Goal: Information Seeking & Learning: Learn about a topic

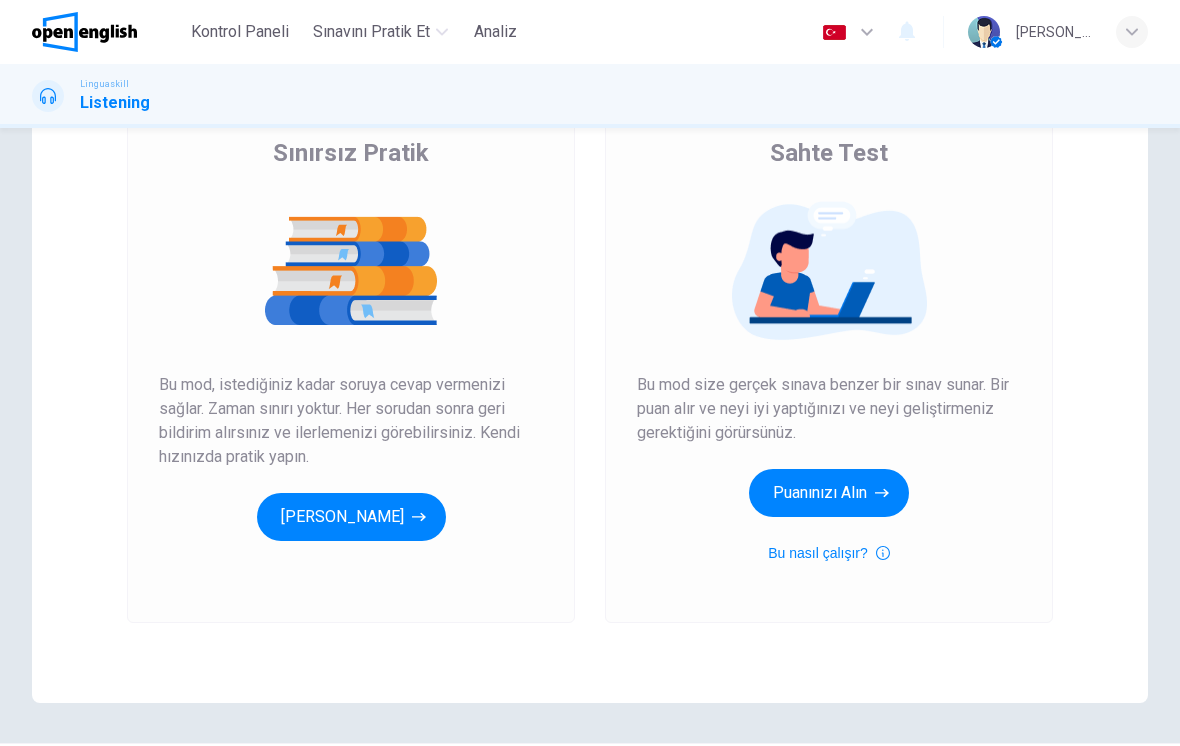
scroll to position [201, 0]
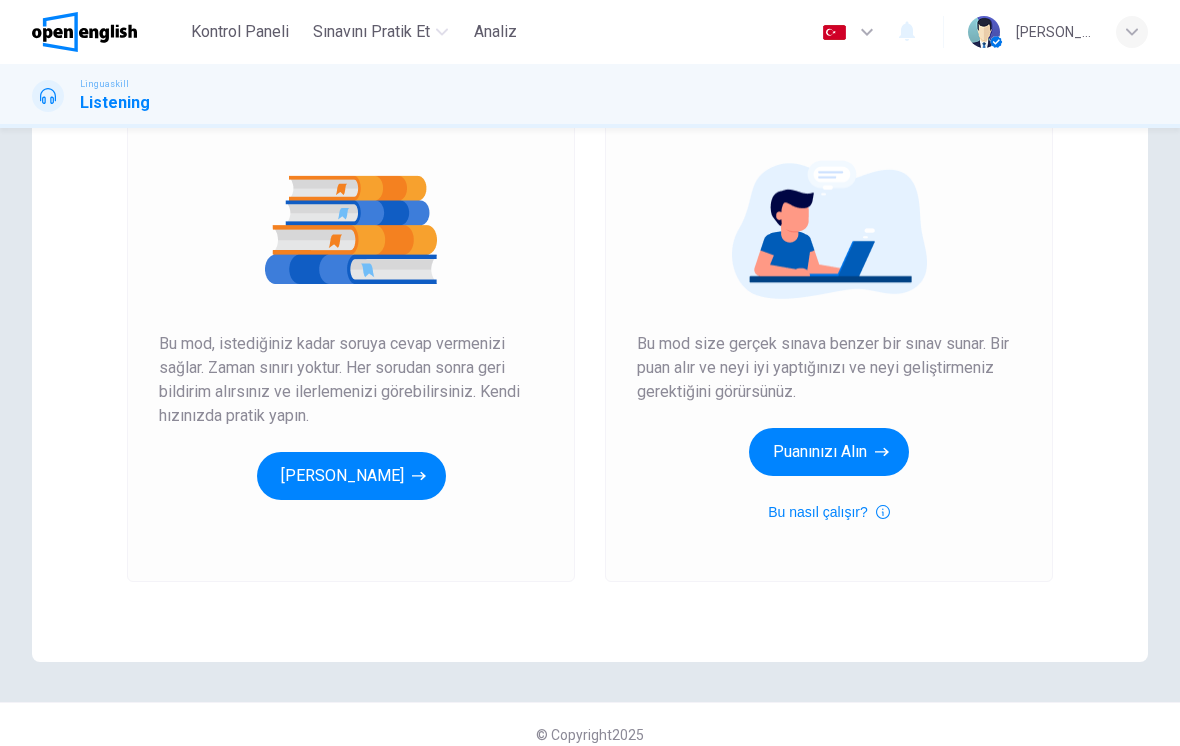
click at [815, 450] on button "Puanınızı Alın" at bounding box center [829, 452] width 160 height 48
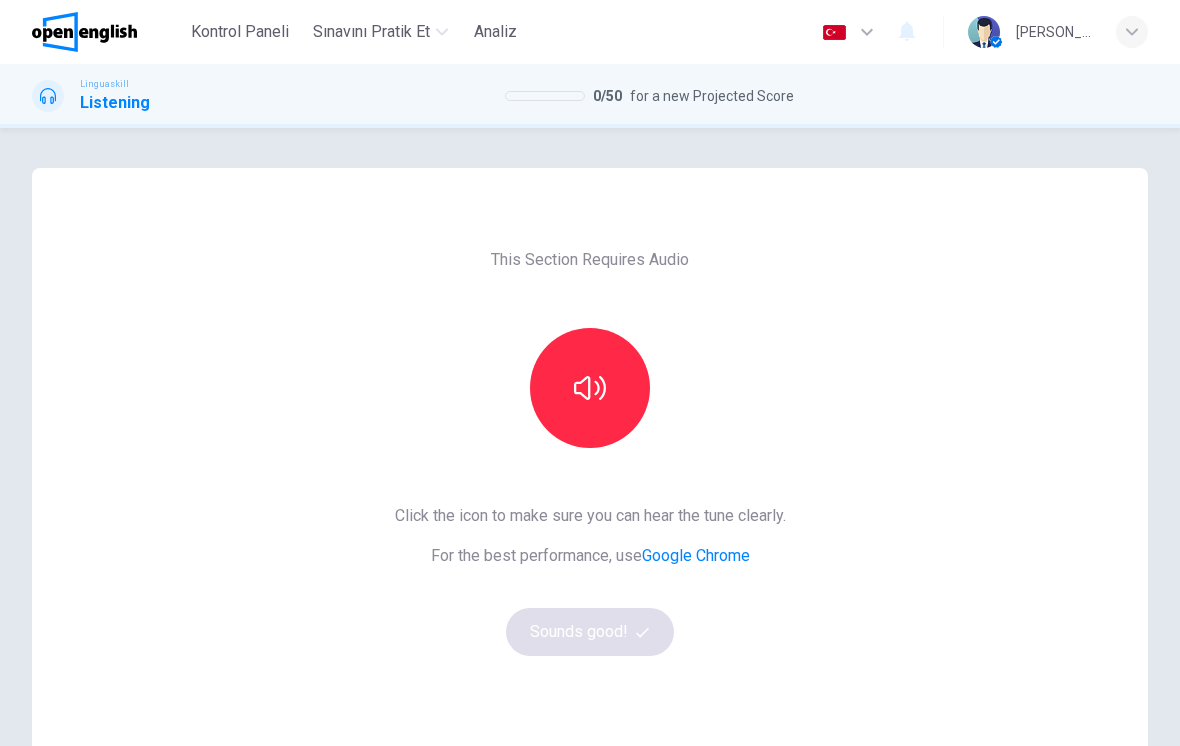
click at [593, 421] on button "button" at bounding box center [590, 388] width 120 height 120
click at [608, 631] on button "Sounds good!" at bounding box center [590, 632] width 168 height 48
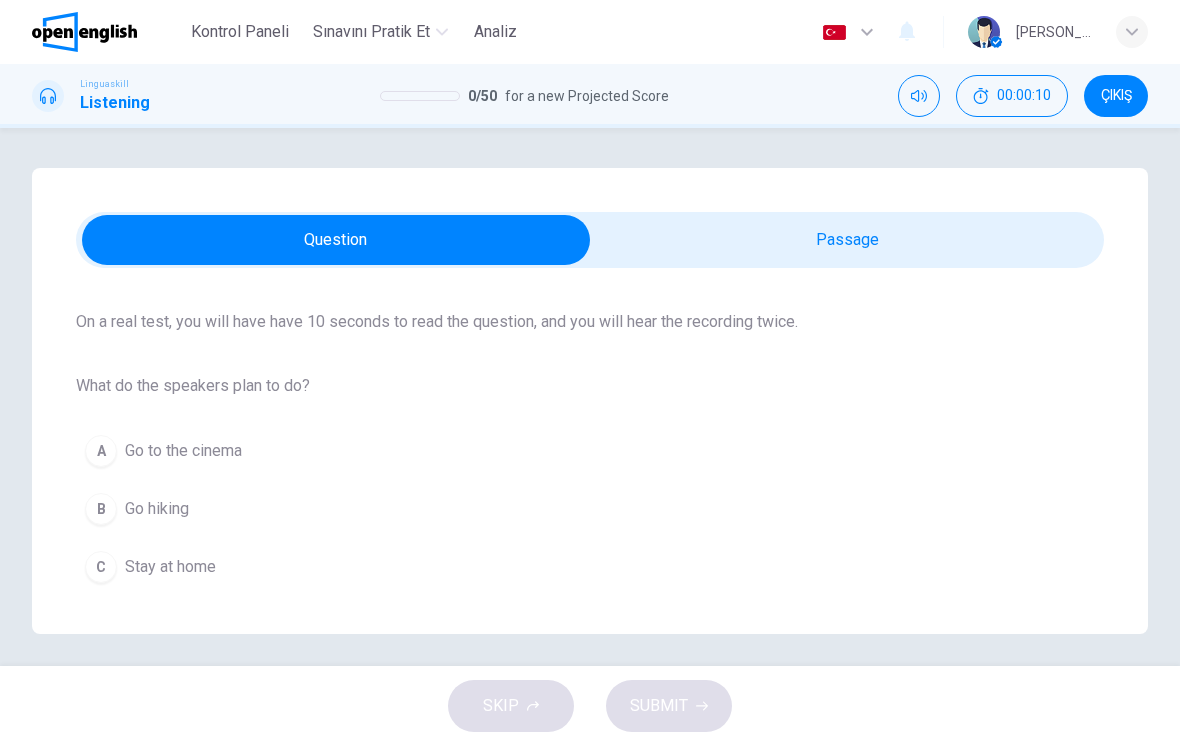
scroll to position [142, 0]
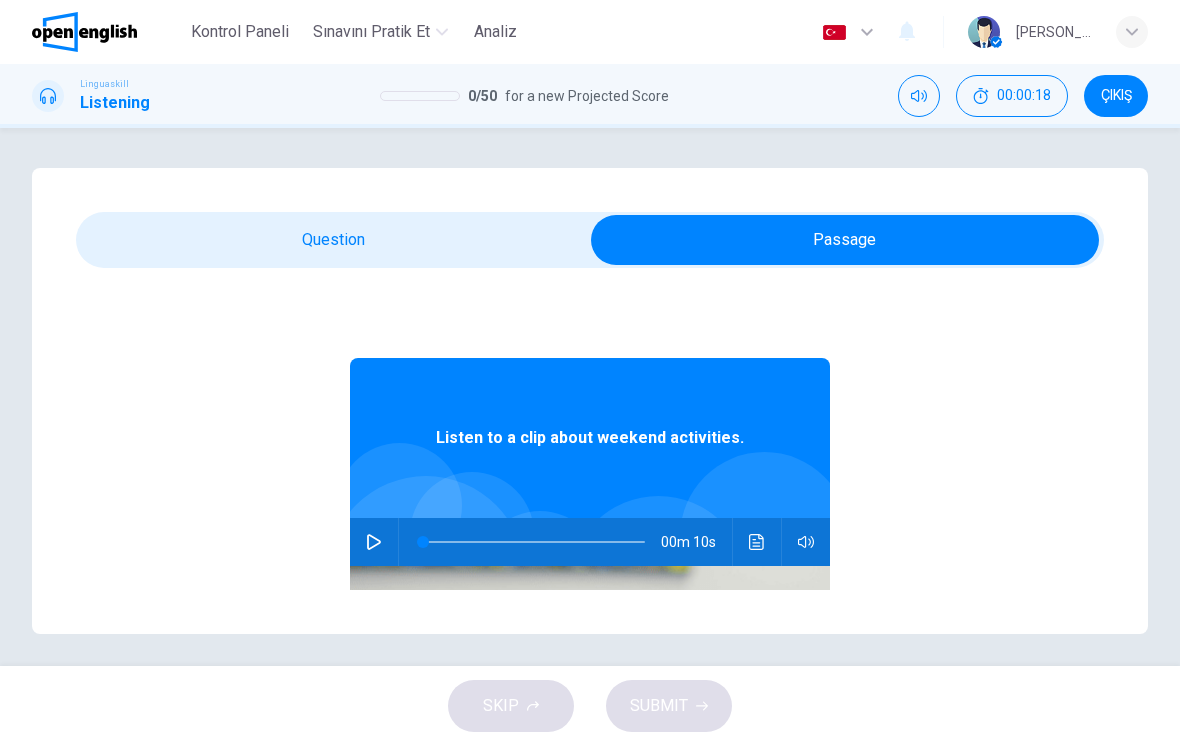
click at [378, 539] on icon "button" at bounding box center [374, 542] width 16 height 16
type input "**"
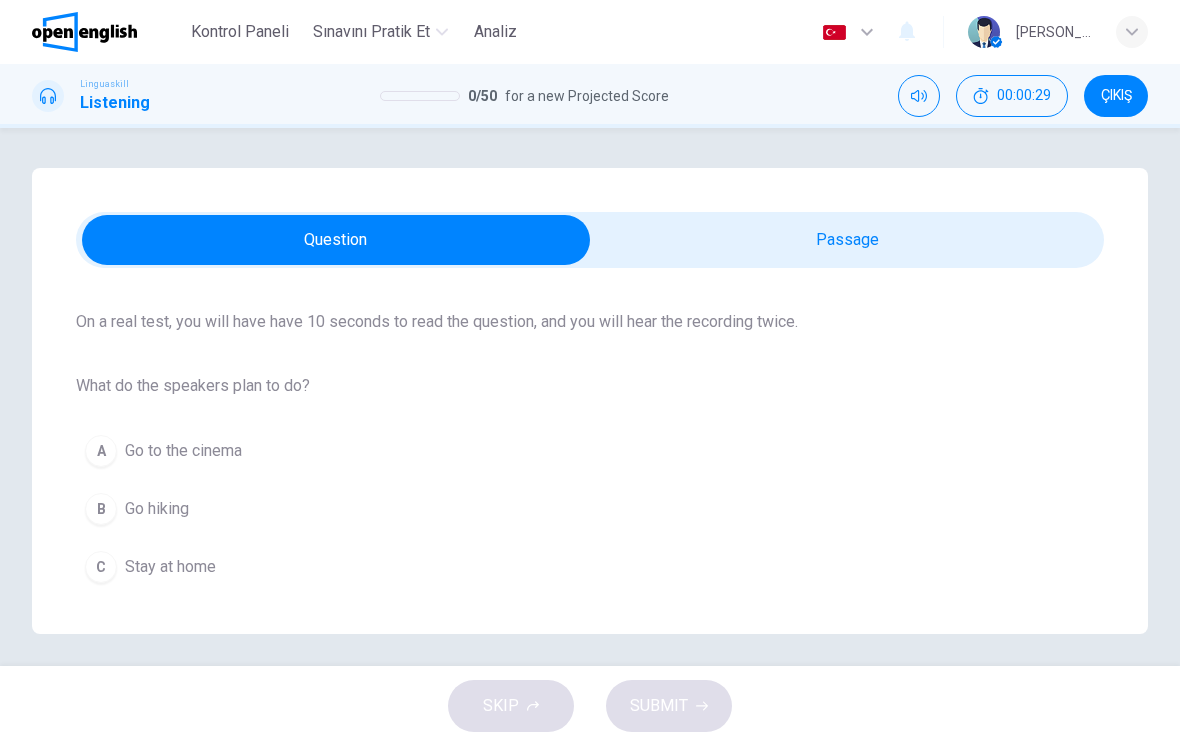
click at [86, 521] on button "B Go hiking" at bounding box center [590, 509] width 1028 height 50
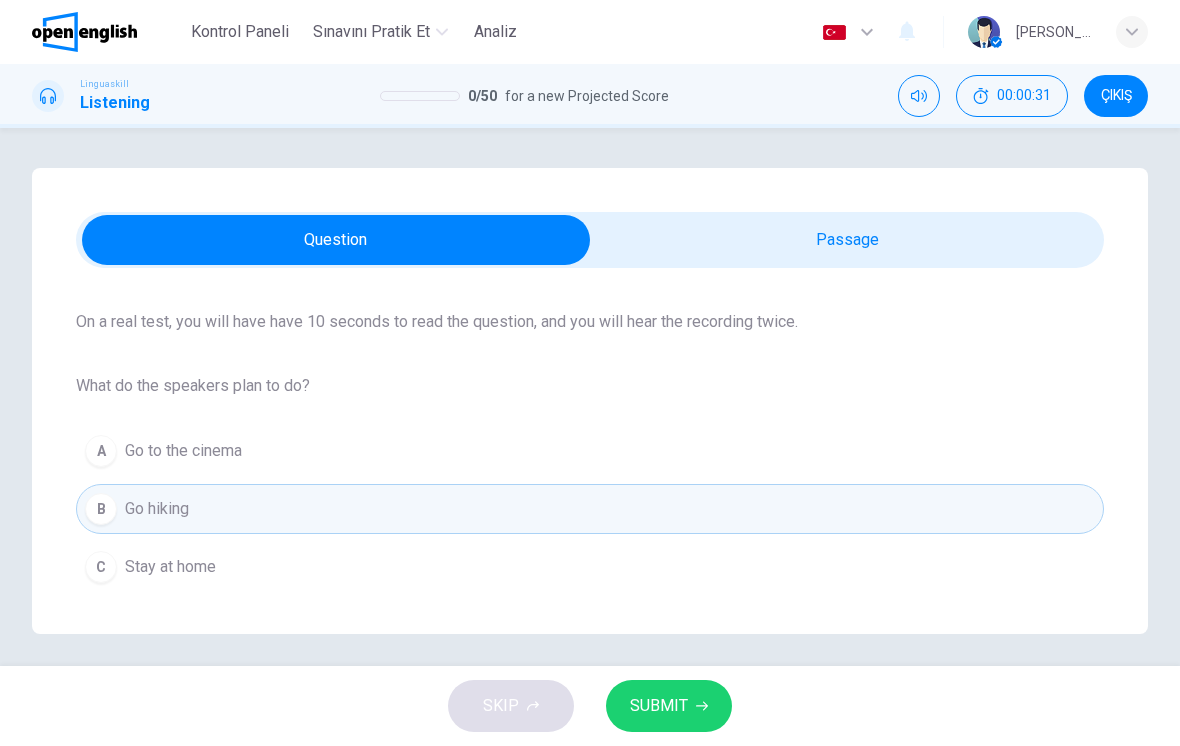
click at [677, 698] on span "SUBMIT" at bounding box center [659, 706] width 58 height 28
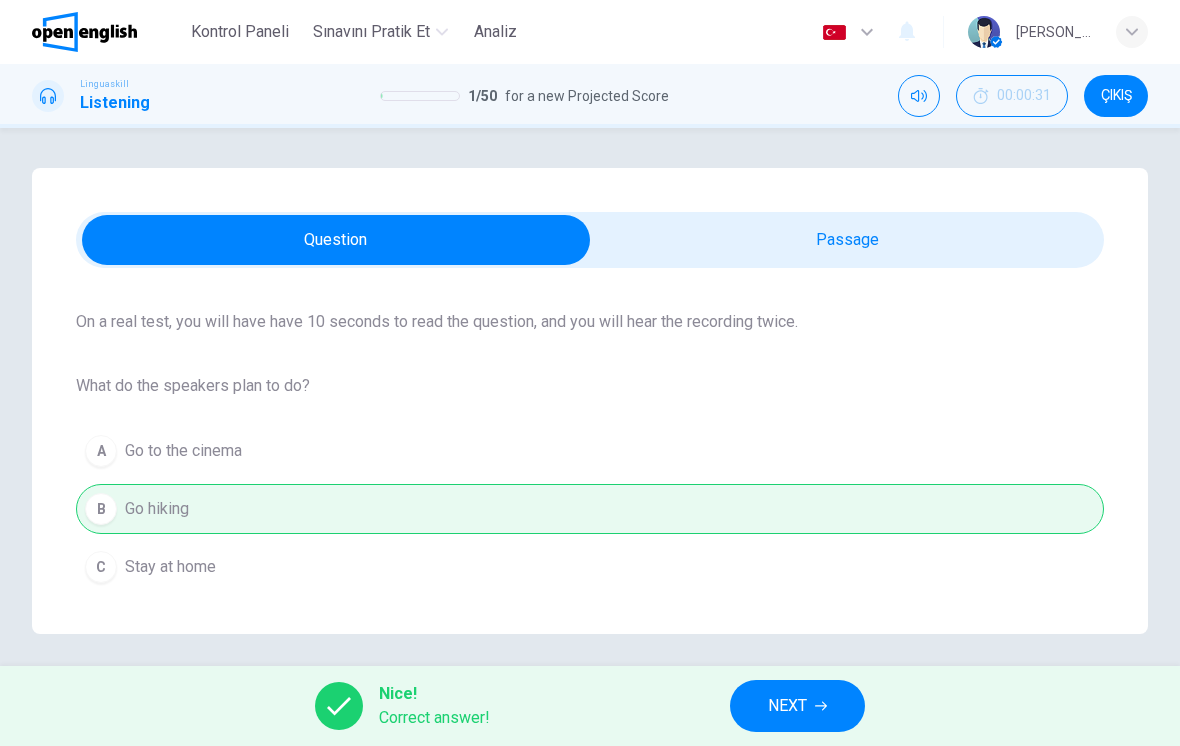
click at [817, 695] on button "NEXT" at bounding box center [797, 706] width 135 height 52
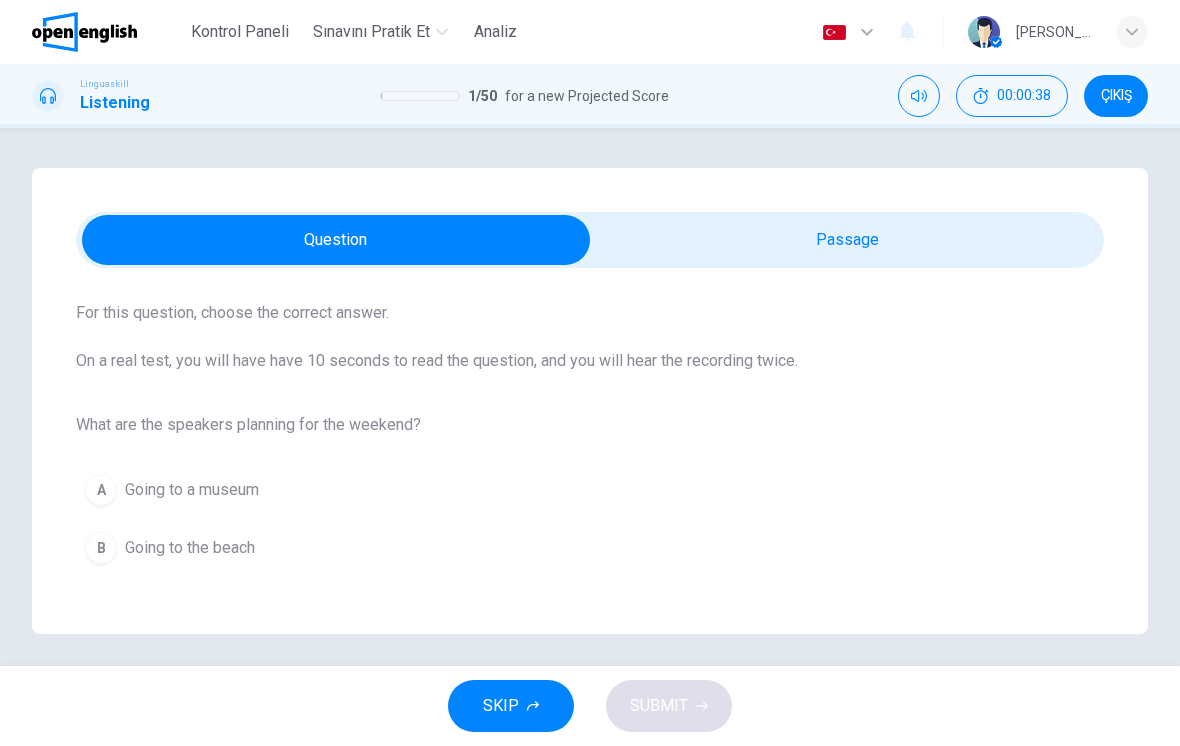
scroll to position [0, 0]
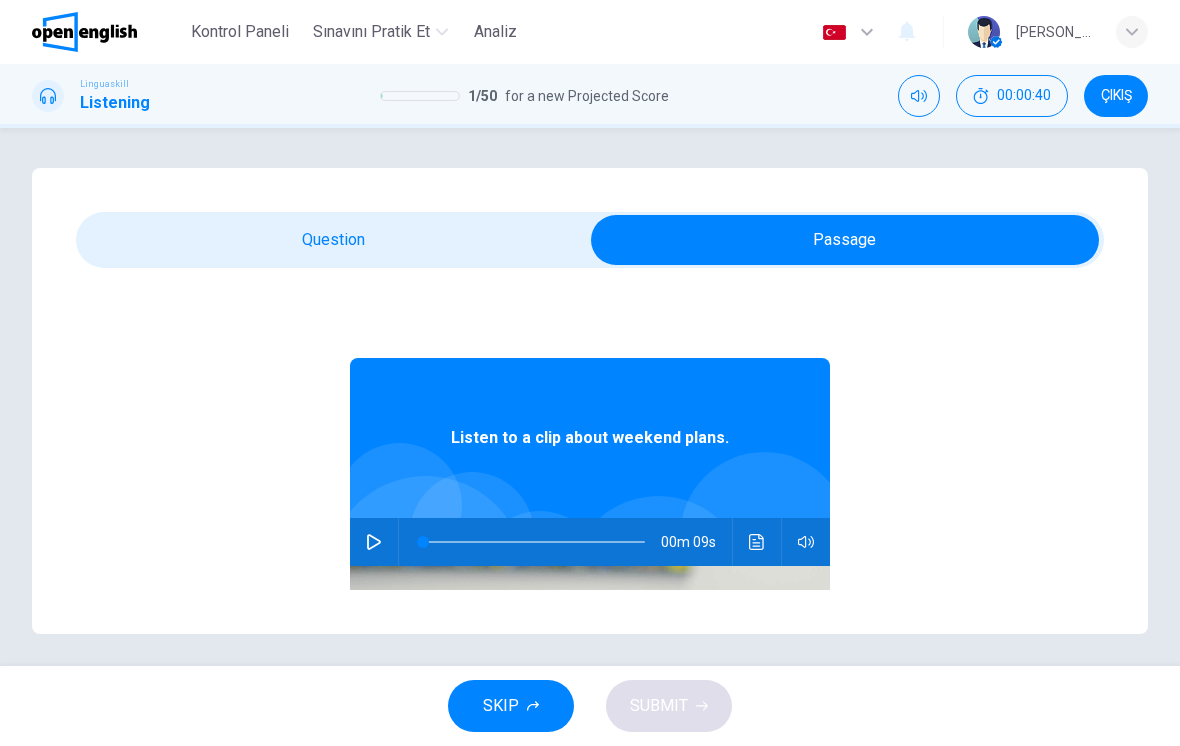
click at [381, 551] on button "button" at bounding box center [374, 542] width 32 height 48
type input "*"
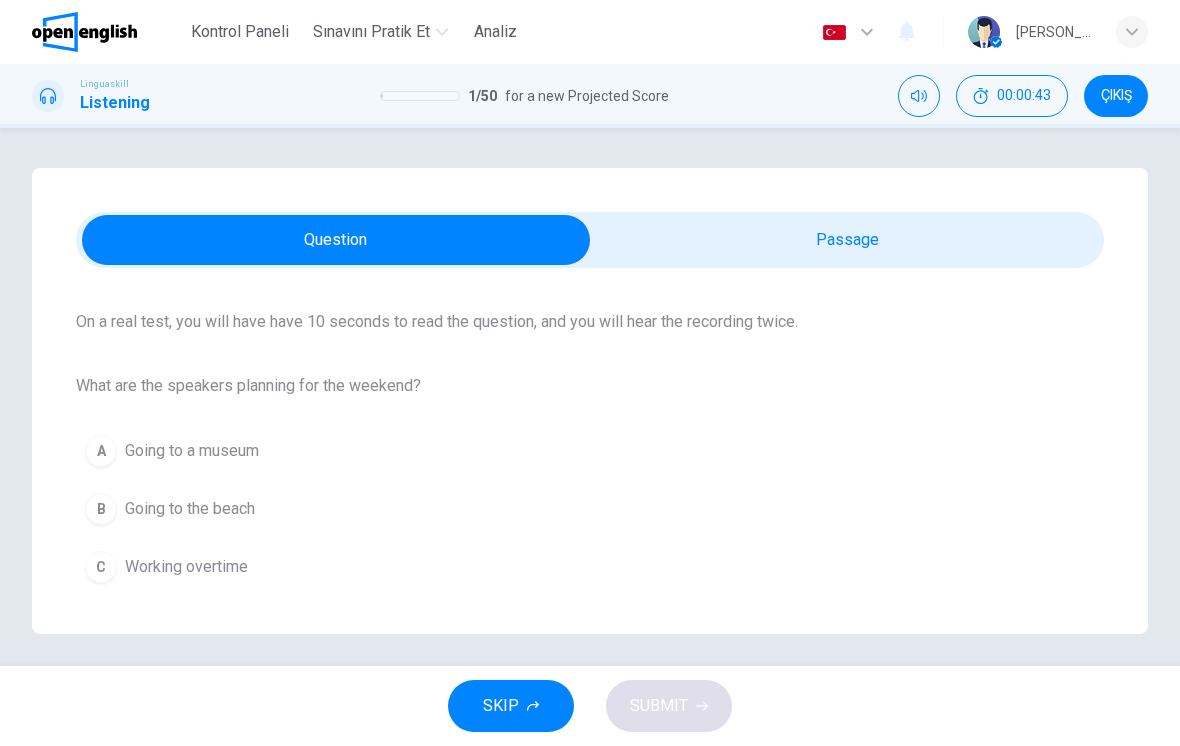
scroll to position [142, 0]
click at [101, 510] on div "B" at bounding box center [101, 509] width 32 height 32
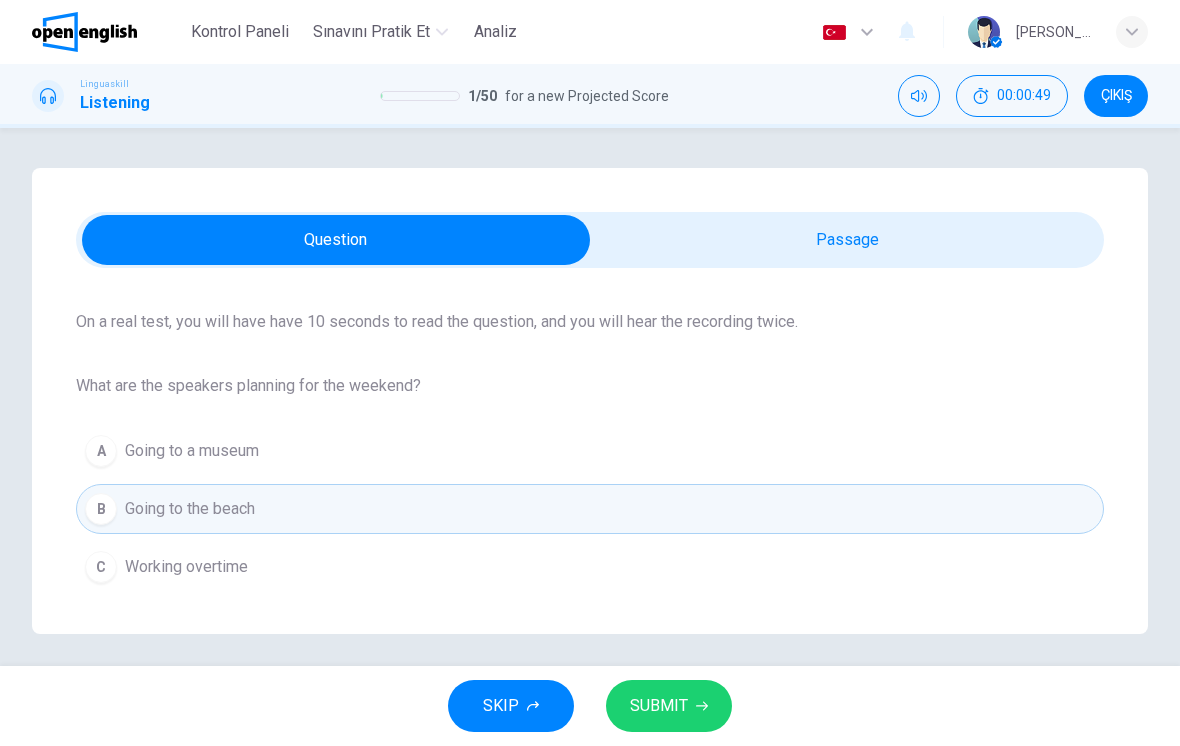
click at [677, 703] on span "SUBMIT" at bounding box center [659, 706] width 58 height 28
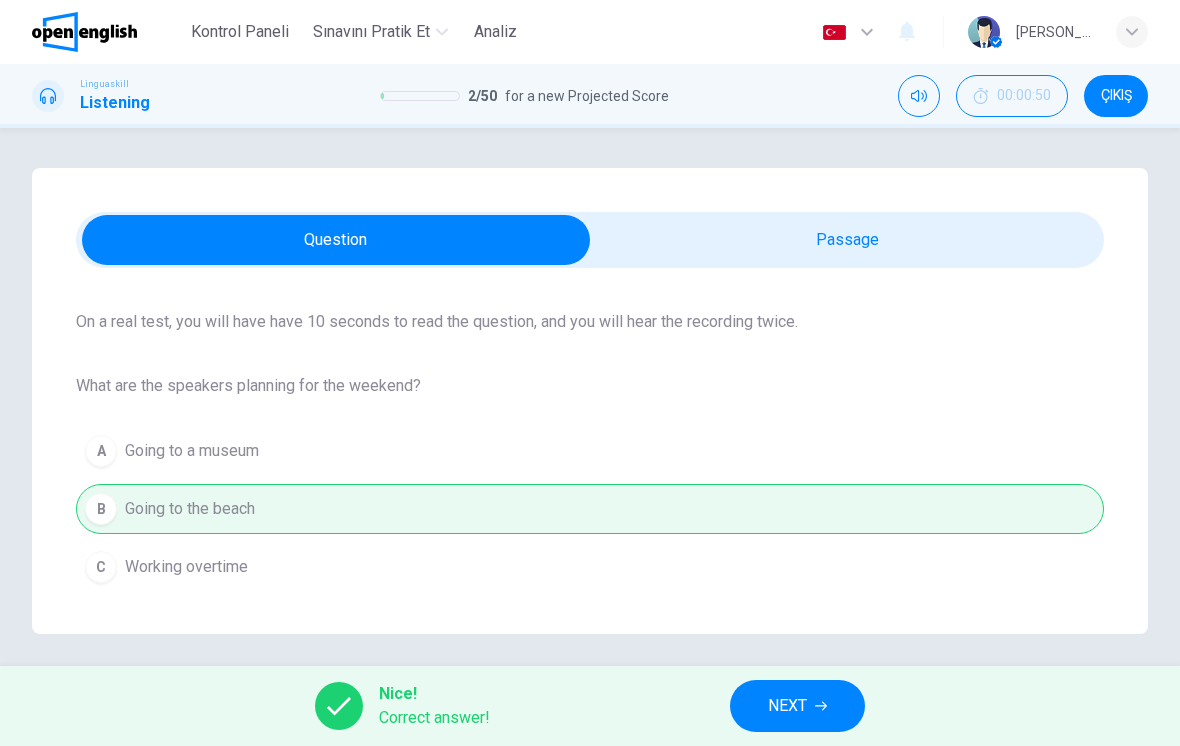
click at [803, 698] on span "NEXT" at bounding box center [787, 706] width 39 height 28
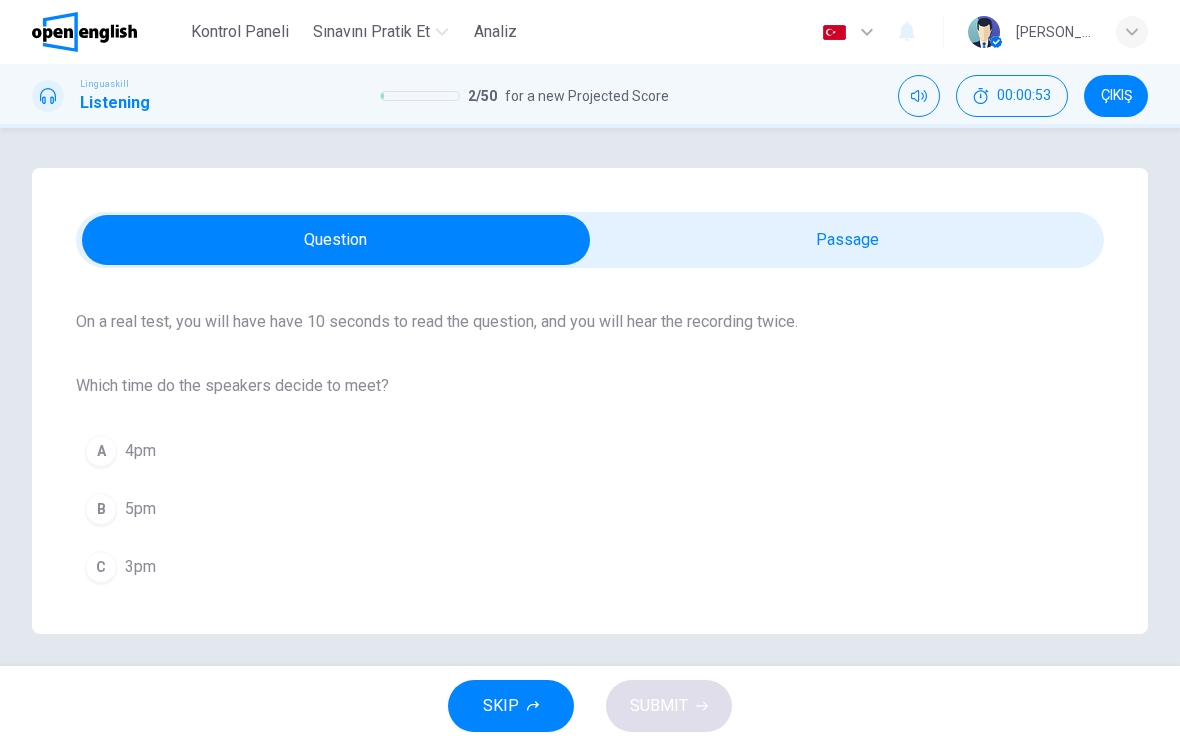
scroll to position [0, 0]
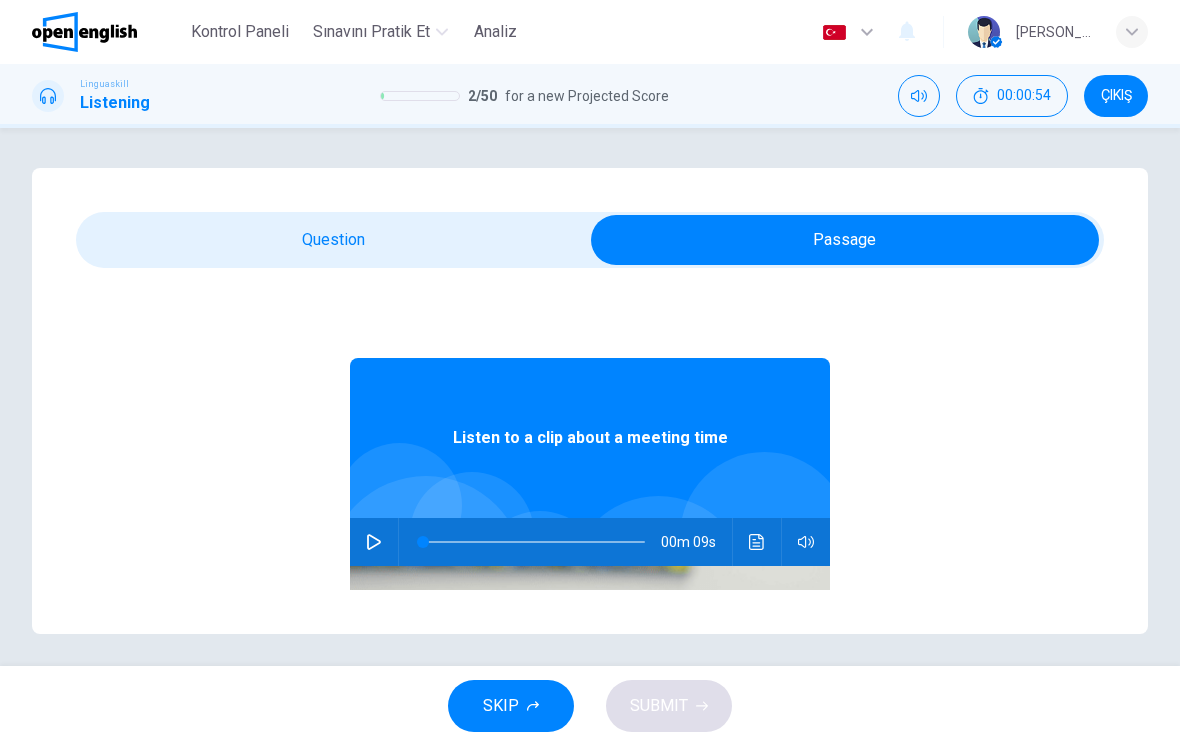
click at [386, 536] on button "button" at bounding box center [374, 542] width 32 height 48
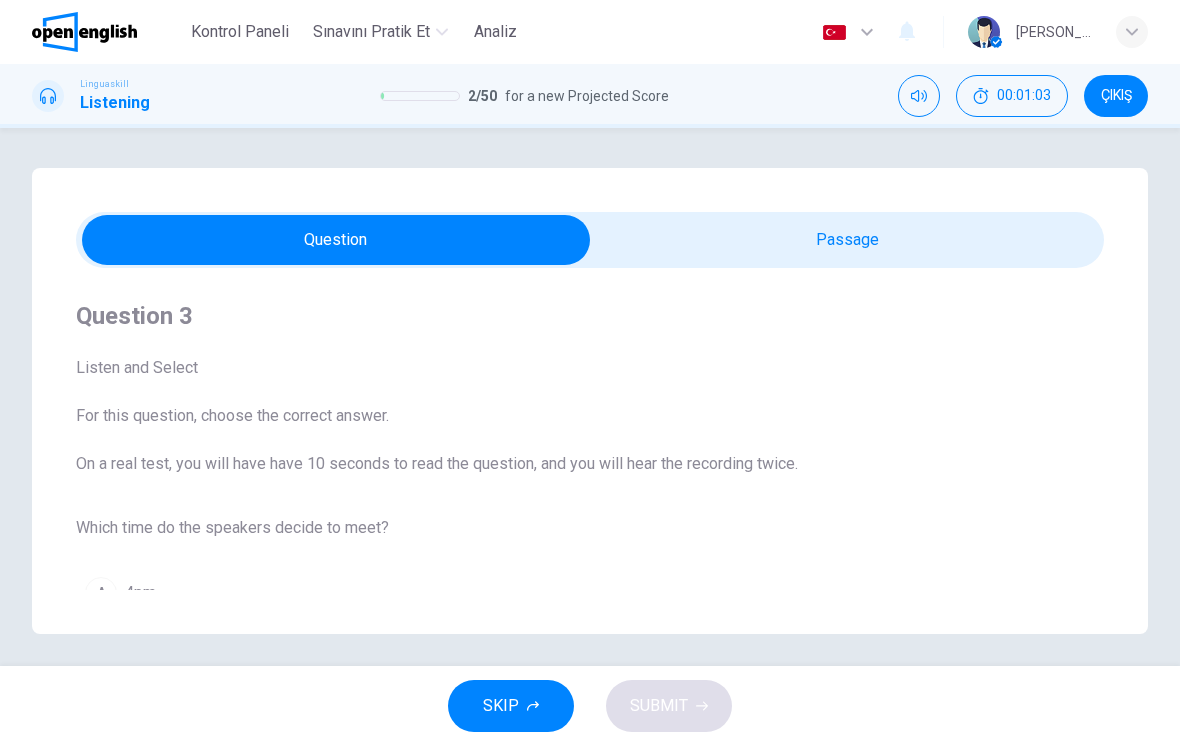
click at [114, 693] on div "C" at bounding box center [101, 709] width 32 height 32
click at [678, 696] on span "SUBMIT" at bounding box center [659, 706] width 58 height 28
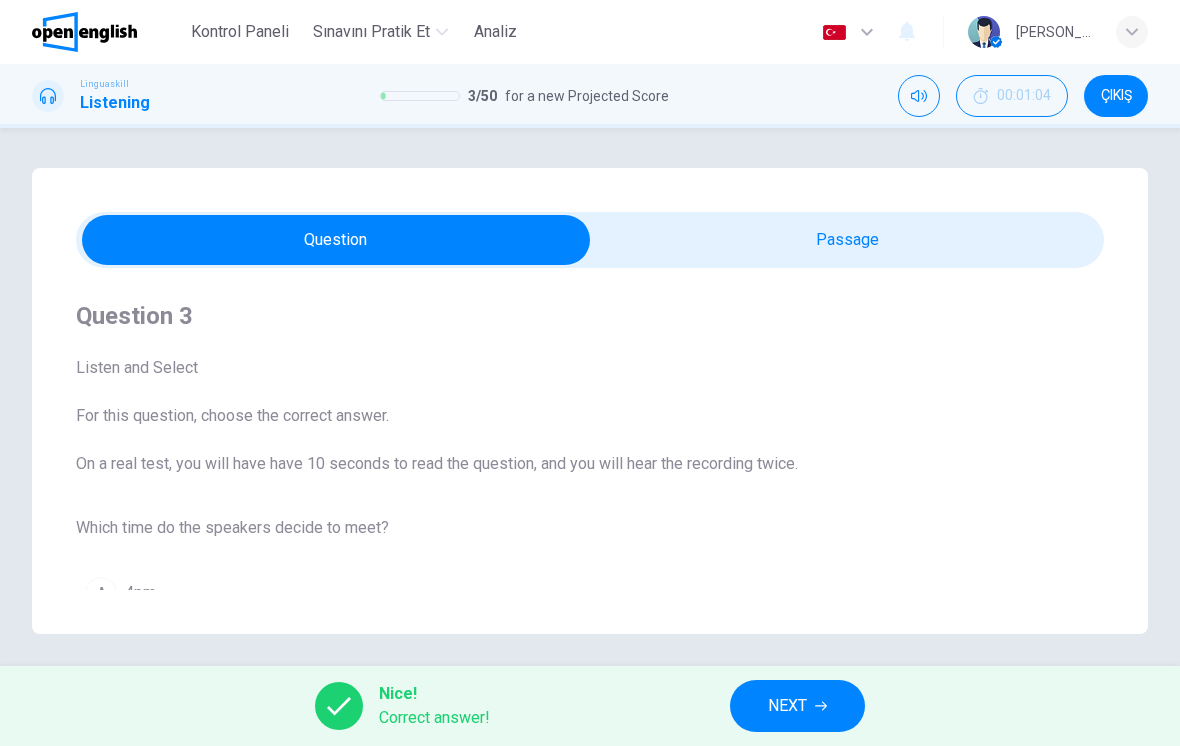
click at [782, 688] on button "NEXT" at bounding box center [797, 706] width 135 height 52
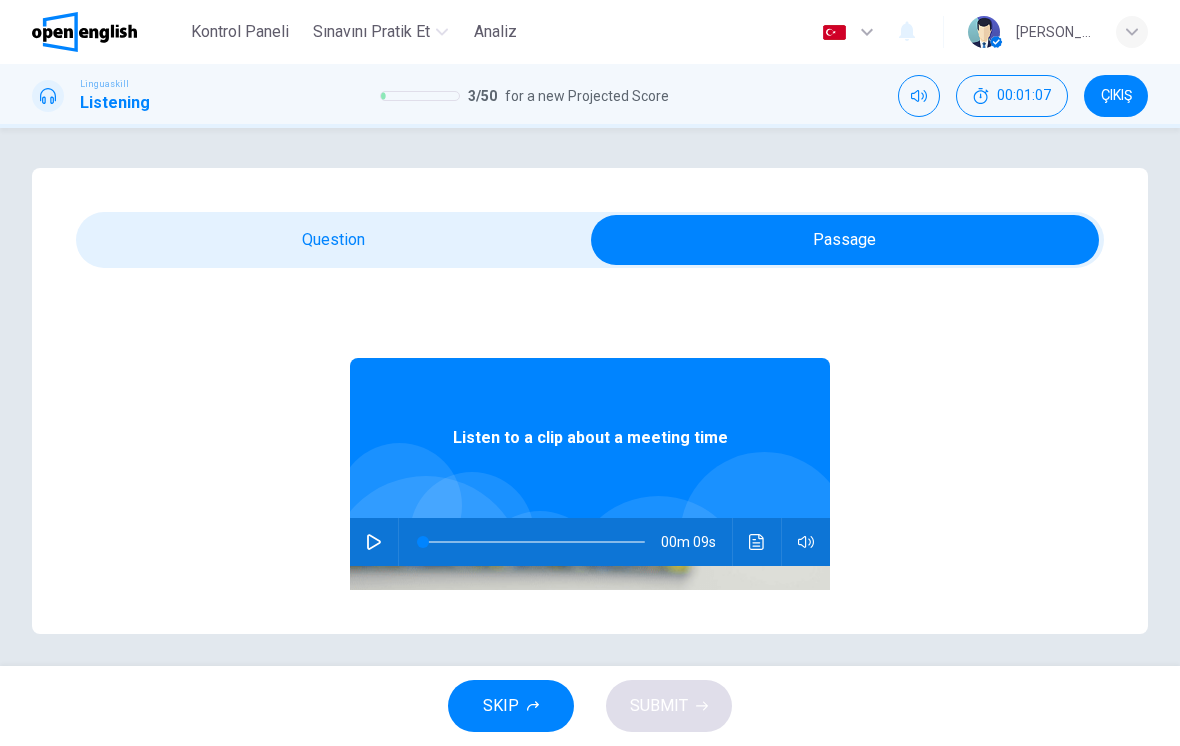
click at [388, 541] on button "button" at bounding box center [374, 542] width 32 height 48
type input "*"
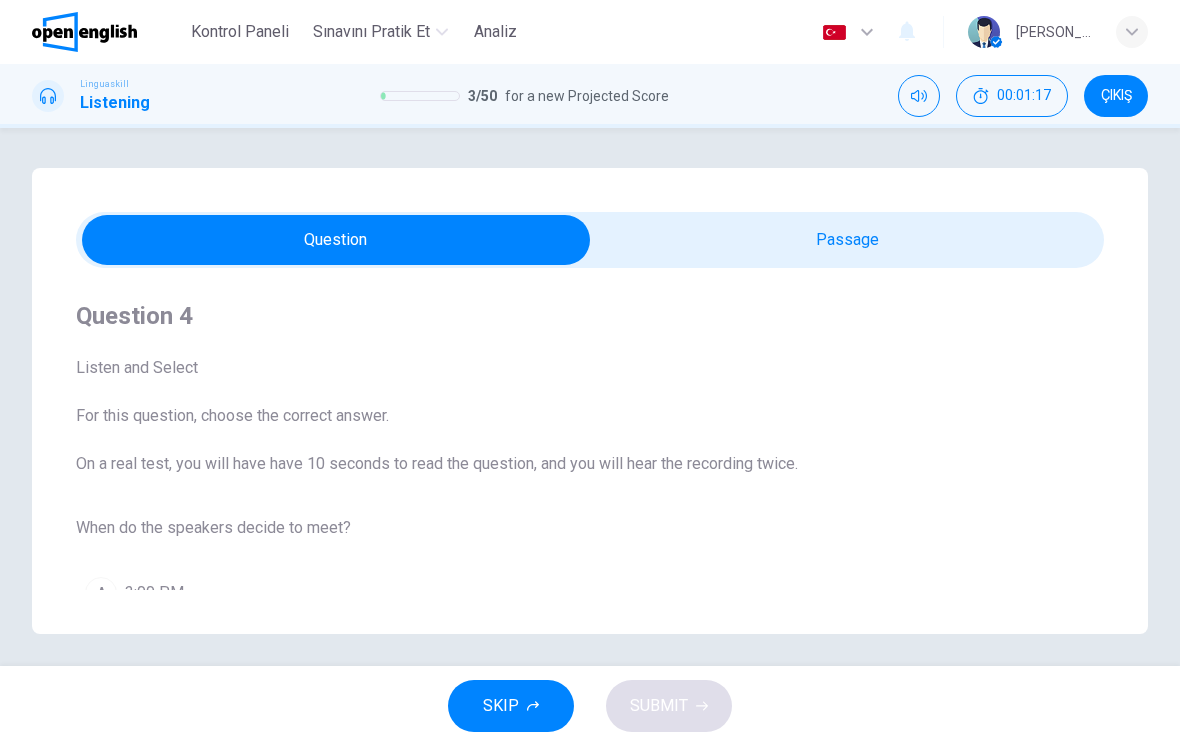
click at [105, 577] on div "A" at bounding box center [101, 593] width 32 height 32
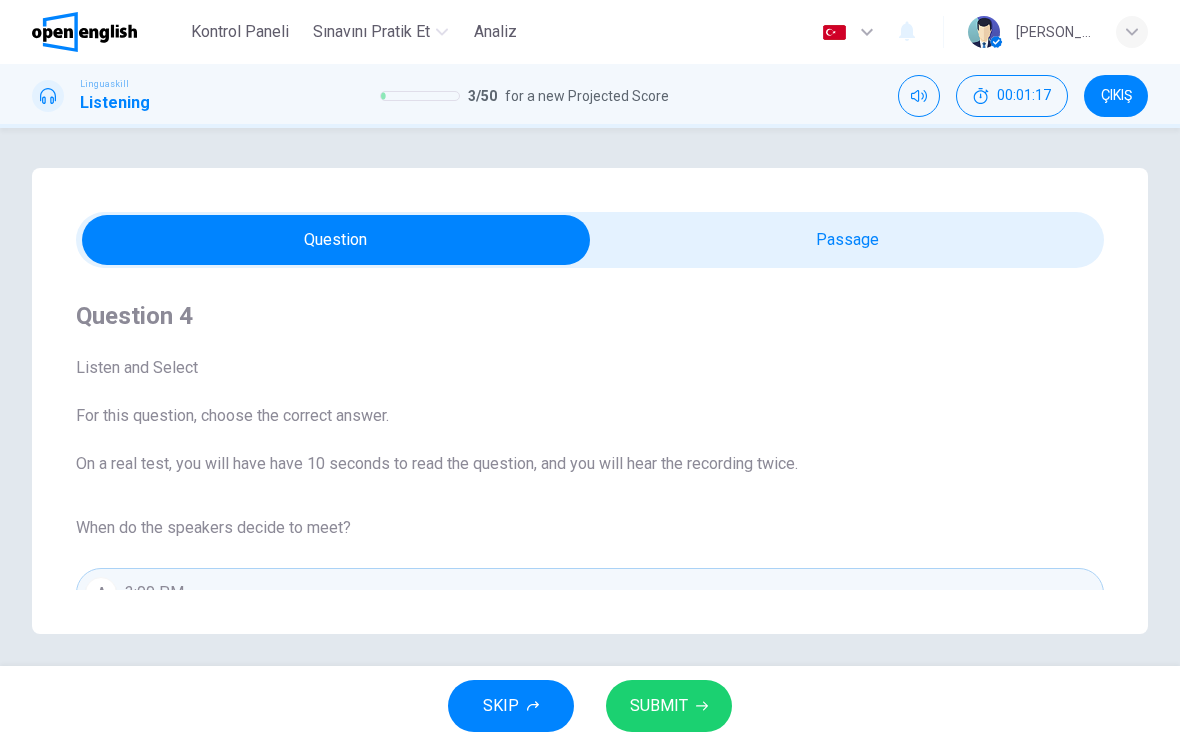
click at [704, 714] on button "SUBMIT" at bounding box center [669, 706] width 126 height 52
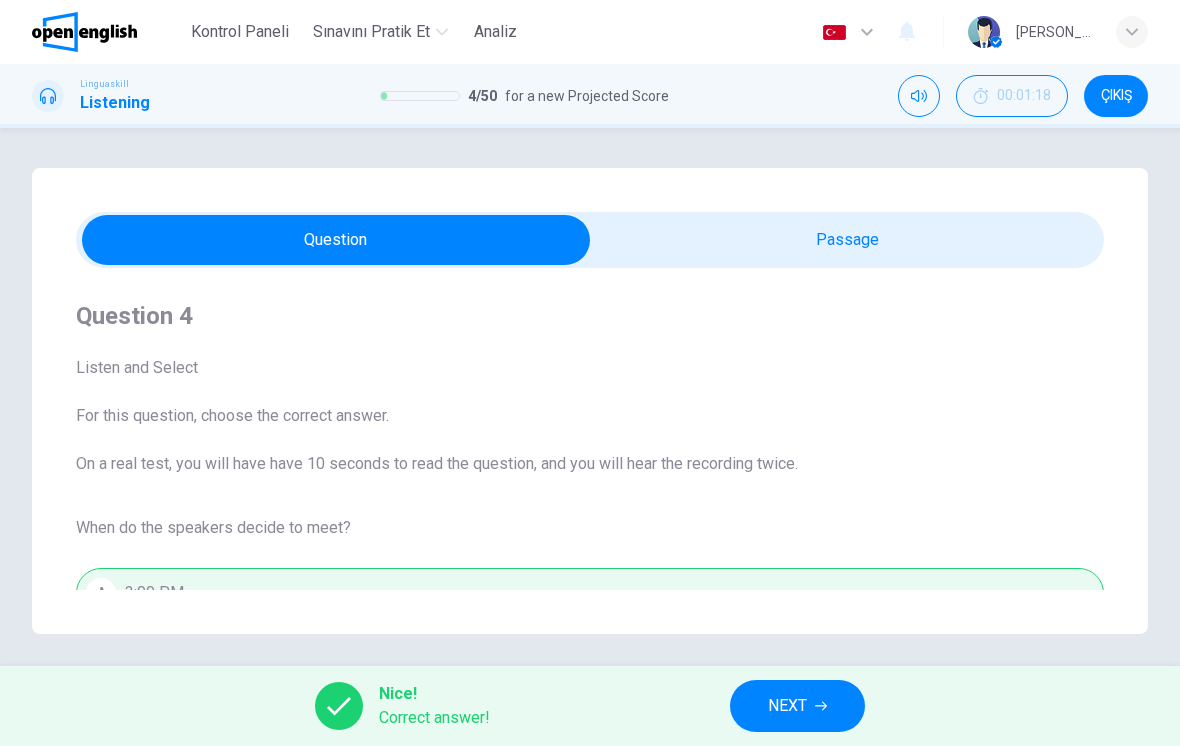
click at [797, 683] on button "NEXT" at bounding box center [797, 706] width 135 height 52
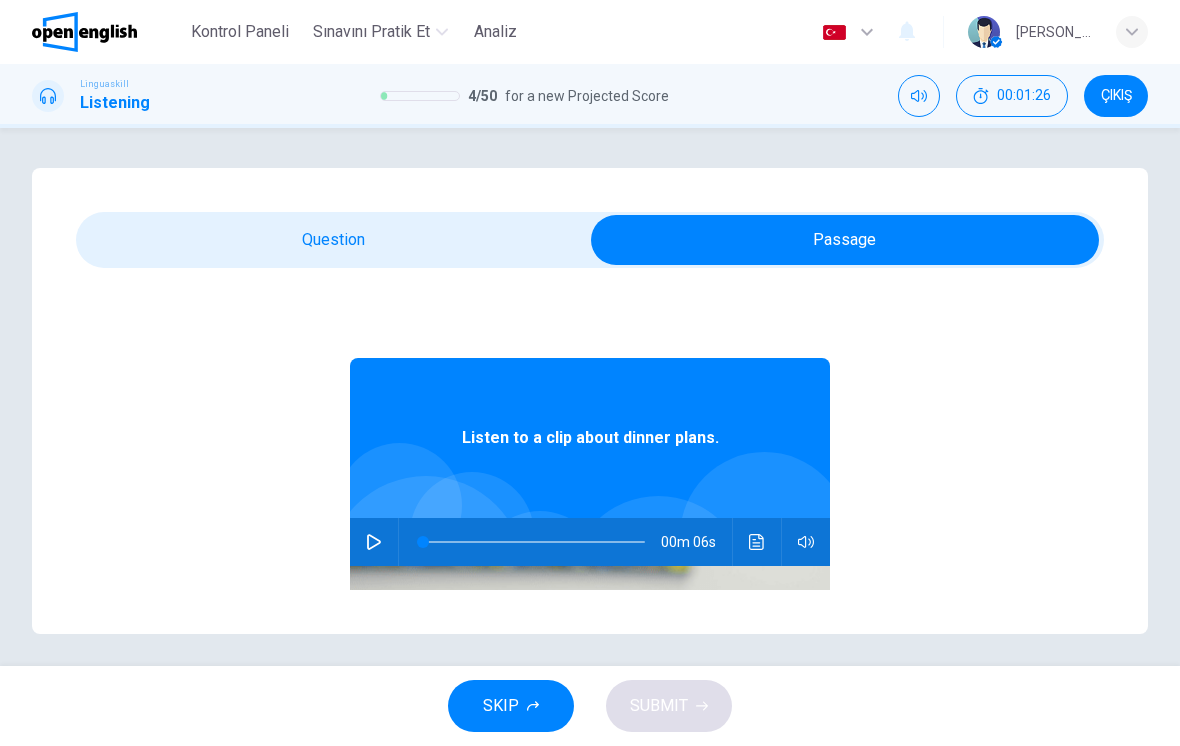
click at [380, 535] on icon "button" at bounding box center [374, 542] width 16 height 16
type input "*"
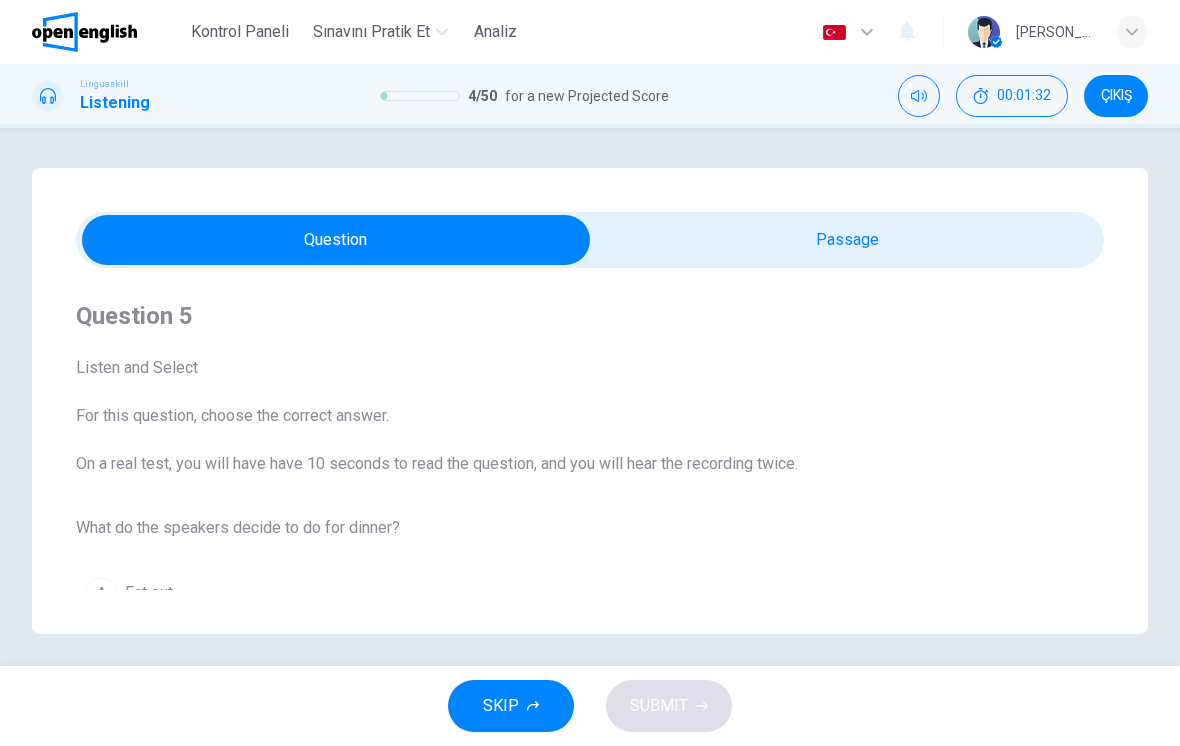
click at [104, 693] on div "C" at bounding box center [101, 709] width 32 height 32
click at [707, 687] on button "SUBMIT" at bounding box center [669, 706] width 126 height 52
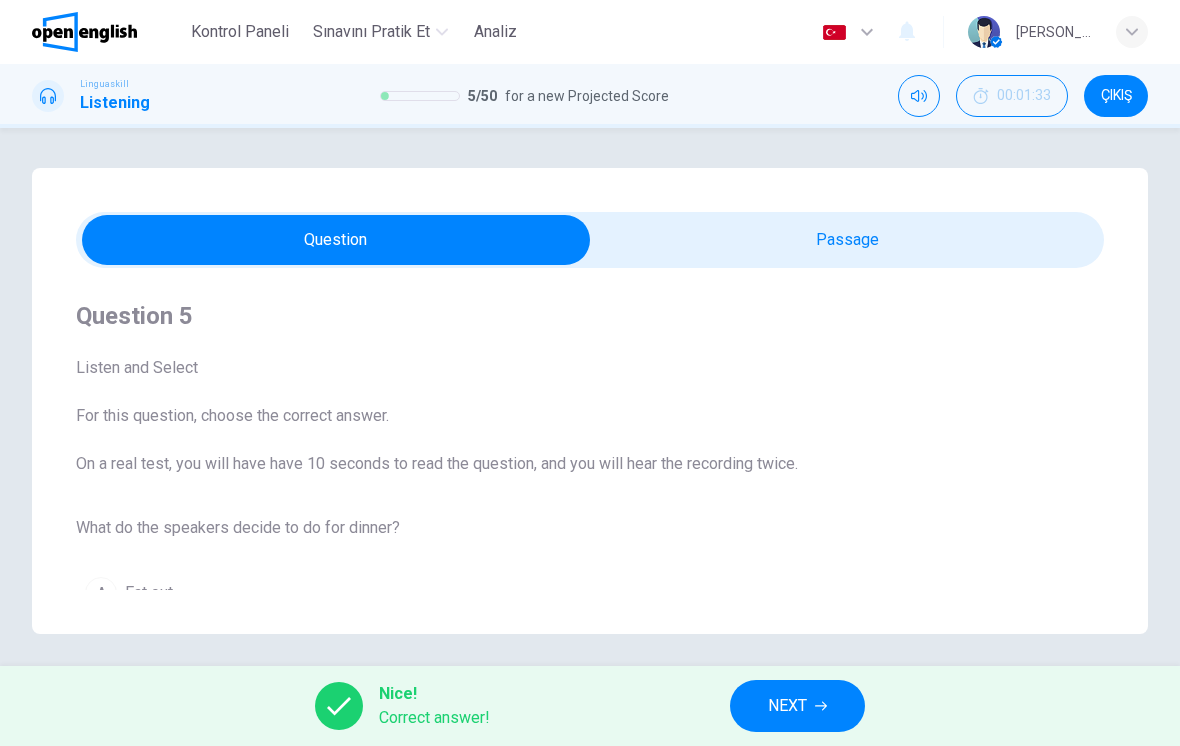
click at [742, 704] on button "NEXT" at bounding box center [797, 706] width 135 height 52
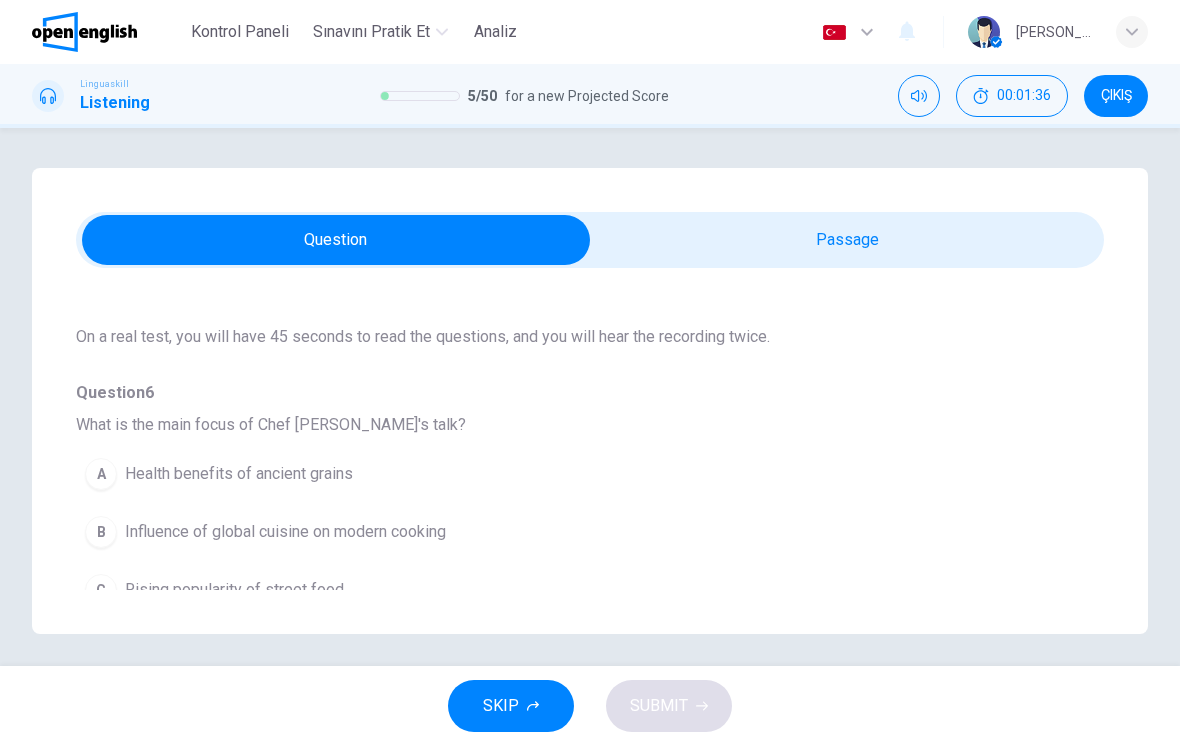
scroll to position [105, 0]
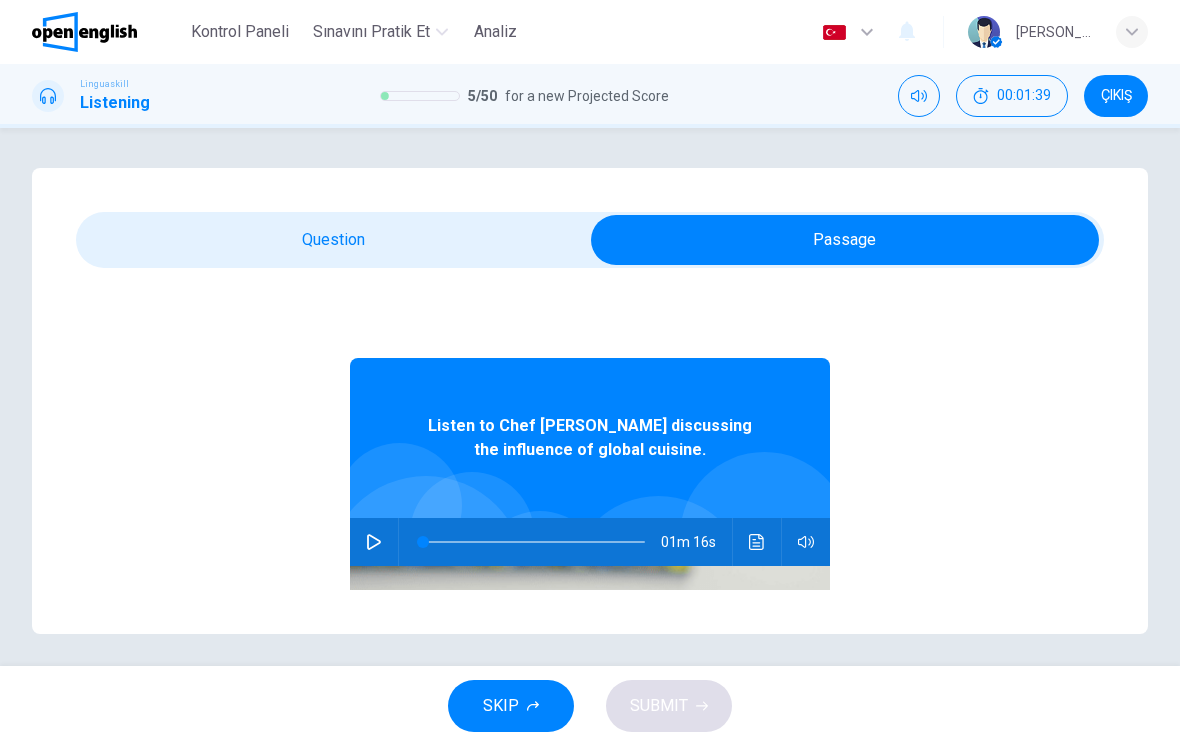
click at [380, 532] on button "button" at bounding box center [374, 542] width 32 height 48
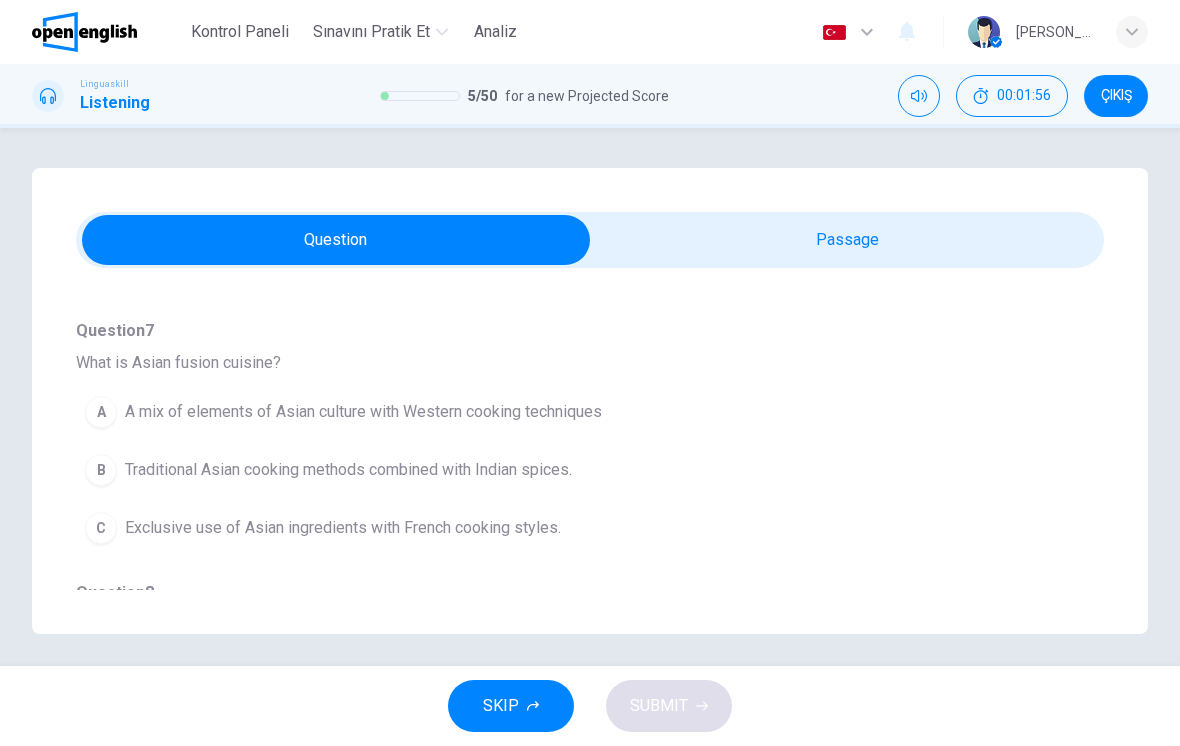
scroll to position [439, 0]
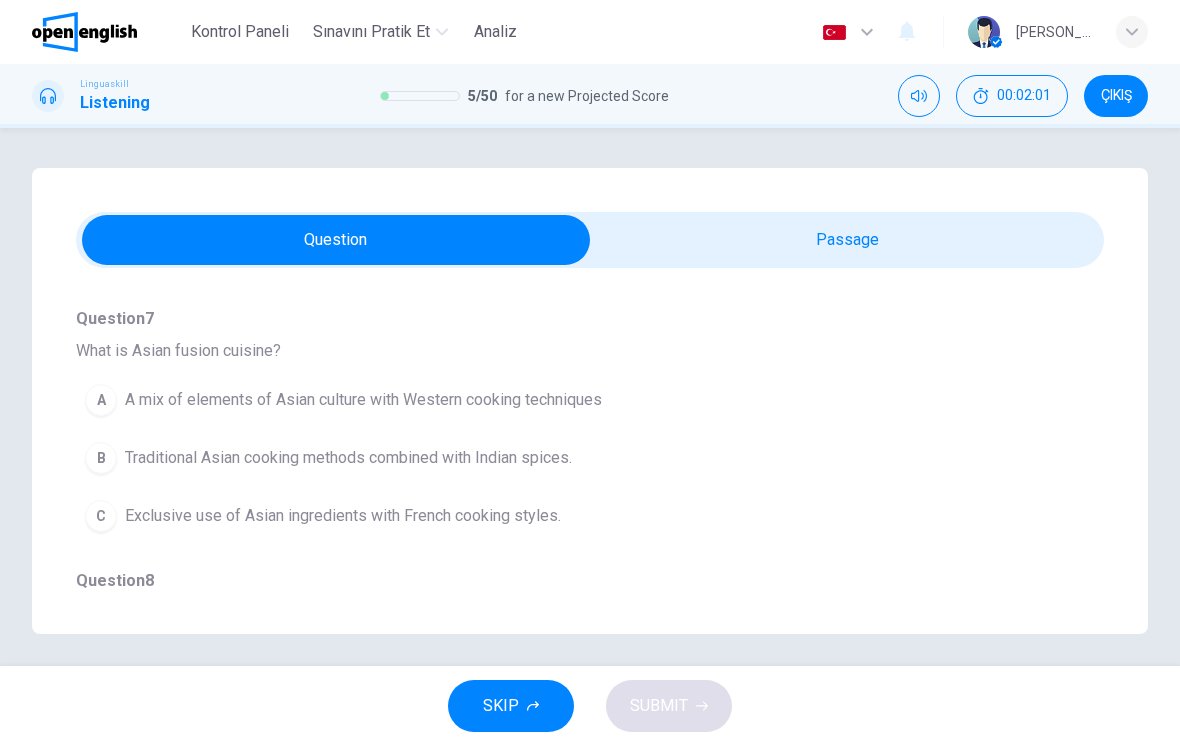
click at [92, 403] on div "A" at bounding box center [101, 400] width 32 height 32
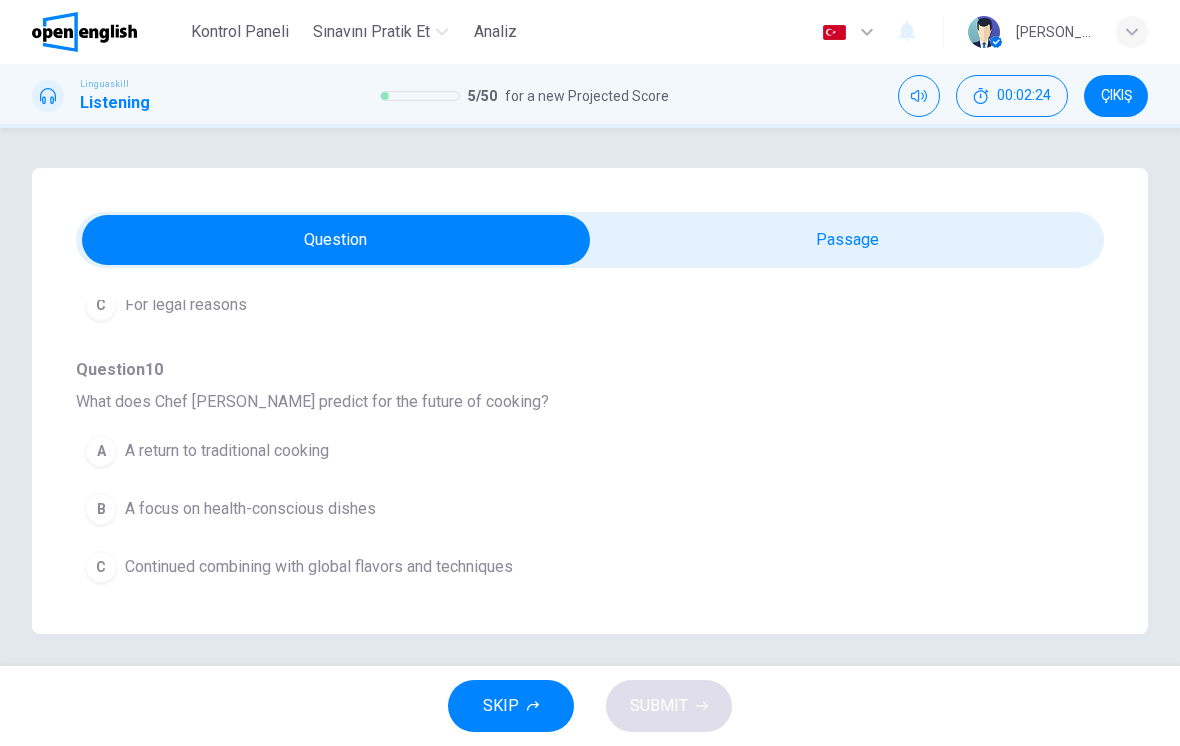
scroll to position [1174, 0]
click at [314, 564] on span "Continued combining with global flavors and techniques" at bounding box center [319, 567] width 388 height 24
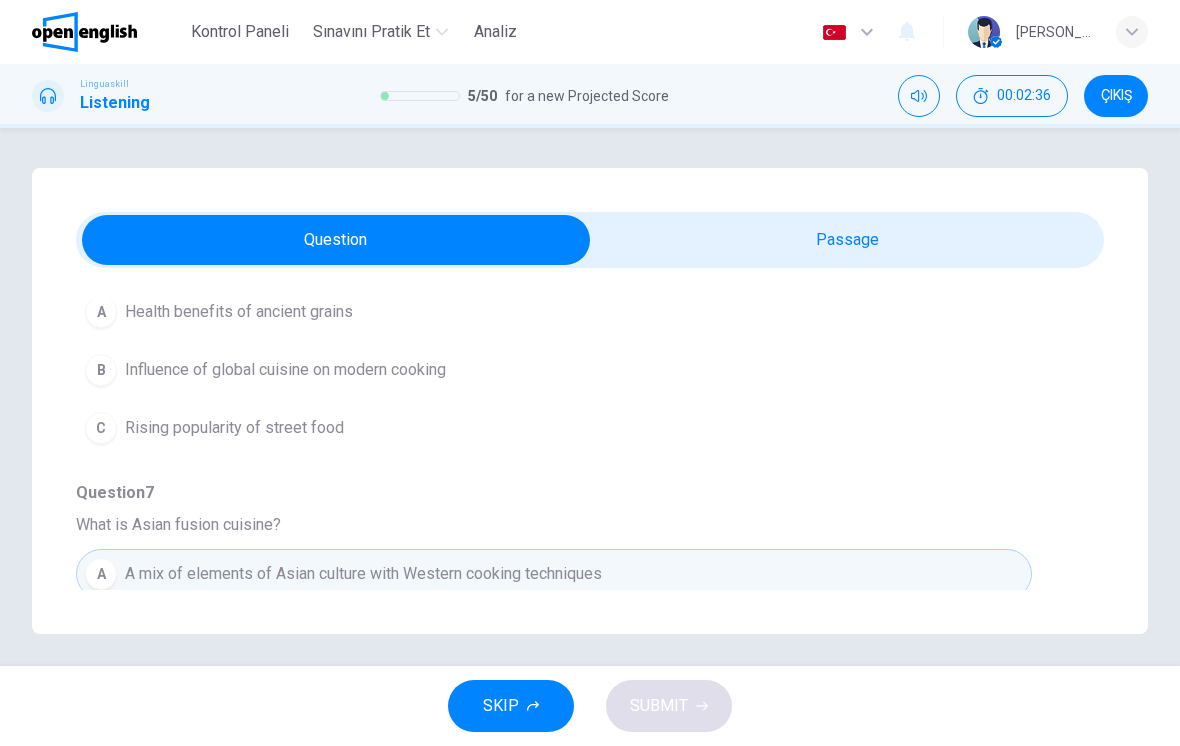
scroll to position [222, 0]
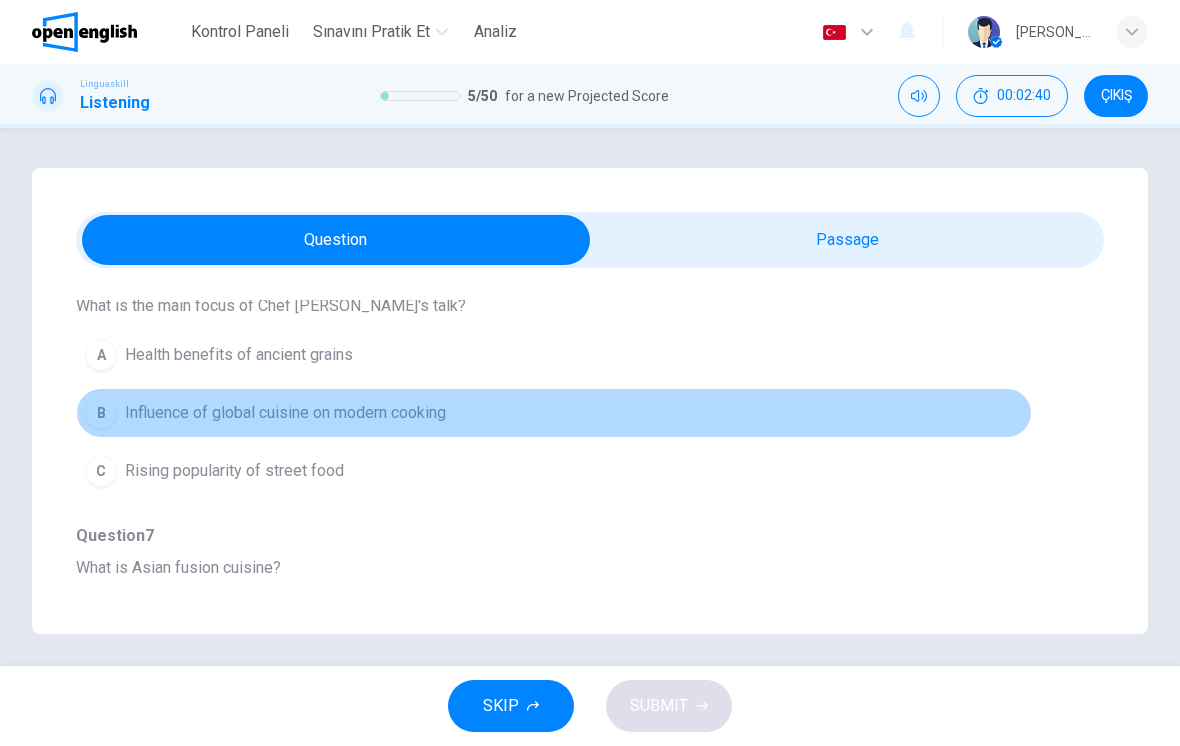
click at [352, 426] on button "B Influence of global cuisine on modern cooking" at bounding box center [554, 413] width 956 height 50
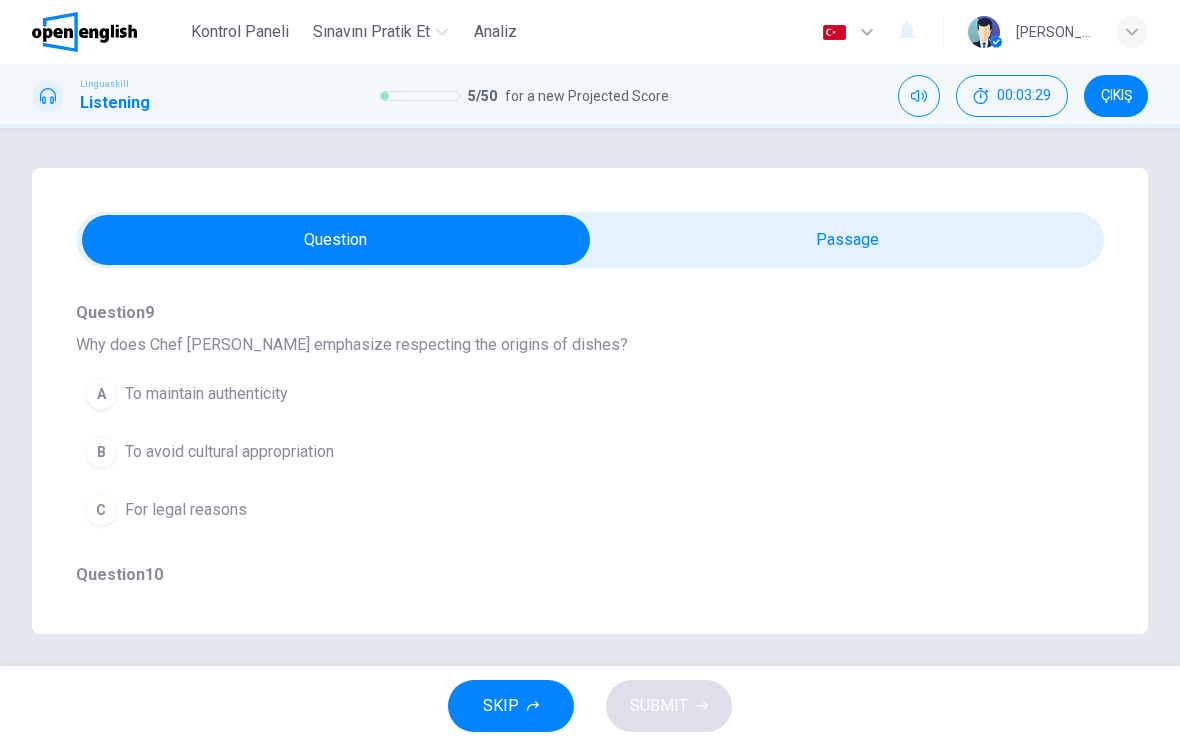
scroll to position [978, 0]
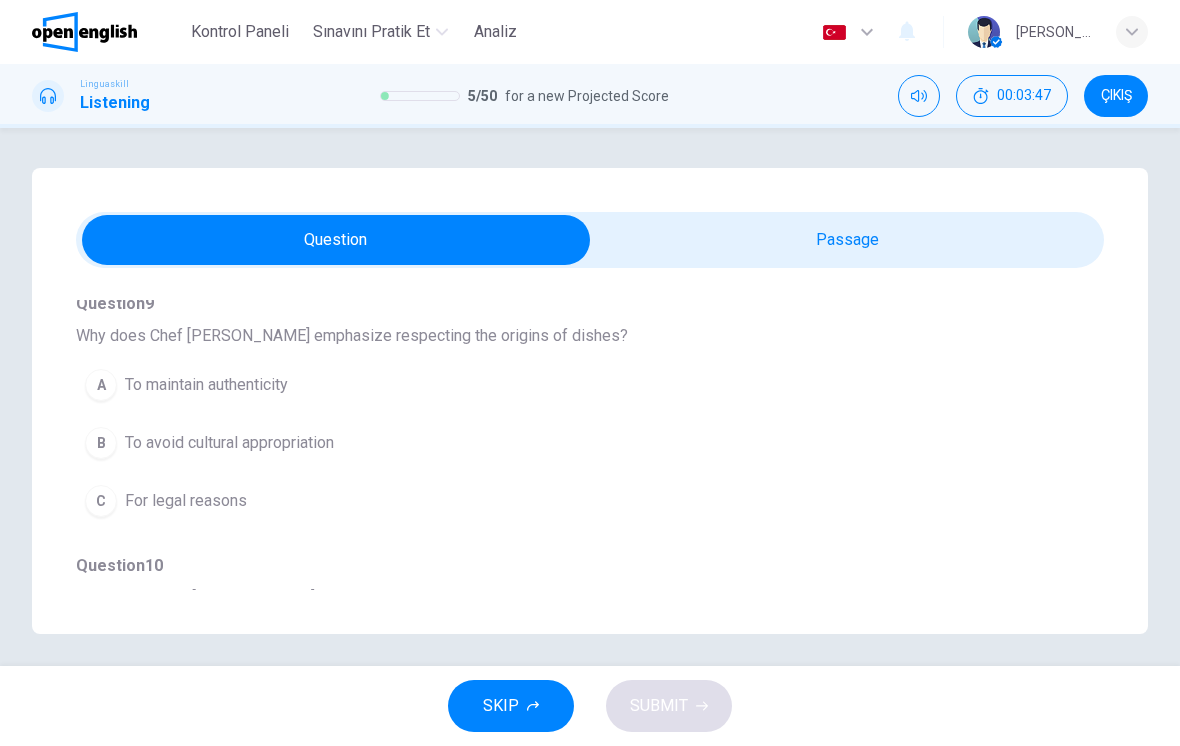
click at [259, 455] on button "B To avoid cultural appropriation" at bounding box center [554, 443] width 956 height 50
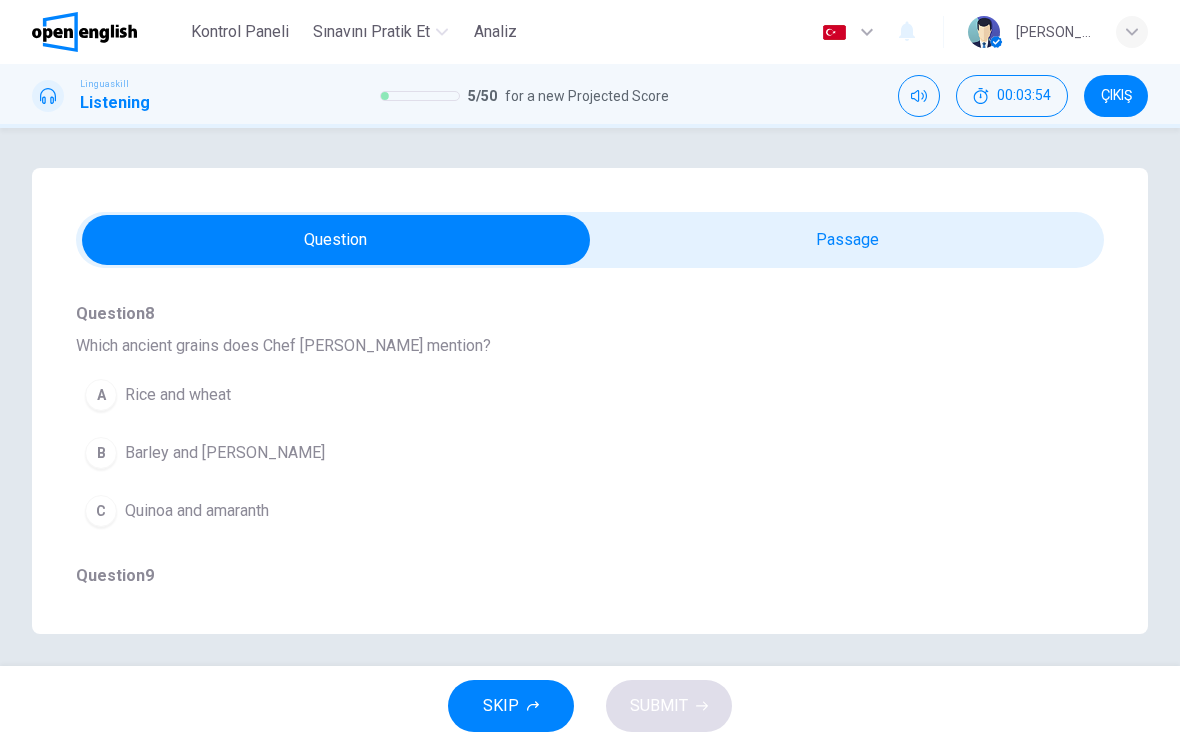
scroll to position [713, 0]
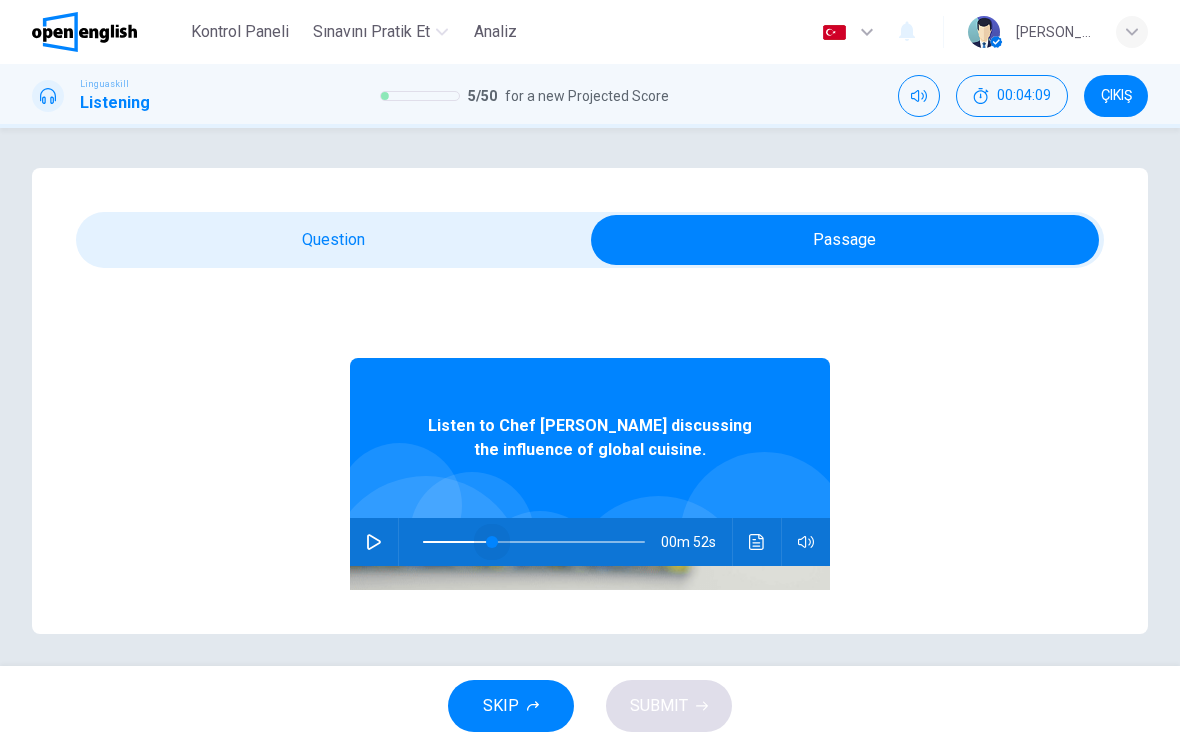
click at [492, 548] on span at bounding box center [492, 542] width 12 height 12
click at [380, 547] on icon "button" at bounding box center [374, 542] width 16 height 16
type input "**"
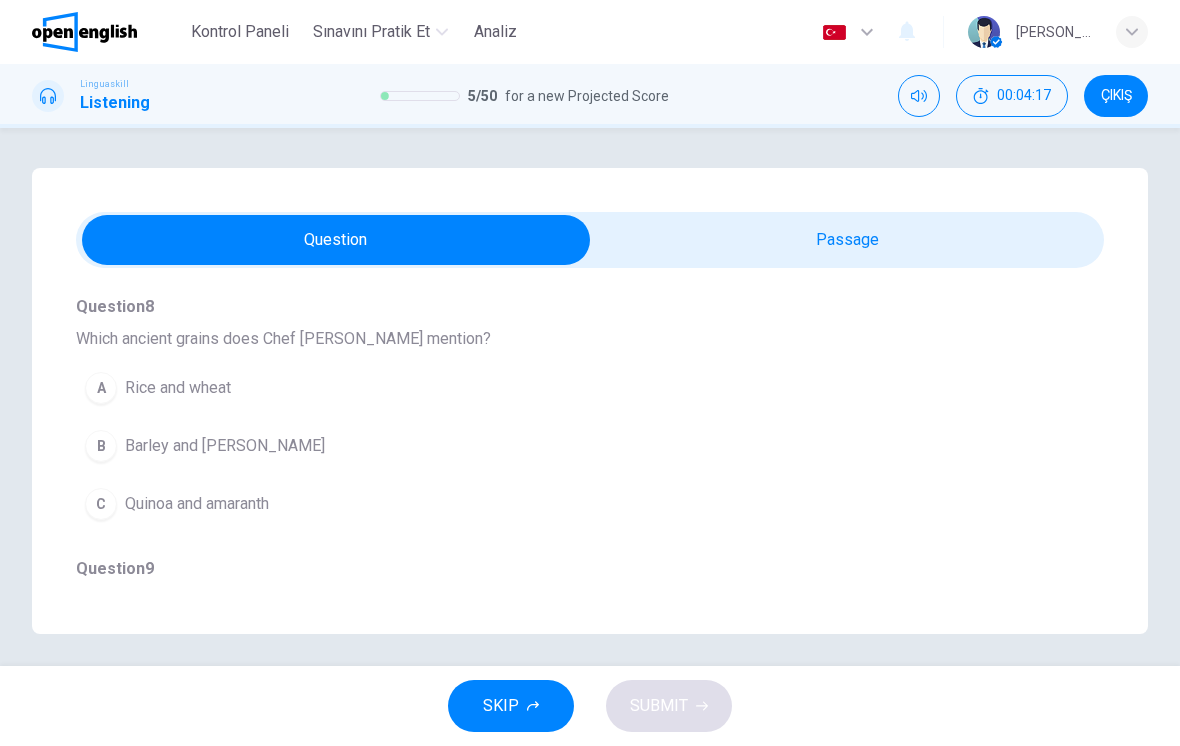
click at [234, 510] on span "Quinoa and amaranth" at bounding box center [197, 504] width 144 height 24
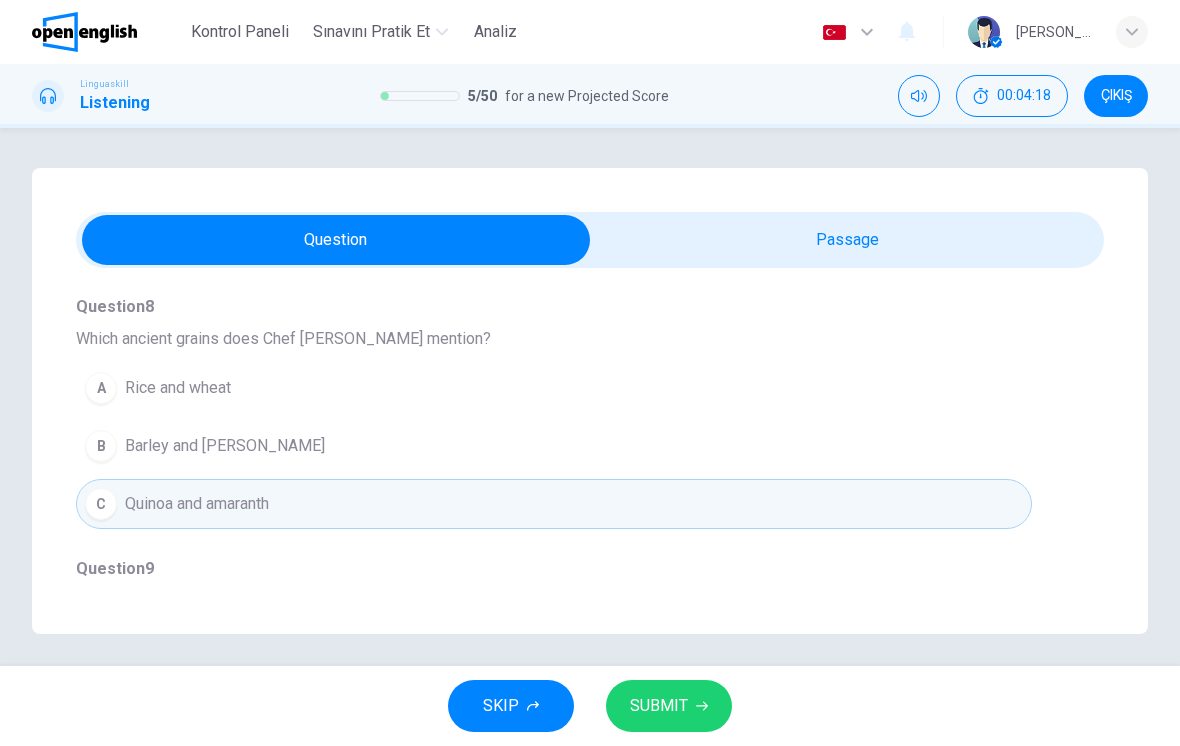
click at [665, 695] on span "SUBMIT" at bounding box center [659, 706] width 58 height 28
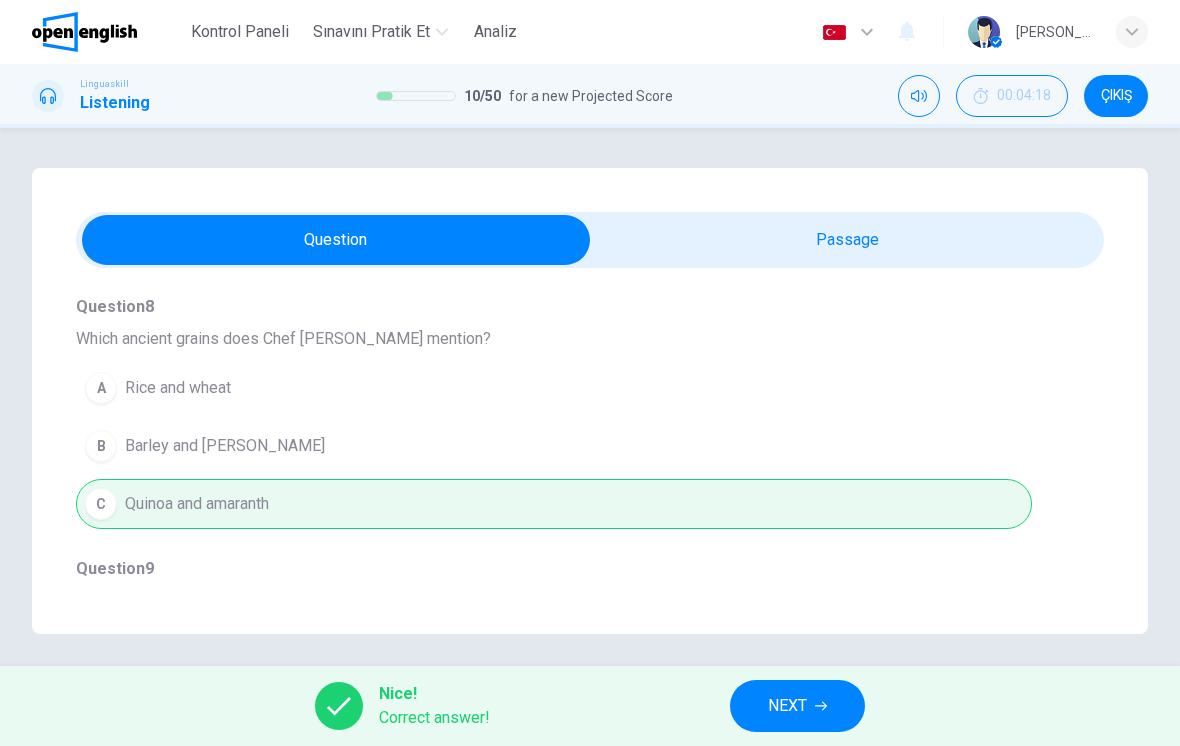
click at [848, 717] on button "NEXT" at bounding box center [797, 706] width 135 height 52
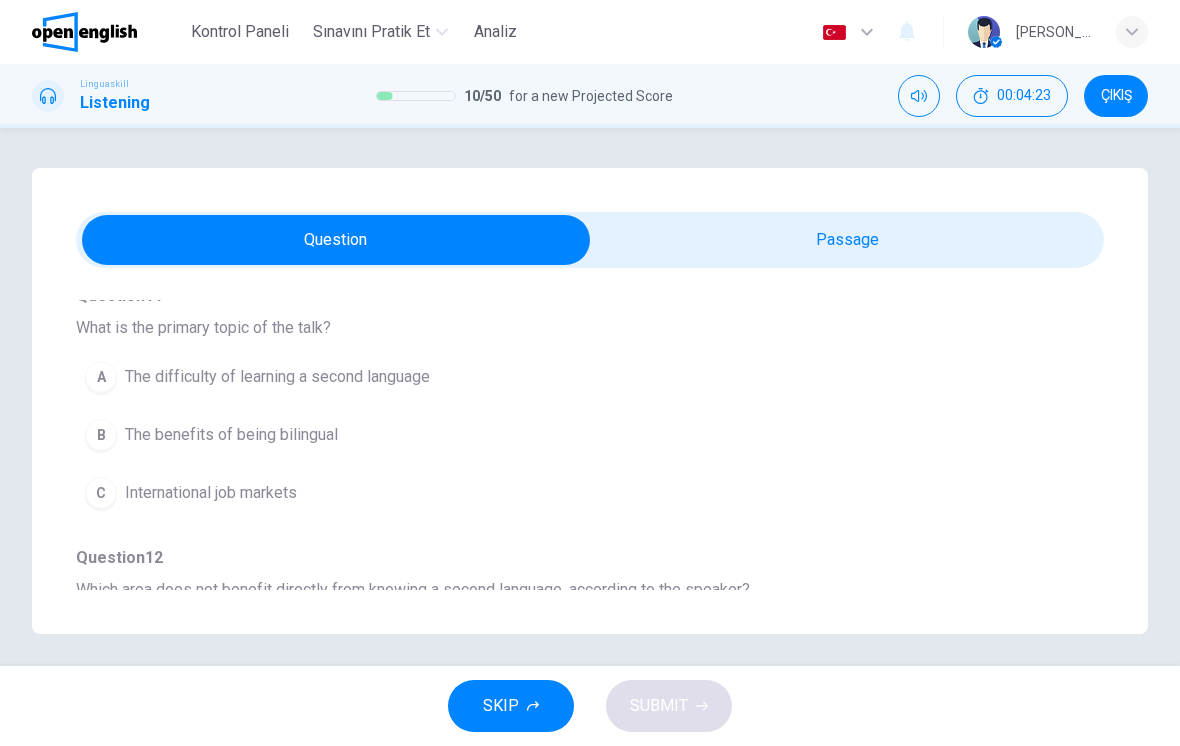
scroll to position [202, 0]
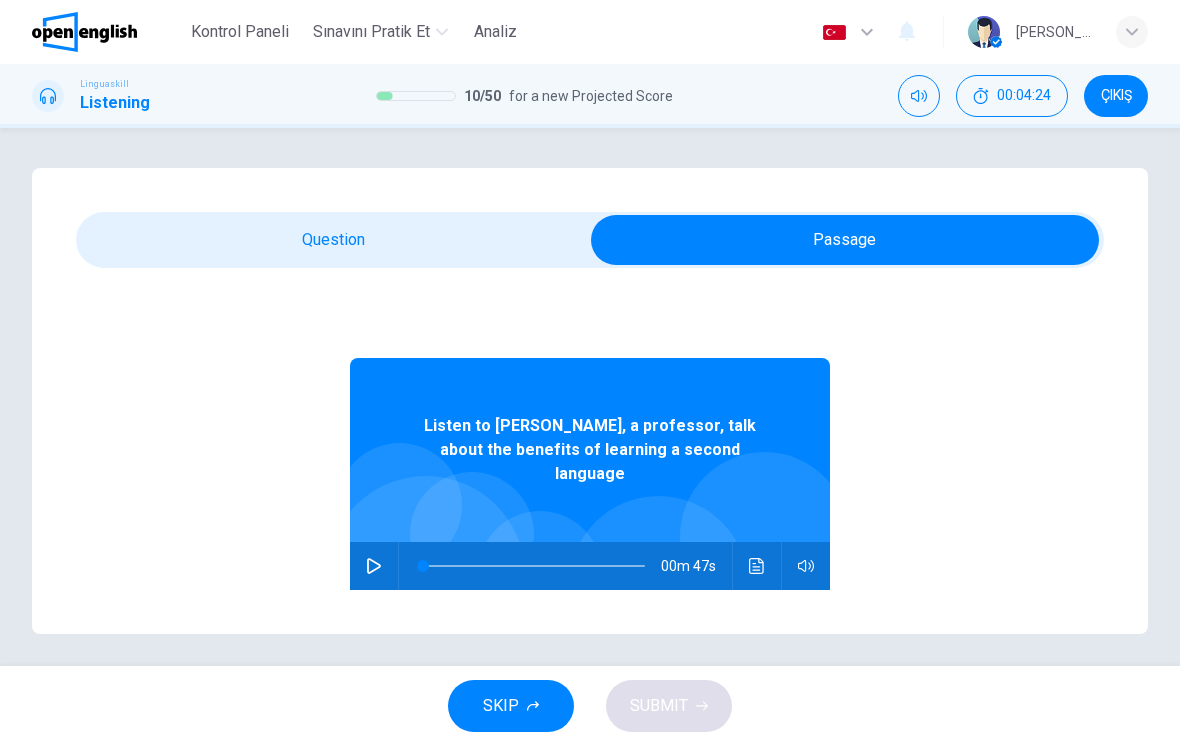
click at [388, 543] on button "button" at bounding box center [374, 566] width 32 height 48
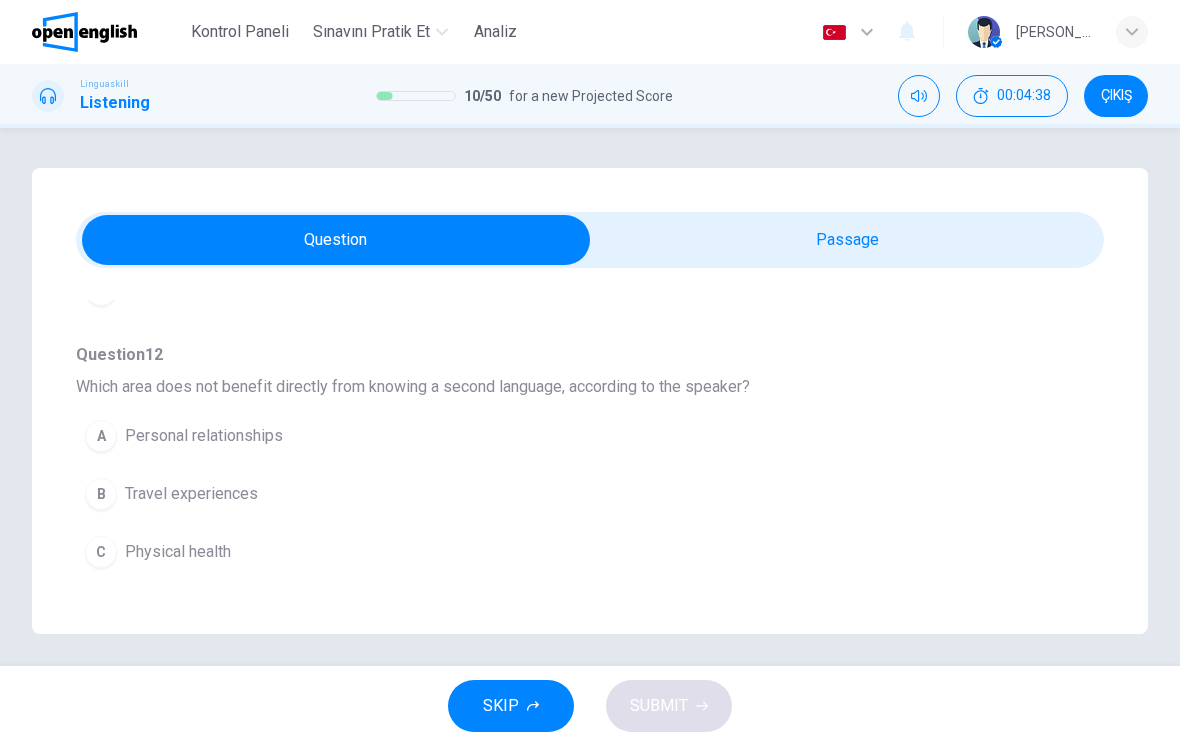
scroll to position [405, 0]
click at [685, 426] on button "A Personal relationships" at bounding box center [554, 434] width 956 height 50
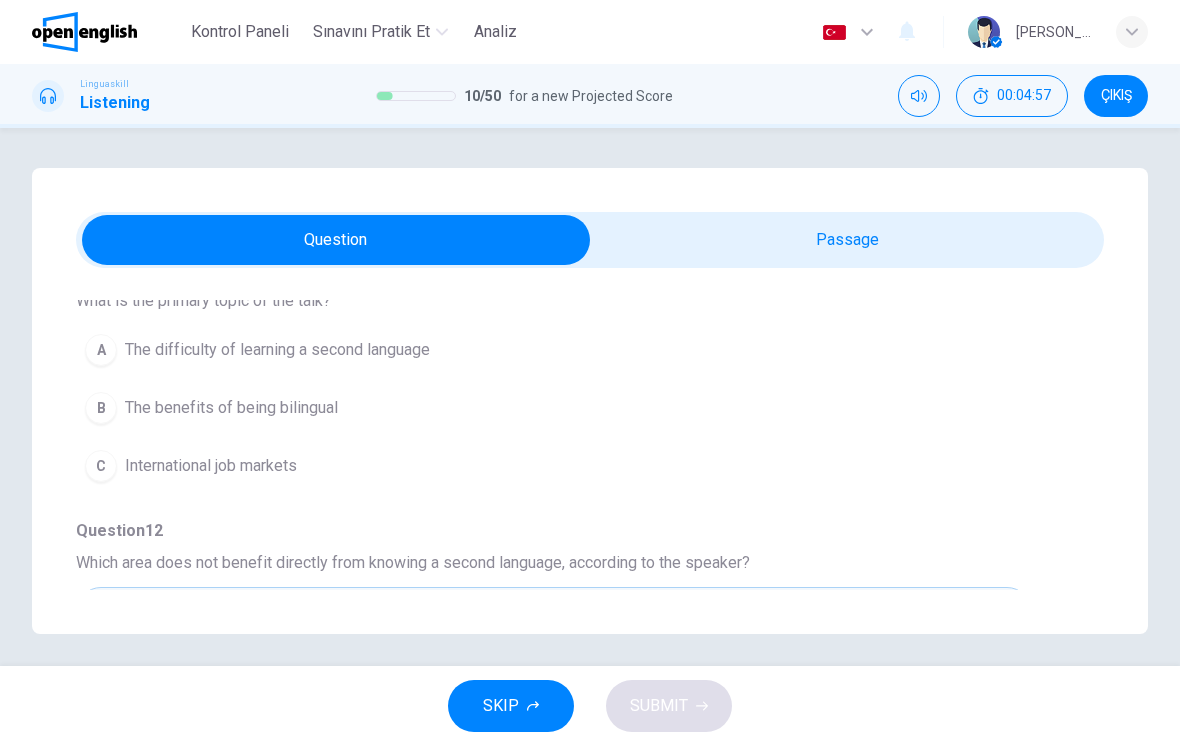
scroll to position [225, 0]
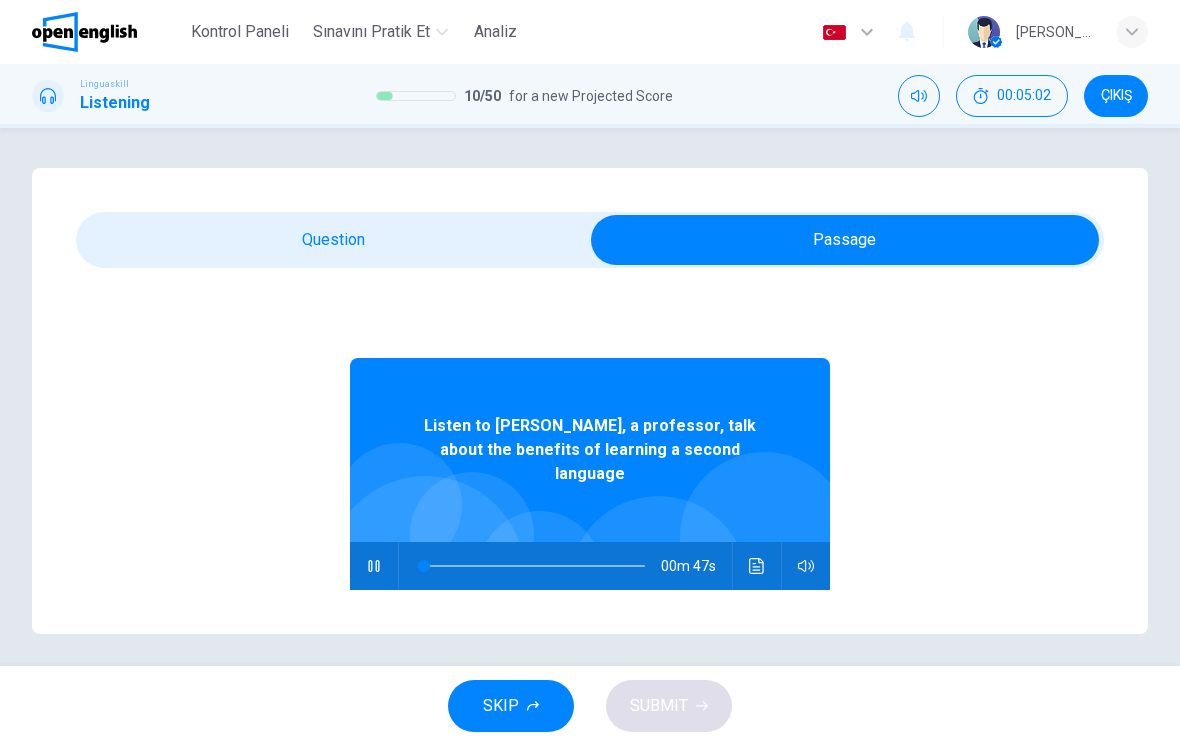
click at [764, 555] on button "Ses transkripsiyonunu görmek için tıklayın" at bounding box center [757, 566] width 32 height 48
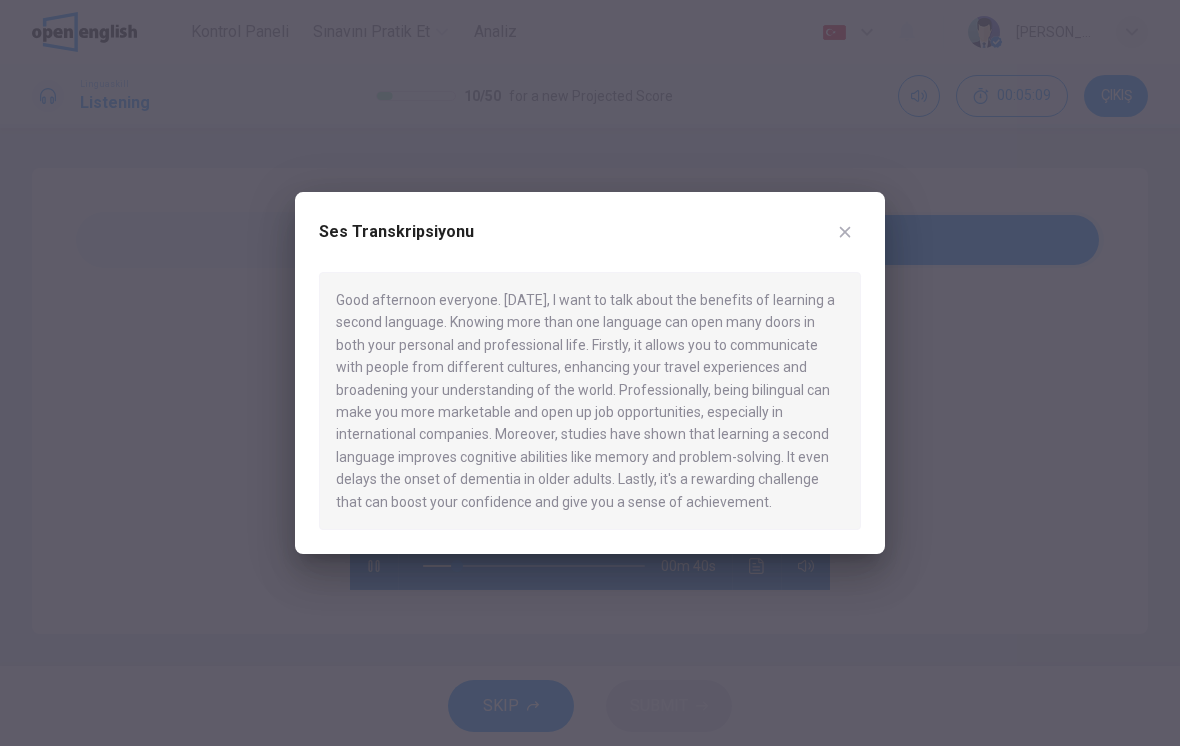
click at [844, 239] on icon "button" at bounding box center [845, 232] width 16 height 16
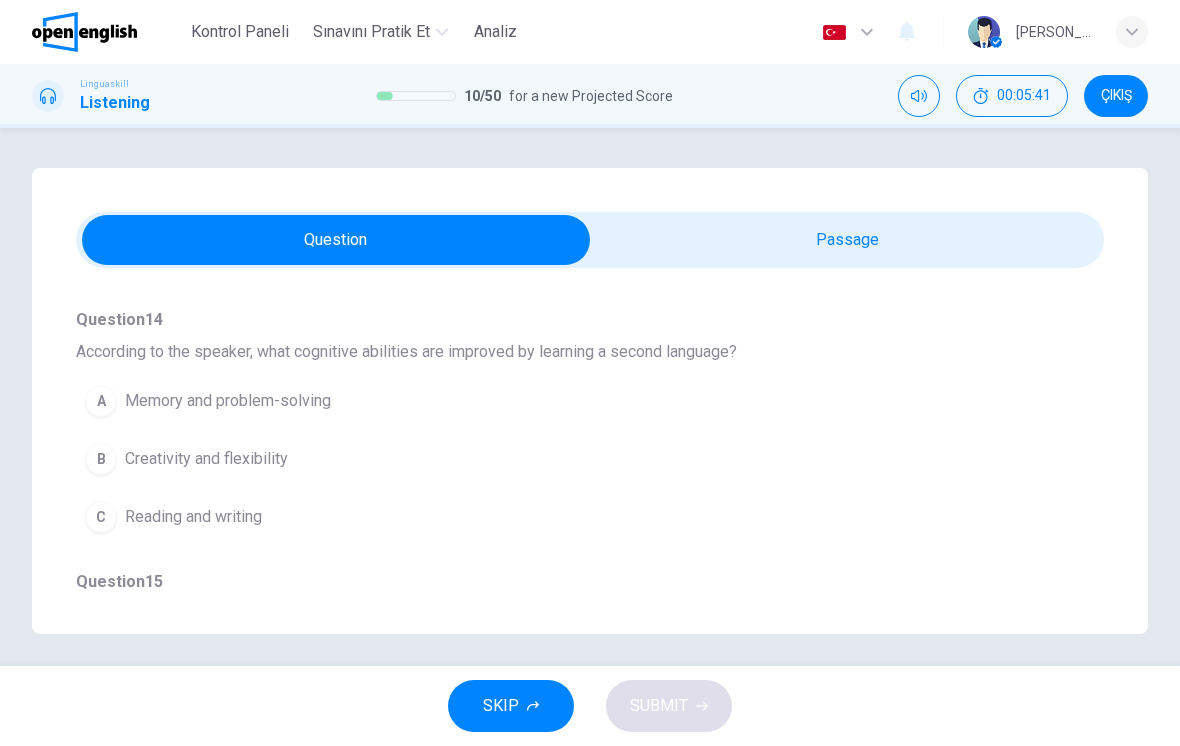
scroll to position [966, 0]
click at [307, 395] on span "Memory and problem-solving" at bounding box center [228, 397] width 206 height 24
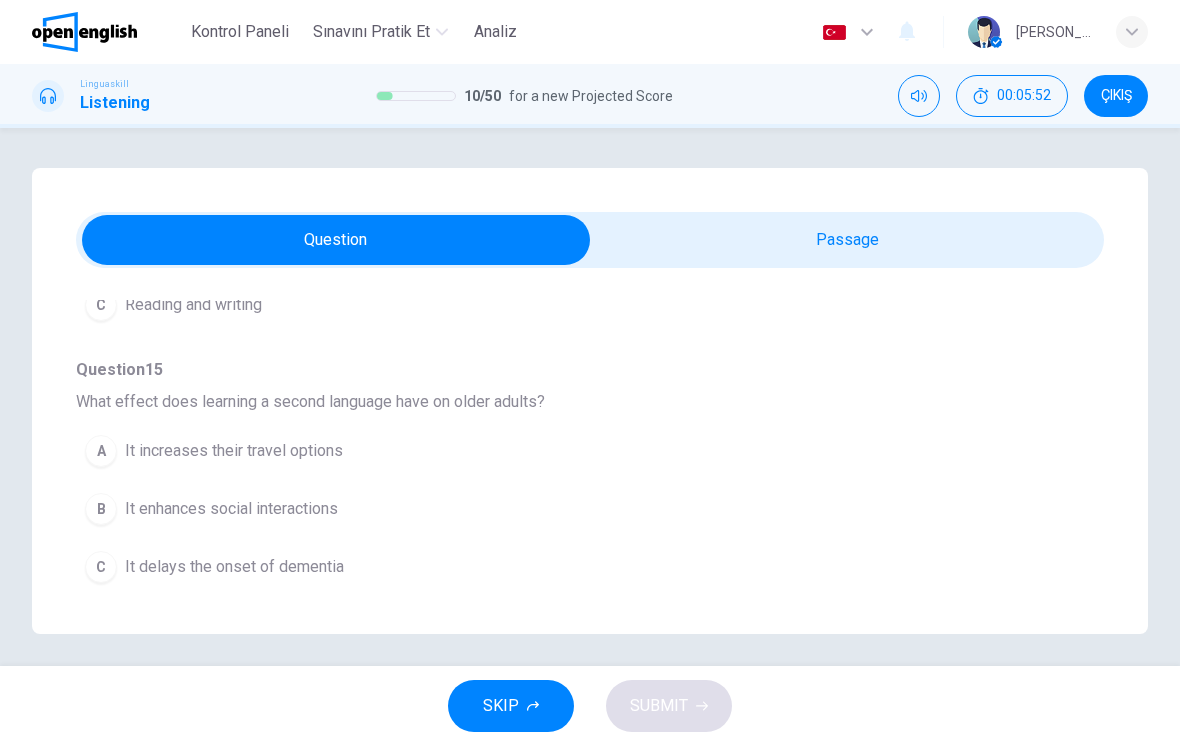
scroll to position [1174, 0]
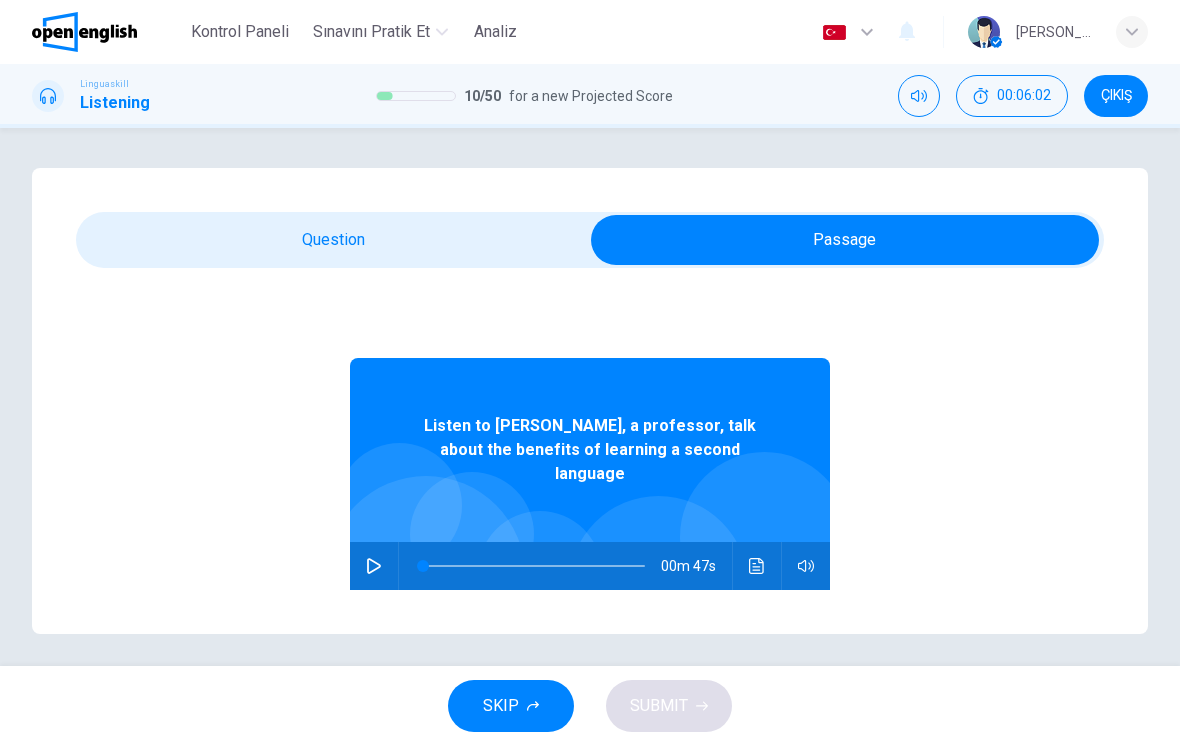
click at [362, 550] on button "button" at bounding box center [374, 566] width 32 height 48
type input "*"
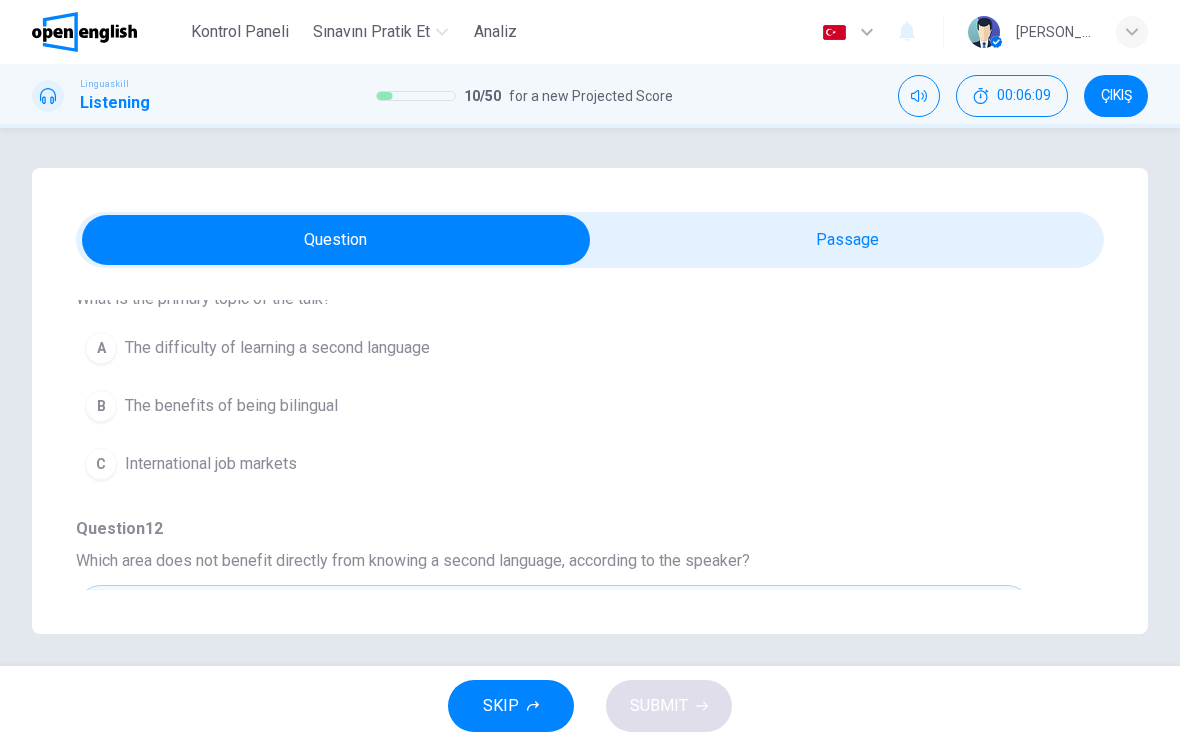
scroll to position [231, 0]
click at [319, 414] on span "The benefits of being bilingual" at bounding box center [231, 404] width 213 height 24
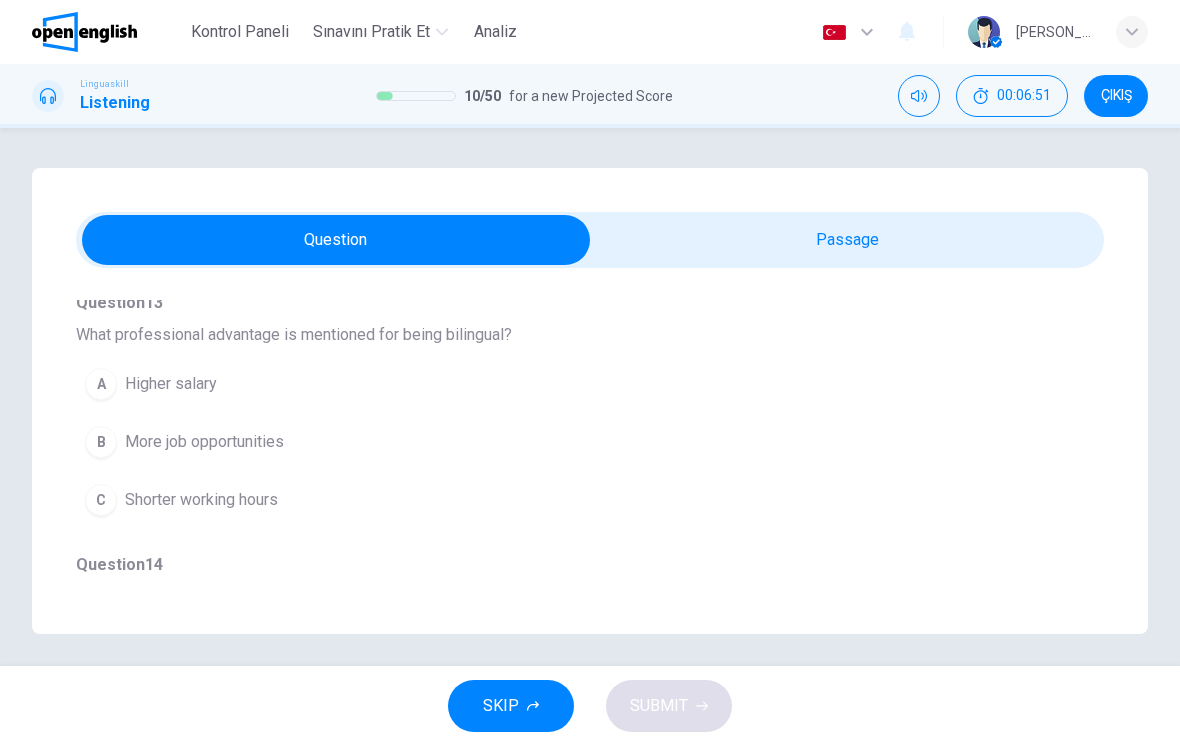
scroll to position [739, 0]
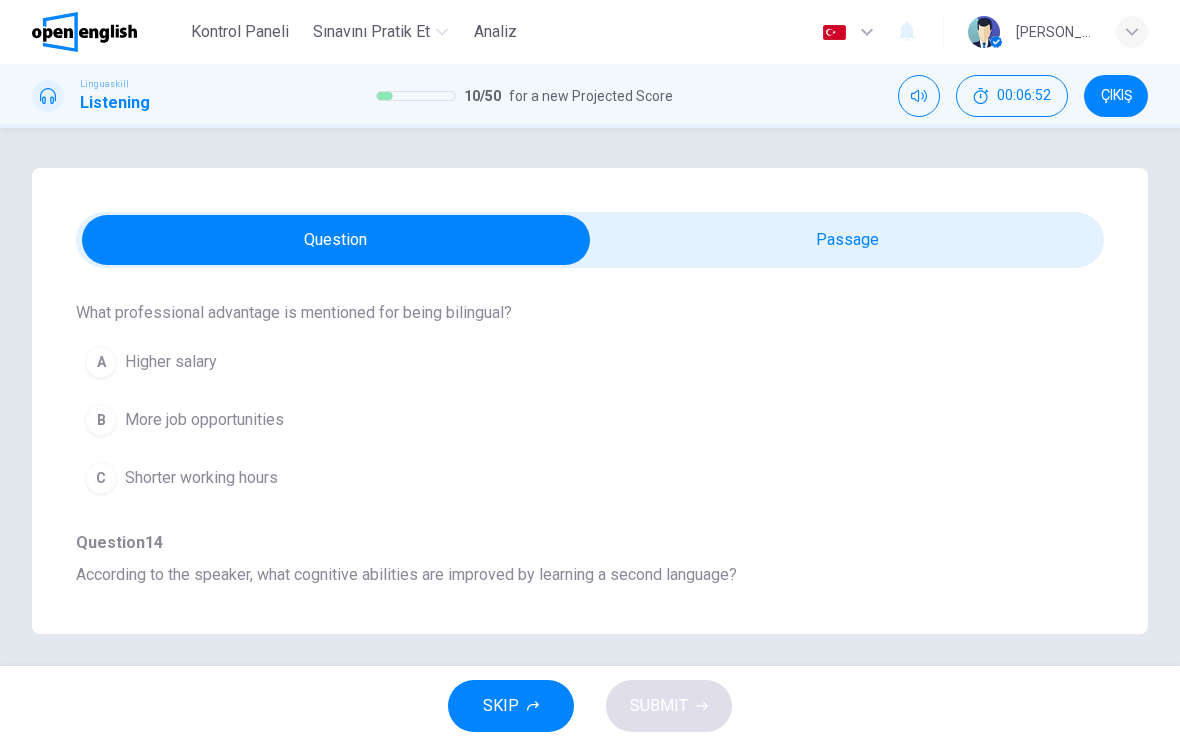
click at [408, 443] on button "B More job opportunities" at bounding box center [554, 420] width 956 height 50
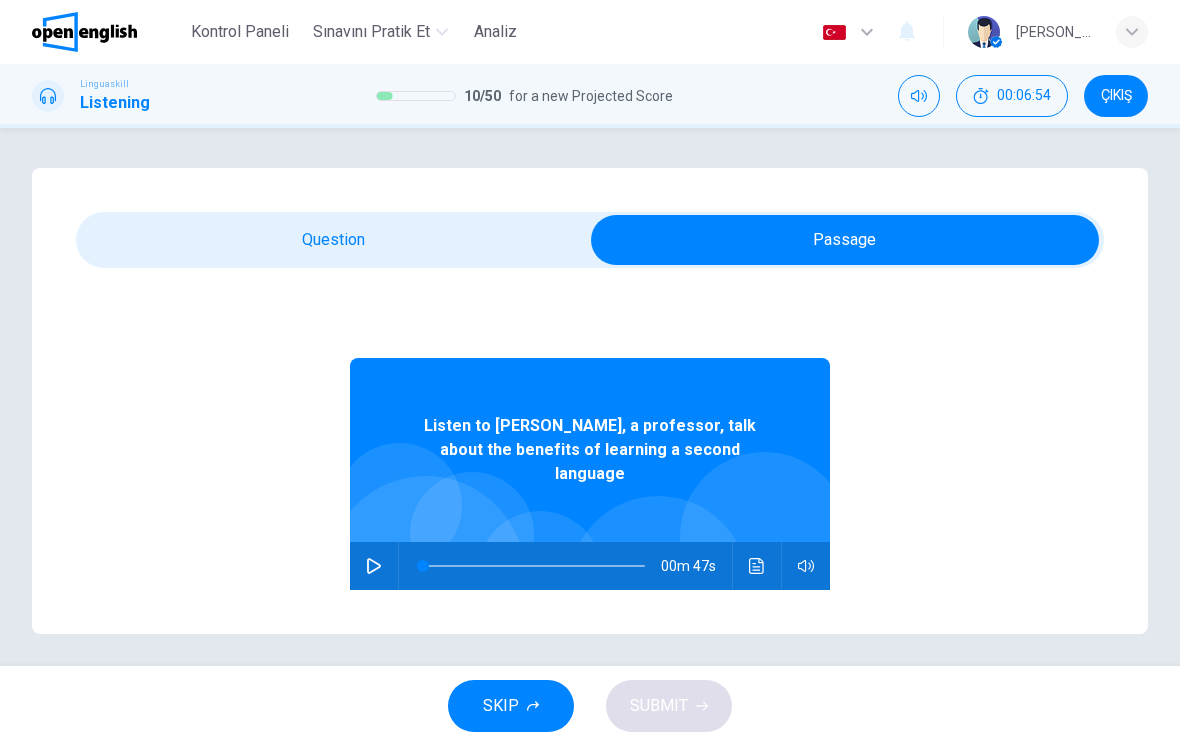
click at [758, 555] on button "Ses transkripsiyonunu görmek için tıklayın" at bounding box center [757, 566] width 32 height 48
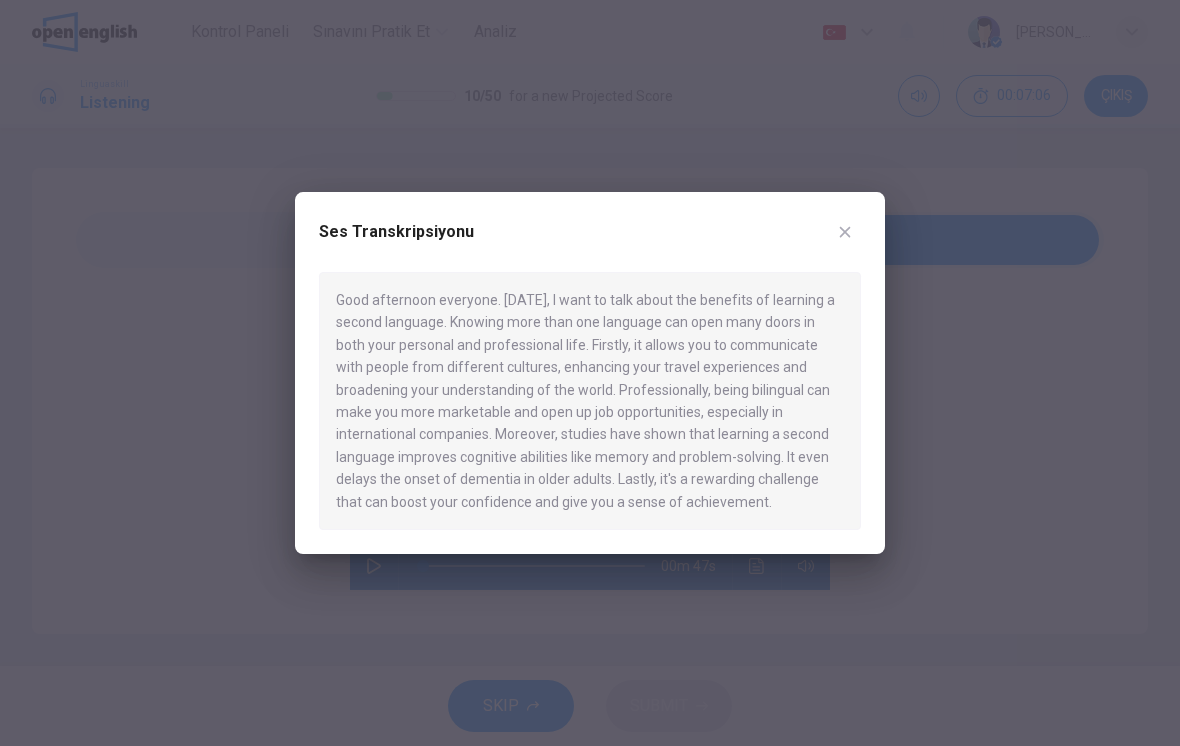
click at [846, 236] on icon "button" at bounding box center [845, 232] width 11 height 11
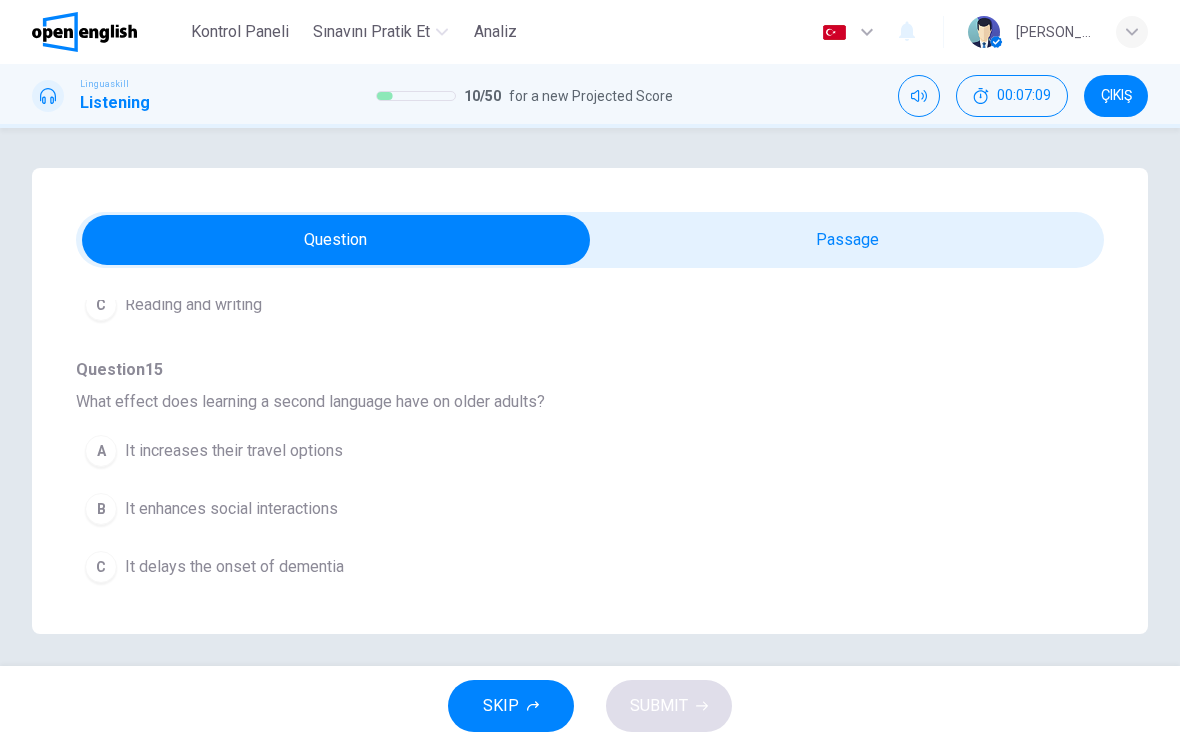
scroll to position [1174, 0]
click at [294, 578] on span "It delays the onset of dementia" at bounding box center [234, 567] width 219 height 24
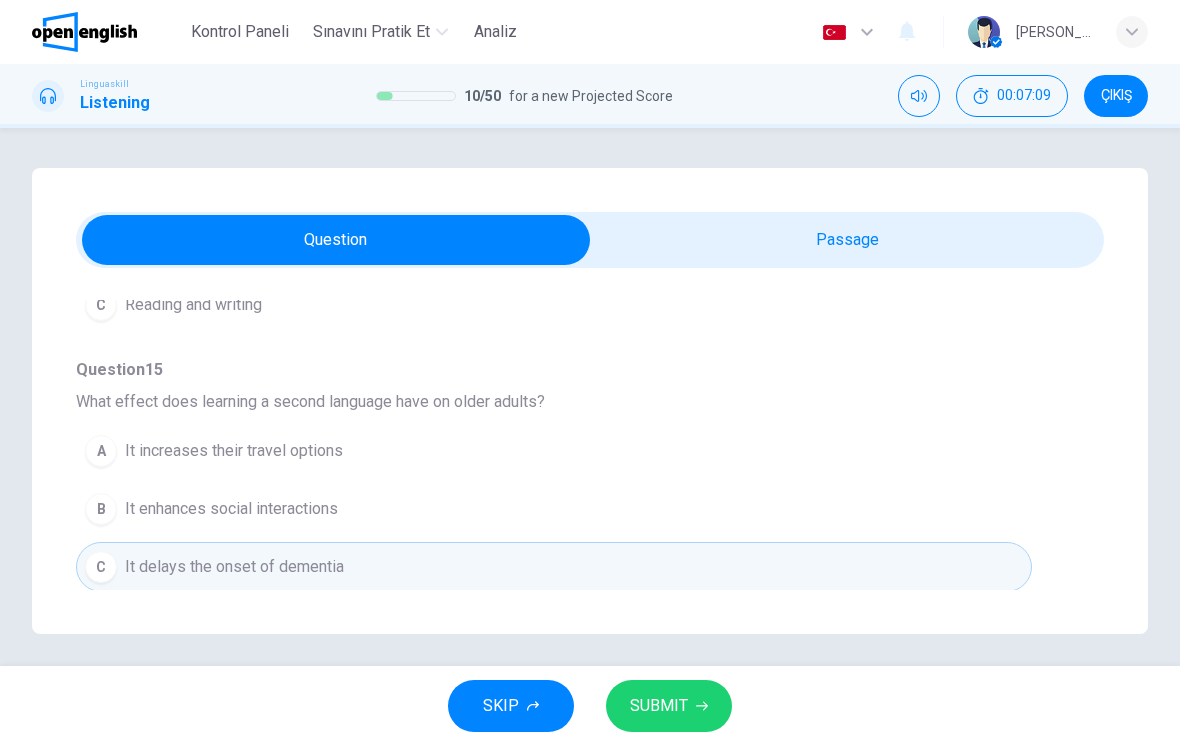
click at [675, 707] on span "SUBMIT" at bounding box center [659, 706] width 58 height 28
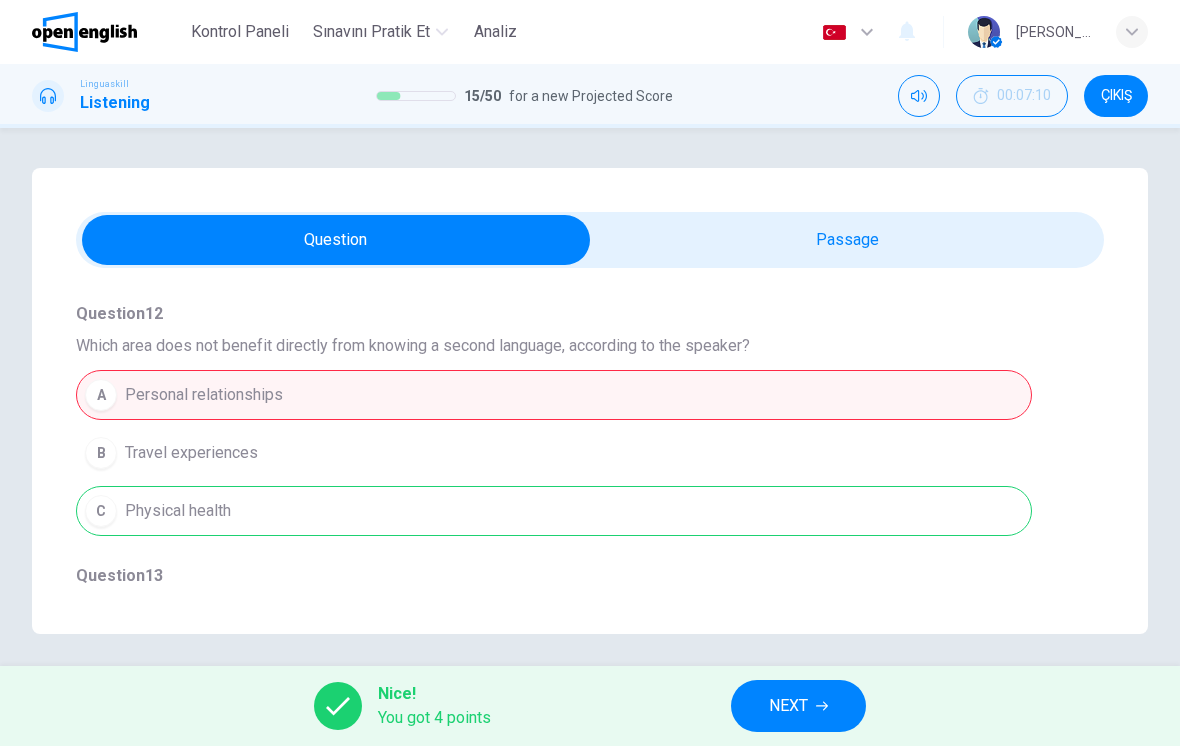
scroll to position [453, 0]
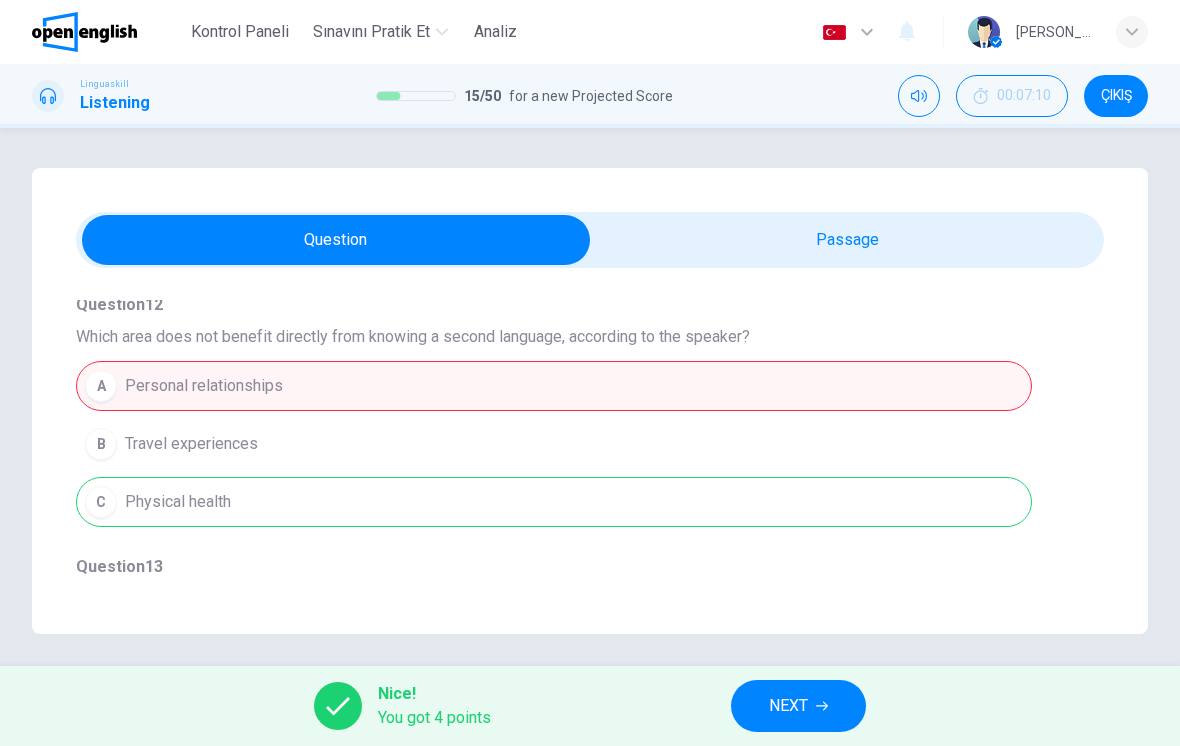
click at [576, 387] on div "A Personal relationships B Travel experiences C Physical health" at bounding box center [590, 444] width 1028 height 174
click at [811, 704] on button "NEXT" at bounding box center [798, 706] width 135 height 52
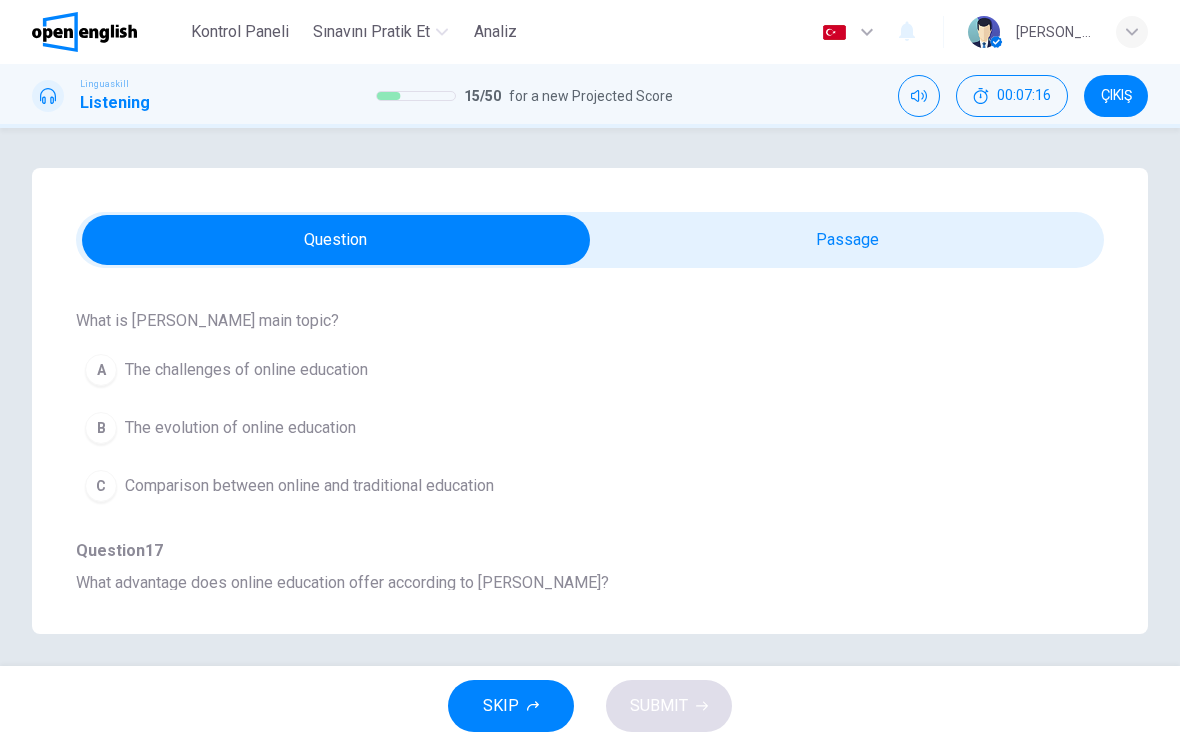
scroll to position [209, 0]
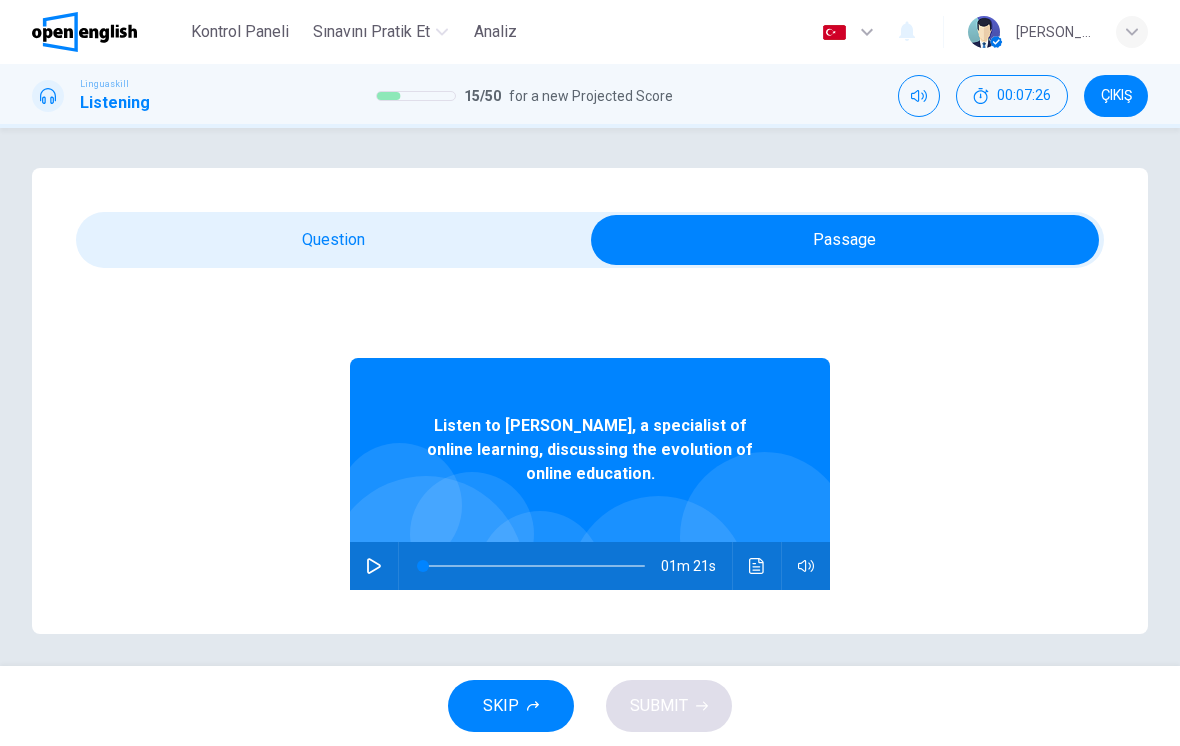
click at [383, 569] on button "button" at bounding box center [374, 566] width 32 height 48
type input "*"
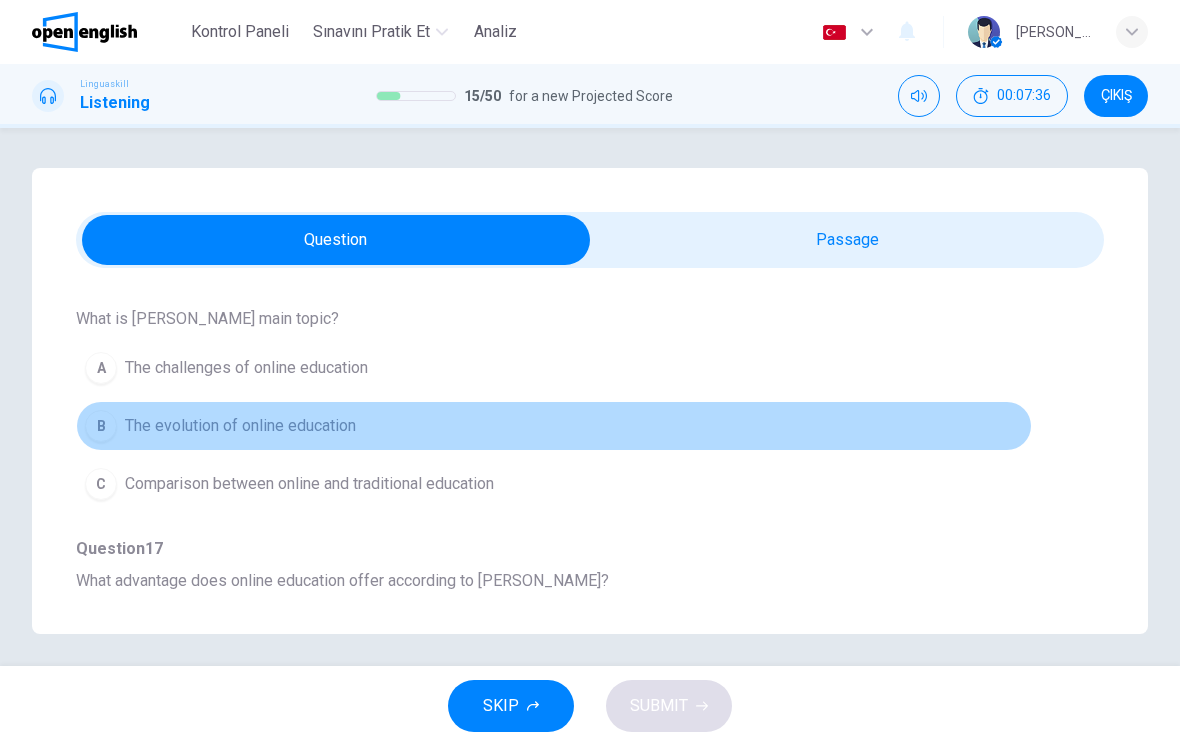
click at [277, 424] on span "The evolution of online education" at bounding box center [240, 426] width 231 height 24
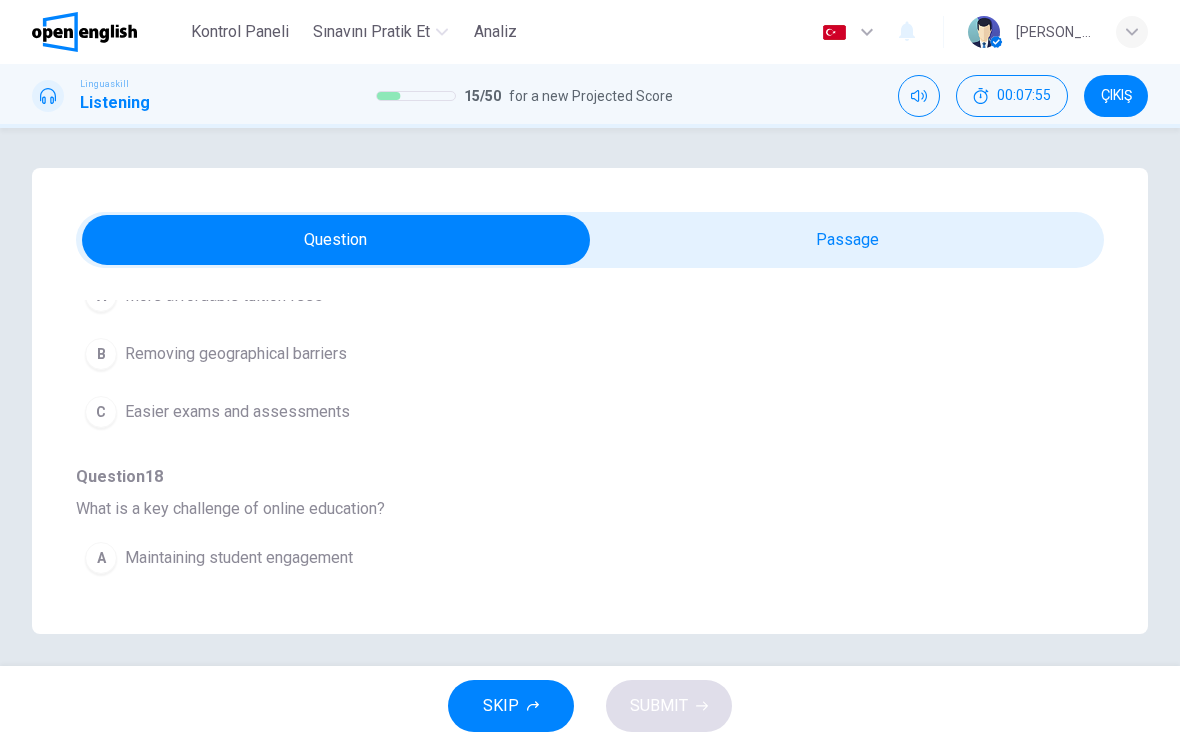
scroll to position [542, 0]
click at [893, 368] on button "B Removing geographical barriers" at bounding box center [554, 355] width 956 height 50
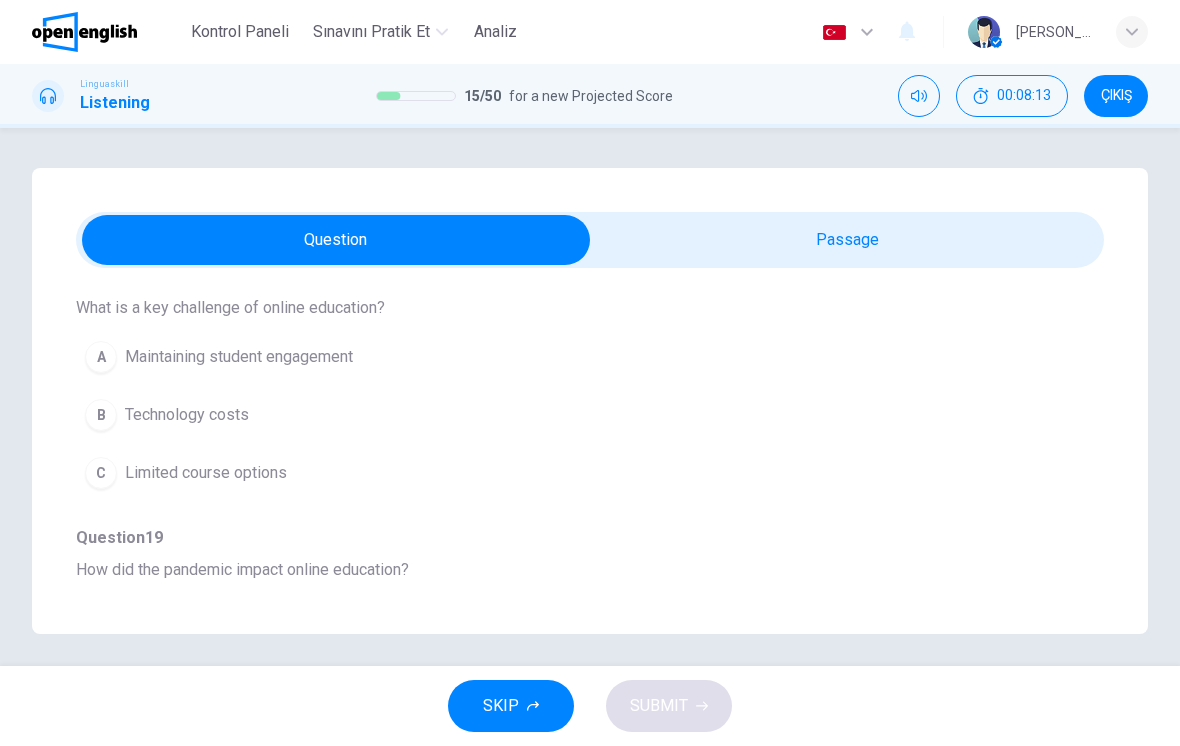
scroll to position [709, 0]
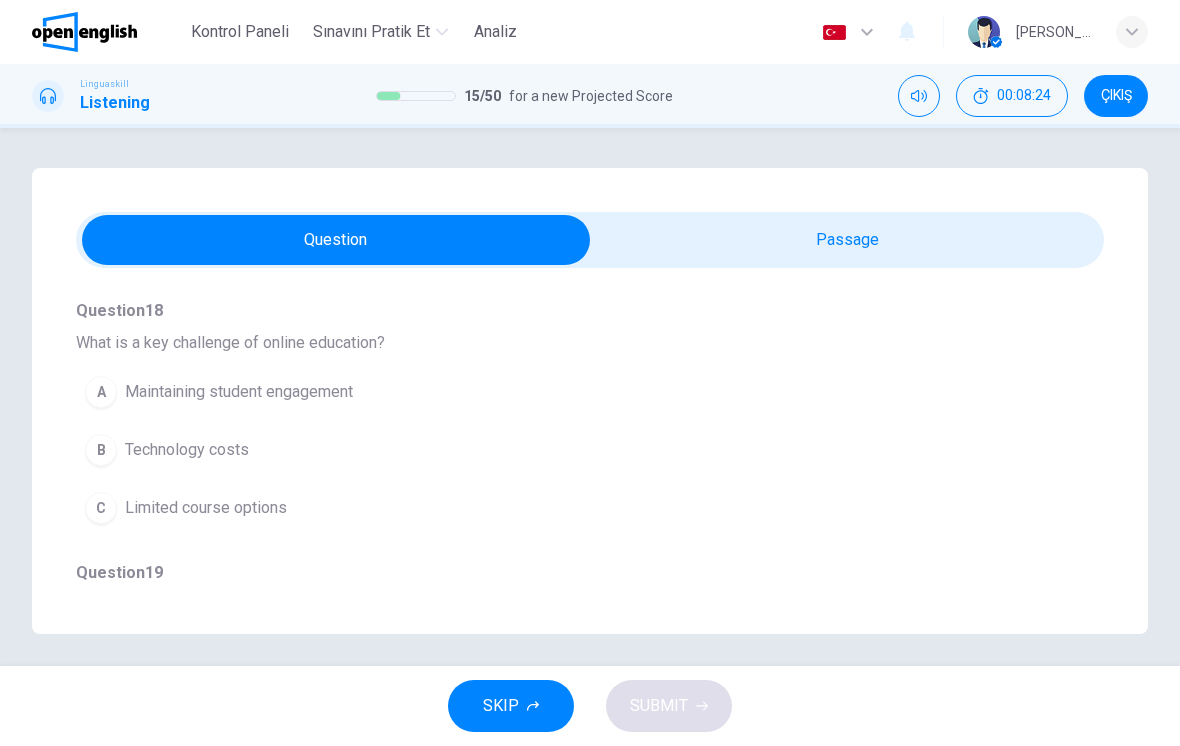
click at [904, 414] on button "A Maintaining student engagement" at bounding box center [554, 392] width 956 height 50
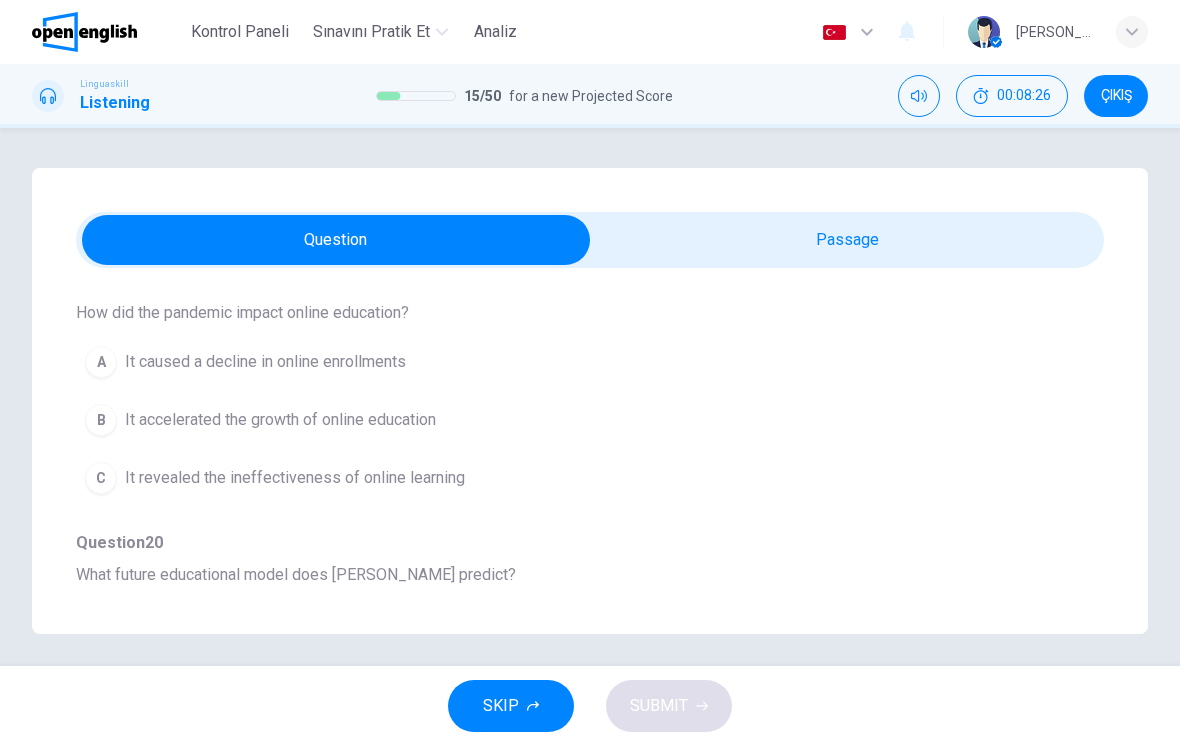
scroll to position [1003, 0]
click at [984, 441] on button "B It accelerated the growth of online education" at bounding box center [554, 418] width 956 height 50
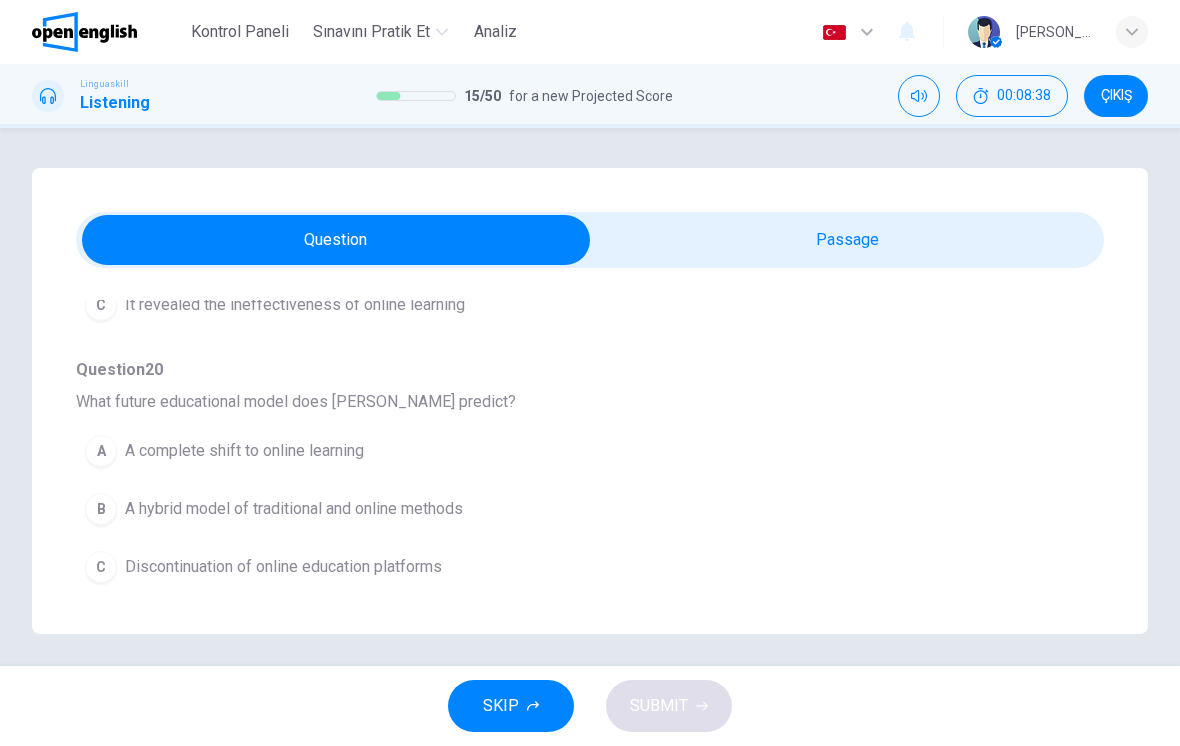
scroll to position [1174, 0]
click at [977, 512] on button "B A hybrid model of traditional and online methods" at bounding box center [554, 509] width 956 height 50
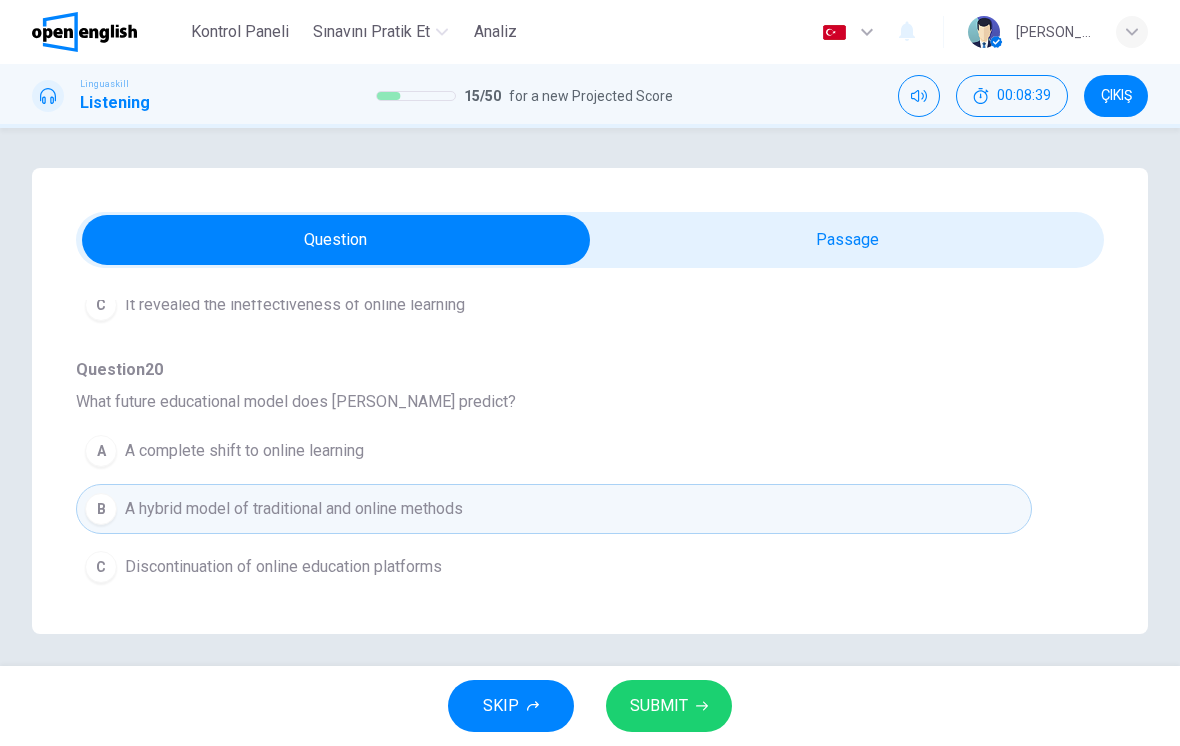
click at [674, 695] on span "SUBMIT" at bounding box center [659, 706] width 58 height 28
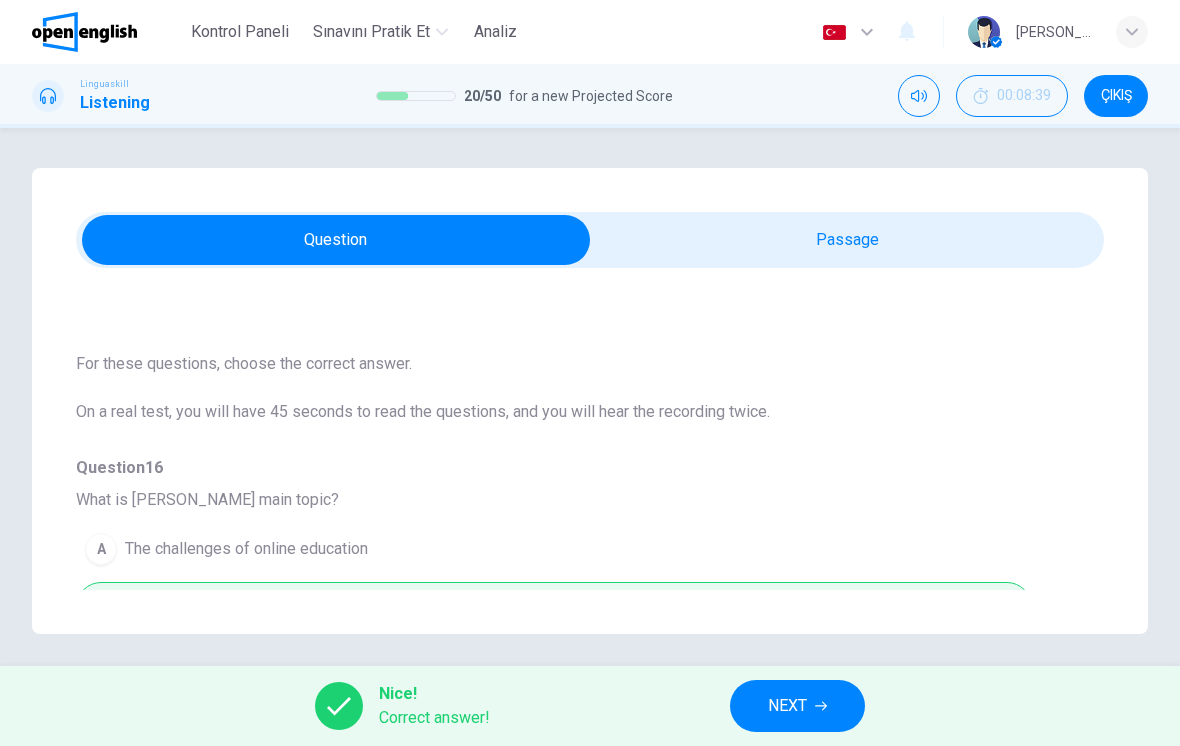
scroll to position [0, 0]
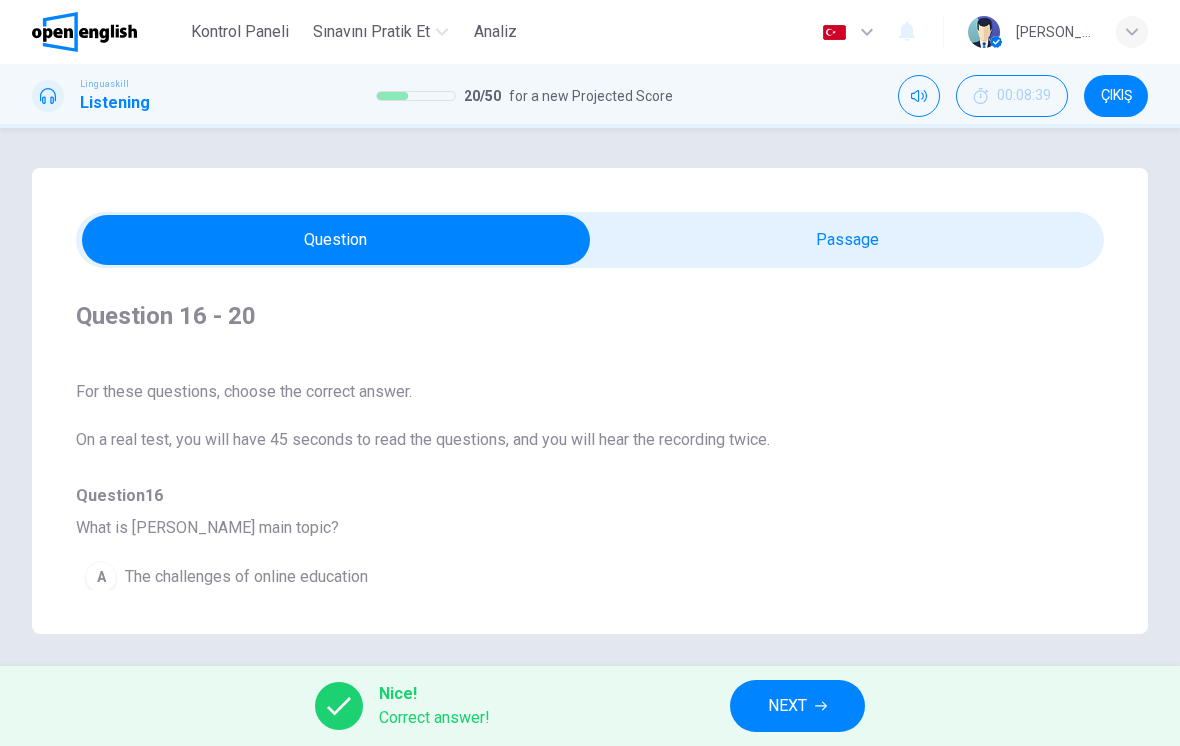
click at [826, 706] on icon "button" at bounding box center [821, 706] width 12 height 9
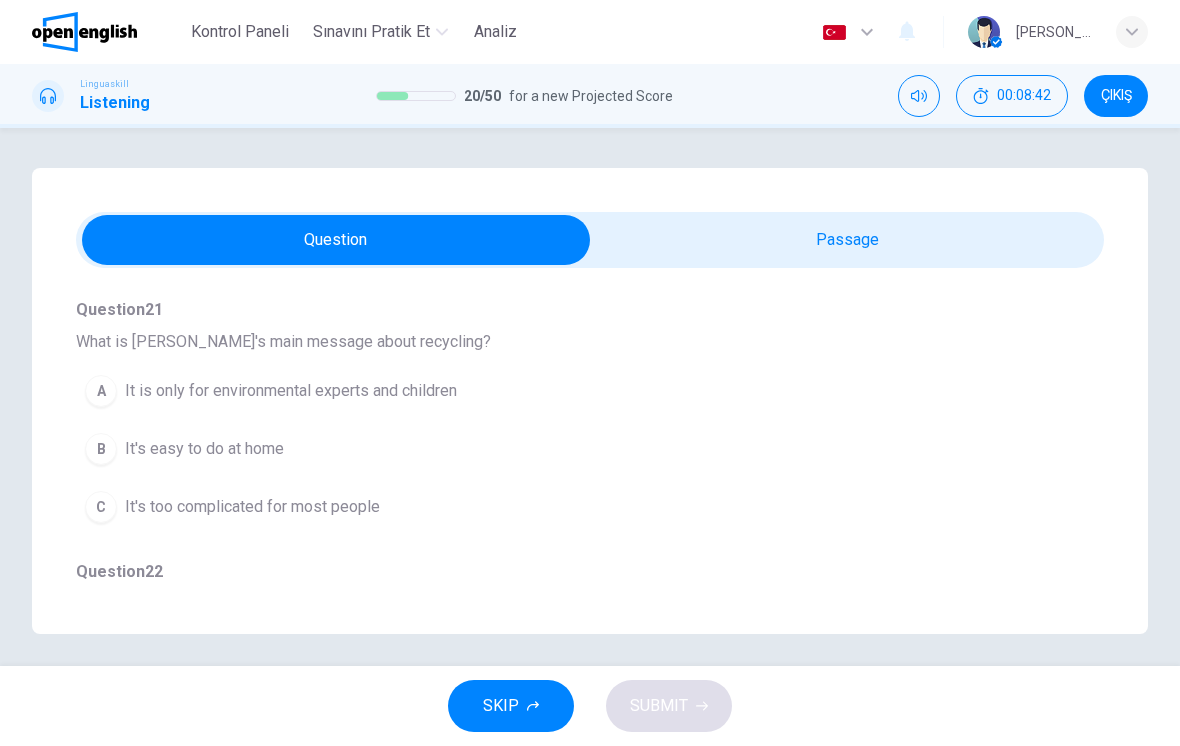
scroll to position [187, 0]
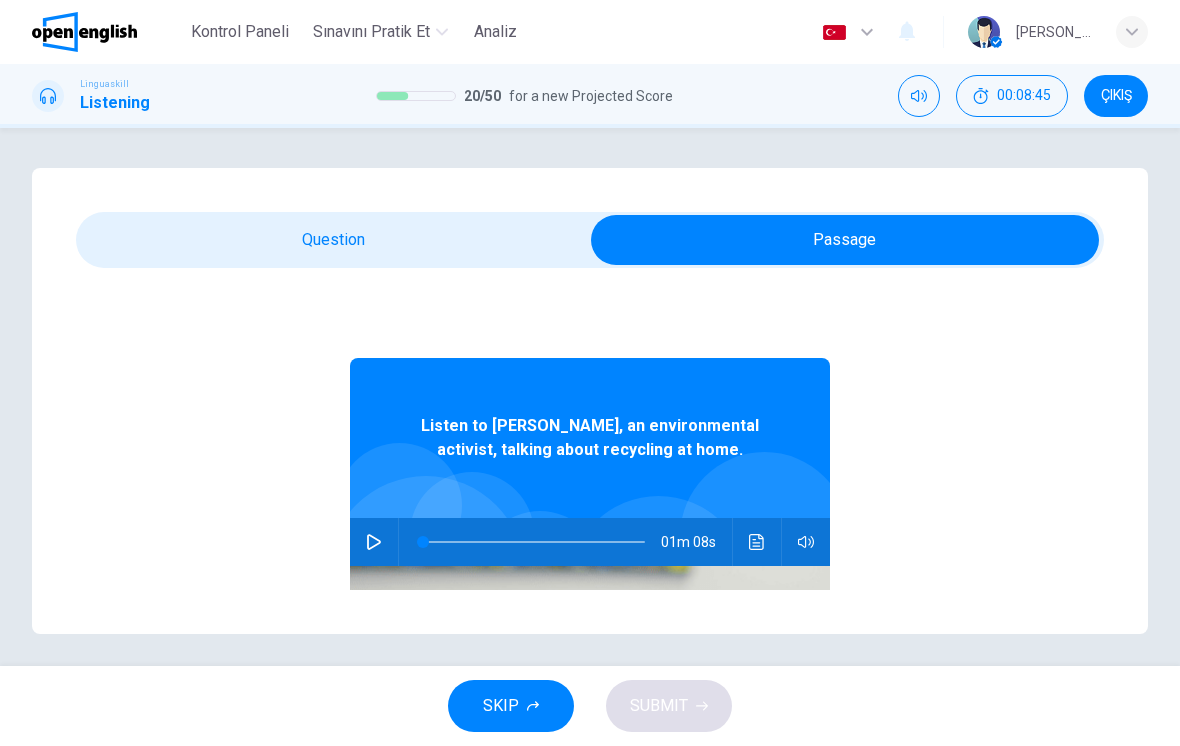
click at [803, 558] on button "button" at bounding box center [806, 542] width 32 height 48
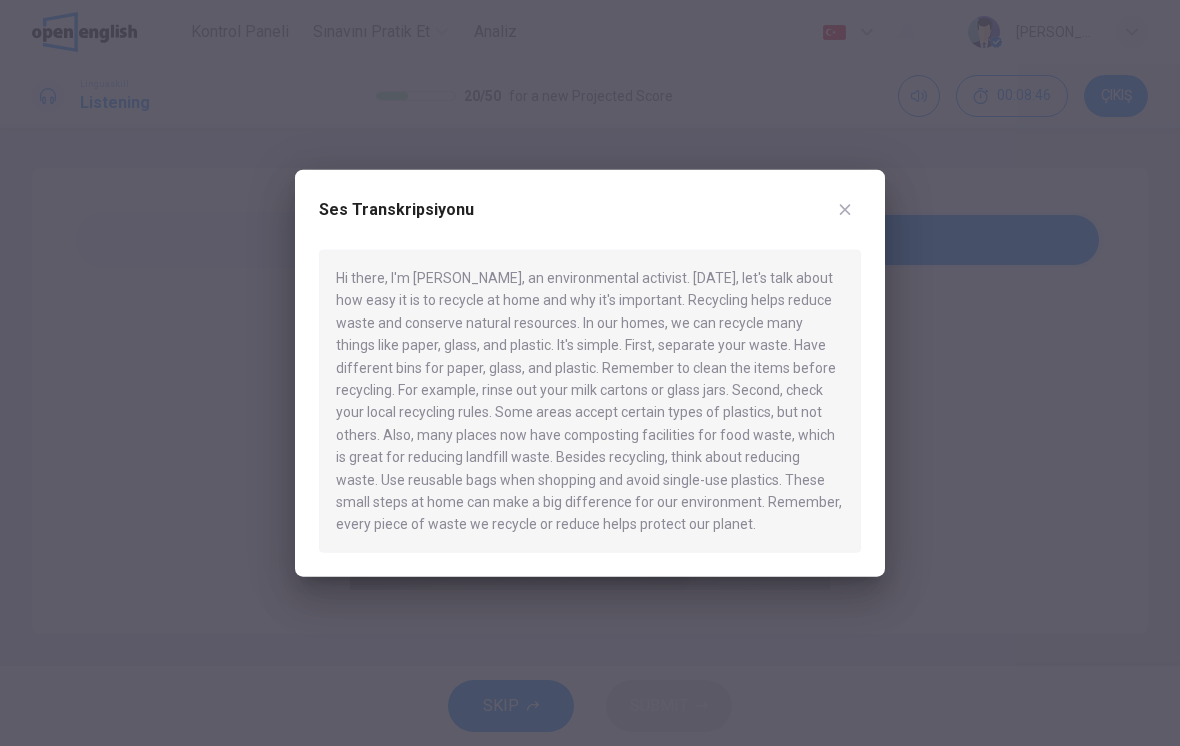
click at [844, 201] on button "button" at bounding box center [845, 210] width 32 height 32
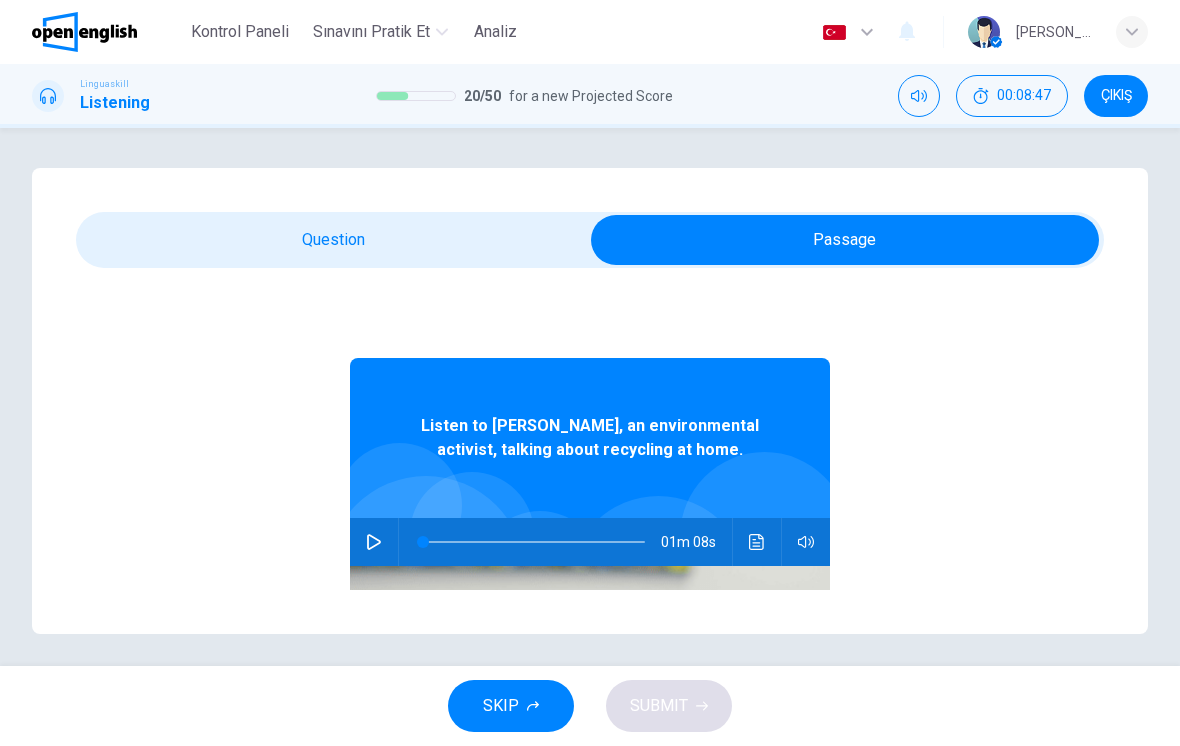
click at [801, 542] on icon "button" at bounding box center [806, 542] width 16 height 16
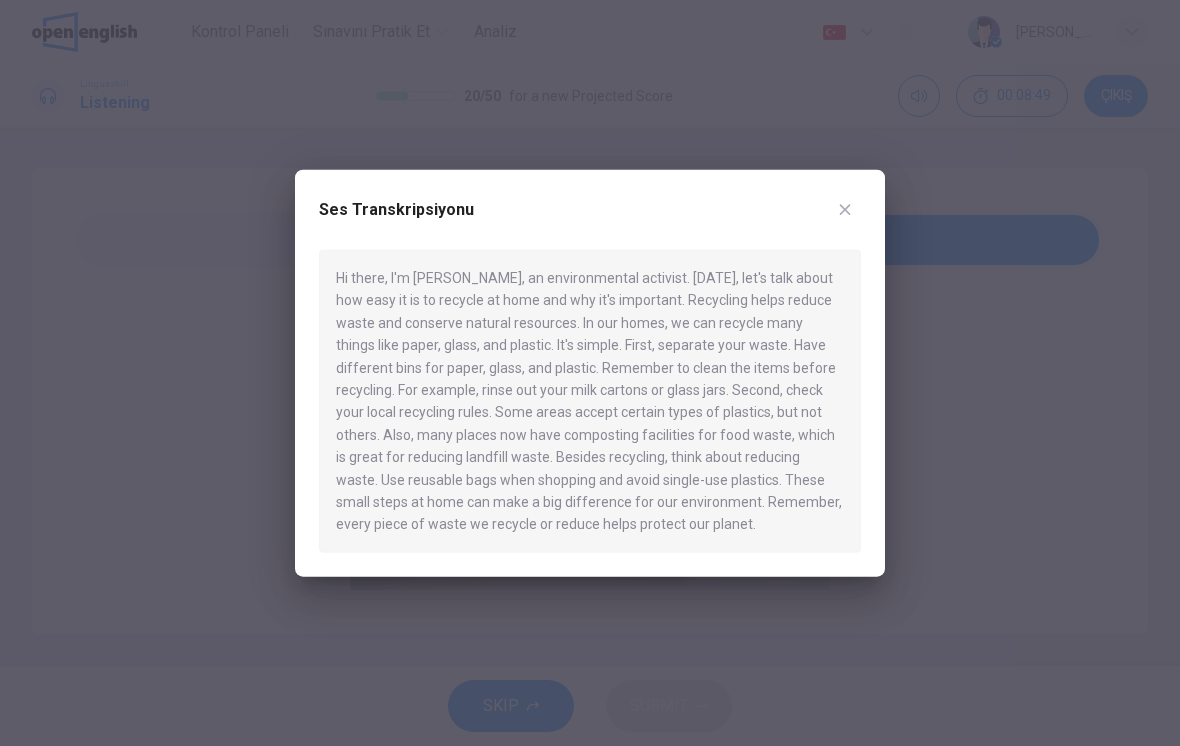
click at [861, 198] on div "Ses Transkripsiyonu Hi there, I'm [PERSON_NAME], an environmental activist. [DA…" at bounding box center [590, 373] width 590 height 407
click at [857, 245] on div "Ses Transkripsiyonu" at bounding box center [590, 222] width 542 height 56
click at [856, 245] on div "Ses Transkripsiyonu" at bounding box center [590, 222] width 542 height 56
click at [842, 215] on icon "button" at bounding box center [845, 209] width 11 height 11
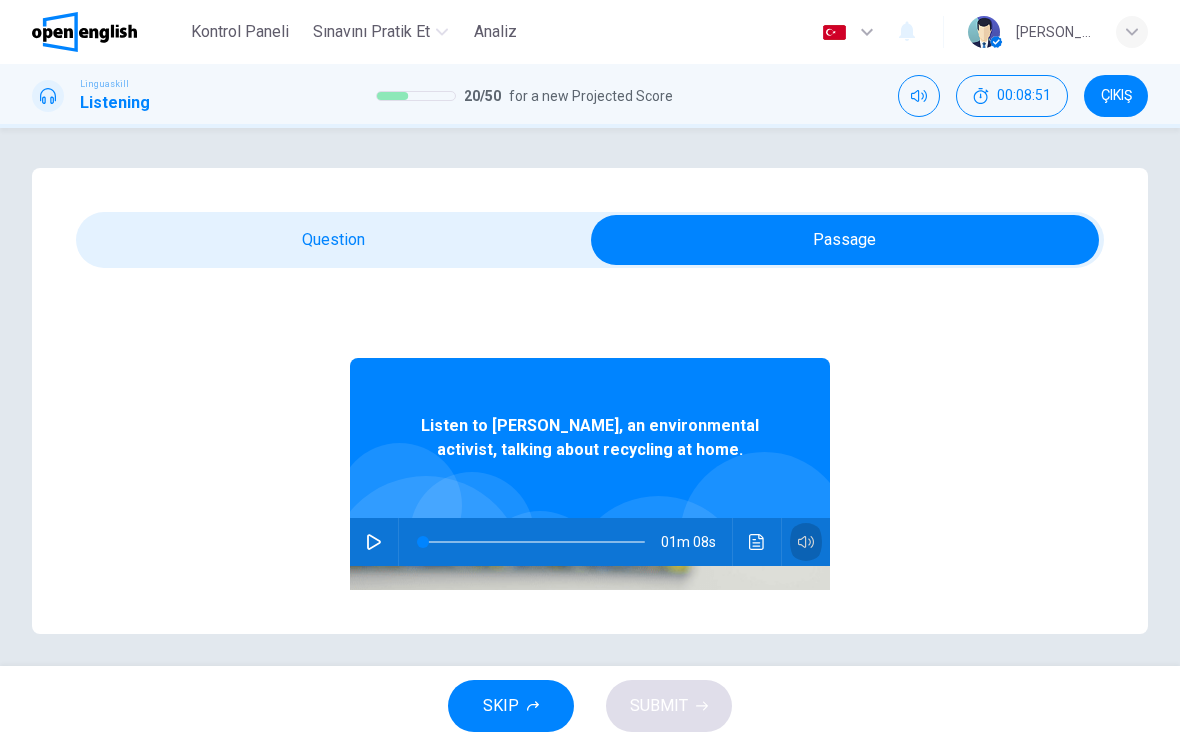
click at [810, 546] on icon "button" at bounding box center [806, 542] width 16 height 16
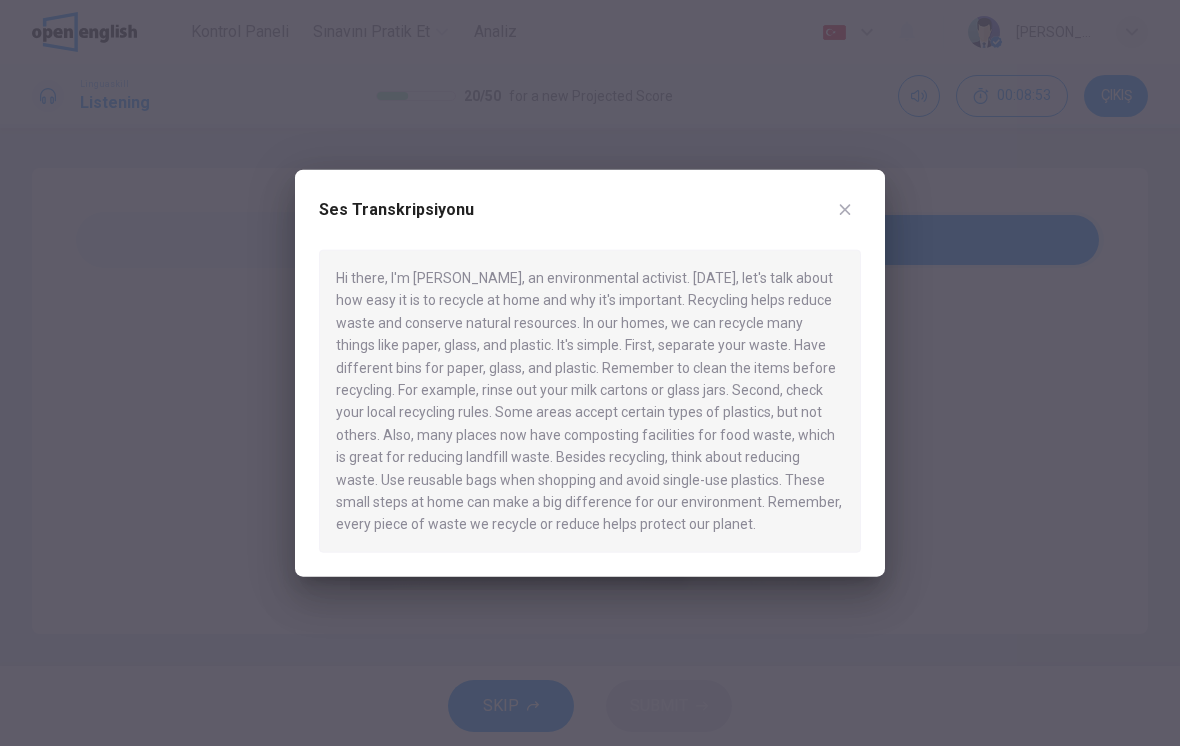
click at [764, 435] on div "Hi there, I'm [PERSON_NAME], an environmental activist. [DATE], let's talk abou…" at bounding box center [590, 401] width 542 height 303
click at [852, 210] on icon "button" at bounding box center [845, 210] width 16 height 16
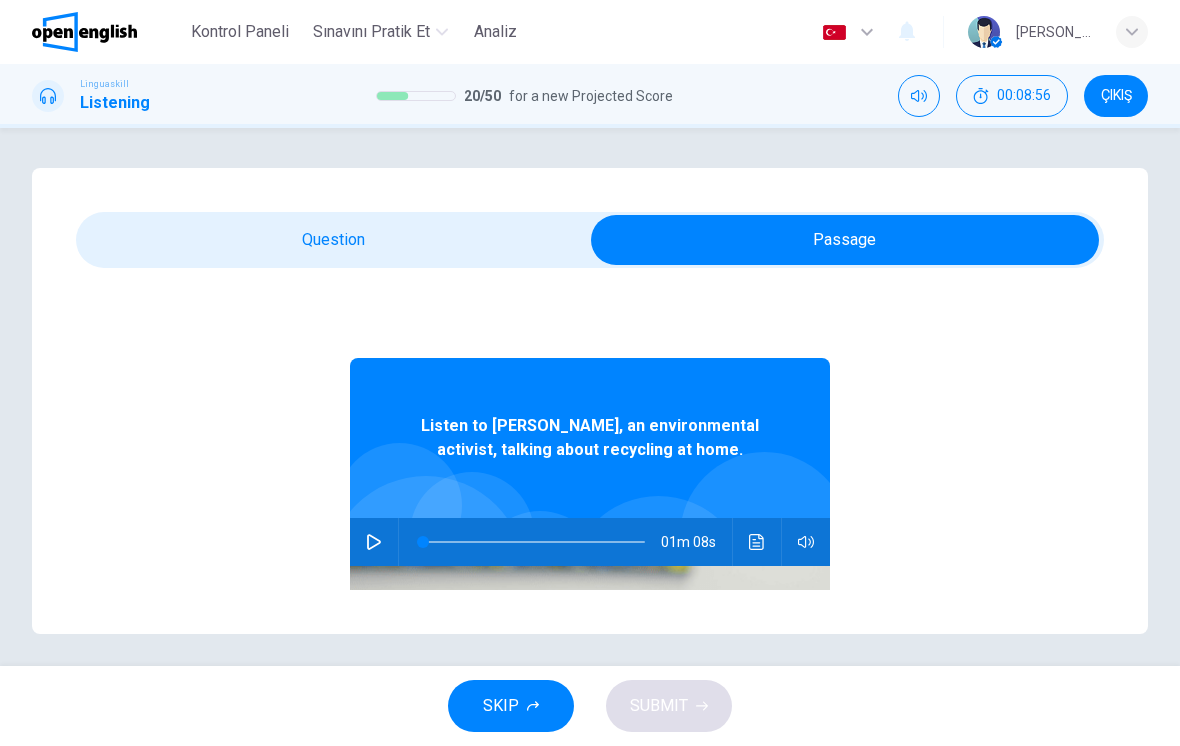
click at [367, 558] on button "button" at bounding box center [374, 542] width 32 height 48
click at [467, 288] on div "Question 21 - 25 For these questions, choose the correct answer. On a real test…" at bounding box center [590, 401] width 1116 height 466
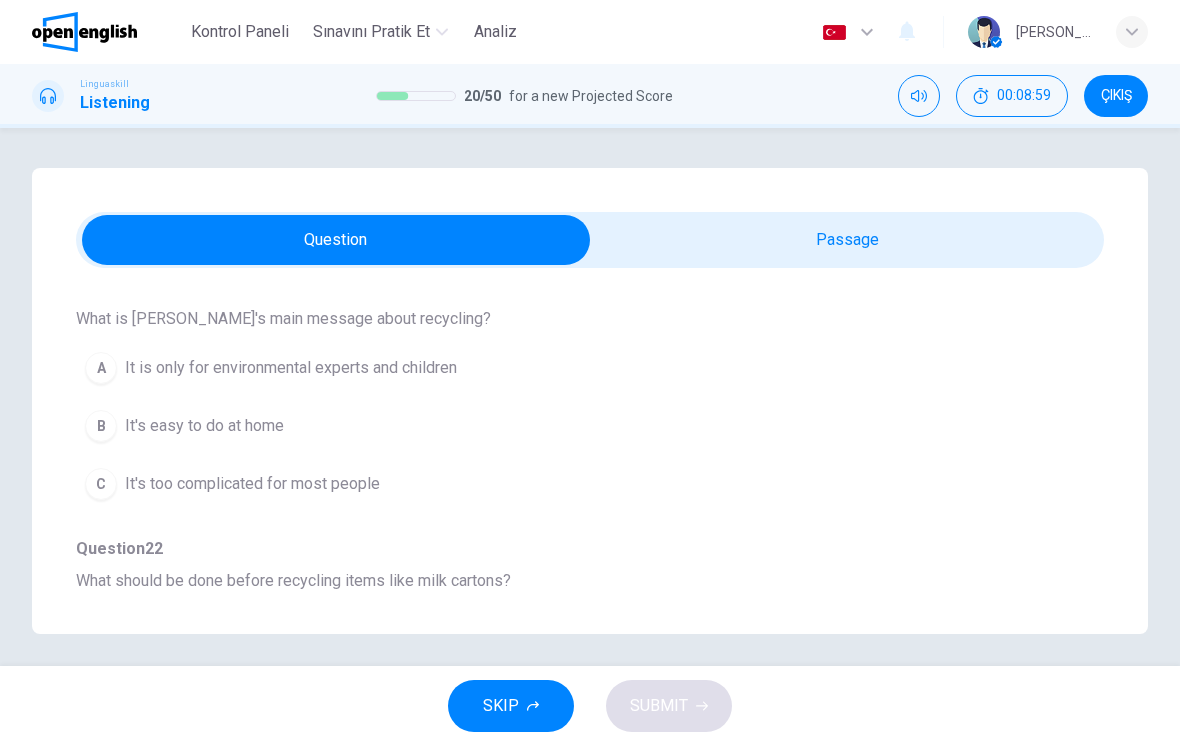
scroll to position [210, 0]
click at [874, 443] on button "B It's easy to do at home" at bounding box center [554, 425] width 956 height 50
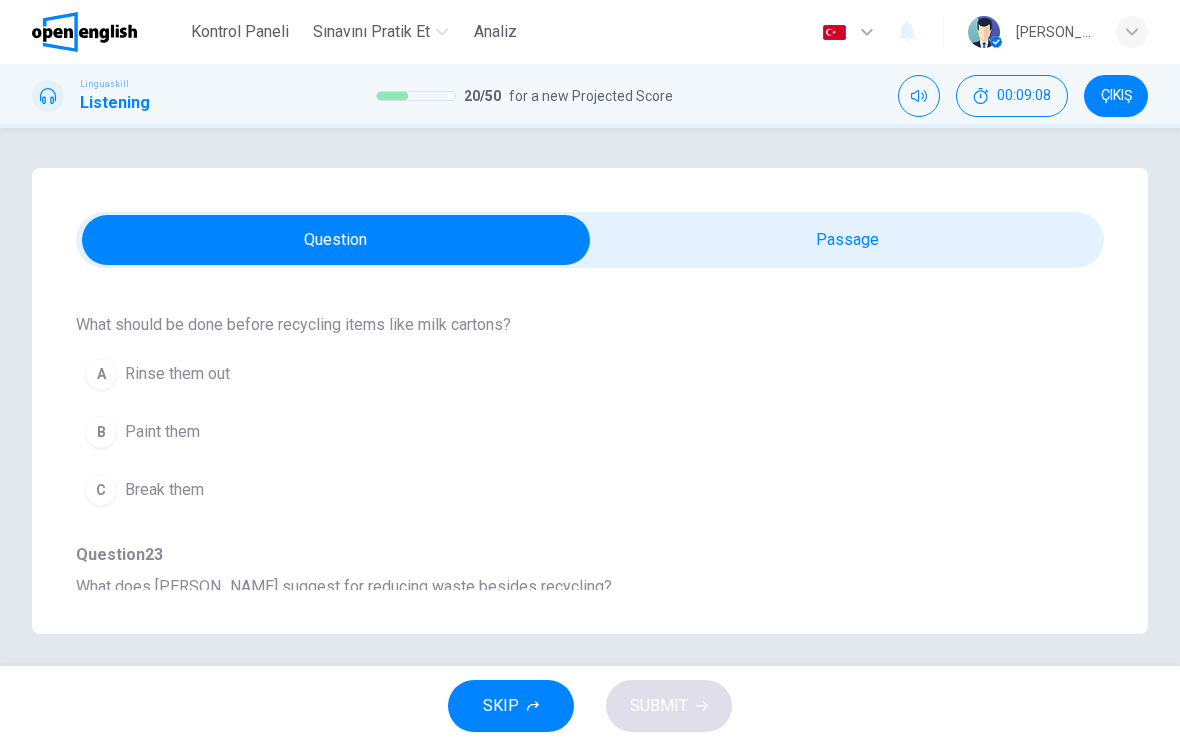
scroll to position [467, 0]
click at [927, 415] on button "B Paint them" at bounding box center [554, 430] width 956 height 50
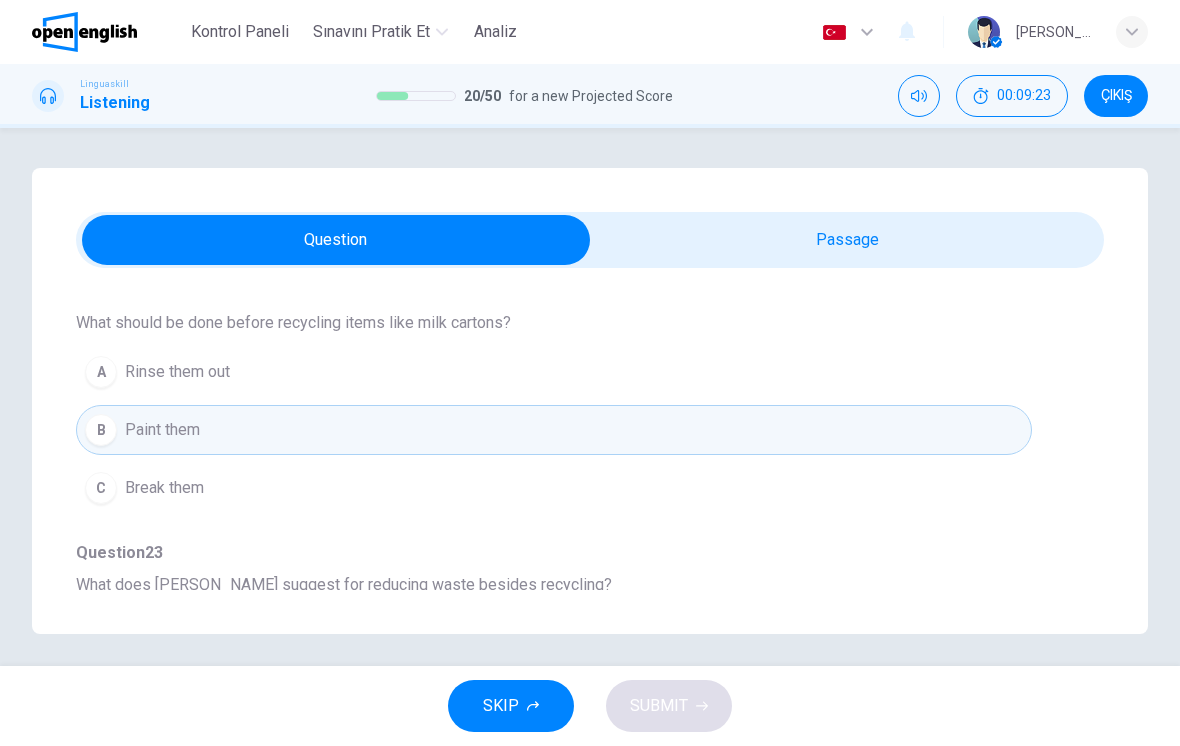
click at [934, 391] on button "A Rinse them out" at bounding box center [554, 372] width 956 height 50
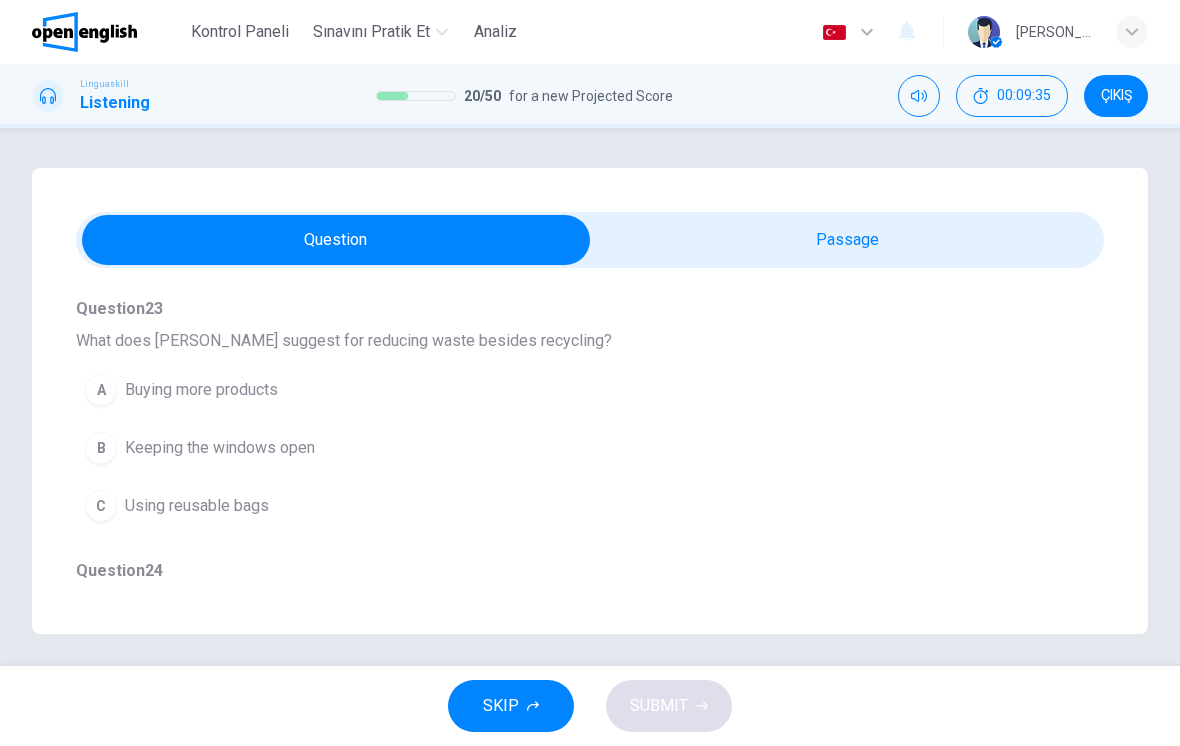
scroll to position [728, 0]
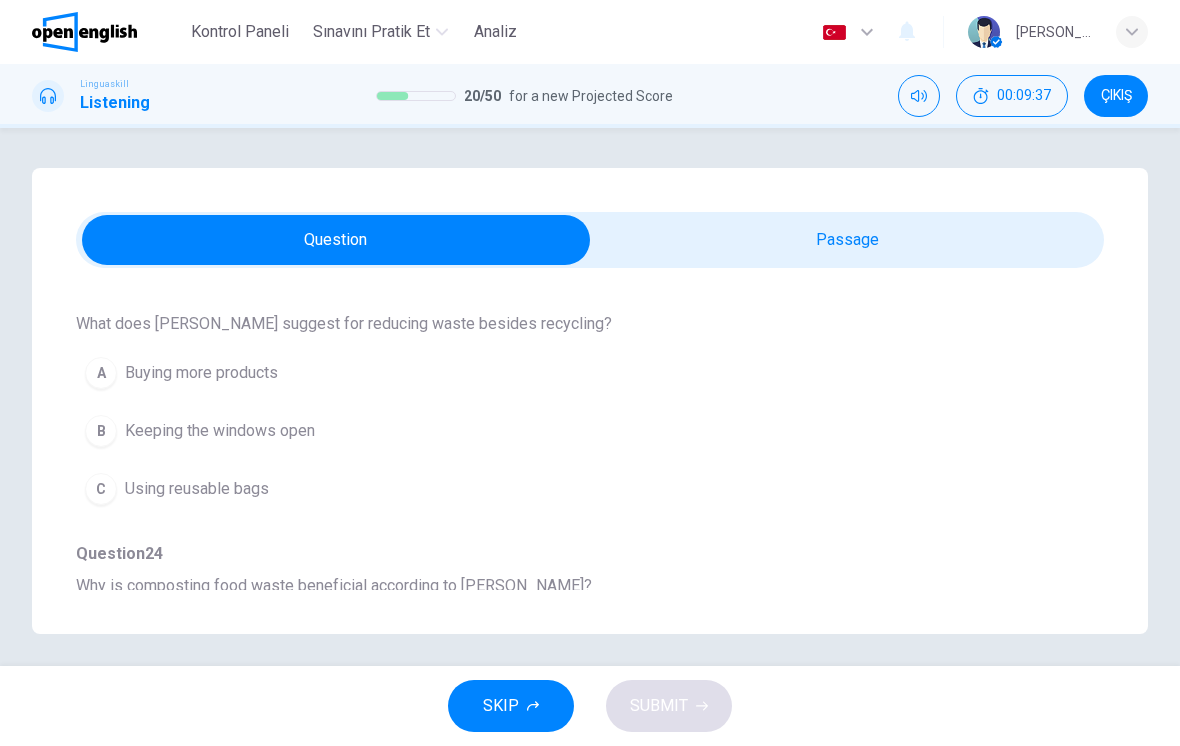
click at [929, 510] on button "C Using reusable bags" at bounding box center [554, 489] width 956 height 50
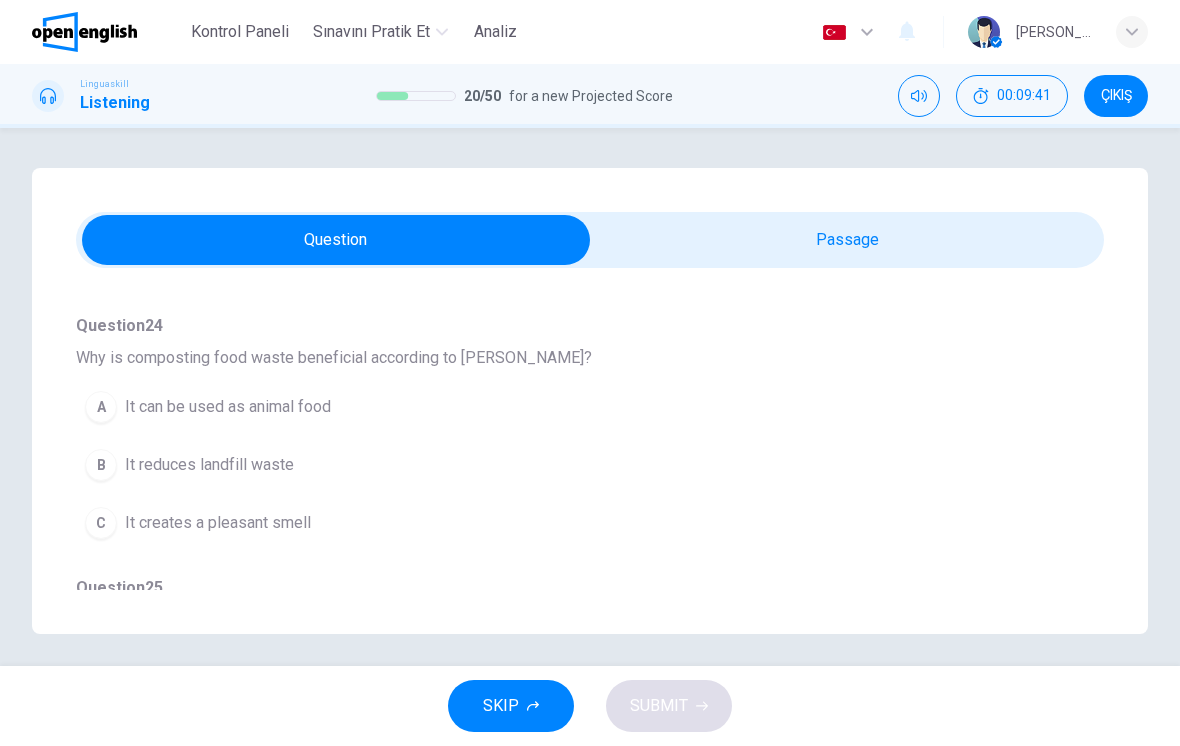
scroll to position [970, 0]
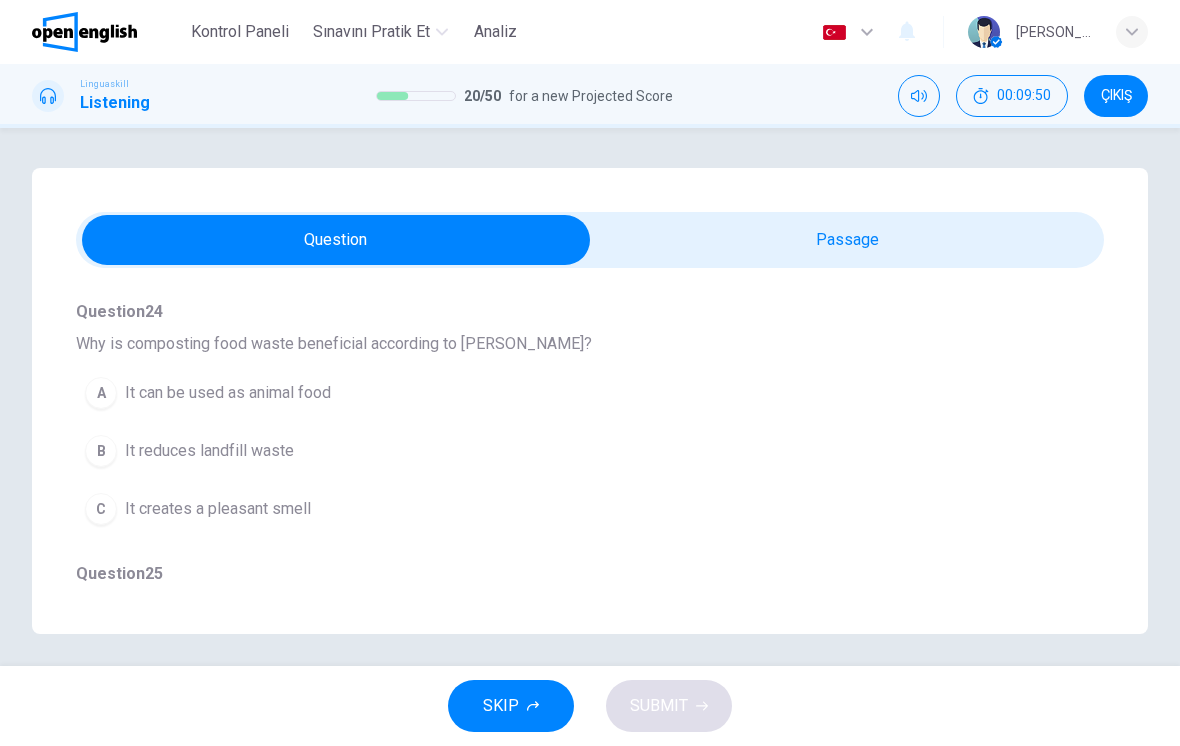
click at [931, 520] on button "C It creates a pleasant smell" at bounding box center [554, 509] width 956 height 50
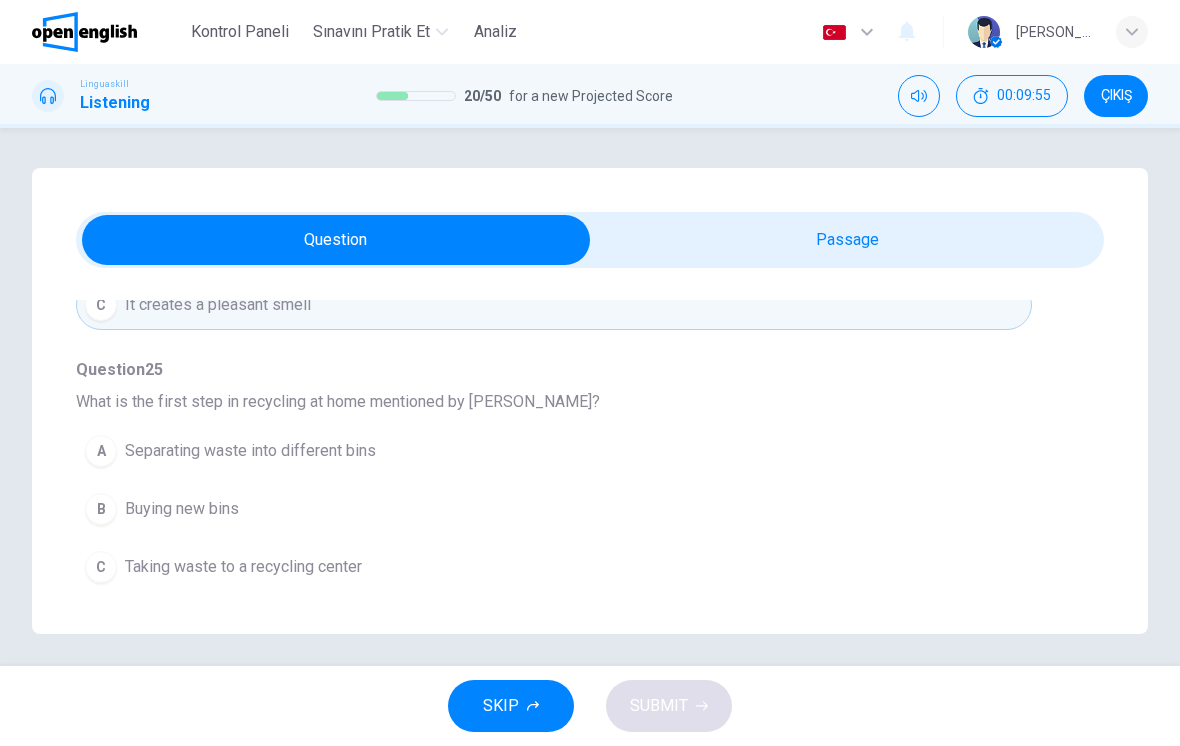
scroll to position [1174, 0]
type input "*"
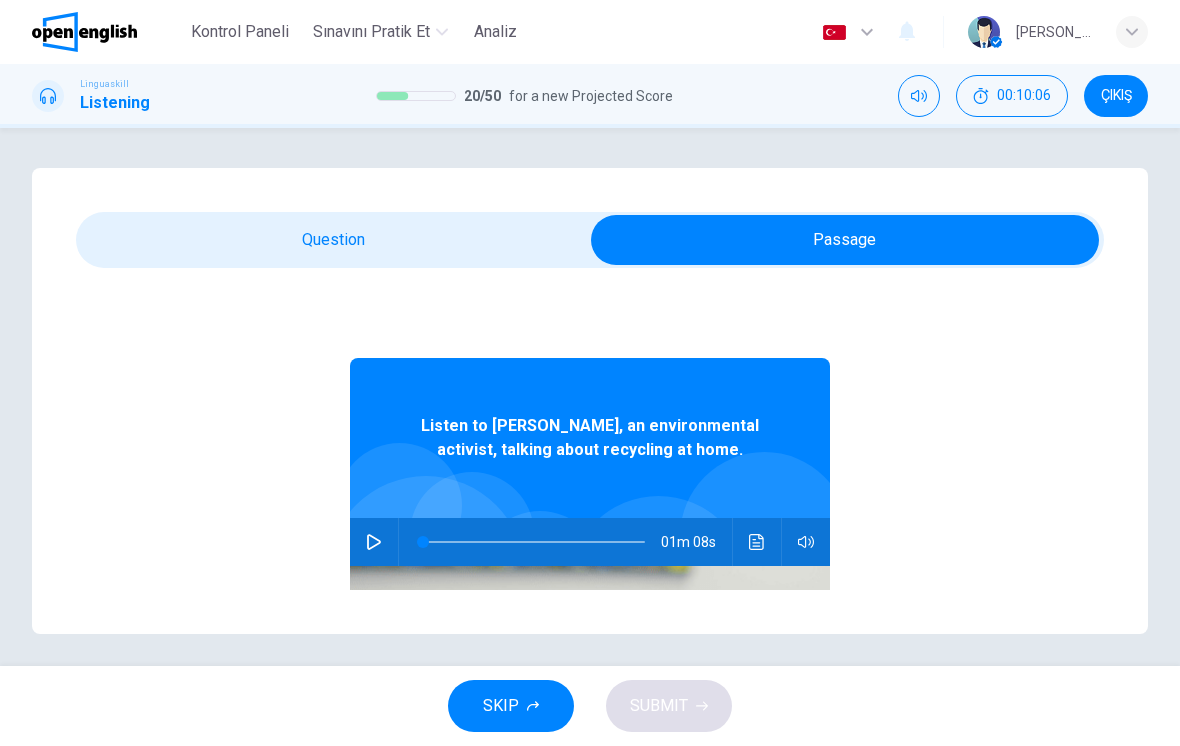
click at [746, 539] on button "Ses transkripsiyonunu görmek için tıklayın" at bounding box center [757, 542] width 32 height 48
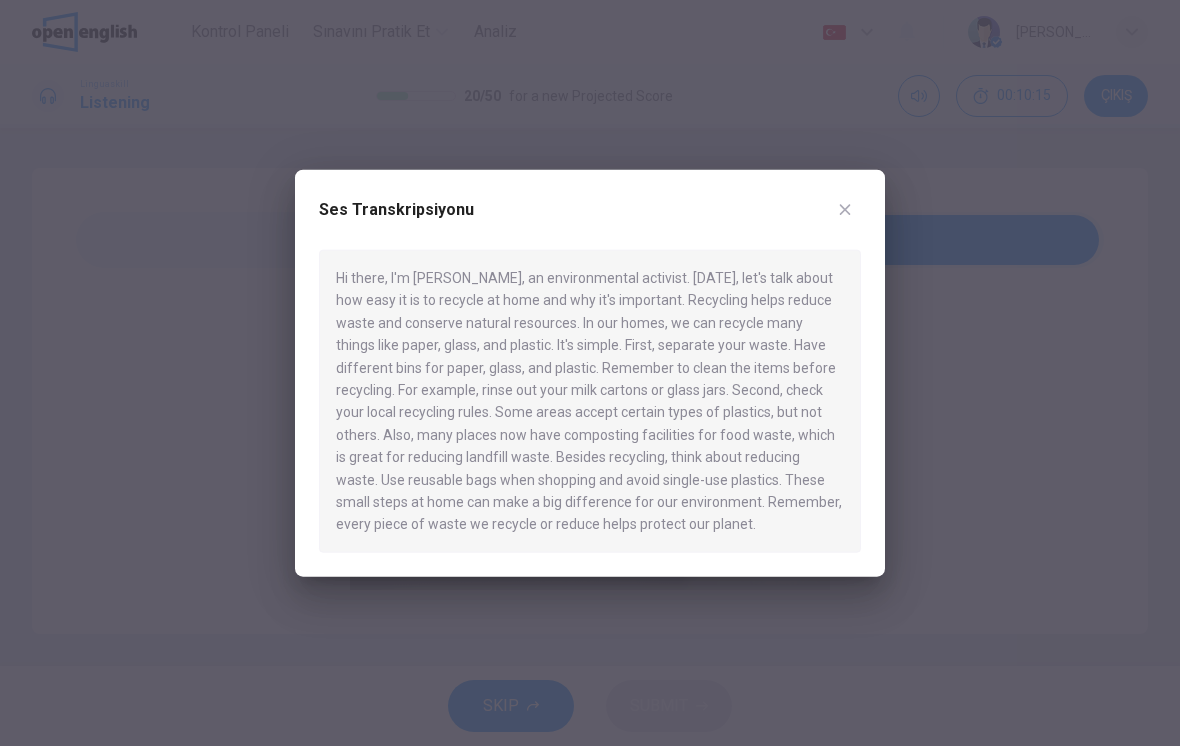
click at [953, 428] on div at bounding box center [590, 373] width 1180 height 746
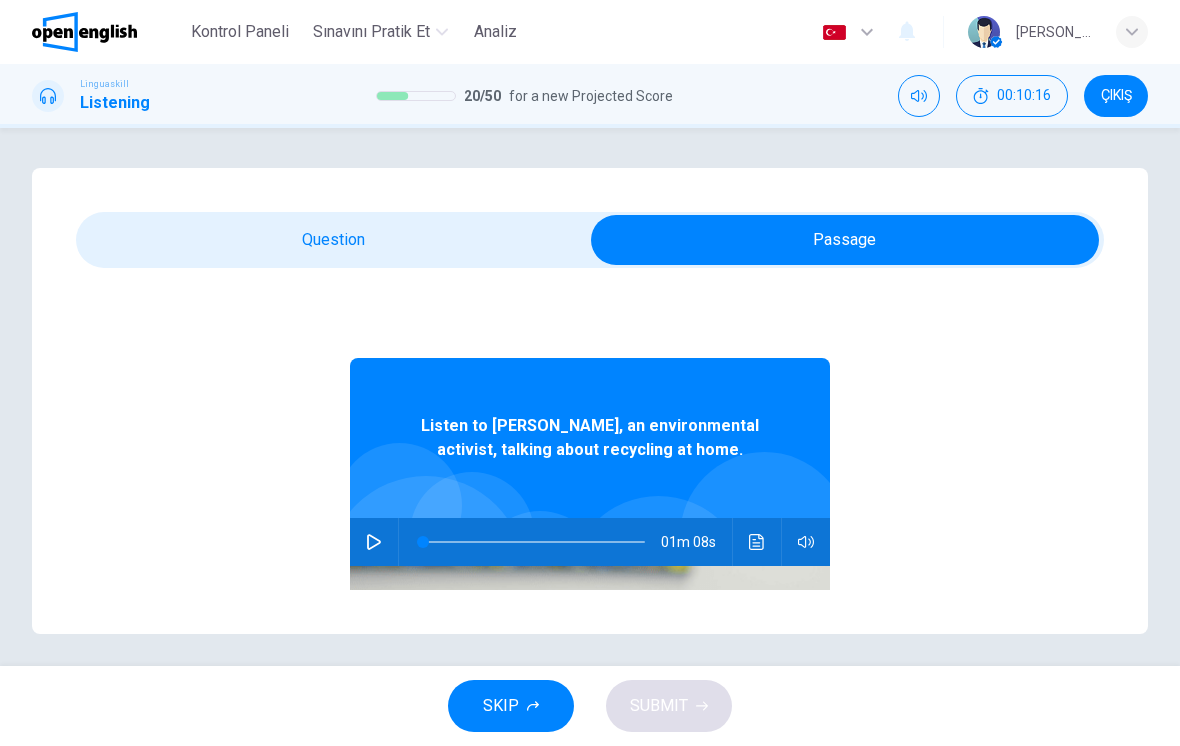
click at [949, 428] on div "Listen to [PERSON_NAME], an environmental activist, talking about recycling at …" at bounding box center [590, 622] width 1028 height 644
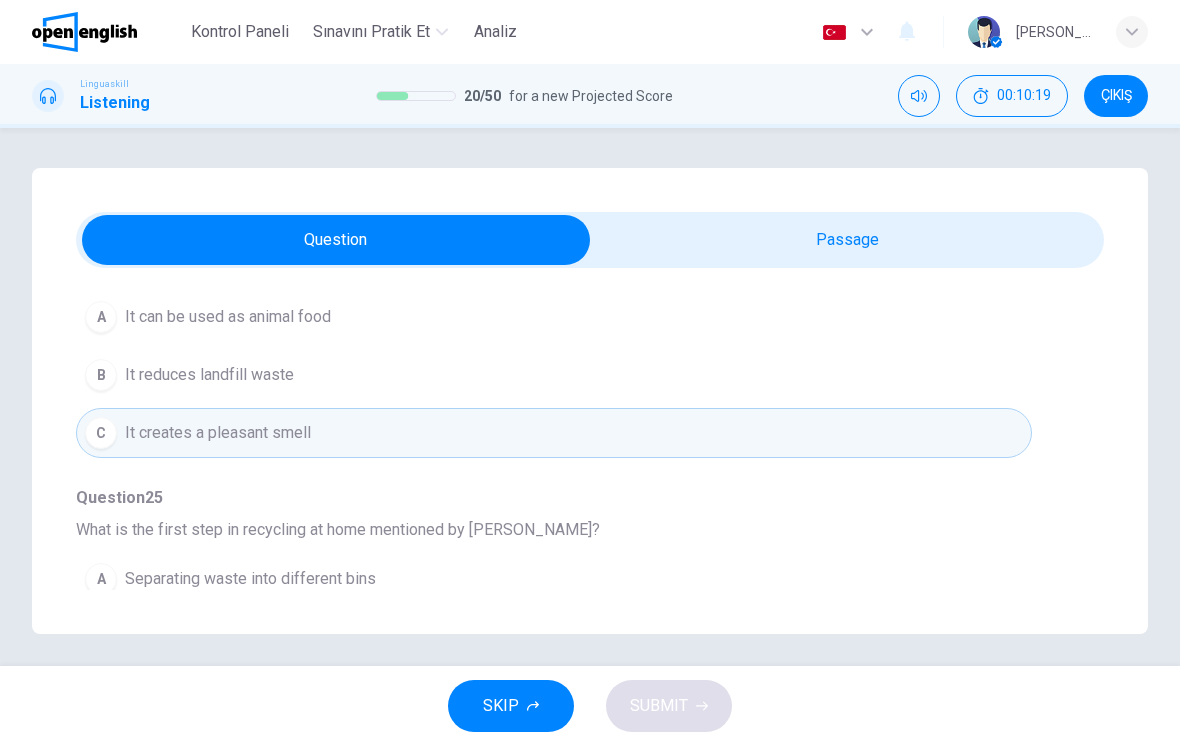
scroll to position [983, 0]
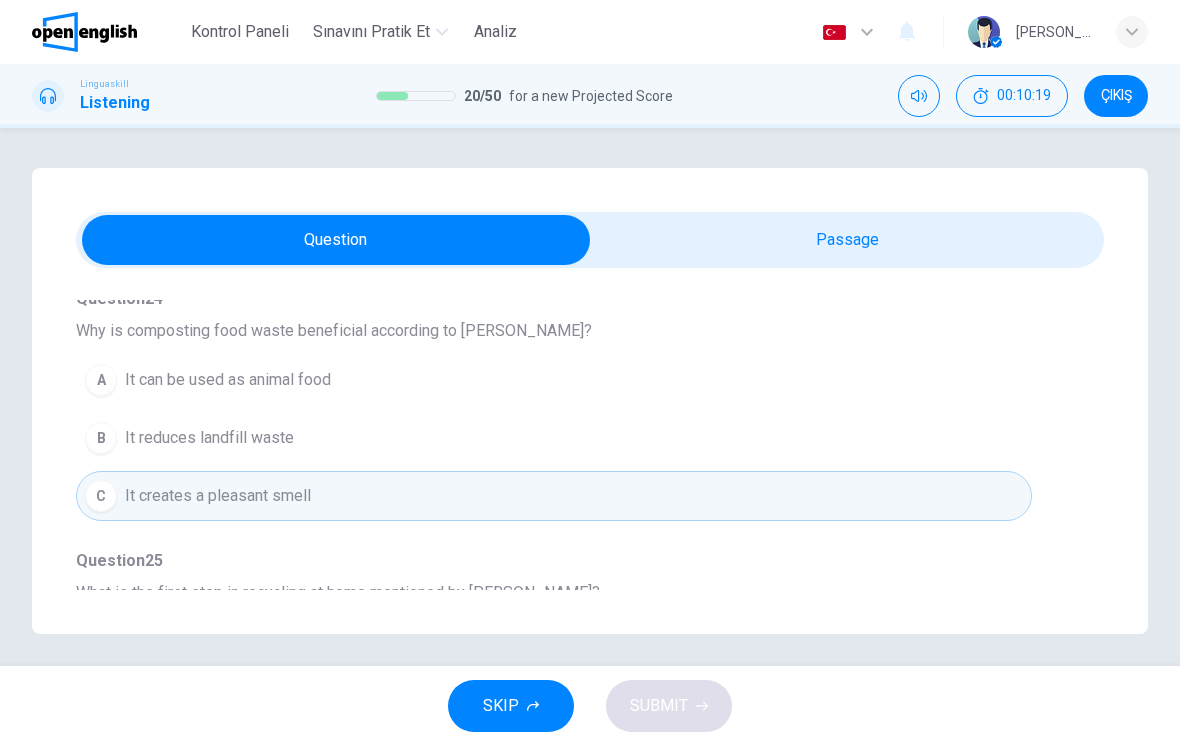
click at [462, 450] on button "B It reduces landfill waste" at bounding box center [554, 438] width 956 height 50
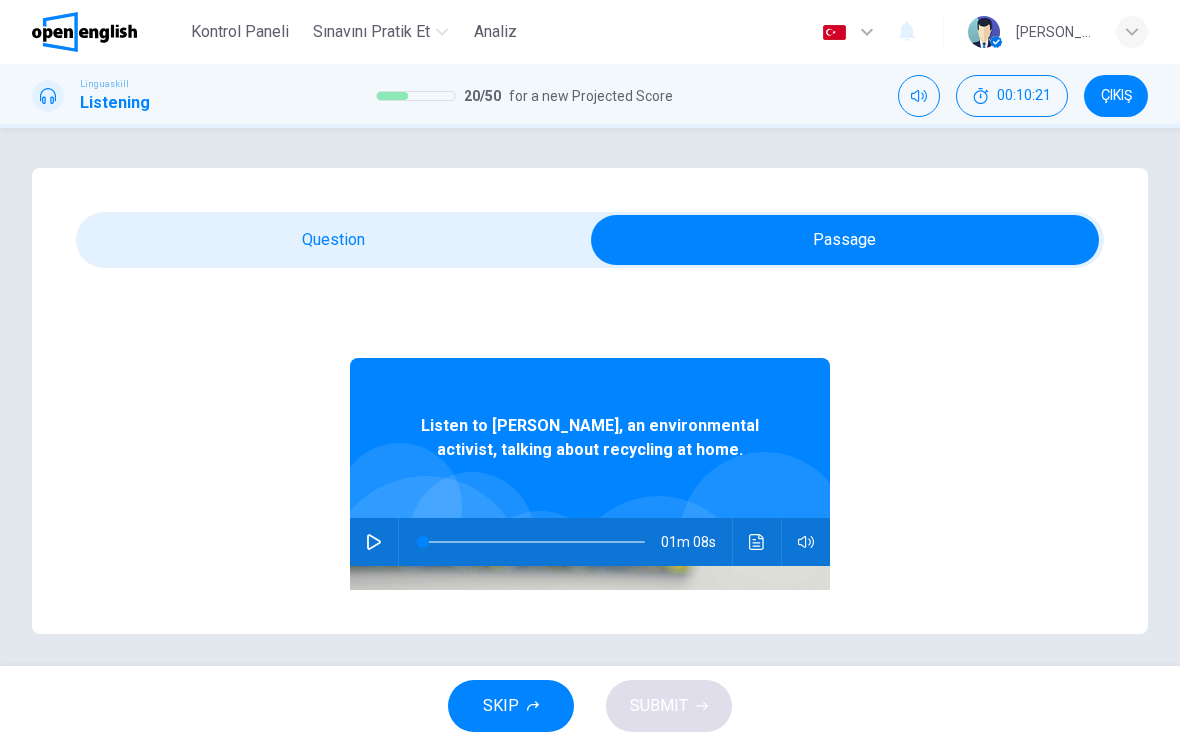
click at [762, 540] on icon "Ses transkripsiyonunu görmek için tıklayın" at bounding box center [757, 542] width 16 height 16
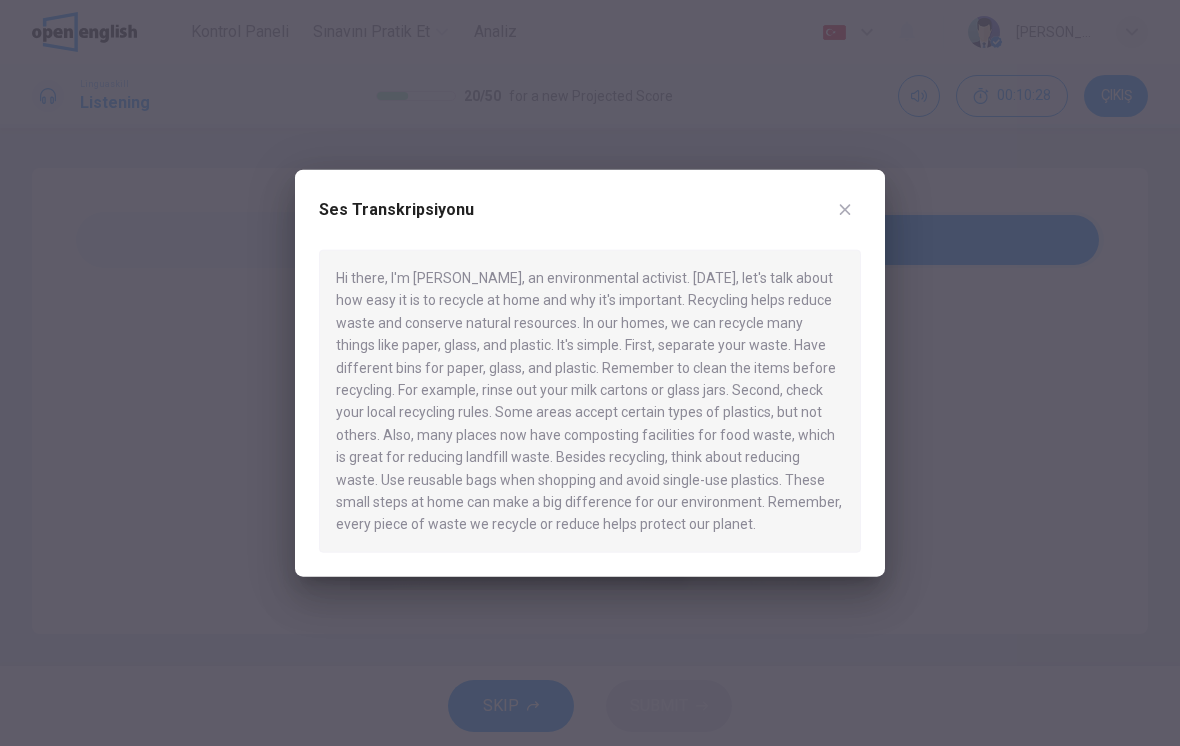
click at [1005, 474] on div at bounding box center [590, 373] width 1180 height 746
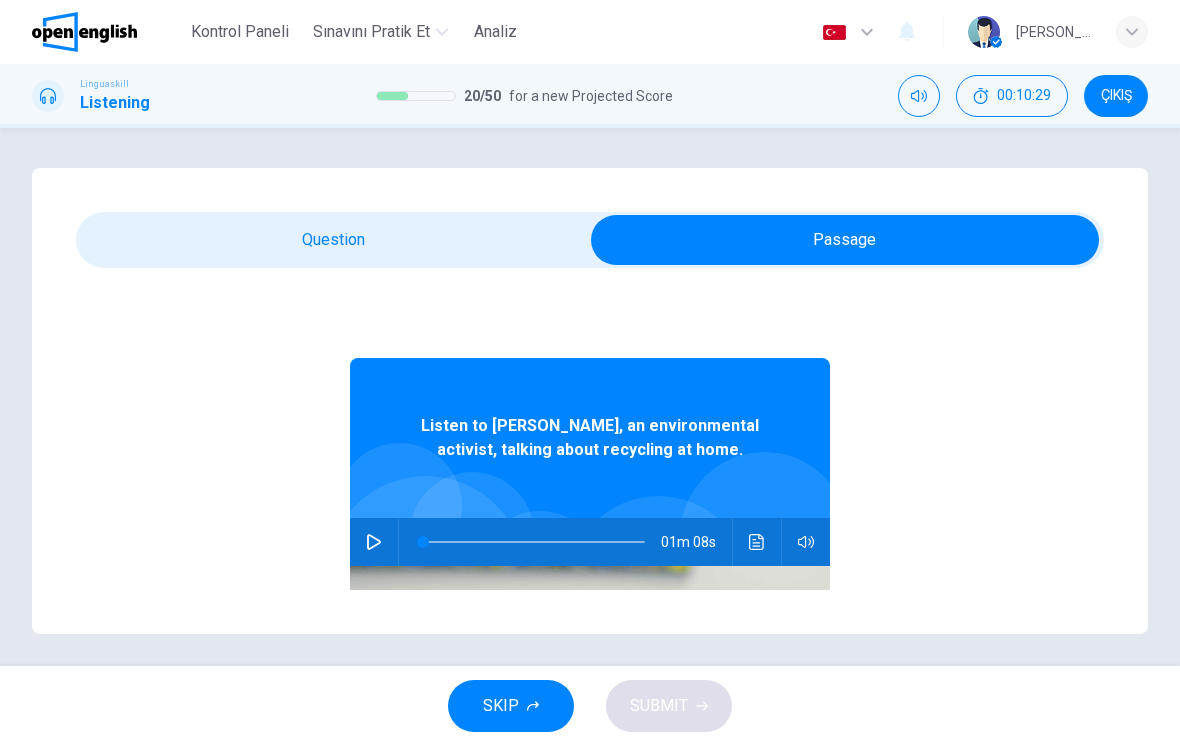
click at [981, 463] on div "Listen to [PERSON_NAME], an environmental activist, talking about recycling at …" at bounding box center [590, 622] width 1028 height 644
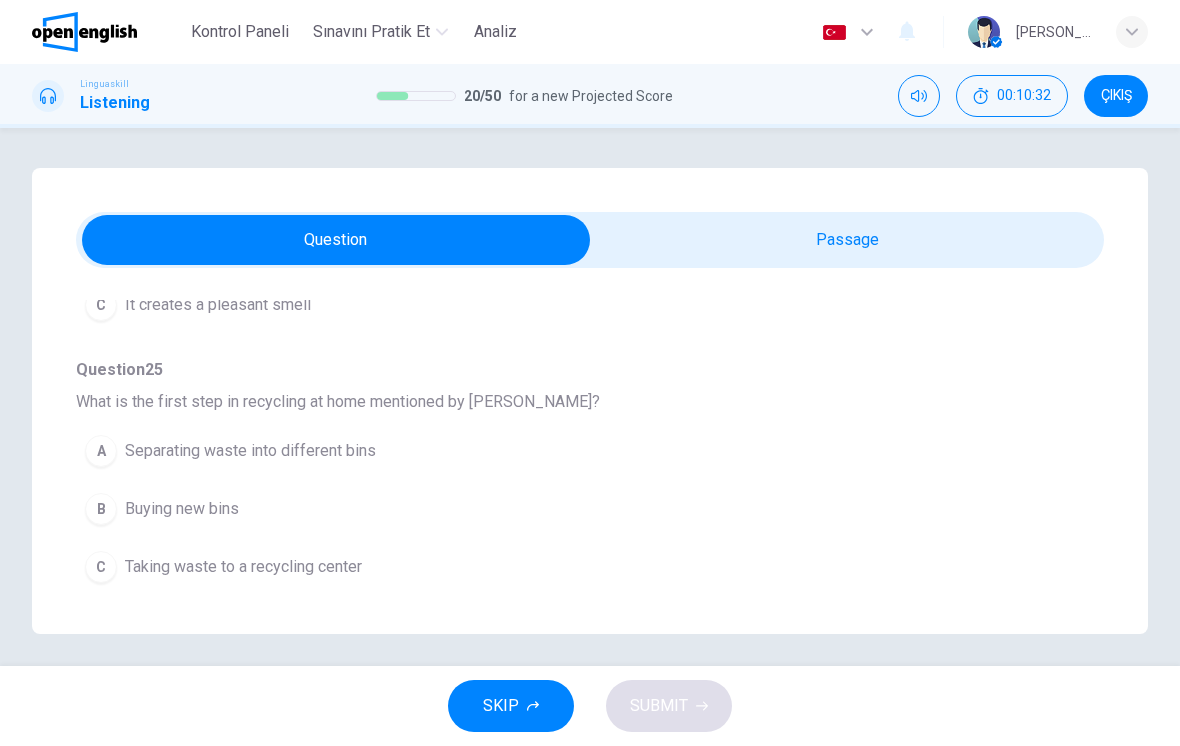
scroll to position [1174, 0]
click at [523, 452] on button "A Separating waste into different bins" at bounding box center [554, 451] width 956 height 50
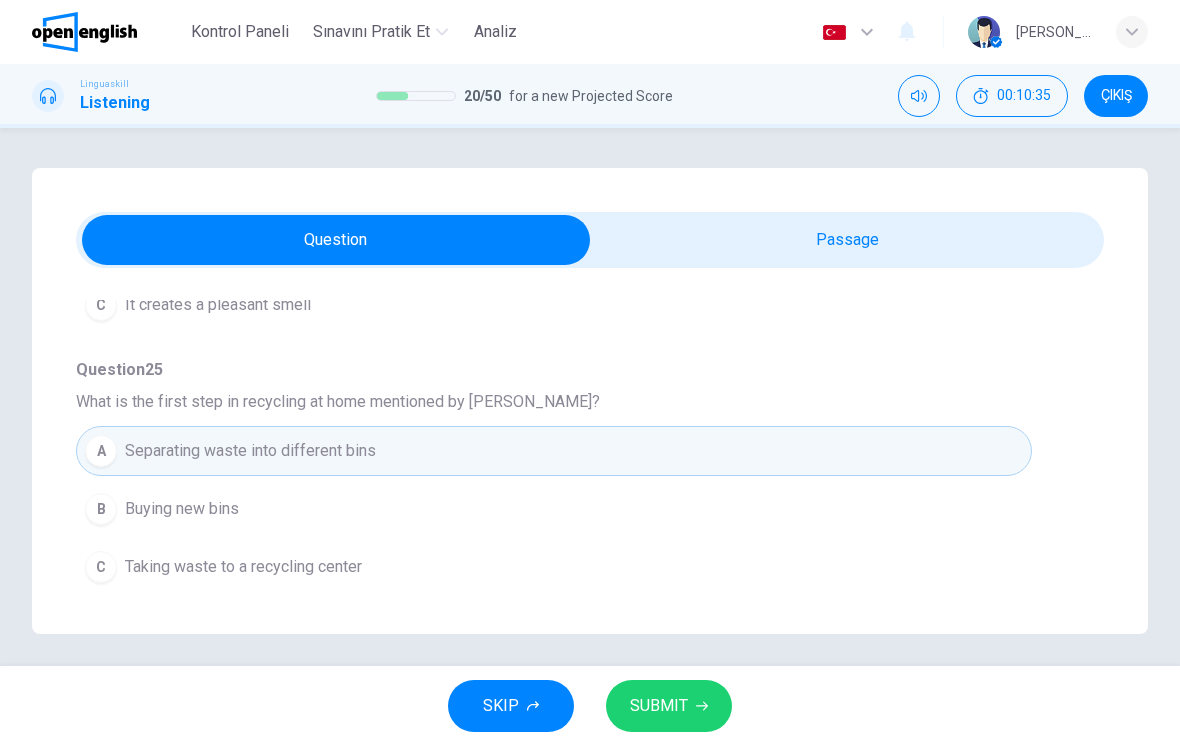
click at [688, 701] on button "SUBMIT" at bounding box center [669, 706] width 126 height 52
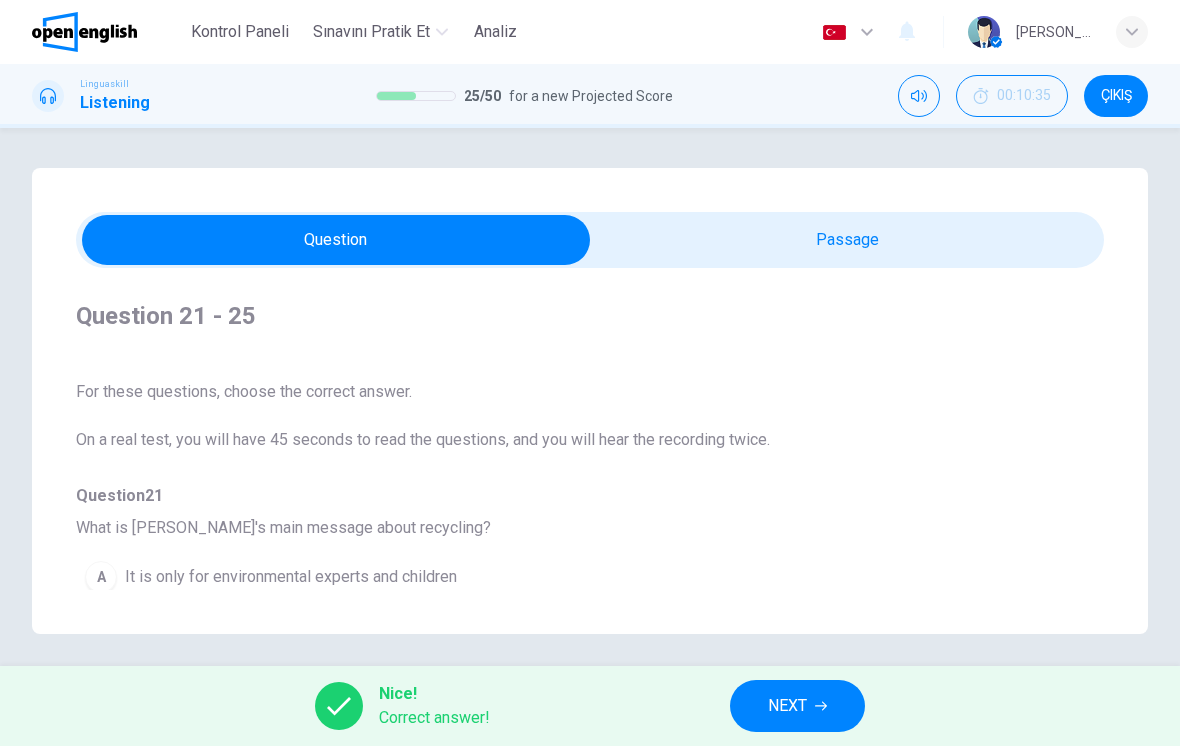
scroll to position [-2, 0]
click at [815, 703] on button "NEXT" at bounding box center [797, 706] width 135 height 52
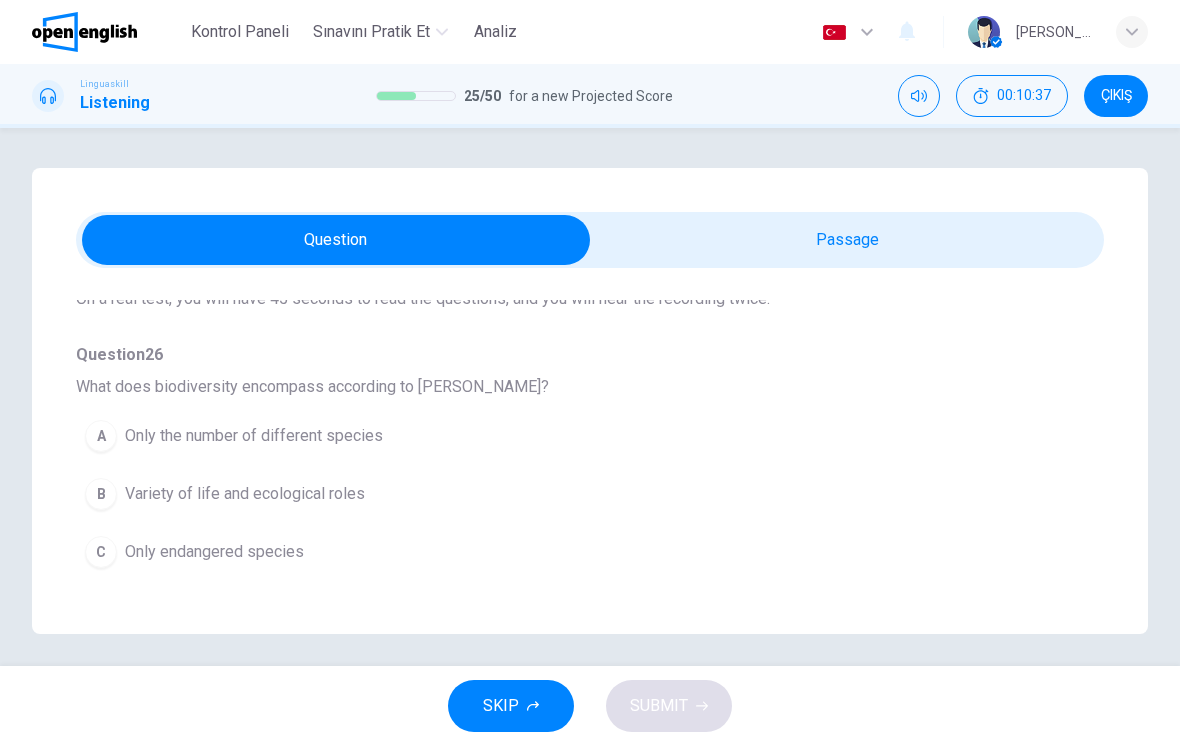
scroll to position [170, 0]
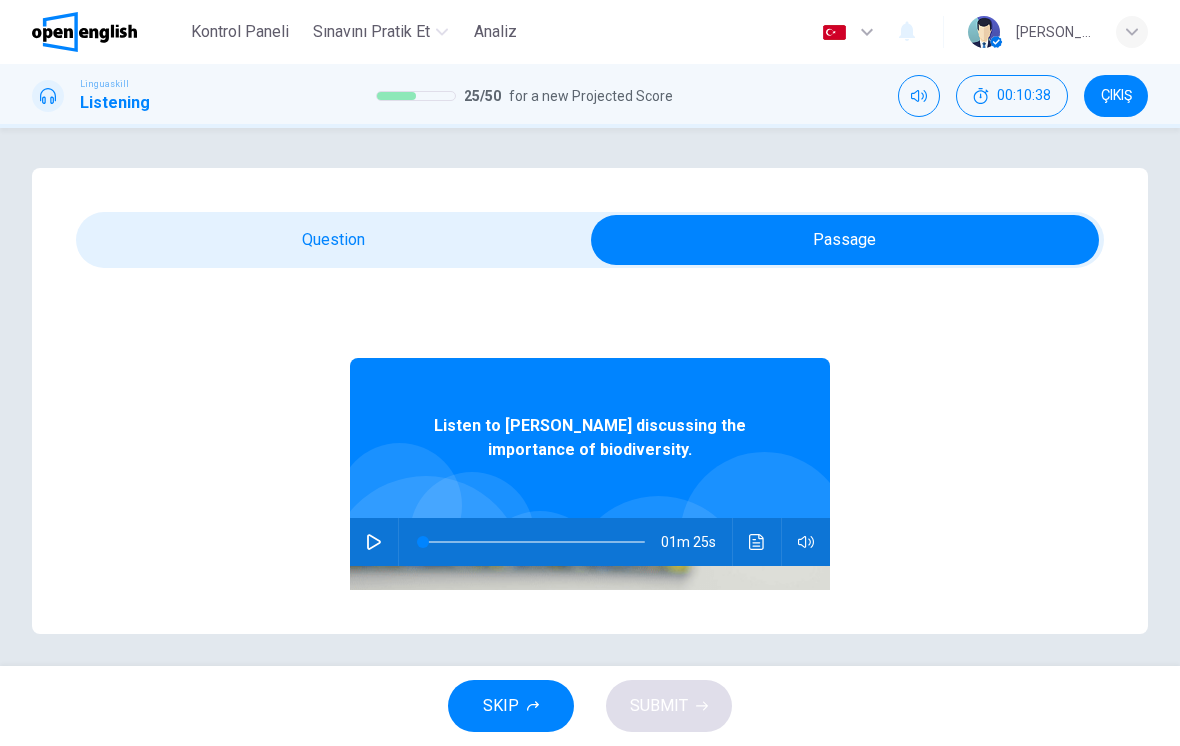
click at [381, 550] on button "button" at bounding box center [374, 542] width 32 height 48
type input "*"
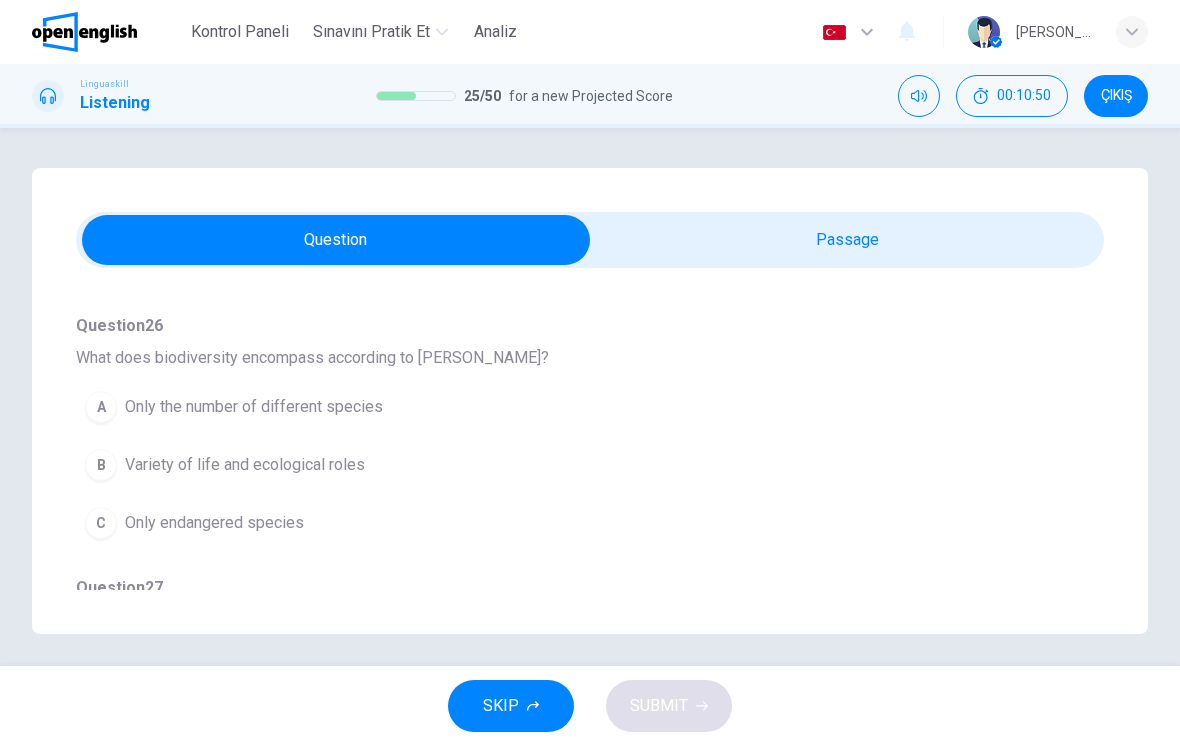
click at [779, 506] on button "C Only endangered species" at bounding box center [554, 523] width 956 height 50
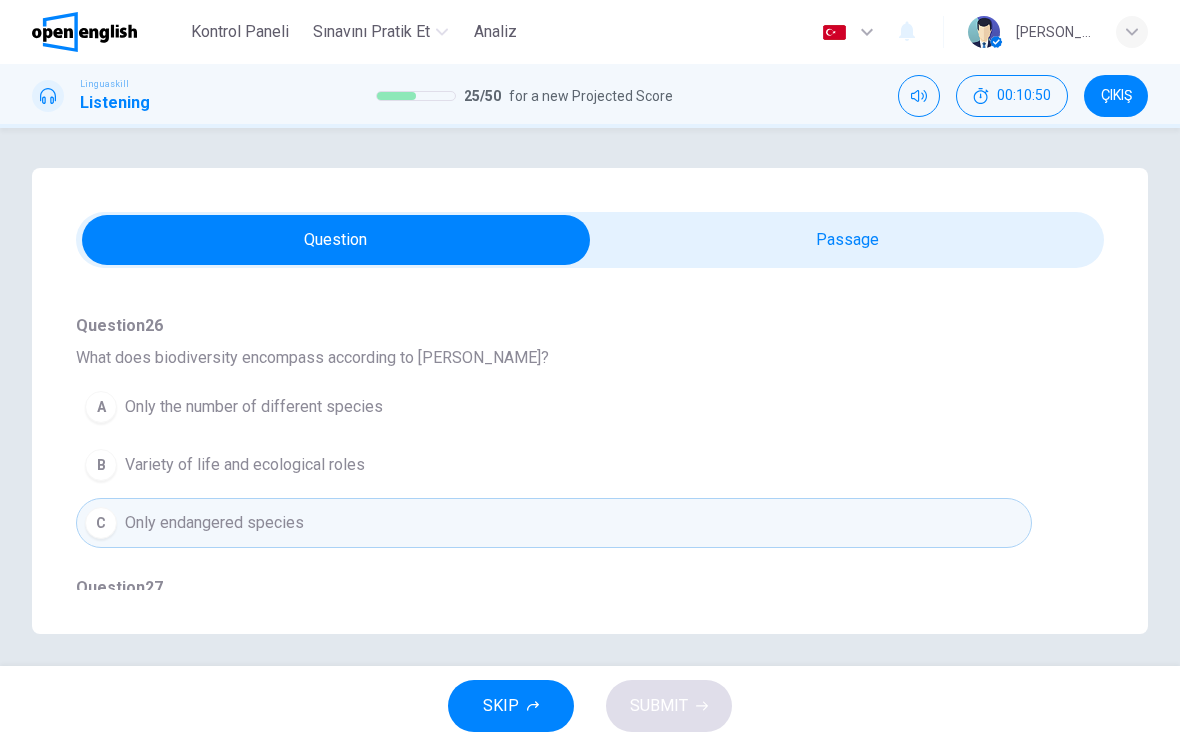
click at [790, 488] on button "B Variety of life and ecological roles" at bounding box center [554, 465] width 956 height 50
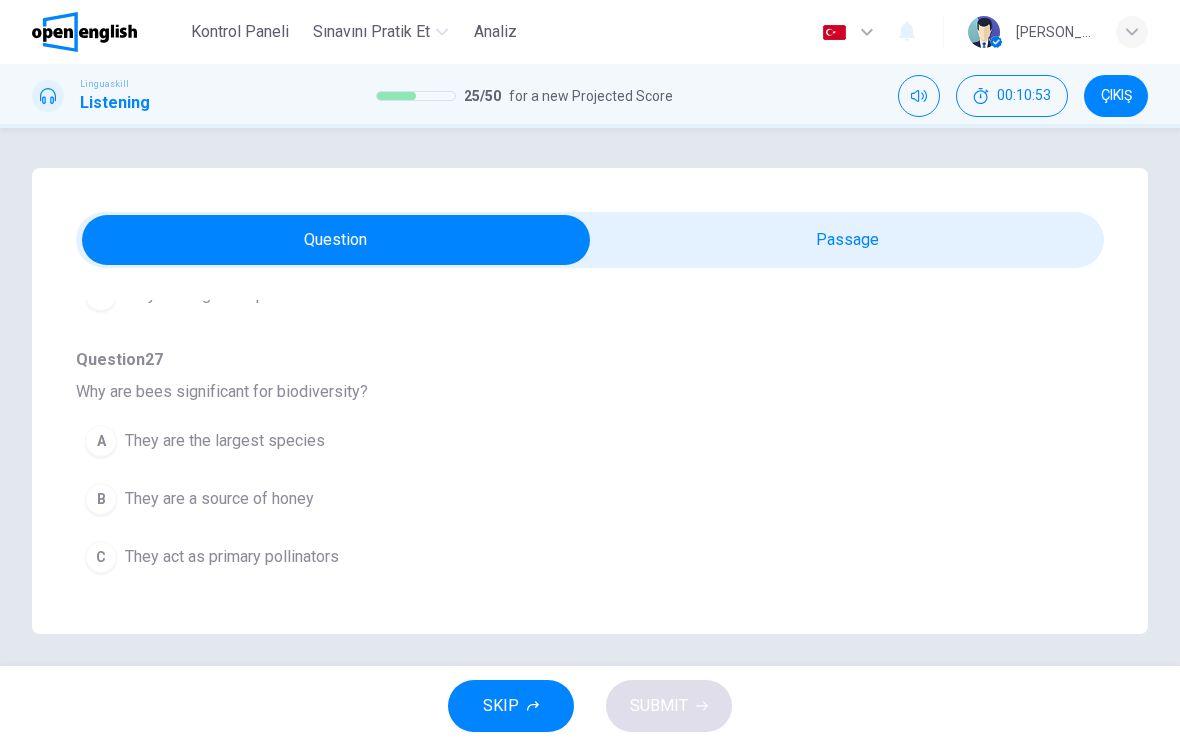
scroll to position [430, 0]
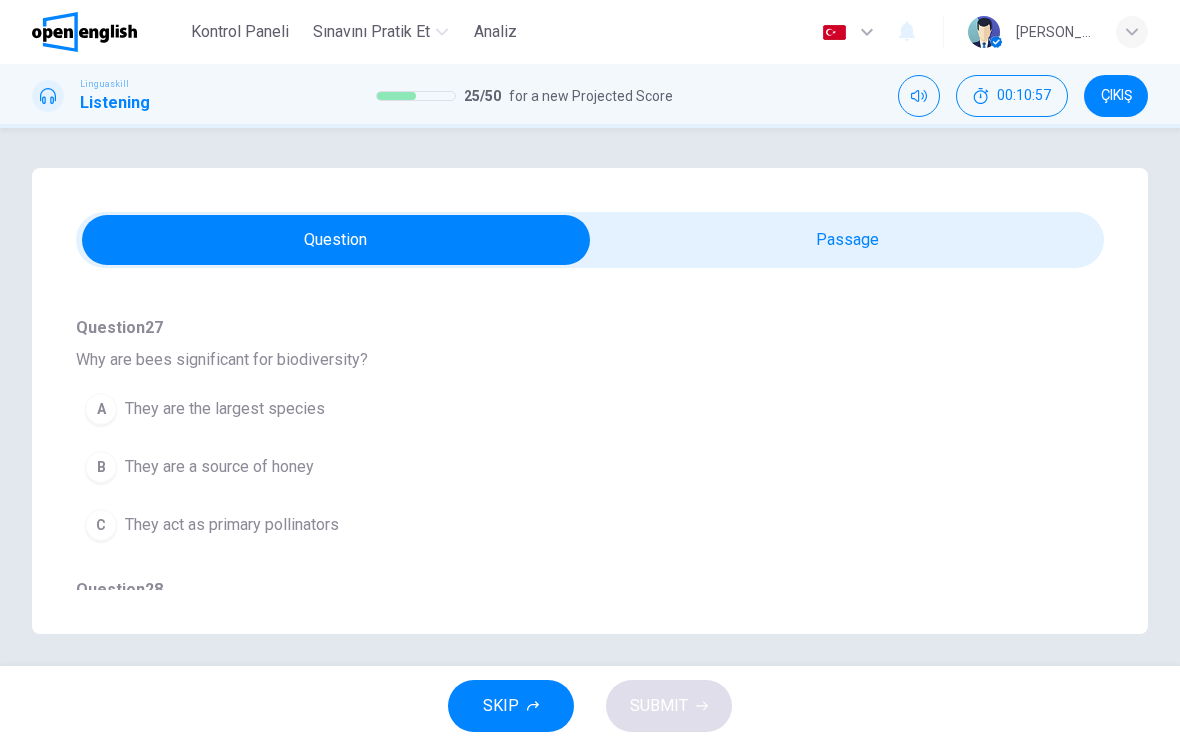
click at [820, 450] on button "B They are a source of honey" at bounding box center [554, 467] width 956 height 50
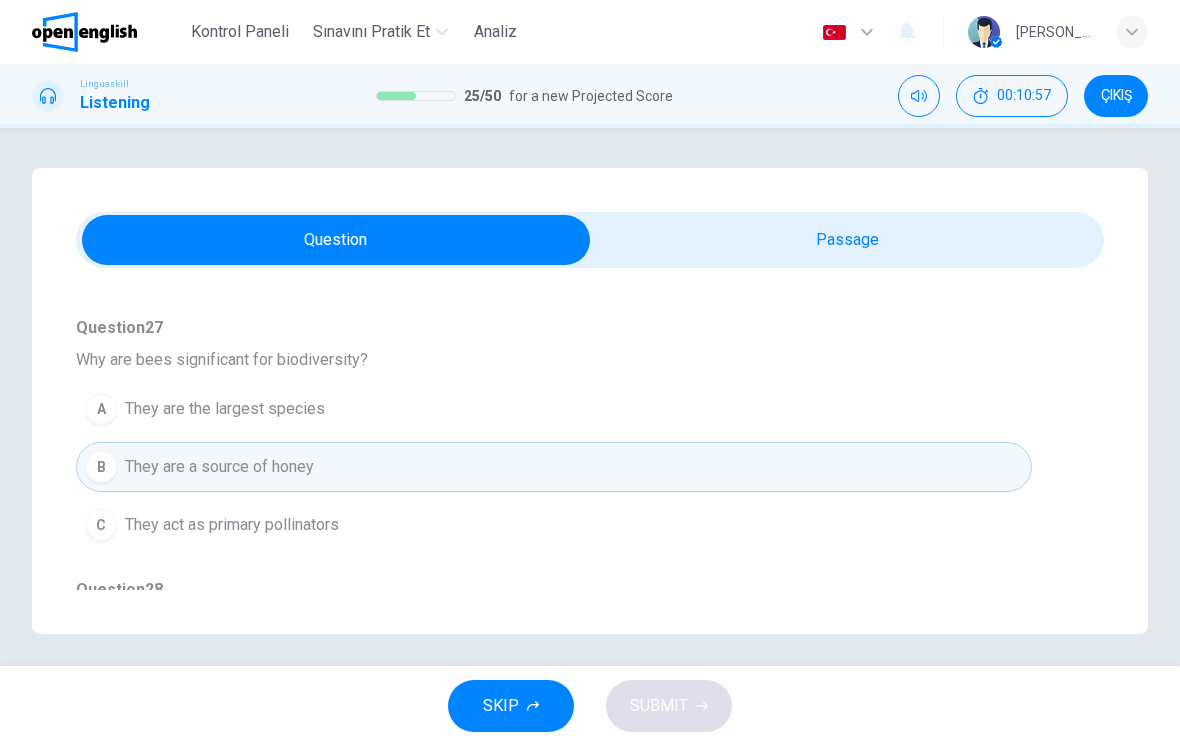
click at [847, 421] on button "A They are the largest species" at bounding box center [554, 409] width 956 height 50
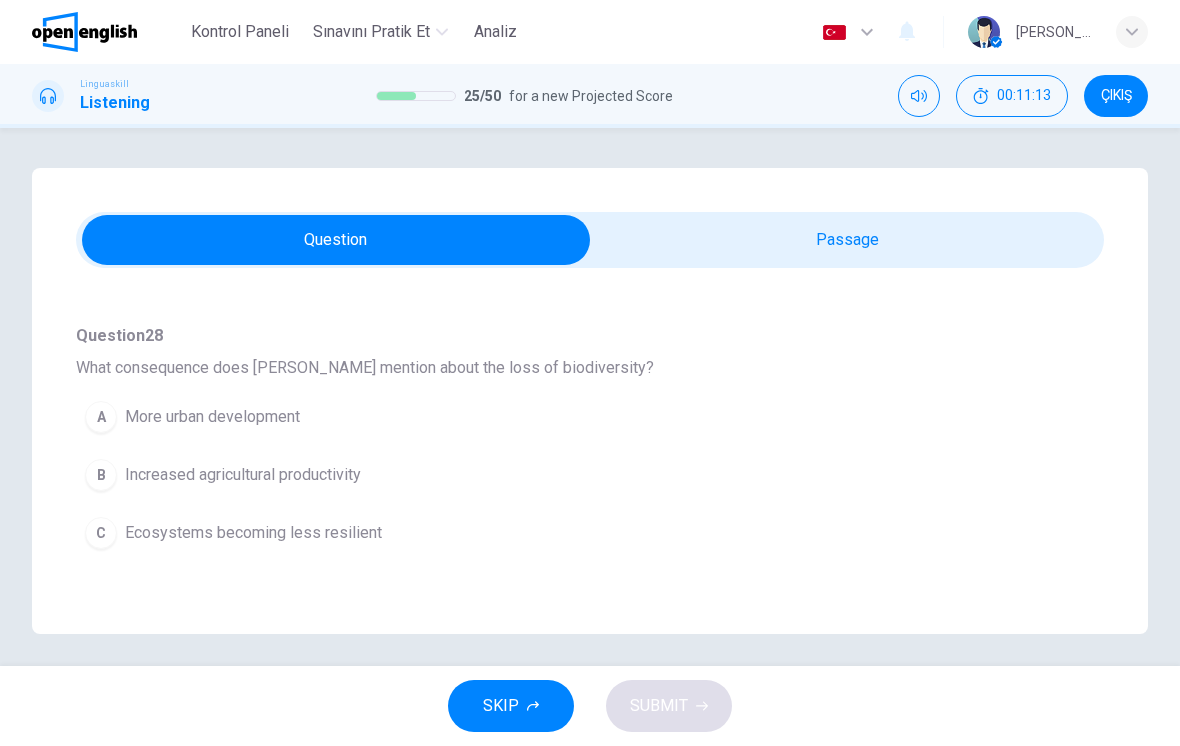
scroll to position [700, 0]
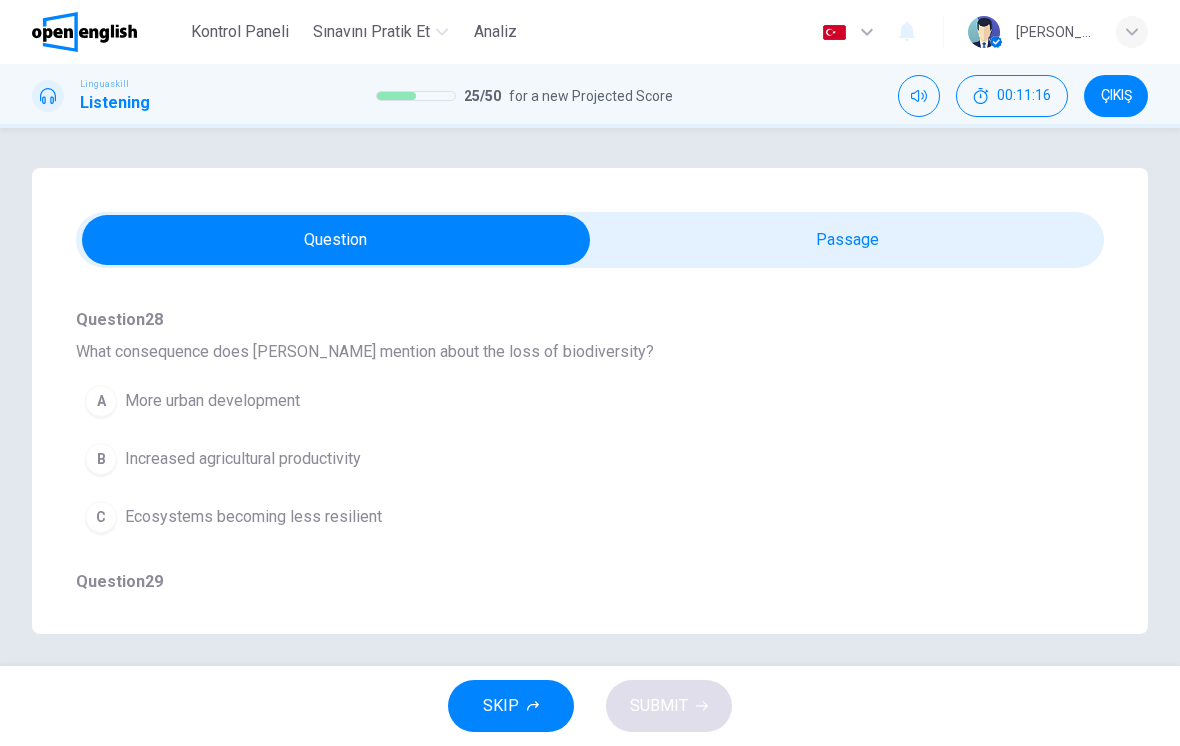
click at [780, 540] on button "C Ecosystems becoming less resilient" at bounding box center [554, 517] width 956 height 50
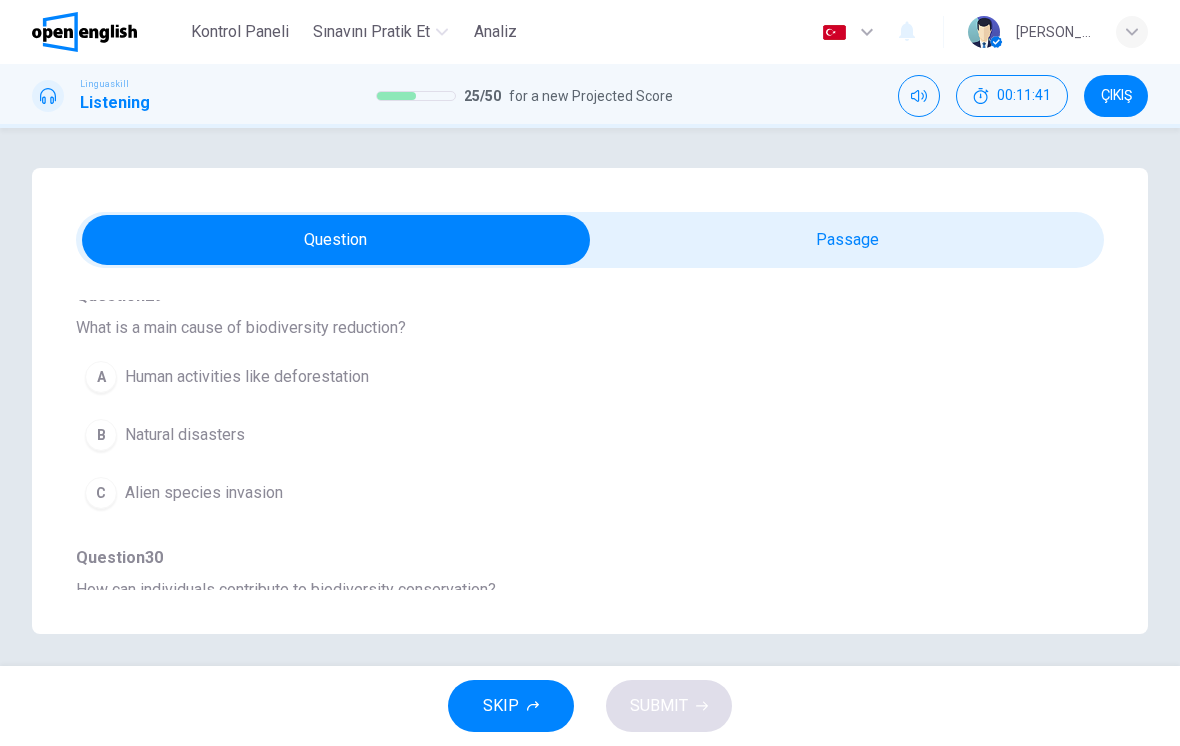
scroll to position [1168, 0]
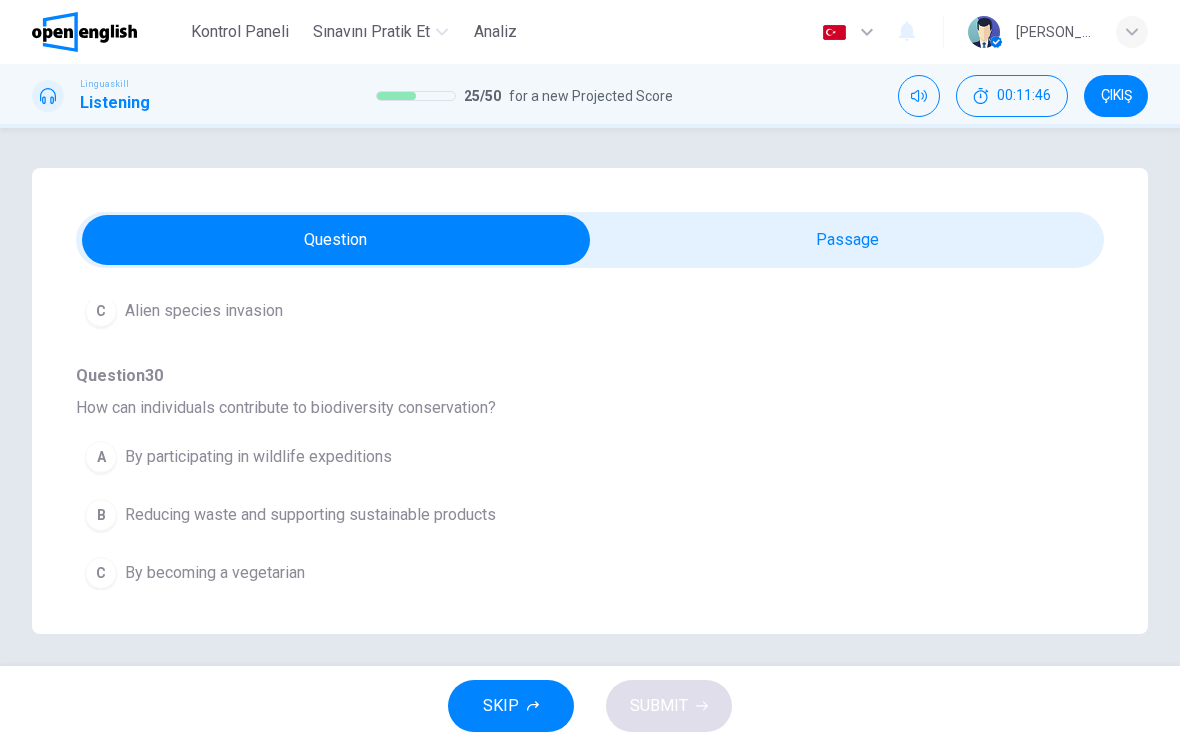
click at [808, 510] on button "B Reducing waste and supporting sustainable products" at bounding box center [554, 515] width 956 height 50
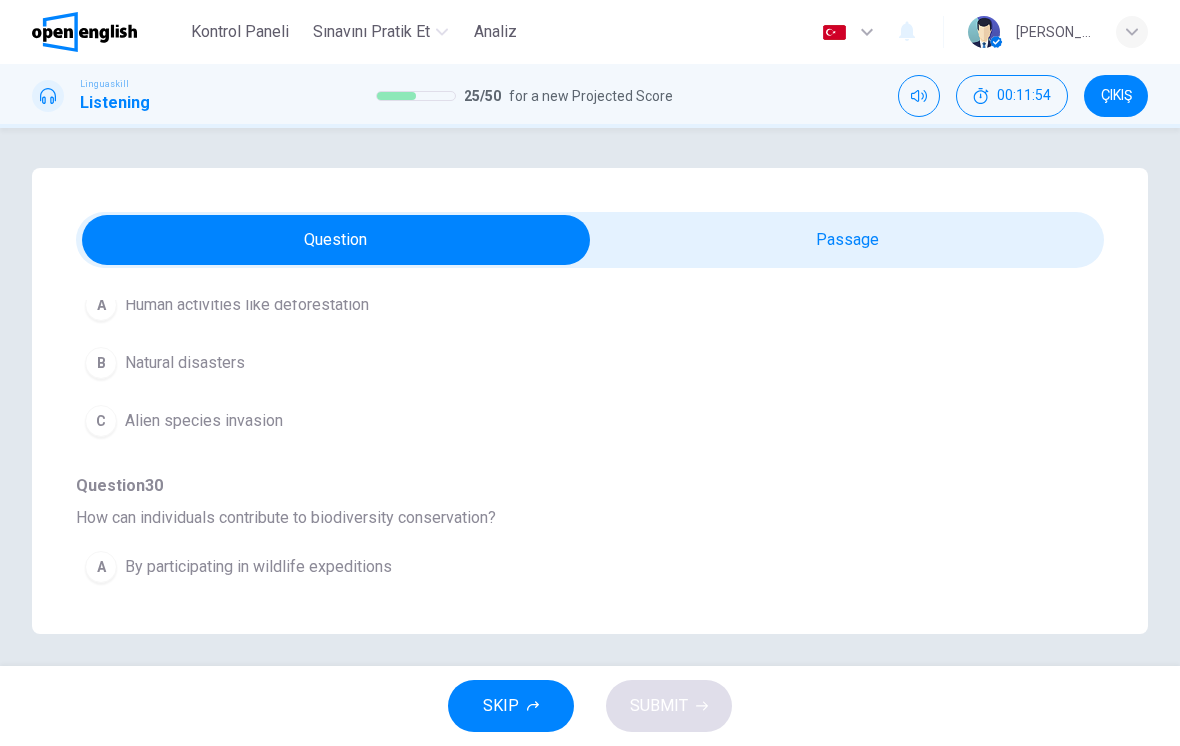
scroll to position [1002, 0]
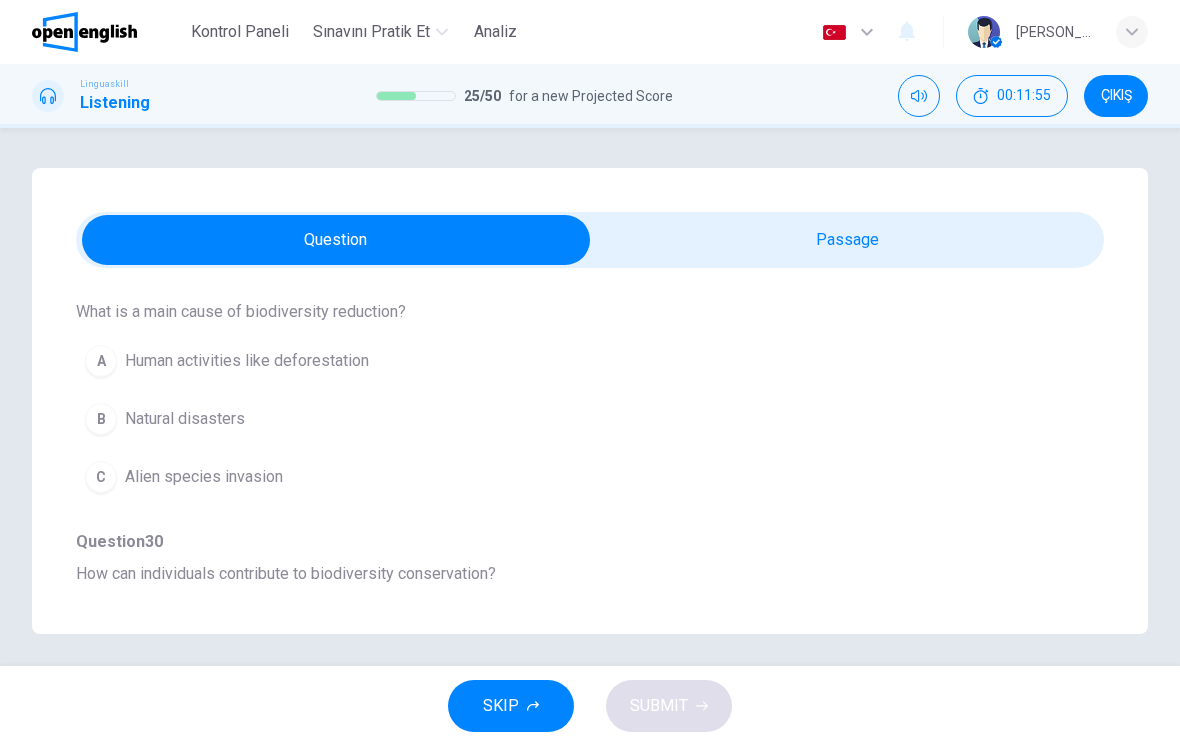
click at [916, 411] on button "B Natural disasters" at bounding box center [554, 419] width 956 height 50
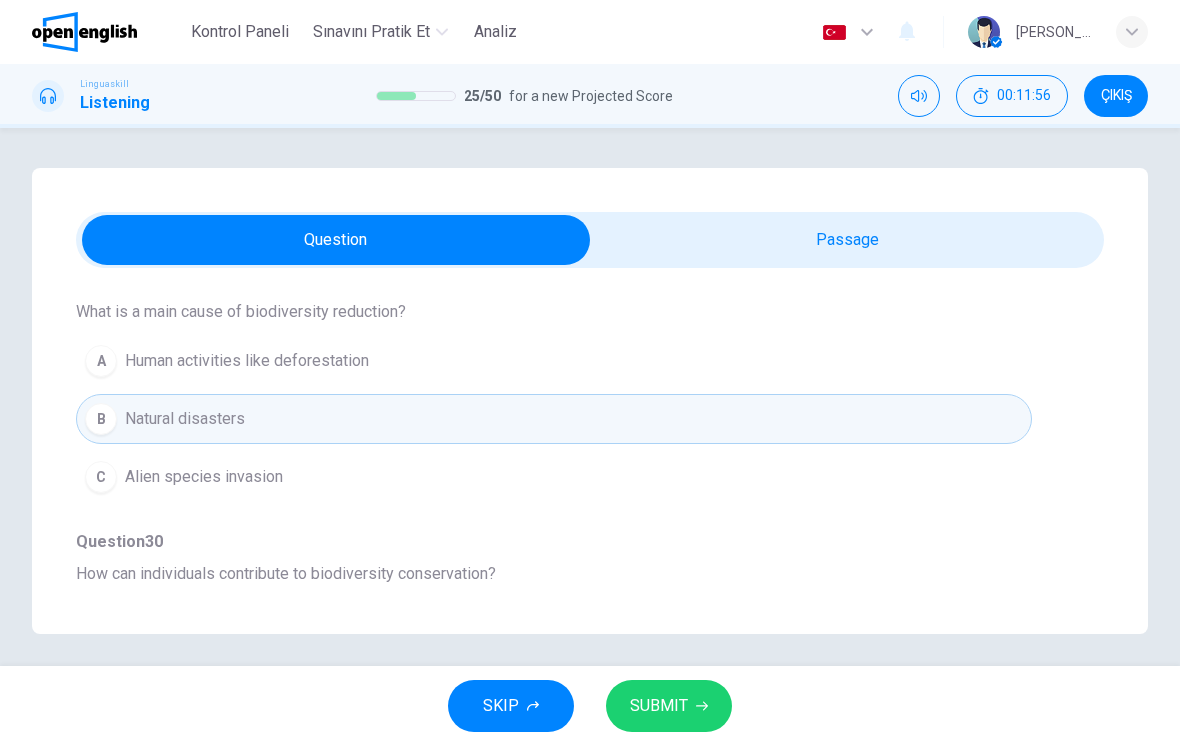
click at [902, 380] on button "A Human activities like deforestation" at bounding box center [554, 361] width 956 height 50
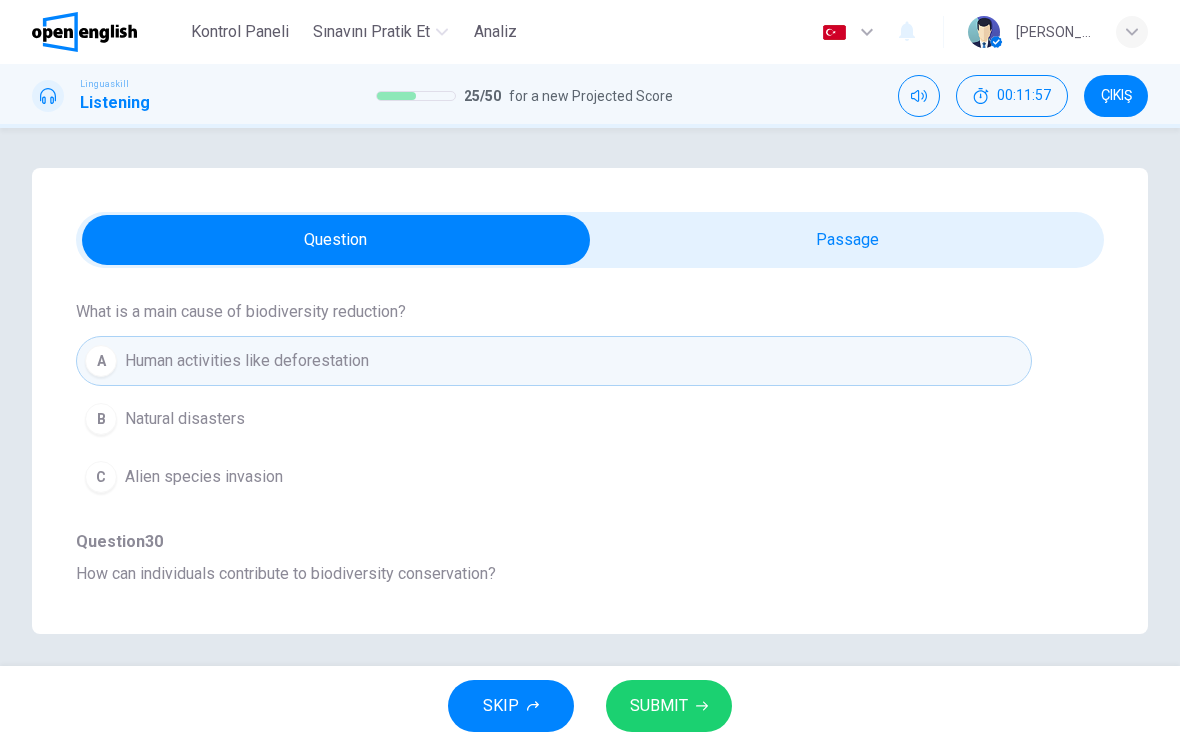
click at [688, 706] on button "SUBMIT" at bounding box center [669, 706] width 126 height 52
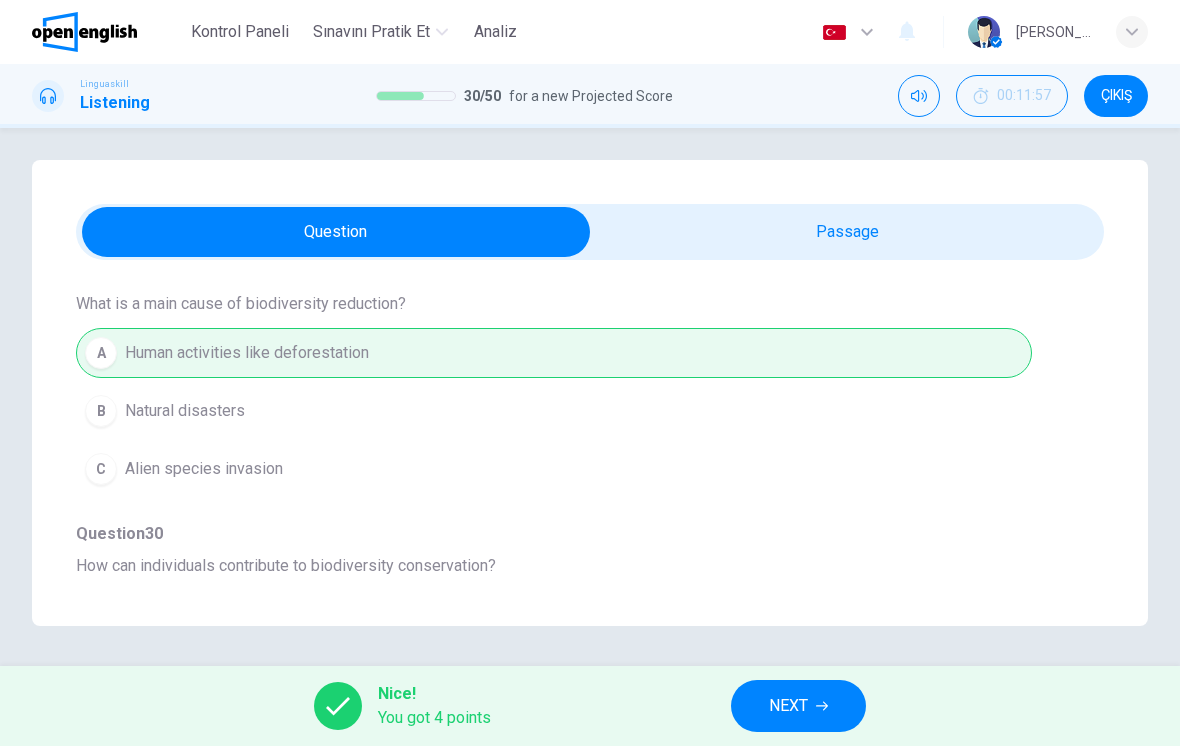
click at [962, 383] on div "A Human activities like deforestation B Natural disasters C Alien species invas…" at bounding box center [590, 411] width 1028 height 174
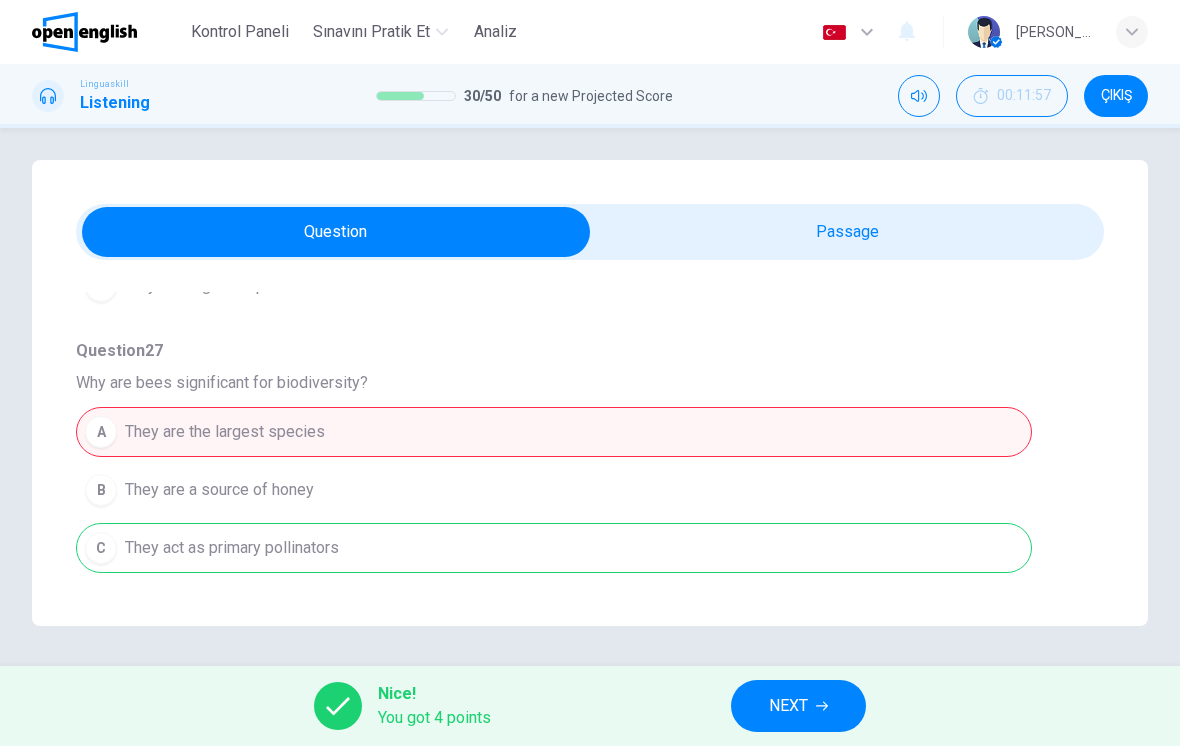
scroll to position [434, 0]
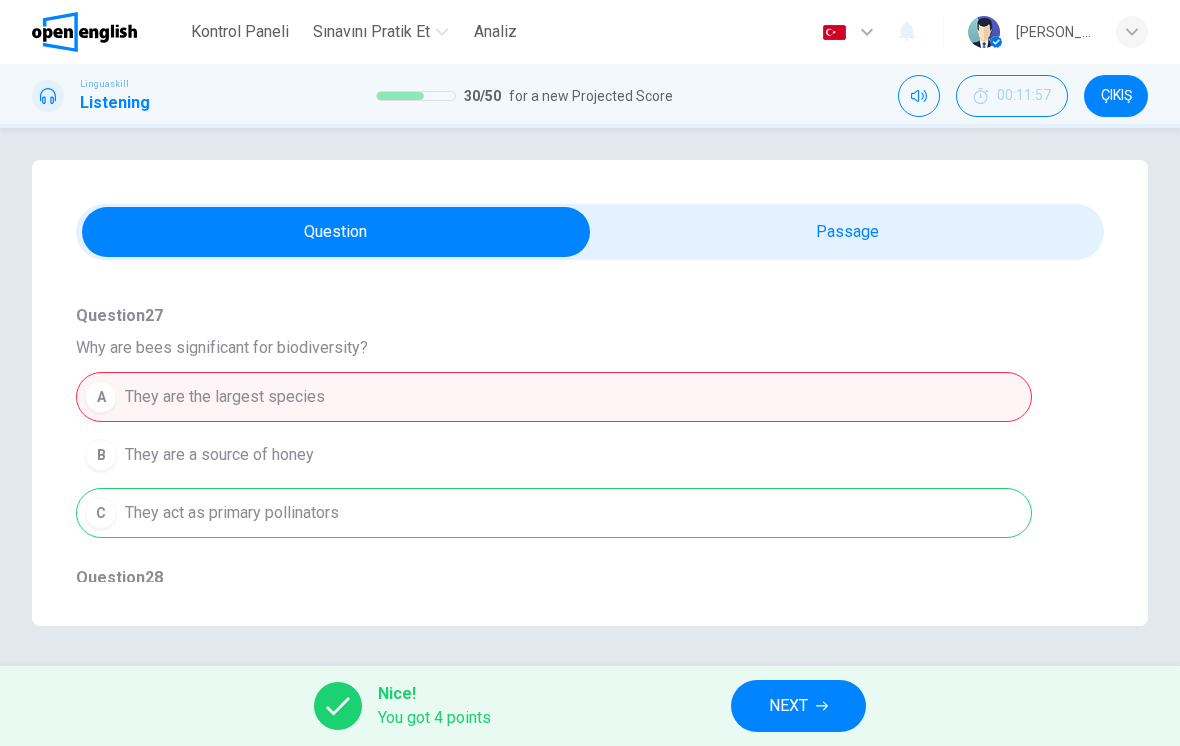
click at [779, 711] on span "NEXT" at bounding box center [788, 706] width 39 height 28
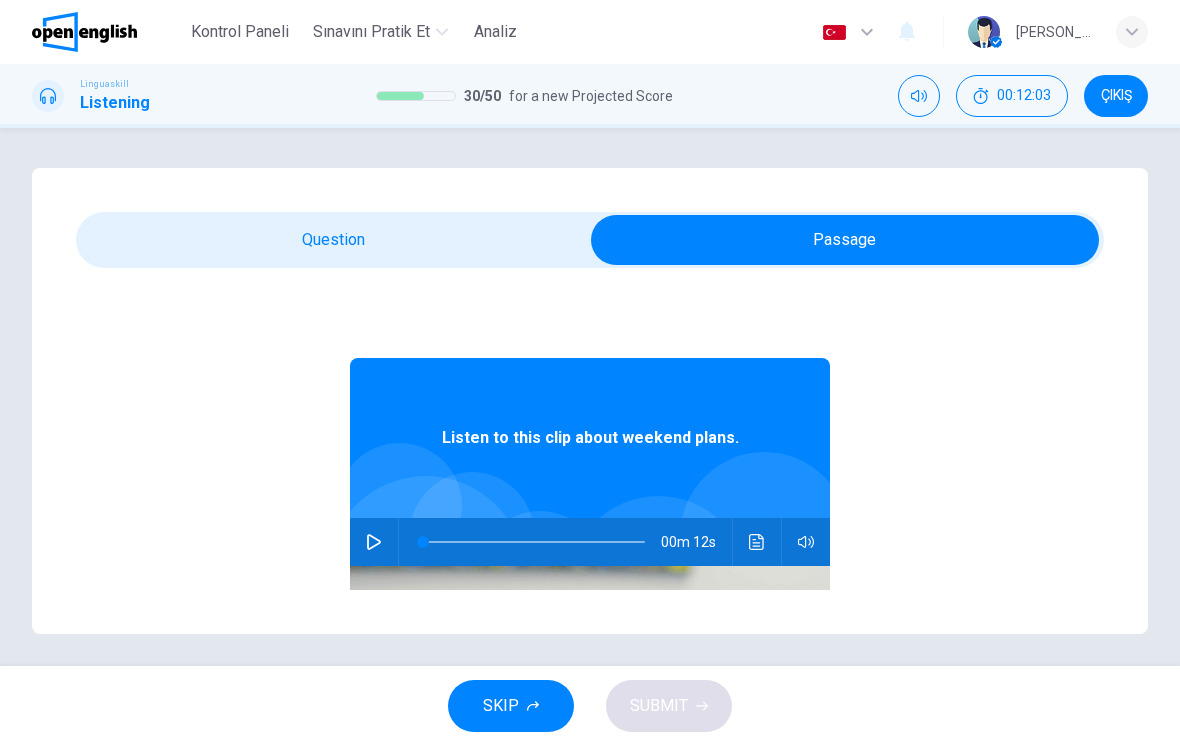
scroll to position [0, 0]
click at [385, 545] on button "button" at bounding box center [374, 542] width 32 height 48
type input "*"
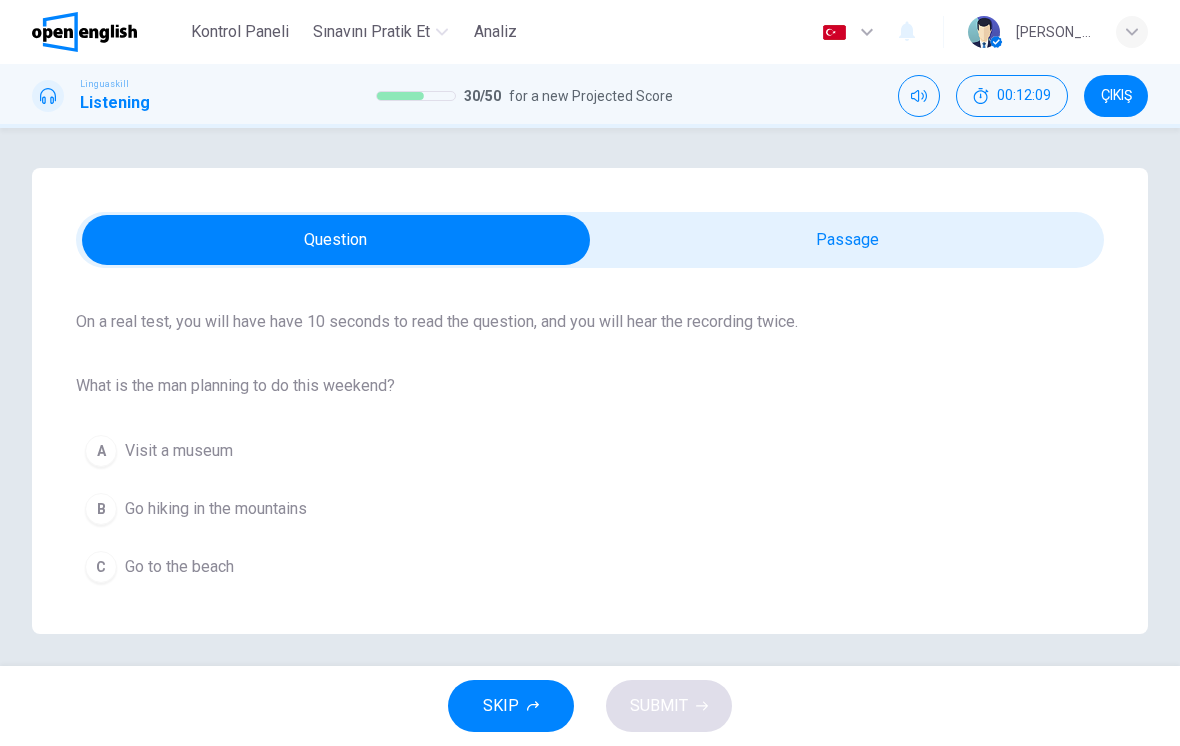
scroll to position [142, 0]
click at [254, 506] on span "Go hiking in the mountains" at bounding box center [216, 509] width 182 height 24
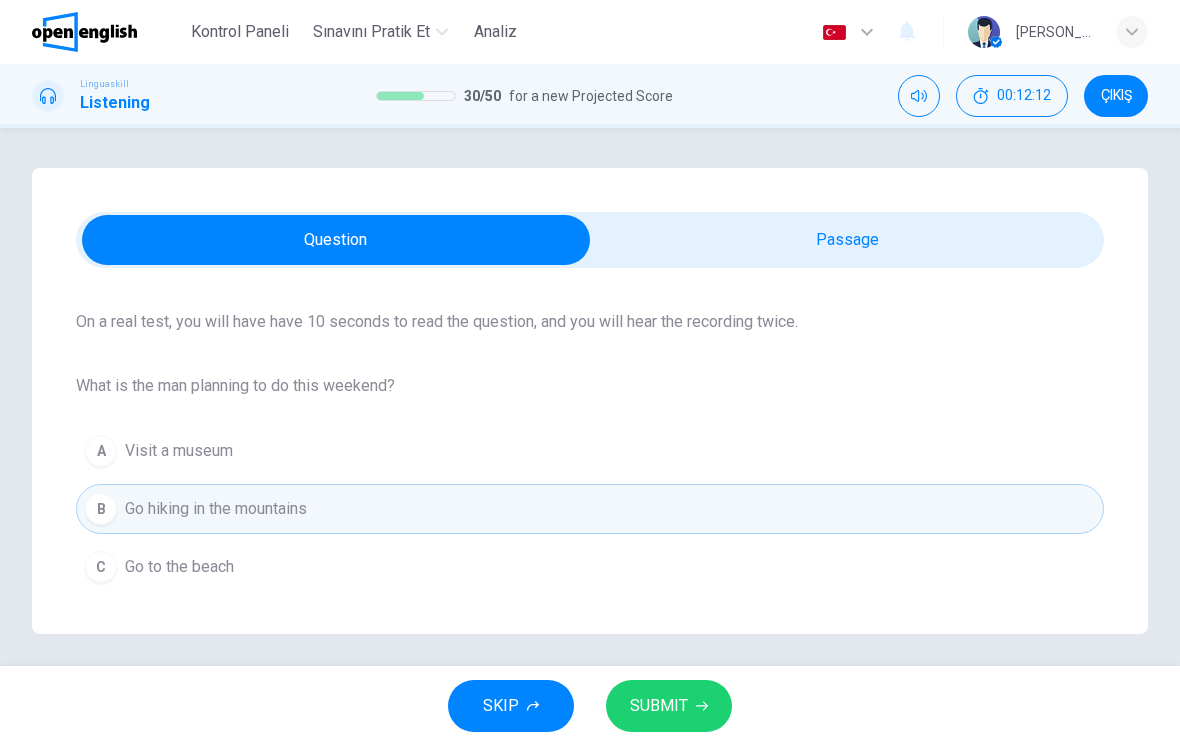
click at [704, 713] on button "SUBMIT" at bounding box center [669, 706] width 126 height 52
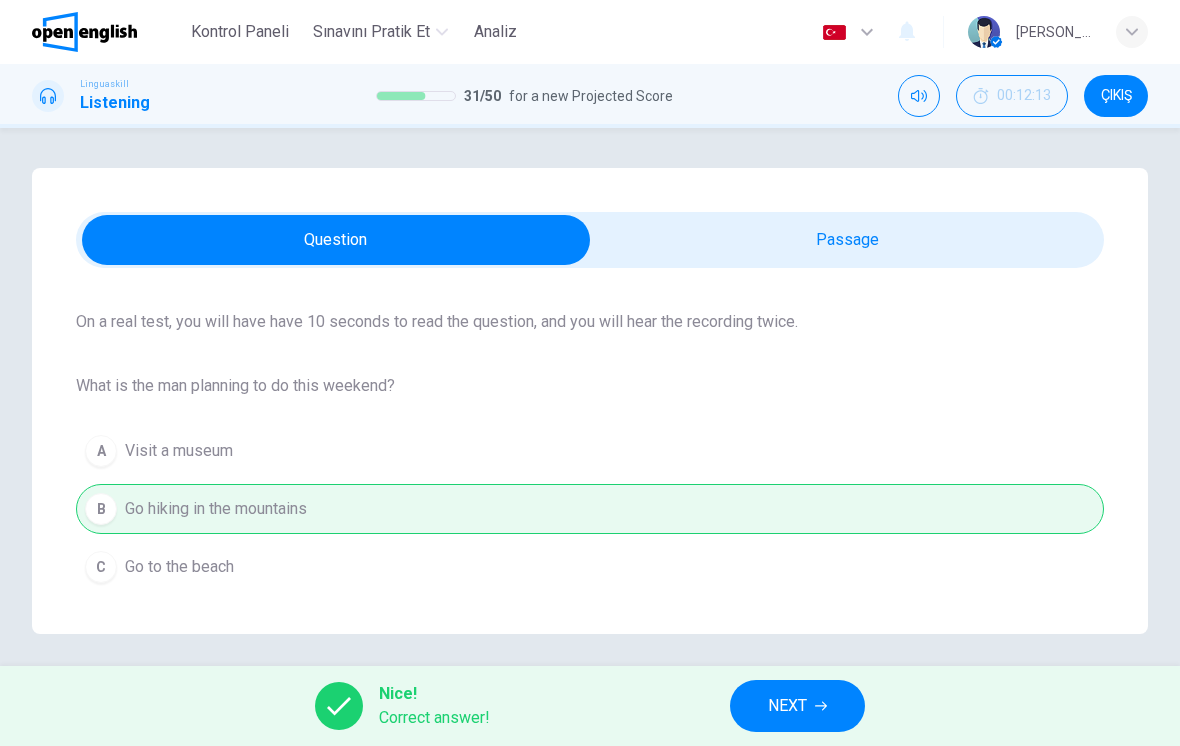
click at [769, 708] on span "NEXT" at bounding box center [787, 706] width 39 height 28
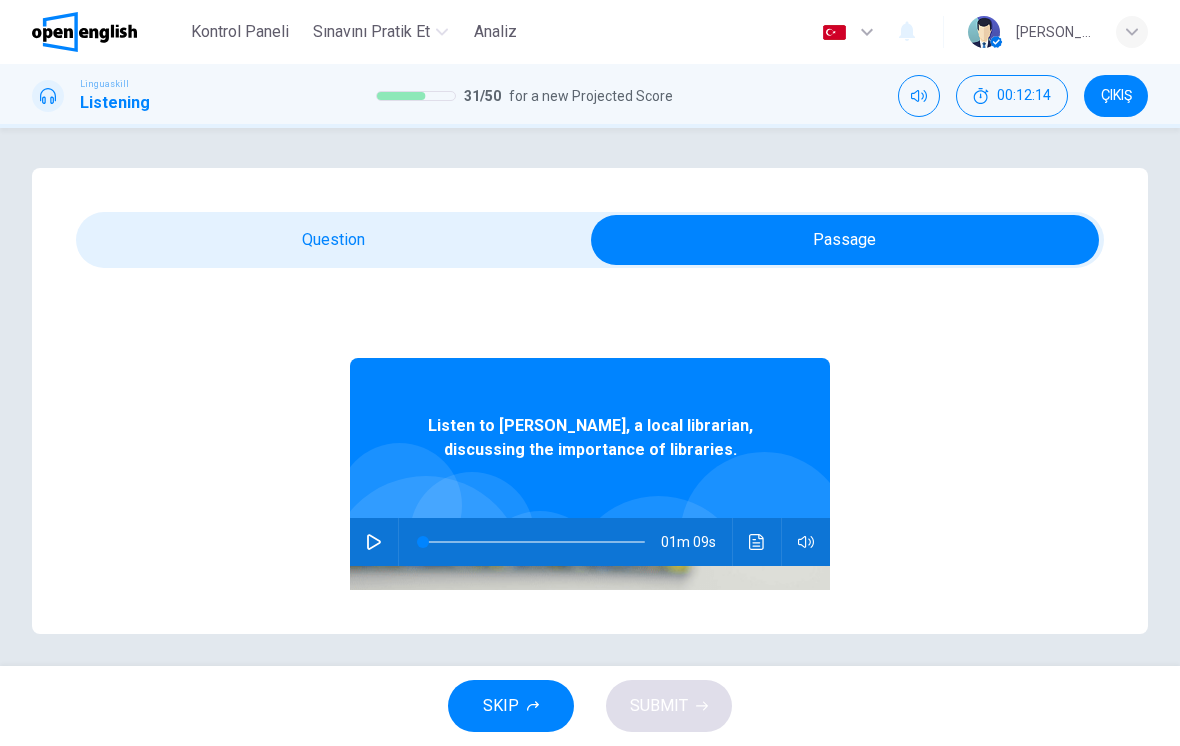
click at [361, 551] on button "button" at bounding box center [374, 542] width 32 height 48
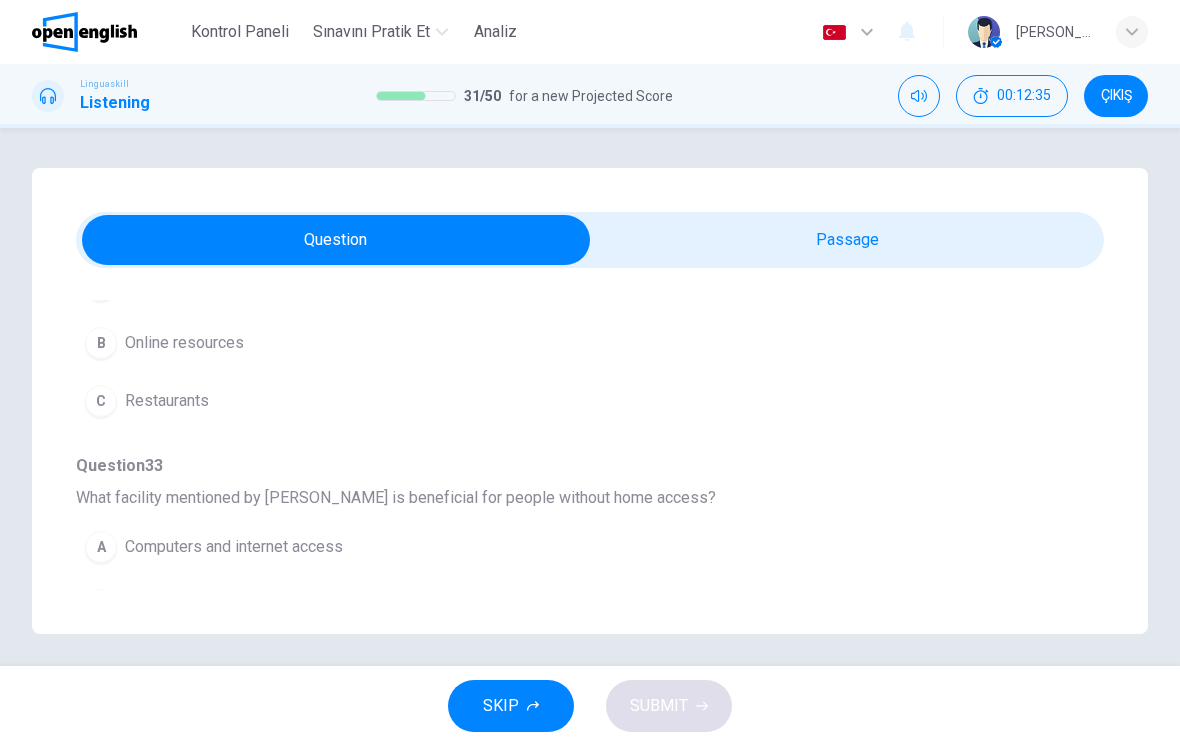
scroll to position [151, 0]
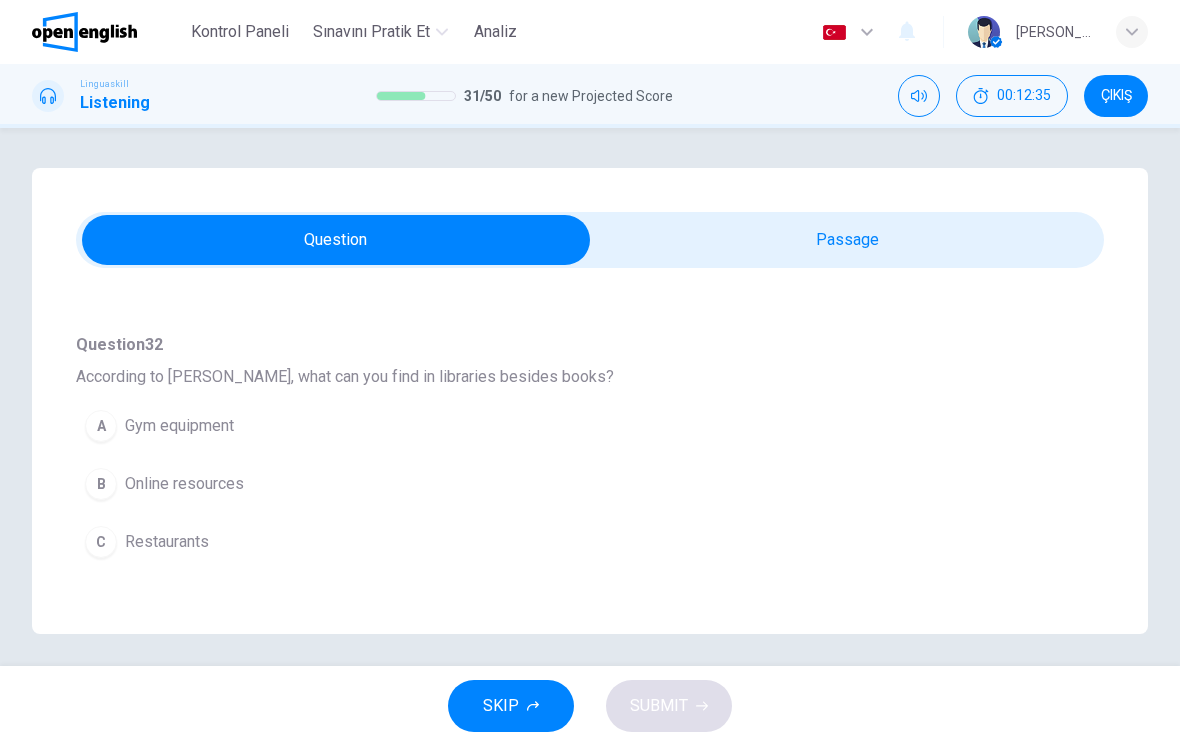
click at [793, 504] on button "B Online resources" at bounding box center [554, 484] width 956 height 50
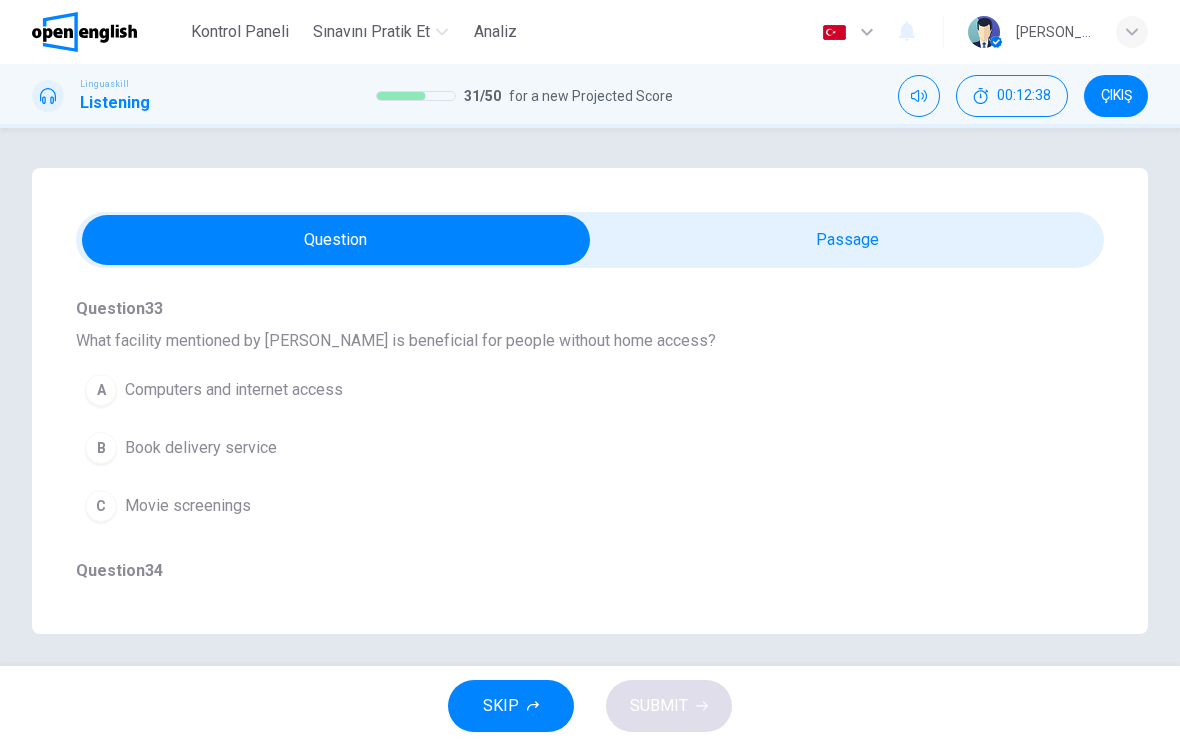
scroll to position [453, 0]
click at [904, 409] on button "A Computers and internet access" at bounding box center [554, 386] width 956 height 50
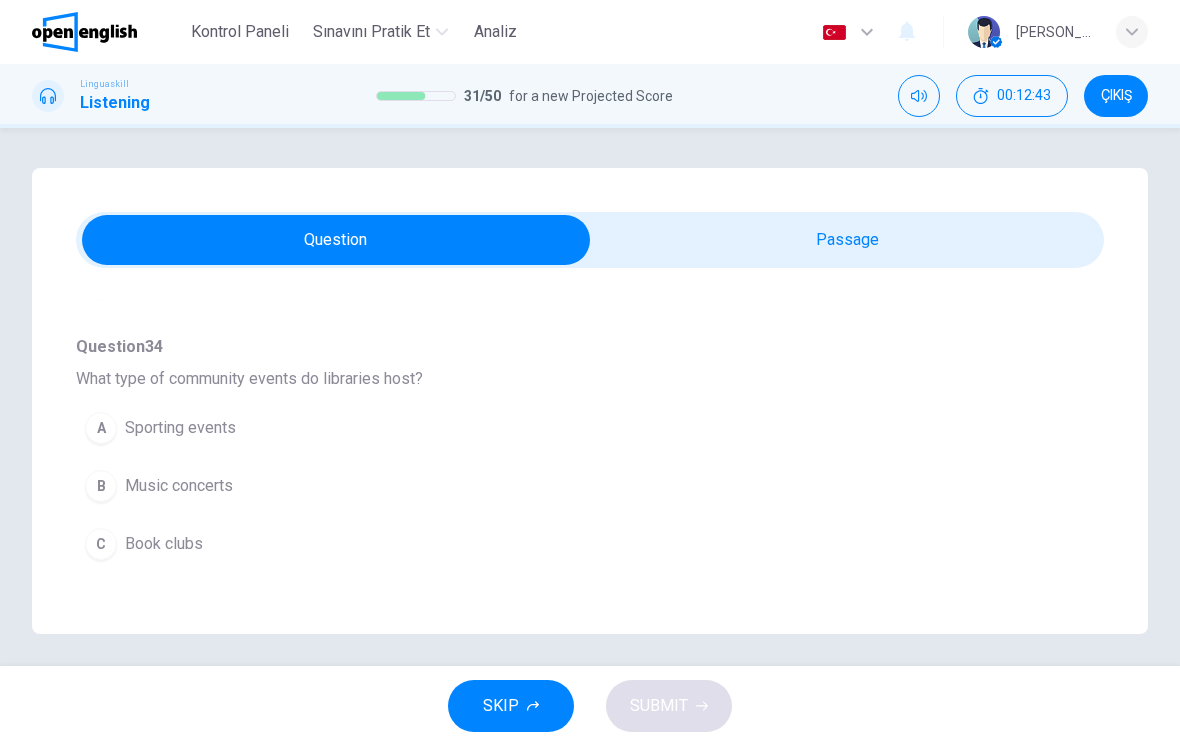
scroll to position [733, 0]
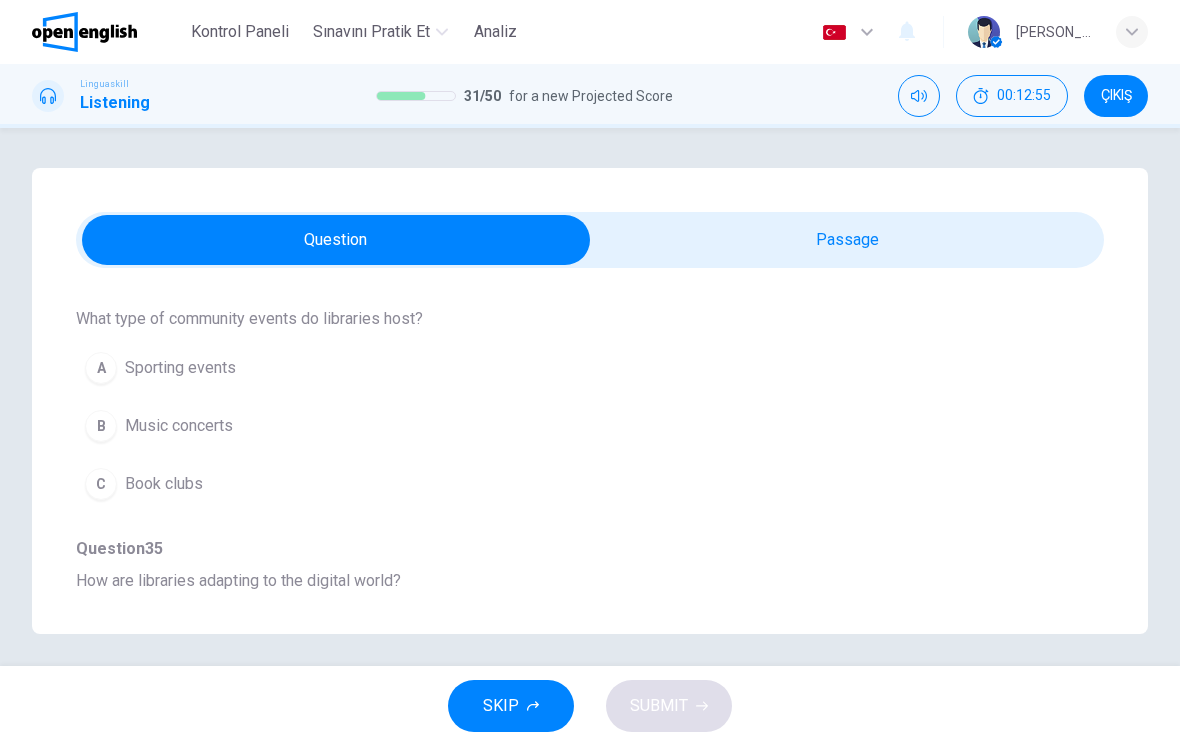
click at [193, 487] on span "Book clubs" at bounding box center [164, 484] width 78 height 24
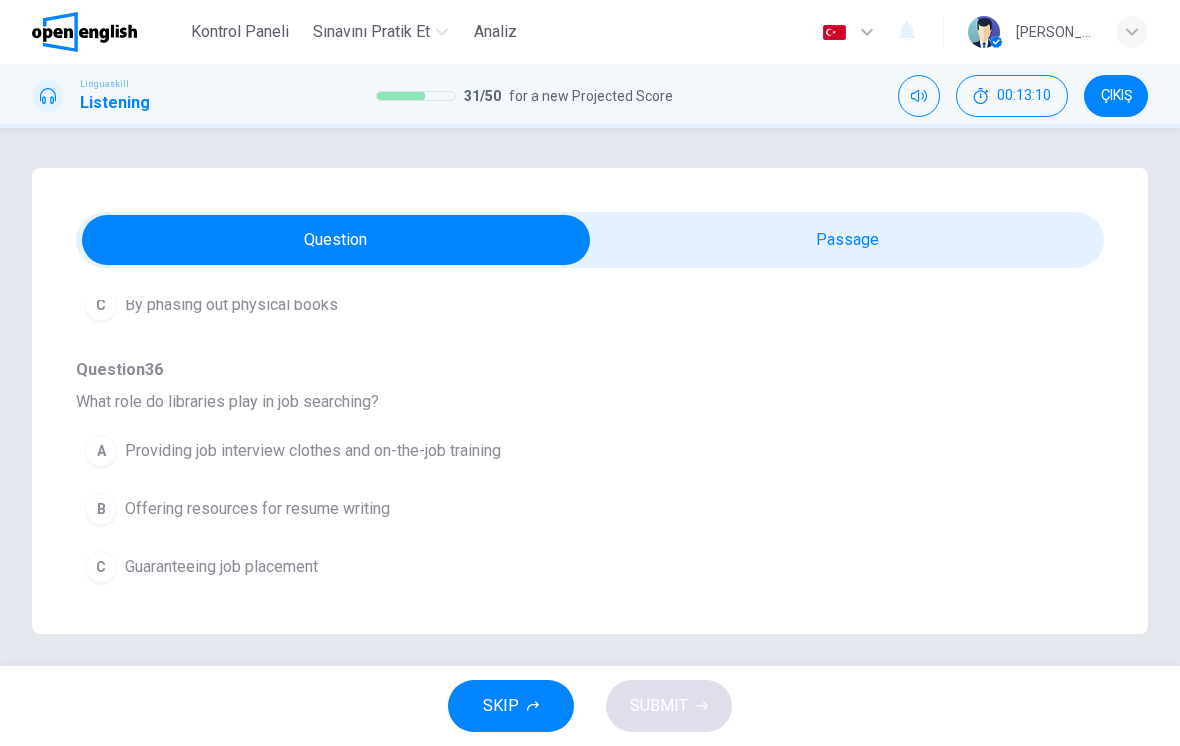
scroll to position [1174, 0]
click at [727, 531] on button "B Offering resources for resume writing" at bounding box center [554, 509] width 956 height 50
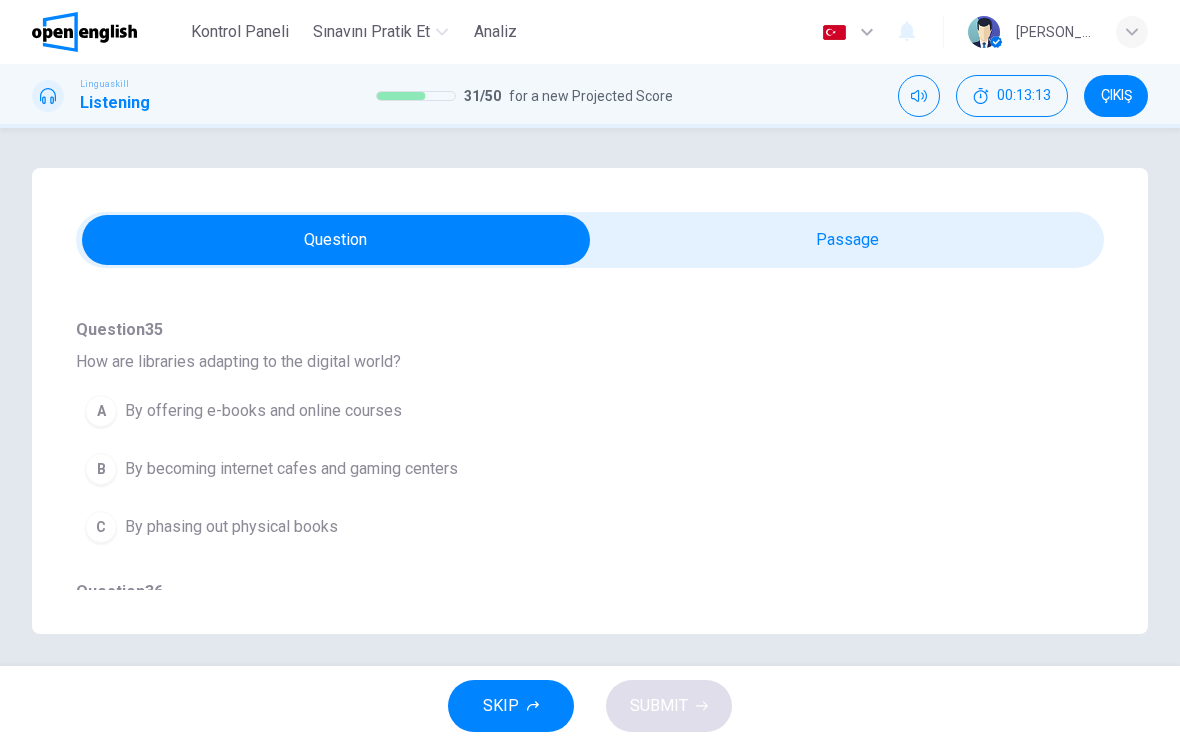
scroll to position [987, 0]
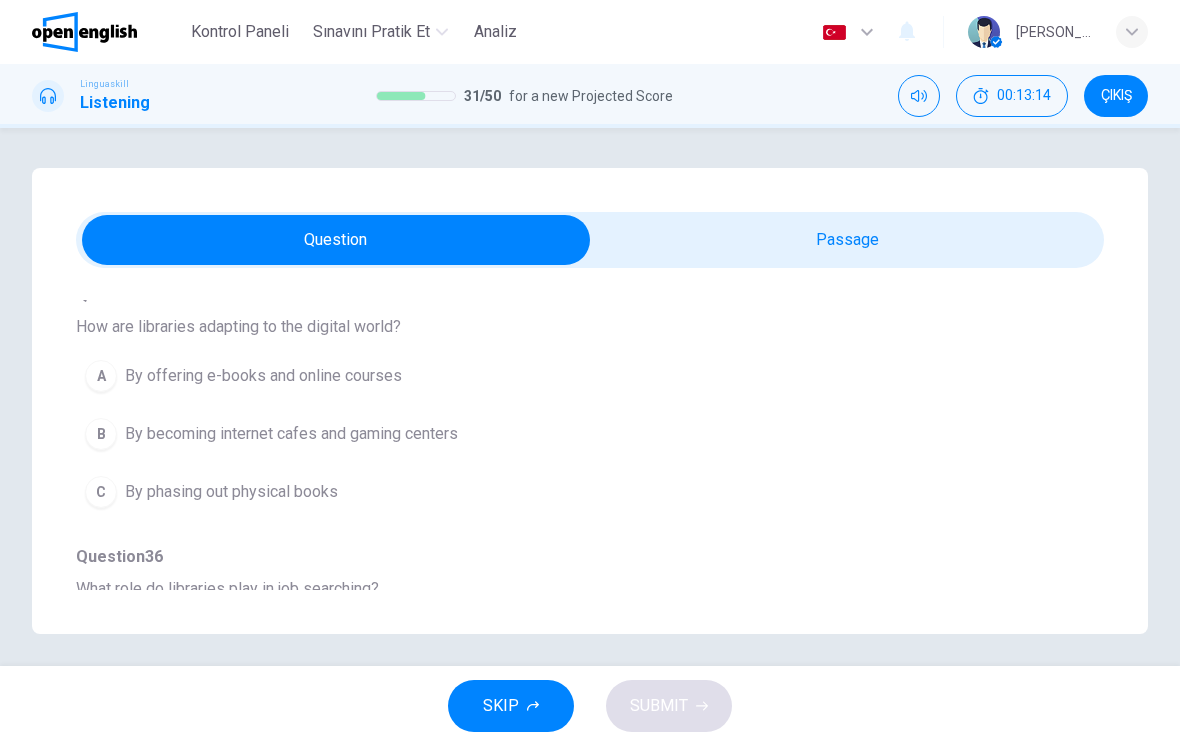
click at [379, 368] on span "By offering e-books and online courses" at bounding box center [263, 376] width 277 height 24
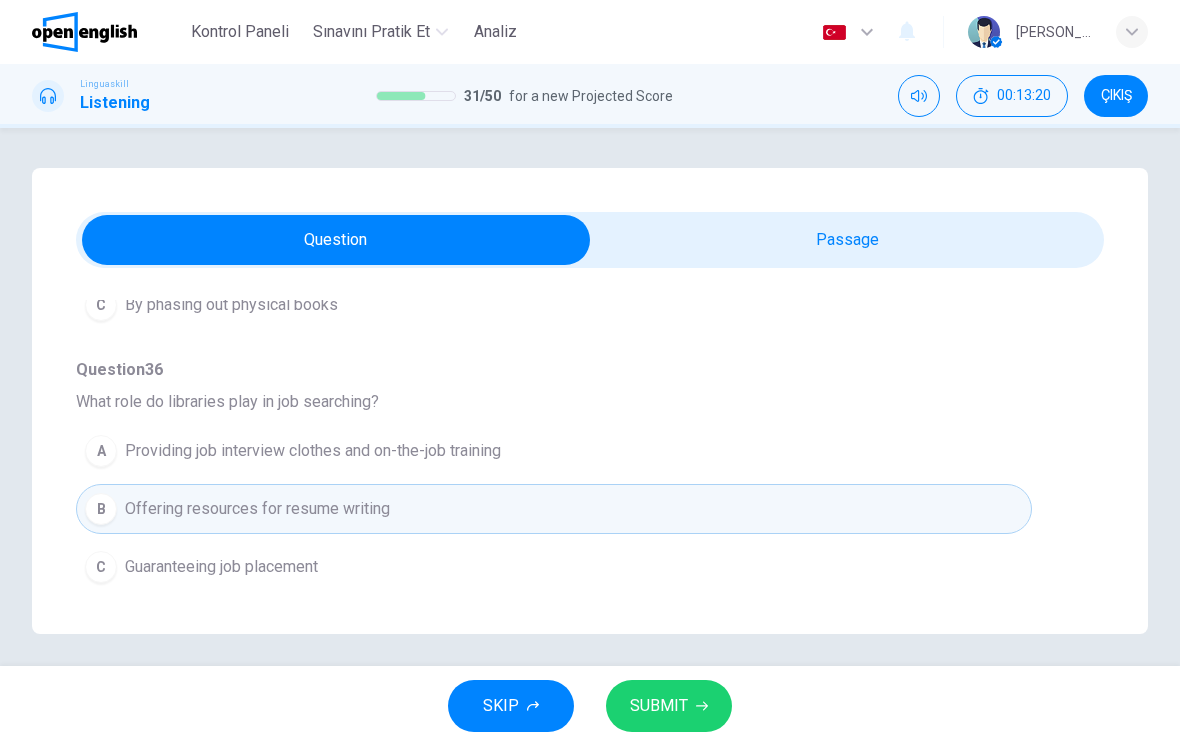
scroll to position [1204, 0]
type input "*"
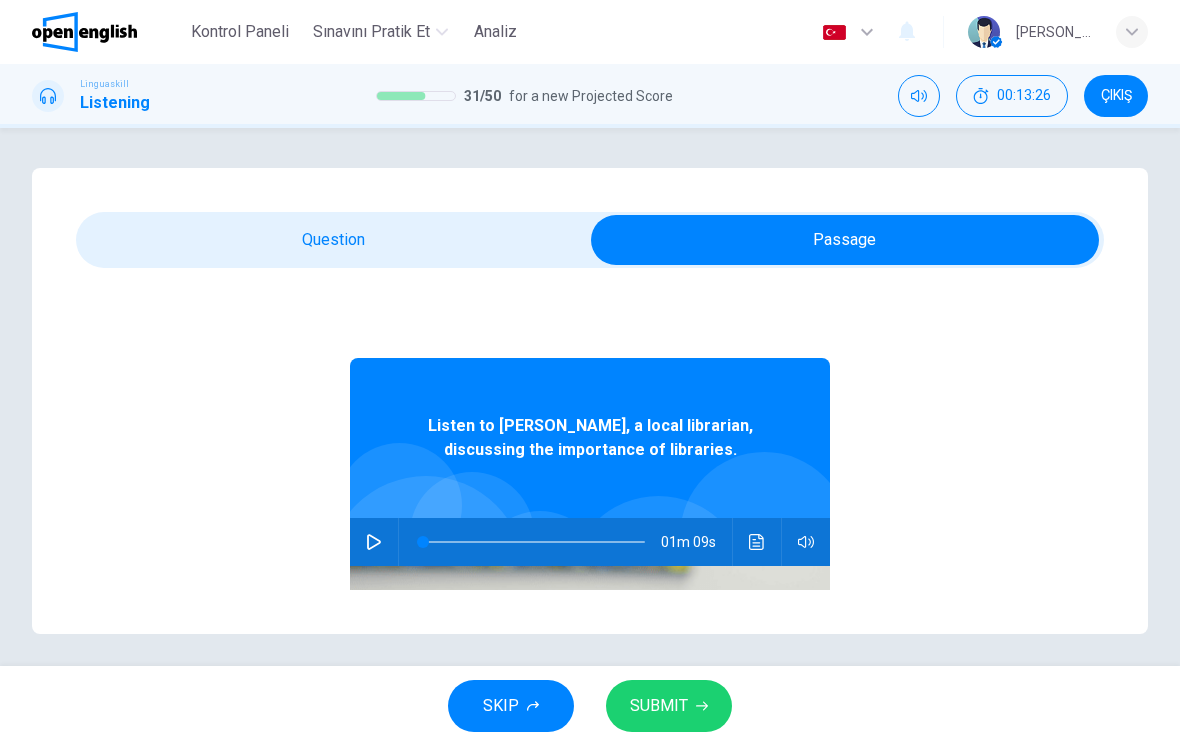
click at [759, 543] on icon "Ses transkripsiyonunu görmek için tıklayın" at bounding box center [756, 542] width 15 height 16
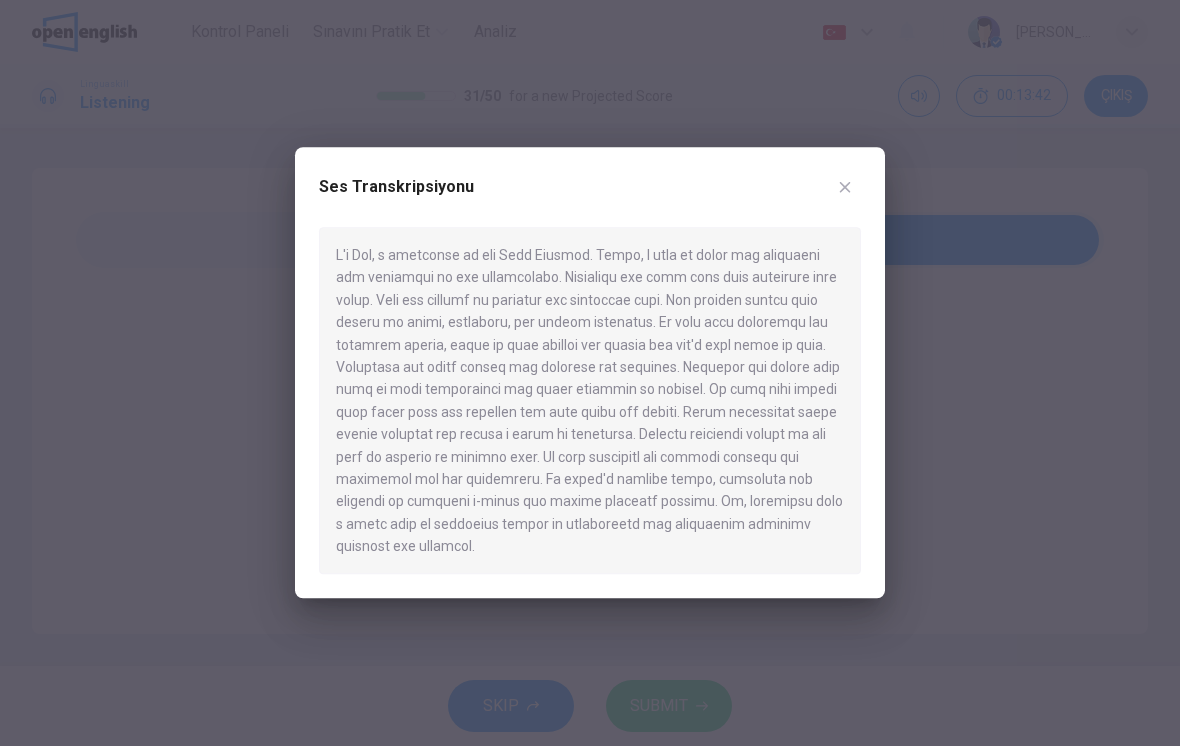
click at [855, 203] on button "button" at bounding box center [845, 187] width 32 height 32
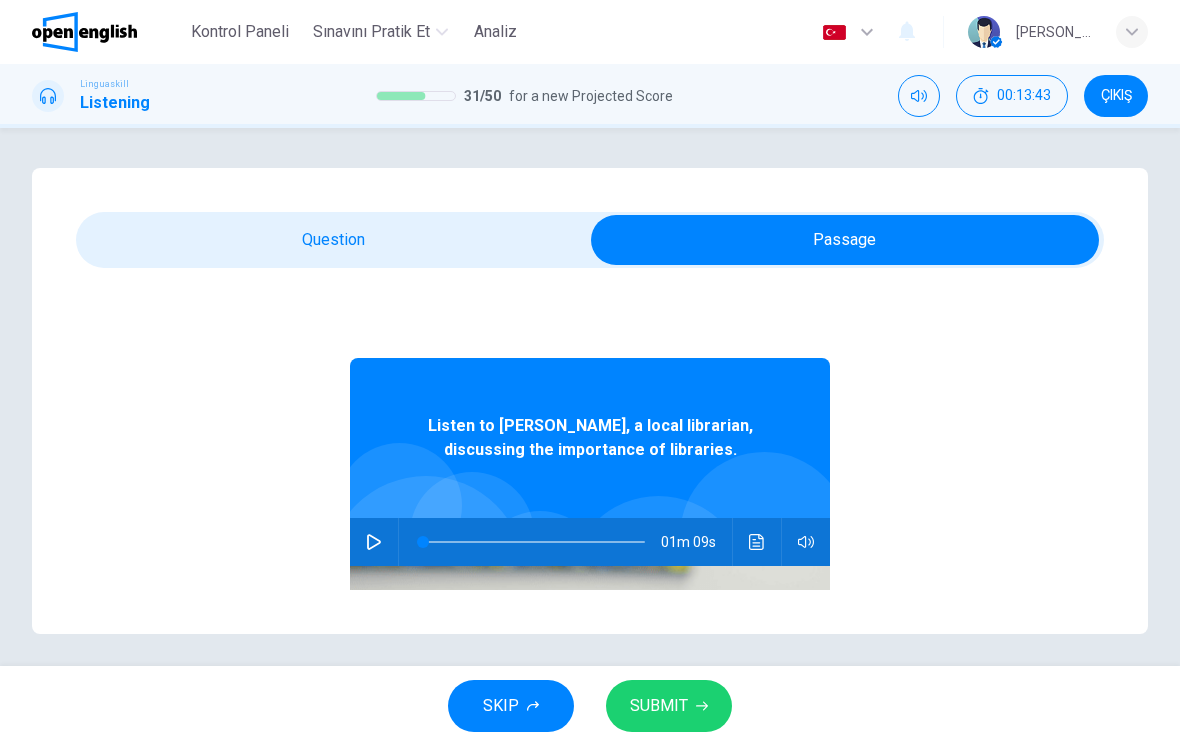
click at [681, 687] on button "SUBMIT" at bounding box center [669, 706] width 126 height 52
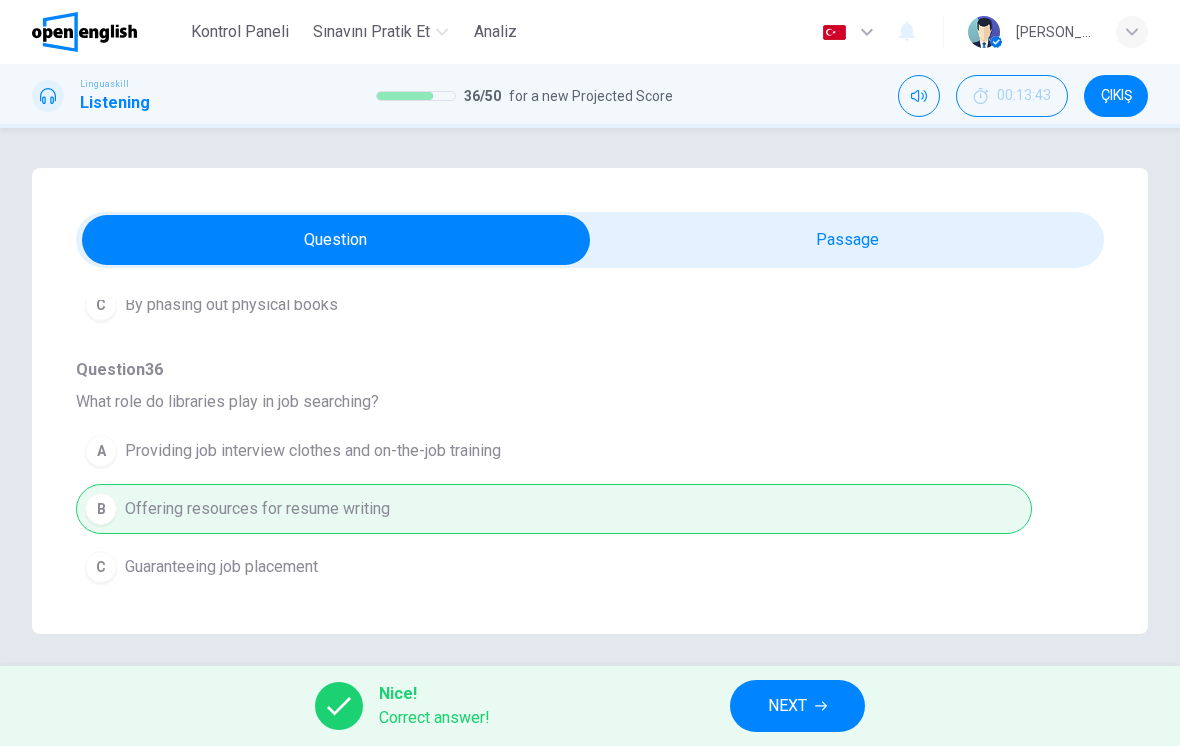
scroll to position [1175, 0]
click at [806, 707] on span "NEXT" at bounding box center [787, 706] width 39 height 28
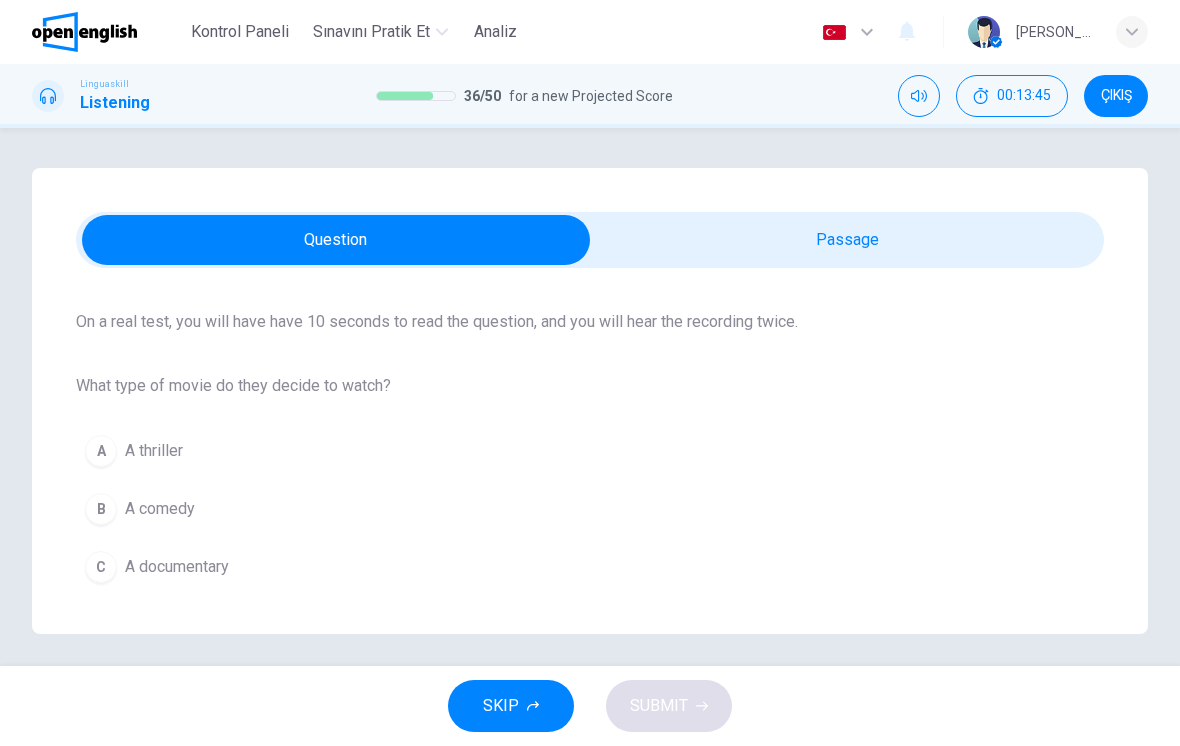
scroll to position [142, 0]
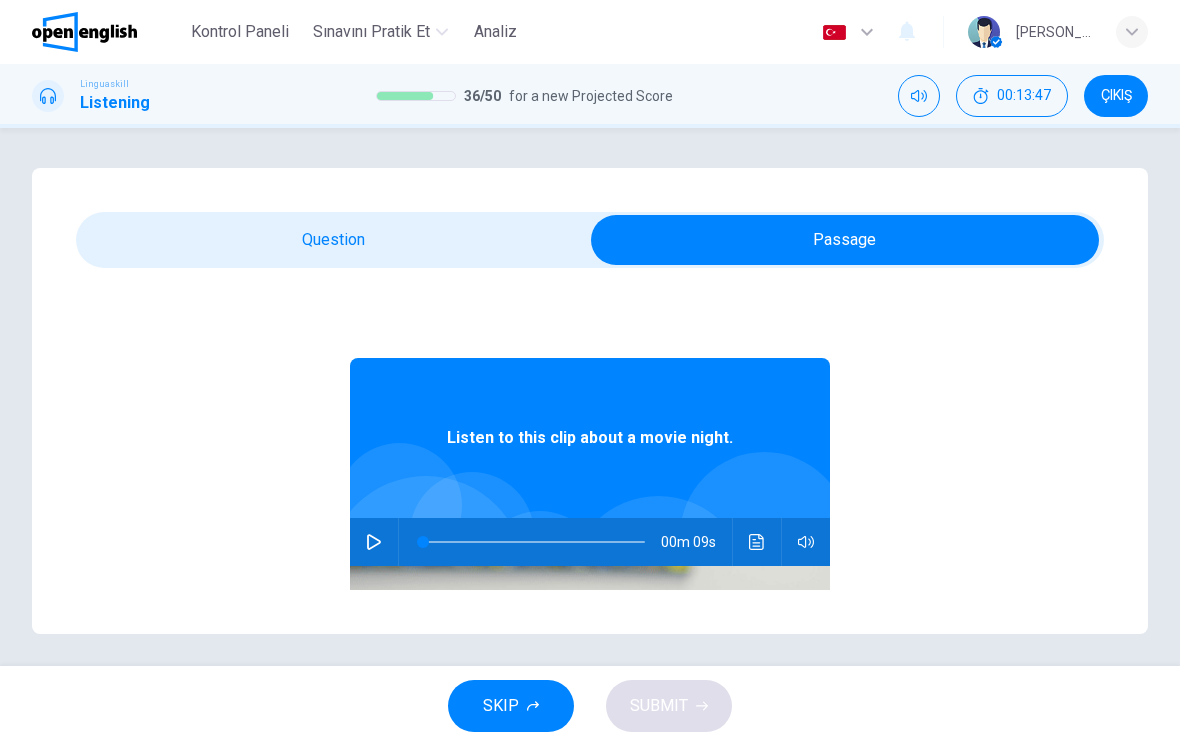
click at [382, 551] on button "button" at bounding box center [374, 542] width 32 height 48
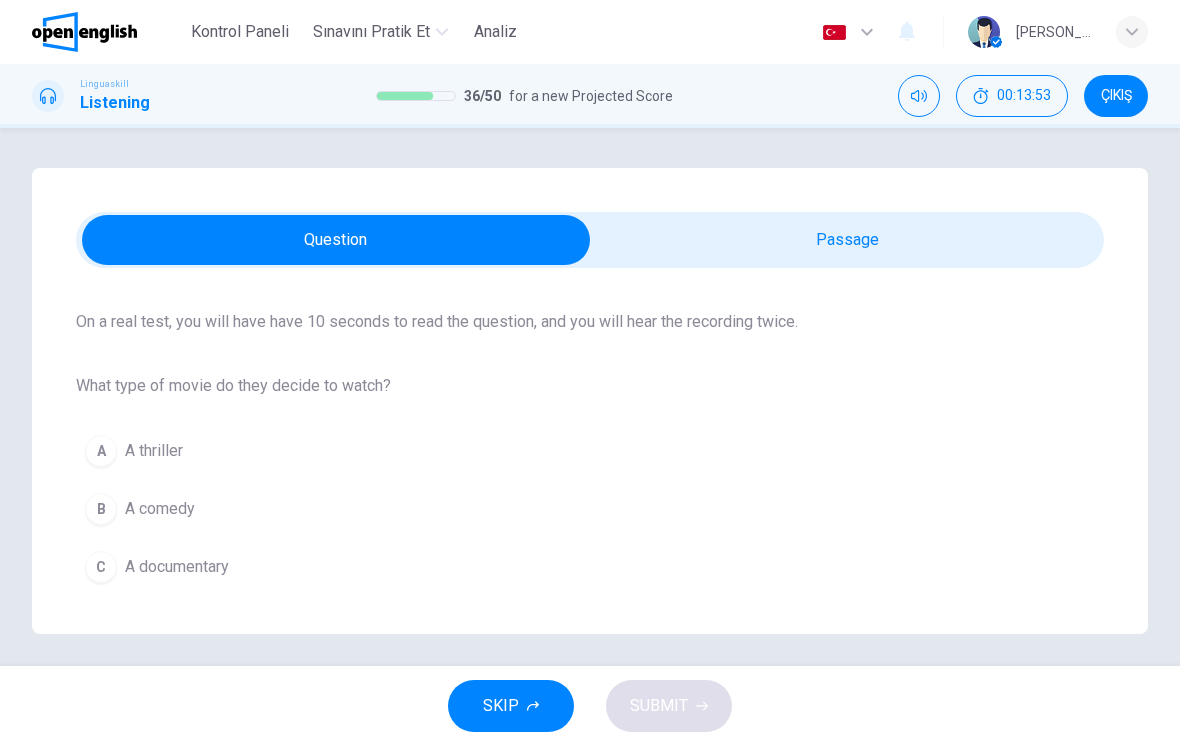
click at [145, 518] on span "A comedy" at bounding box center [160, 509] width 70 height 24
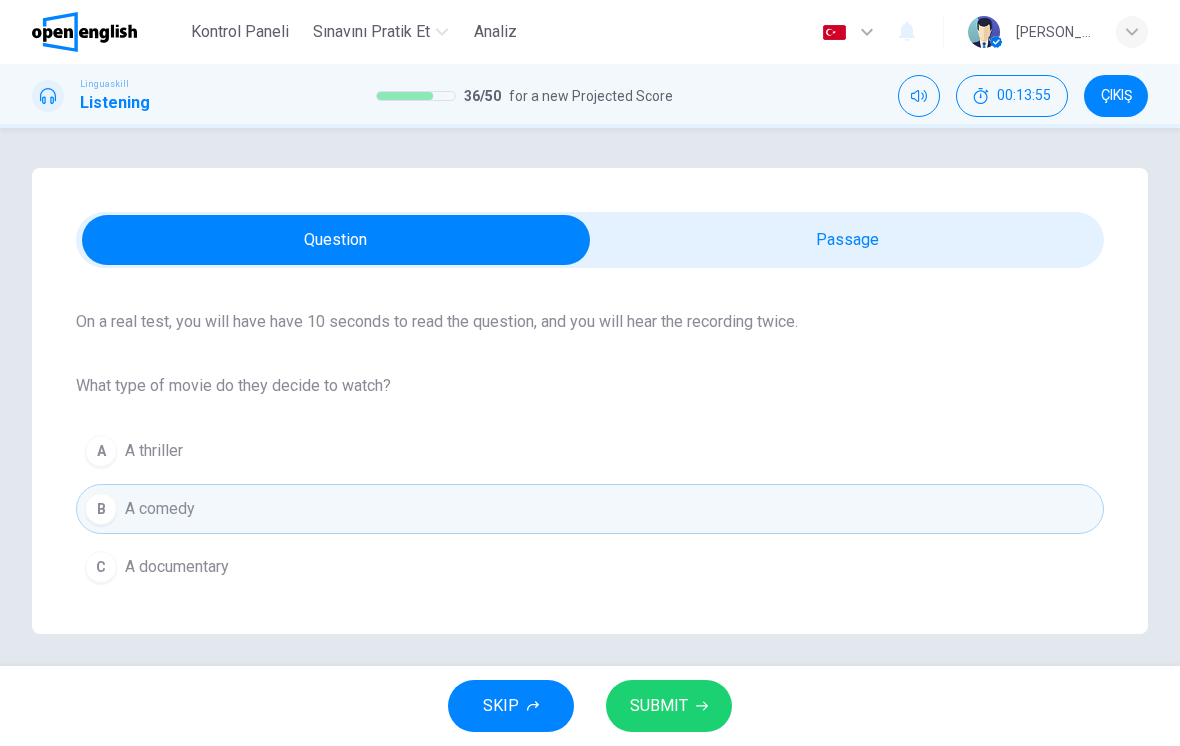
click at [668, 701] on span "SUBMIT" at bounding box center [659, 706] width 58 height 28
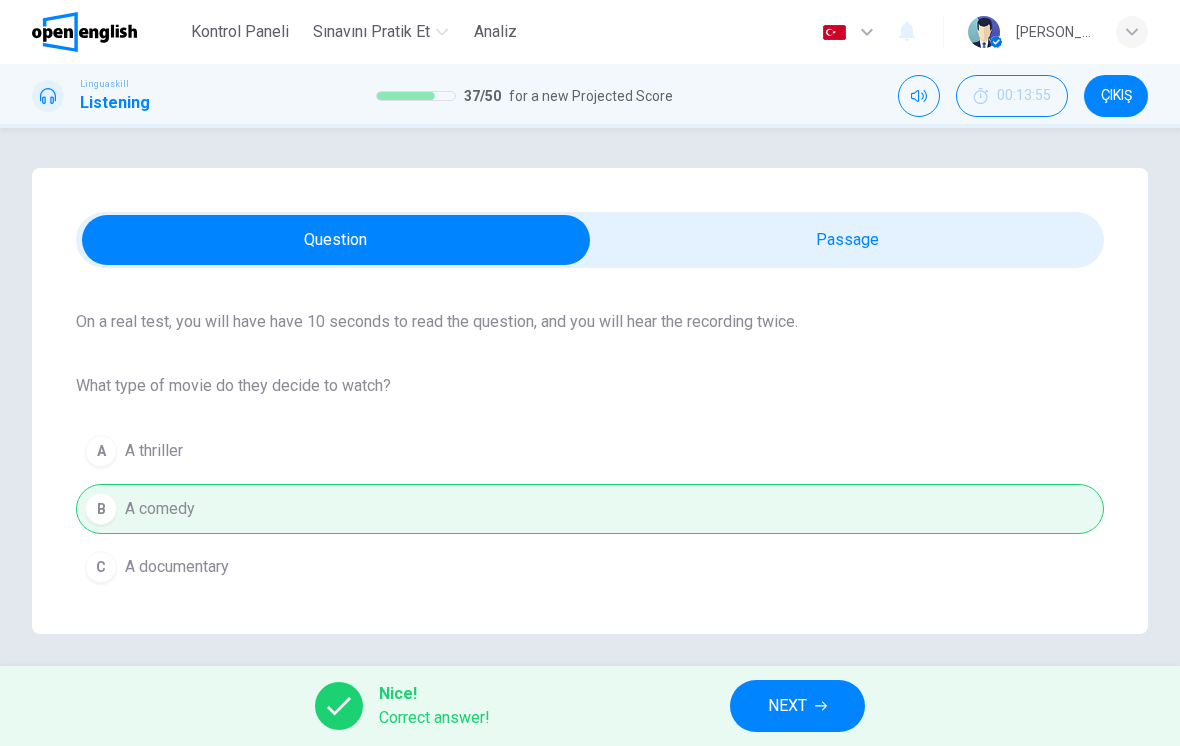
click at [807, 713] on span "NEXT" at bounding box center [787, 706] width 39 height 28
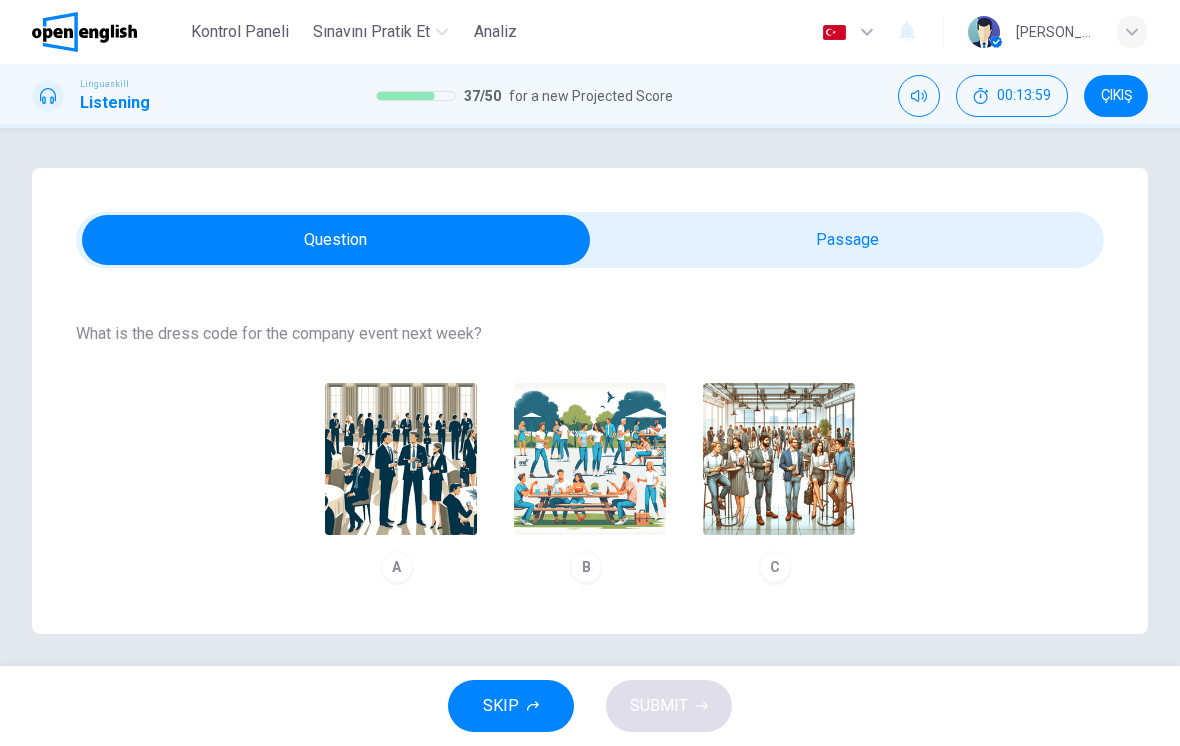
scroll to position [194, 0]
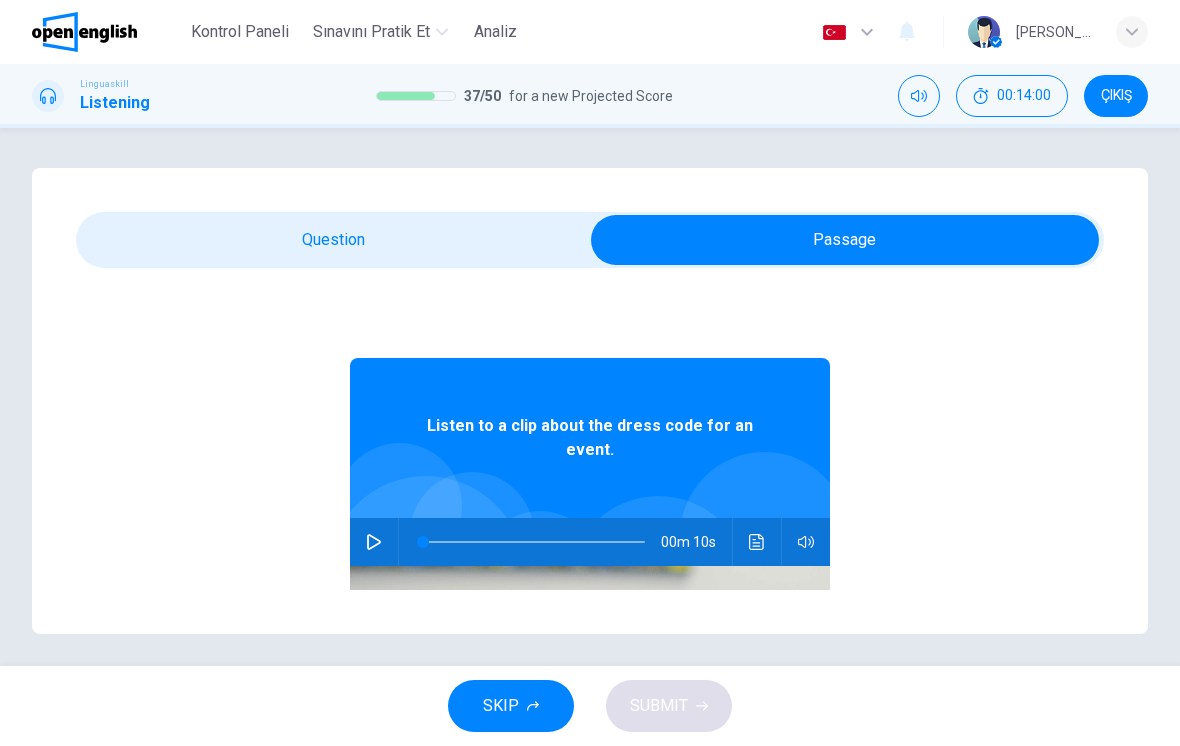
click at [371, 544] on icon "button" at bounding box center [374, 542] width 16 height 16
type input "*"
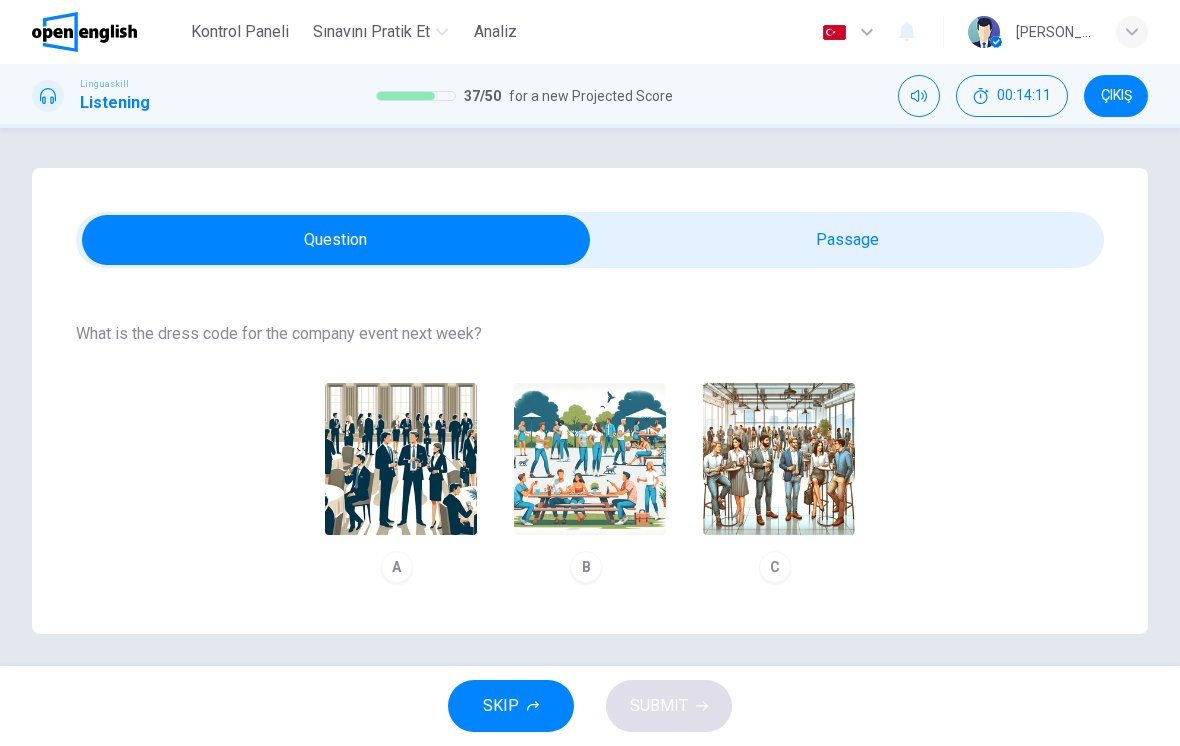
click at [399, 561] on div "A" at bounding box center [397, 567] width 32 height 32
click at [667, 684] on button "SUBMIT" at bounding box center [669, 706] width 126 height 52
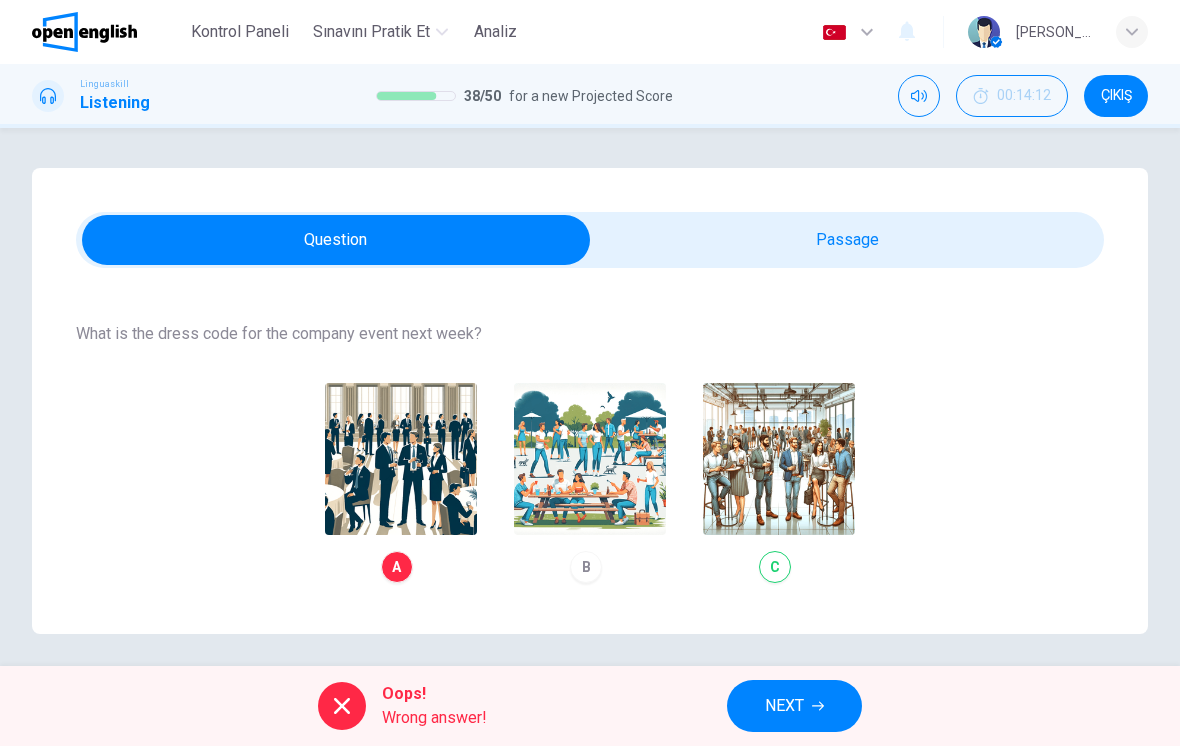
click at [767, 567] on div "A B C" at bounding box center [590, 483] width 1028 height 226
click at [803, 702] on span "NEXT" at bounding box center [784, 706] width 39 height 28
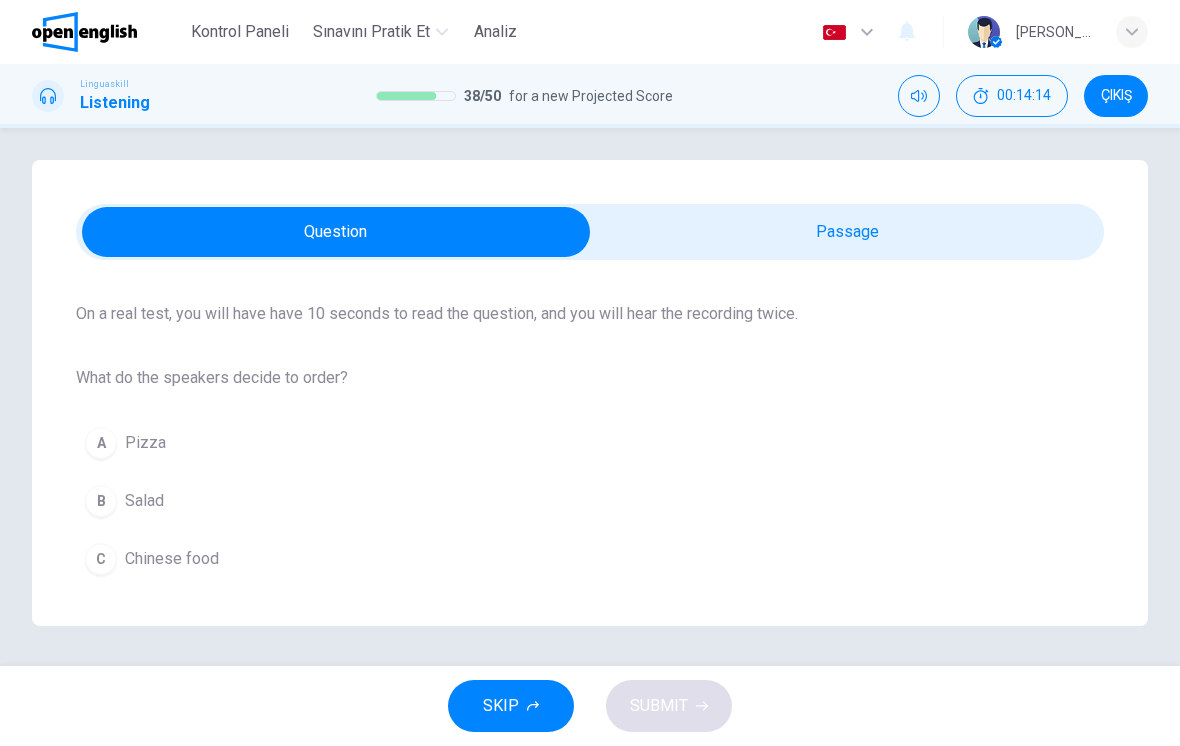
scroll to position [8, 0]
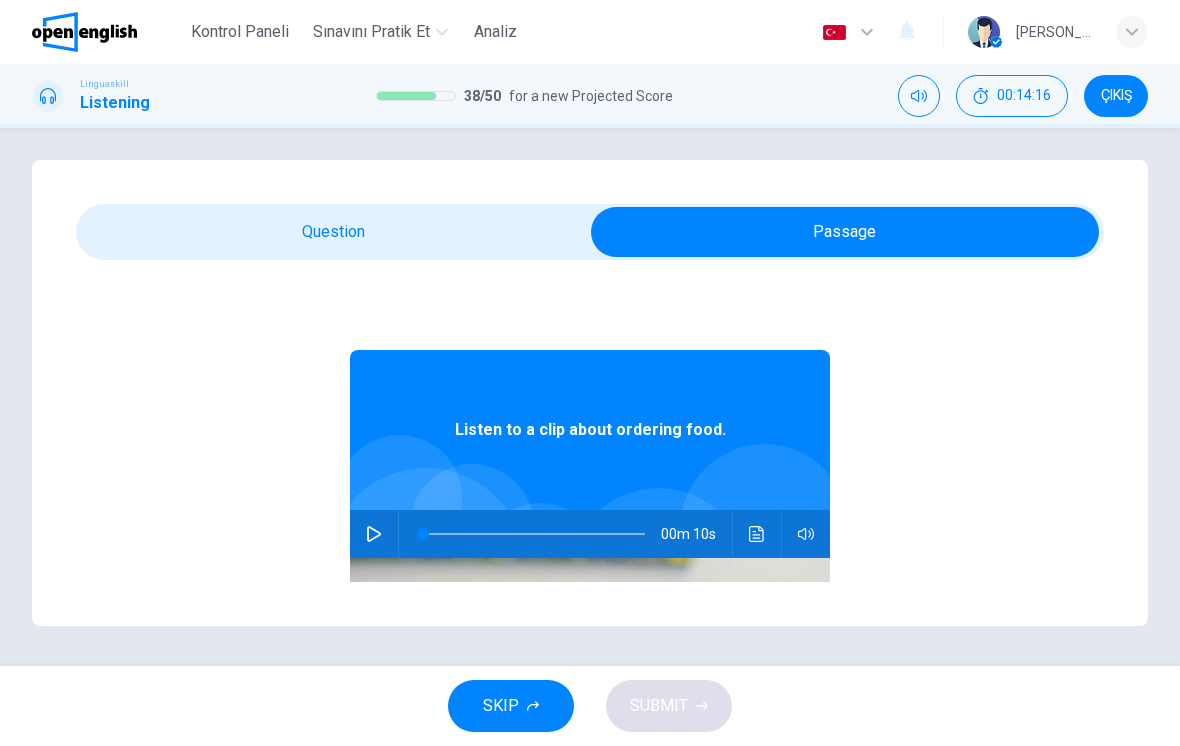
click at [387, 533] on button "button" at bounding box center [374, 534] width 32 height 48
type input "*"
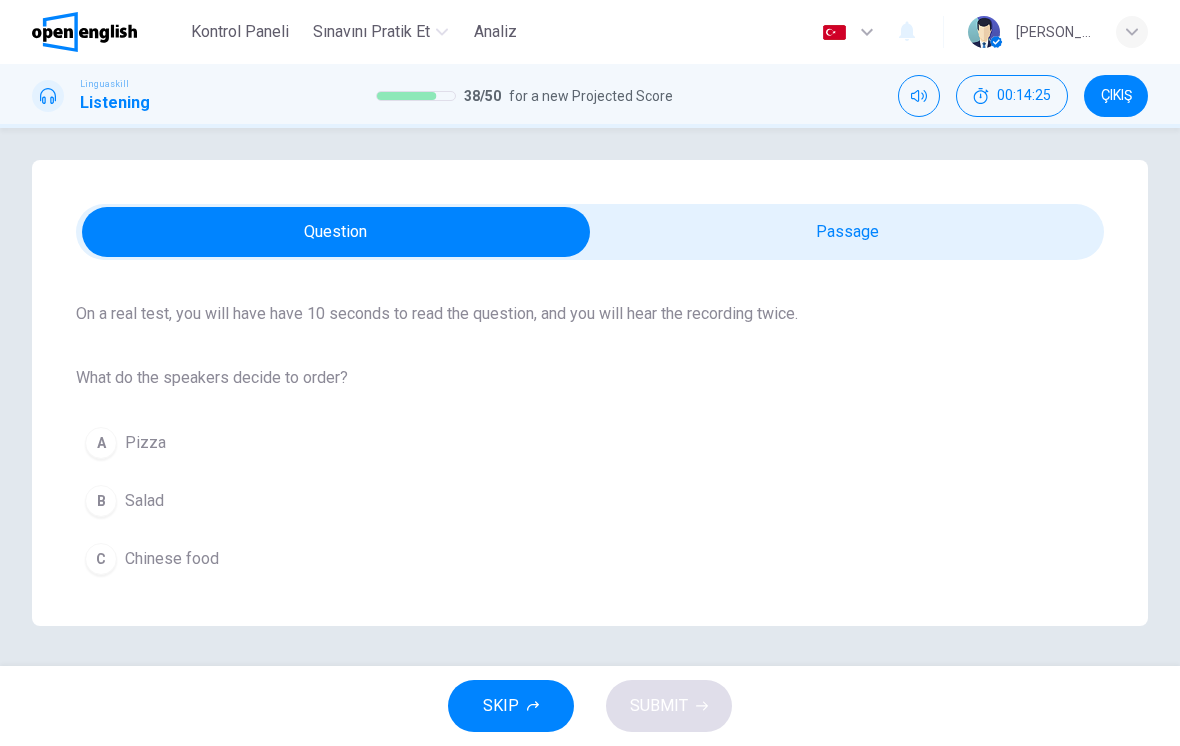
click at [113, 504] on div "B" at bounding box center [101, 501] width 32 height 32
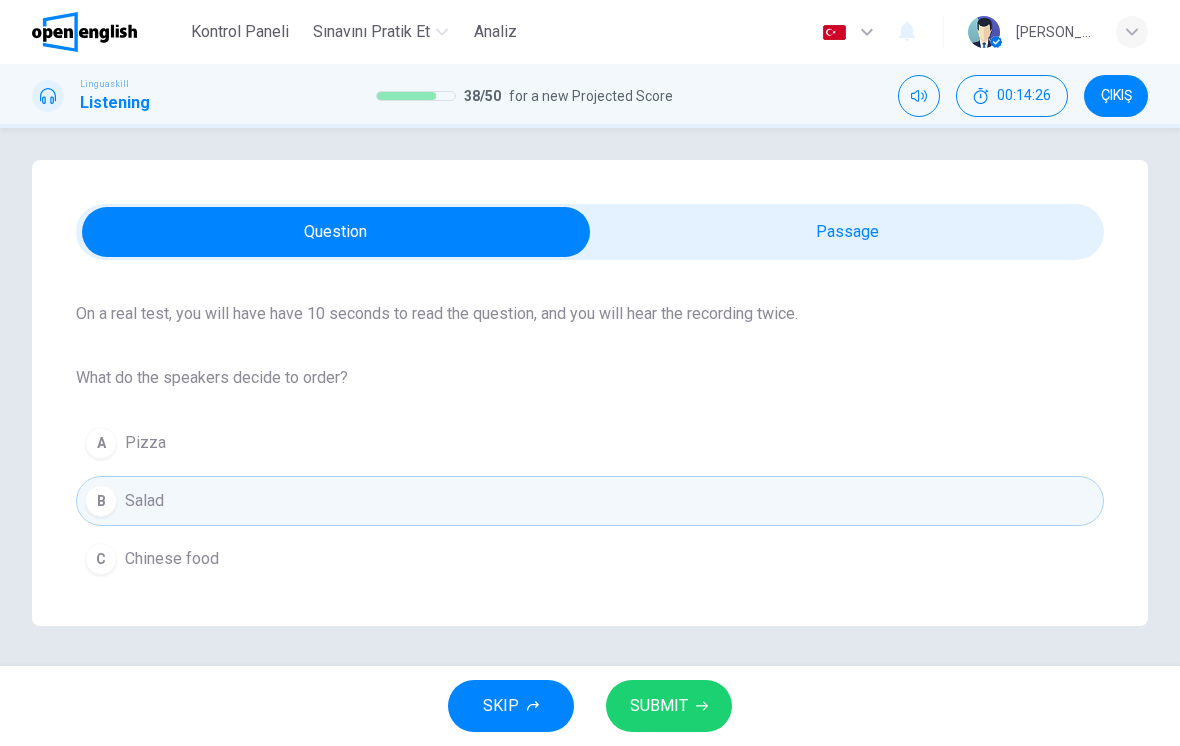
click at [666, 691] on button "SUBMIT" at bounding box center [669, 706] width 126 height 52
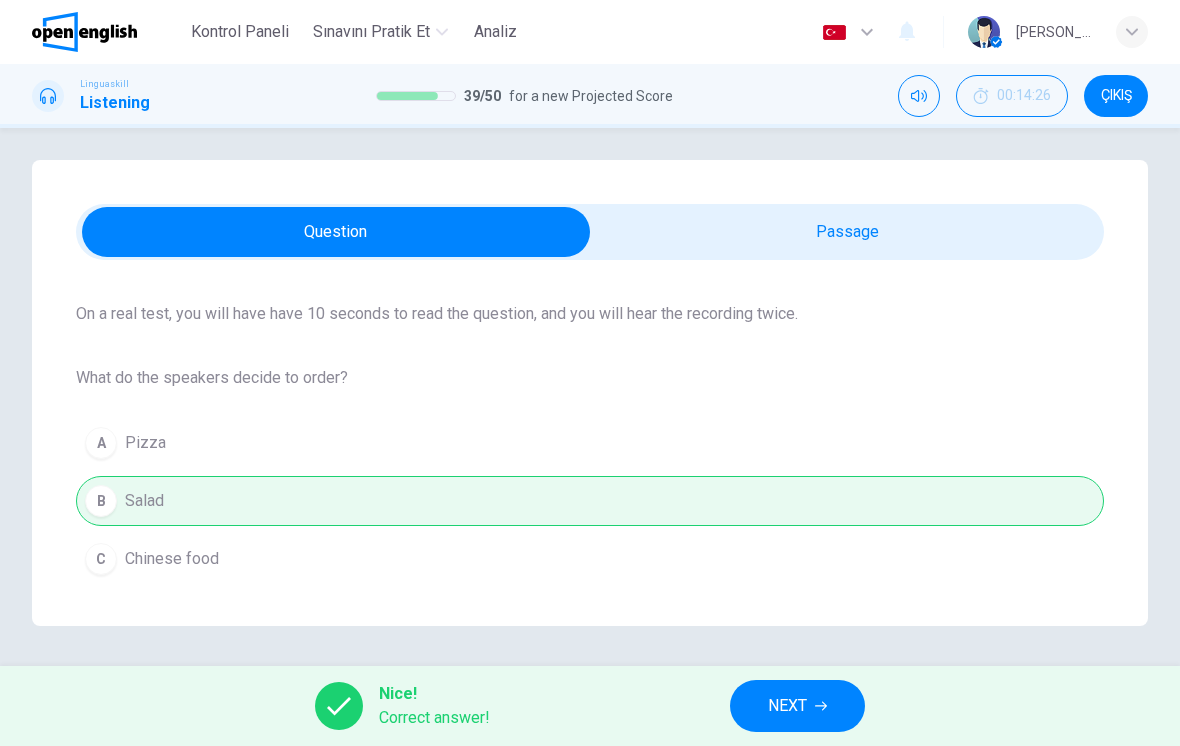
click at [826, 700] on icon "button" at bounding box center [821, 706] width 12 height 12
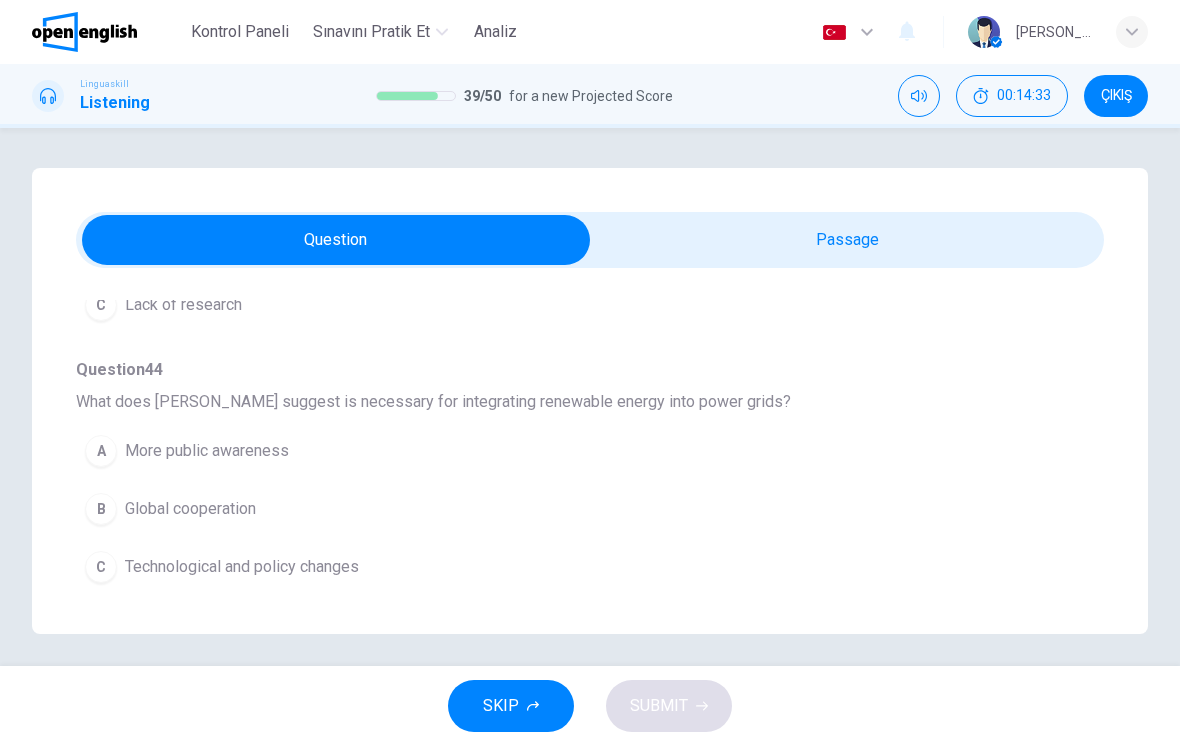
scroll to position [1174, 0]
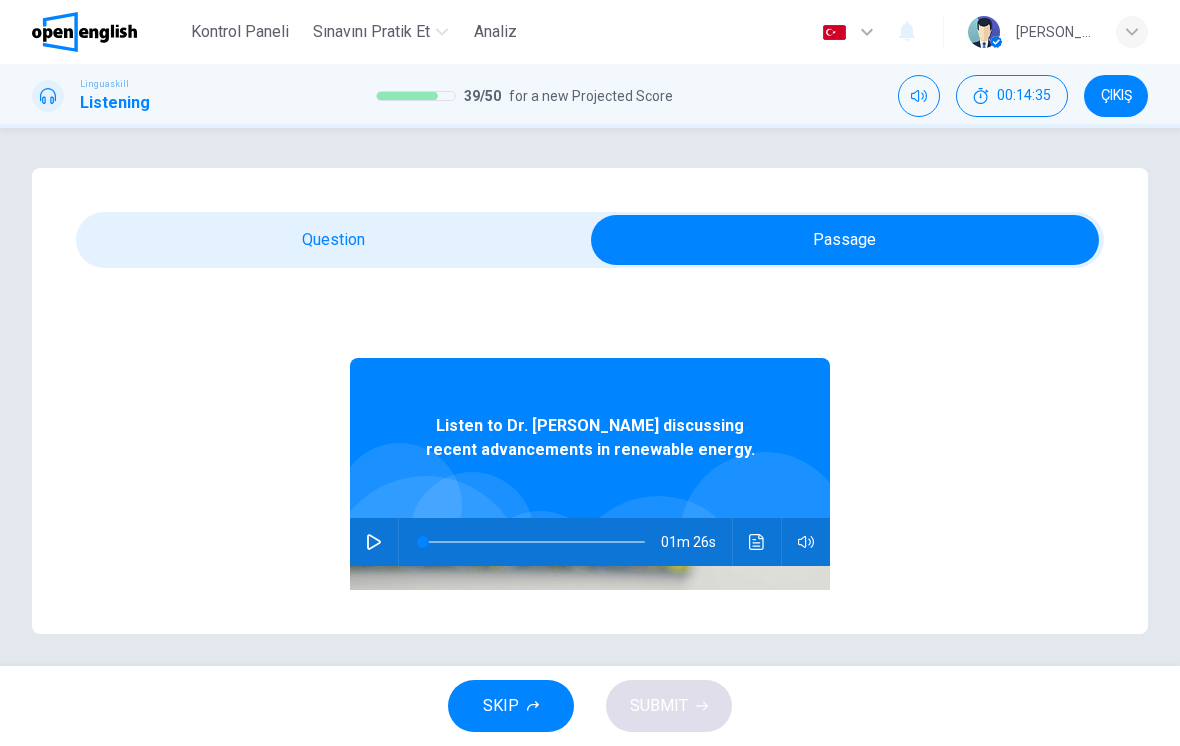
click at [373, 546] on icon "button" at bounding box center [374, 542] width 14 height 16
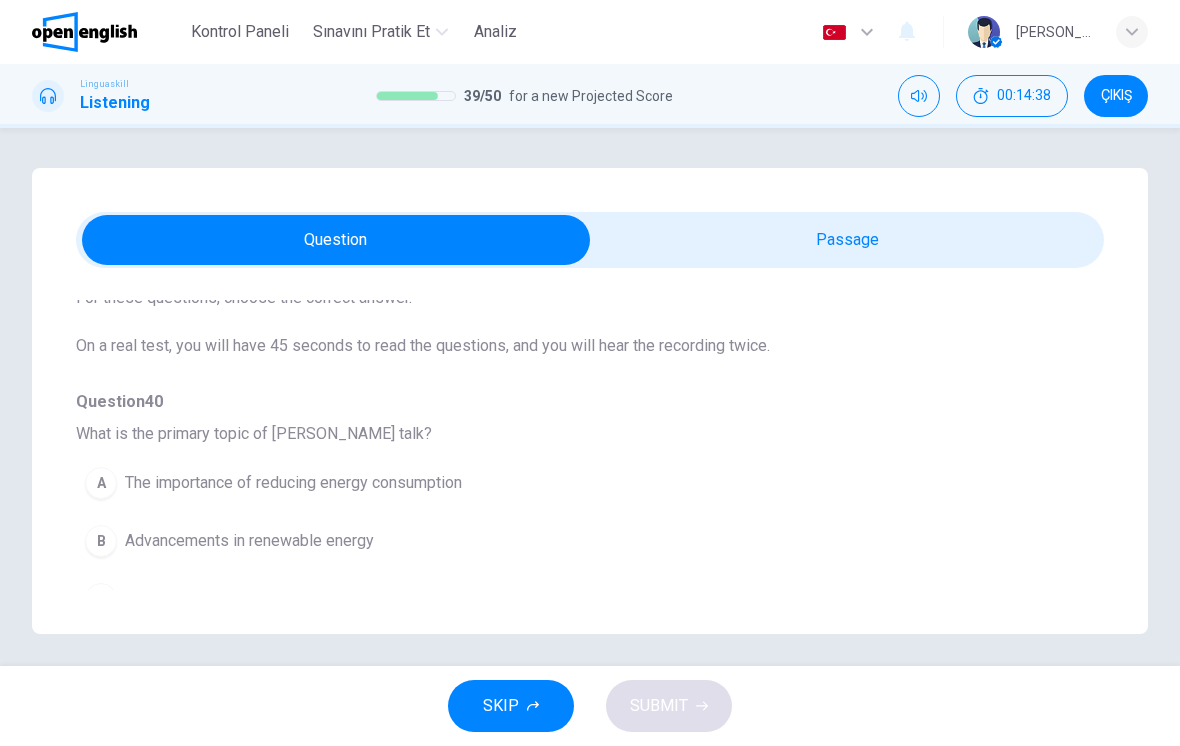
scroll to position [190, 0]
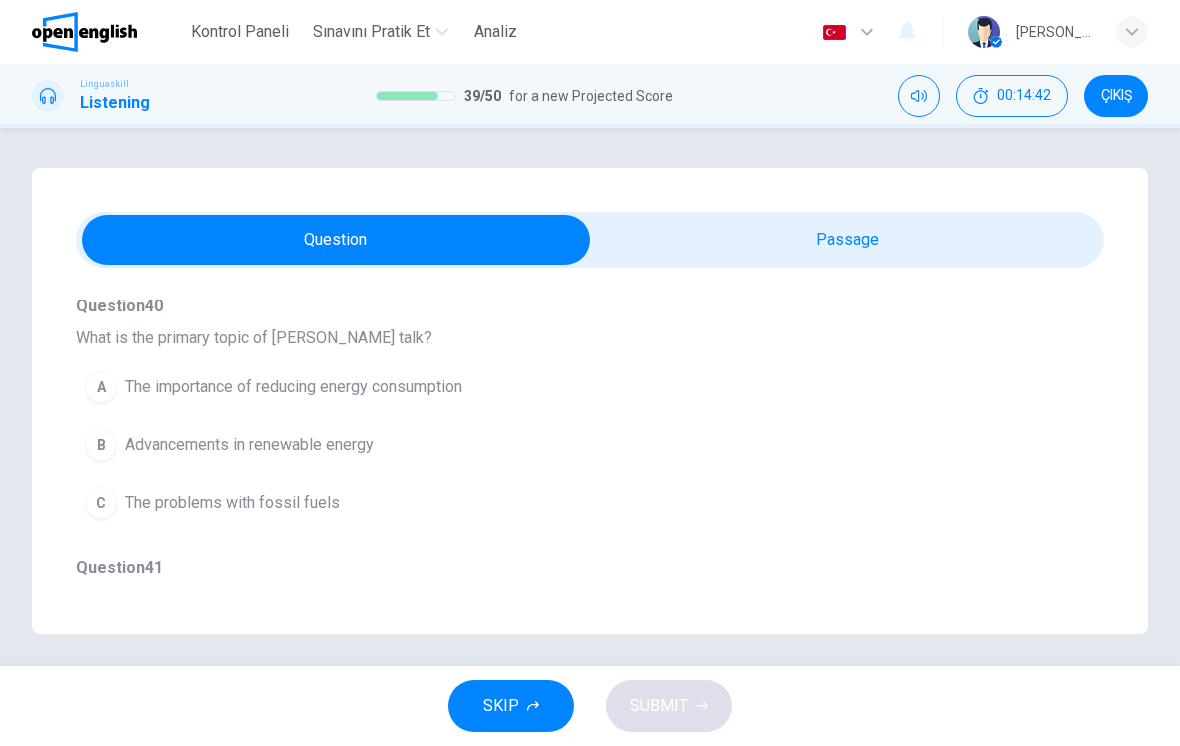
click at [348, 454] on span "Advancements in renewable energy" at bounding box center [249, 445] width 249 height 24
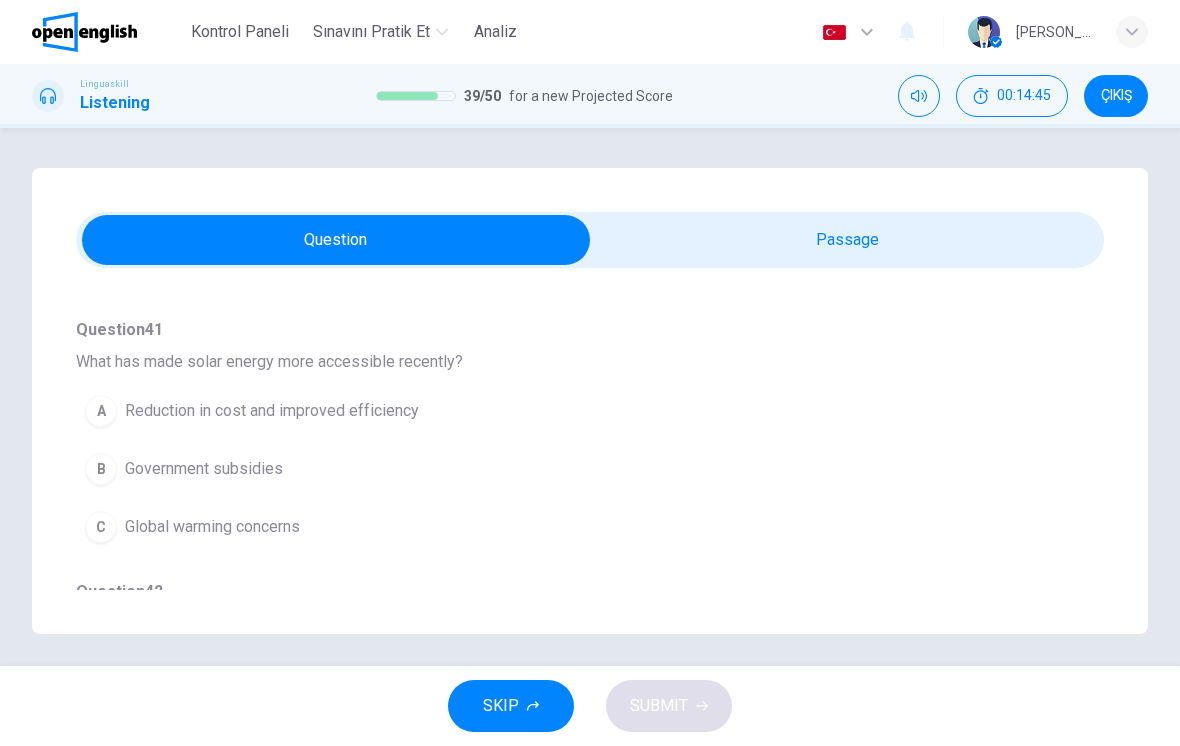
scroll to position [429, 0]
click at [397, 411] on span "Reduction in cost and improved efficiency" at bounding box center [272, 410] width 294 height 24
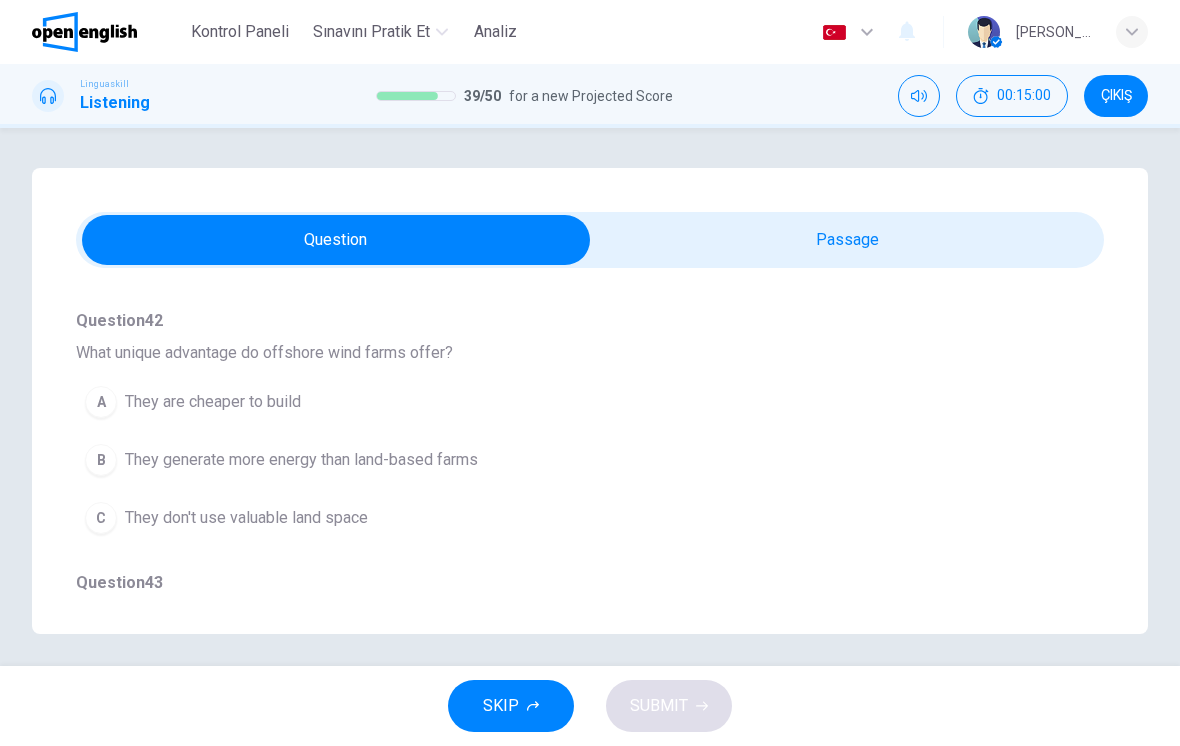
scroll to position [710, 0]
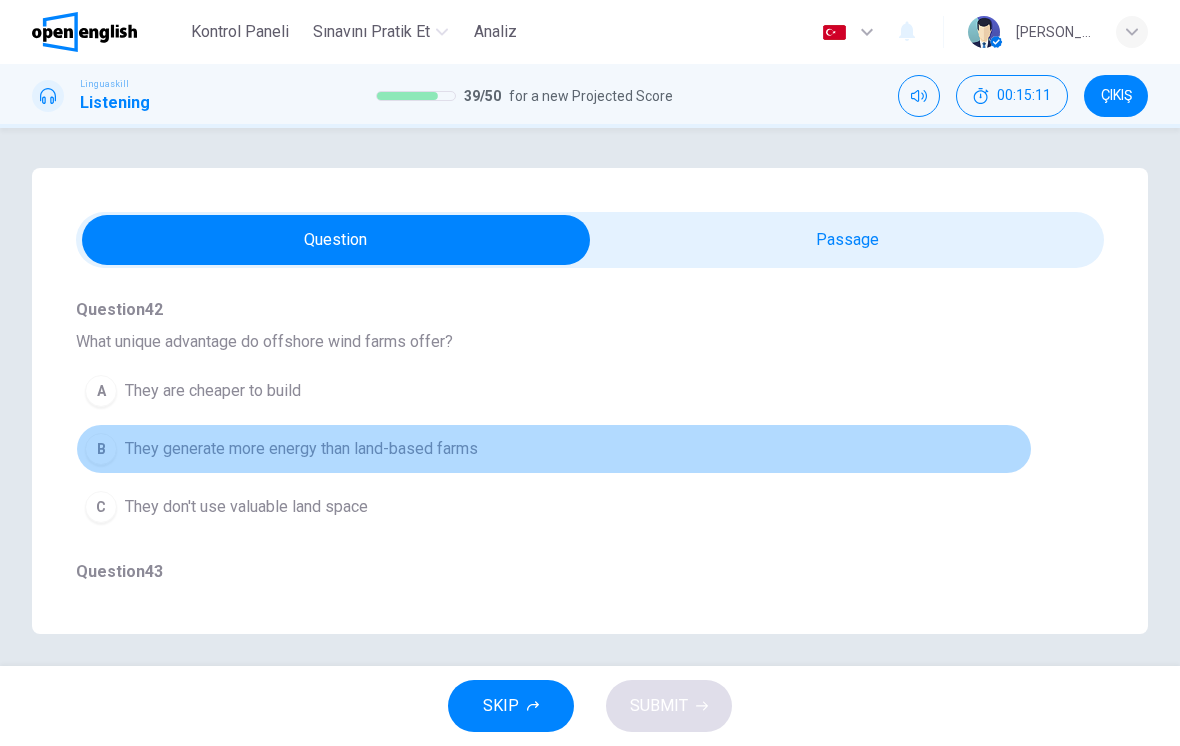
click at [681, 463] on button "B They generate more energy than land-based farms" at bounding box center [554, 449] width 956 height 50
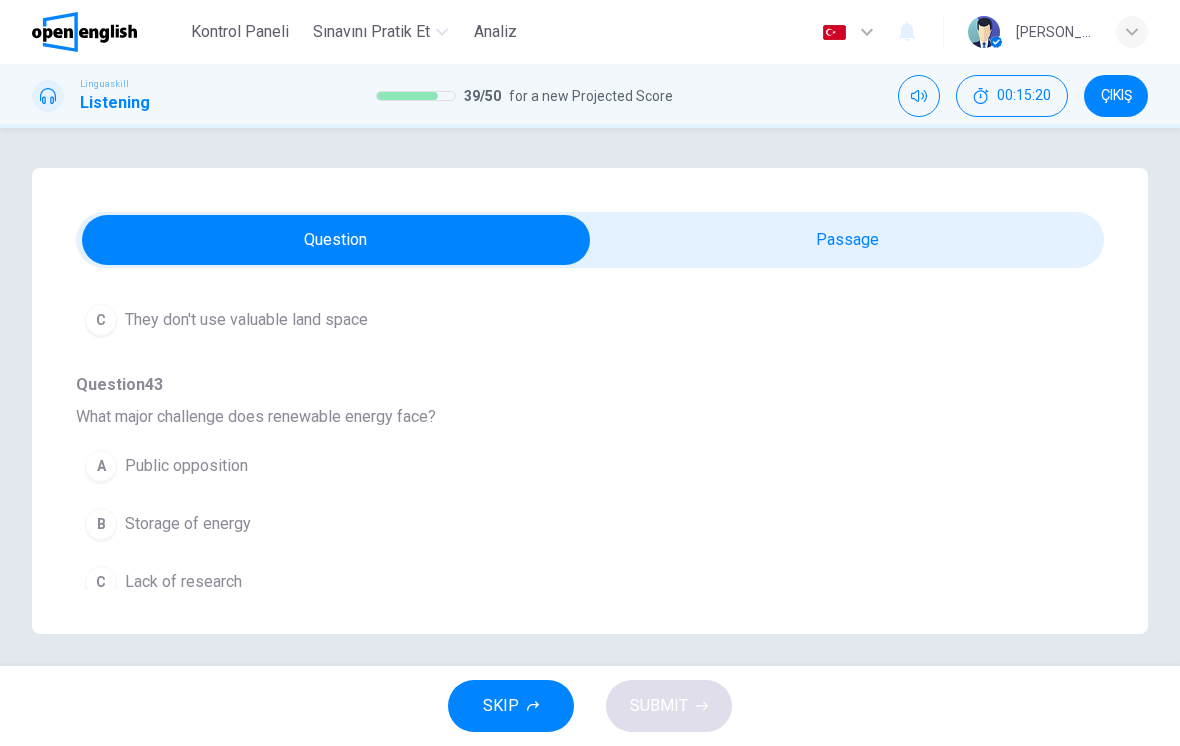
scroll to position [716, 0]
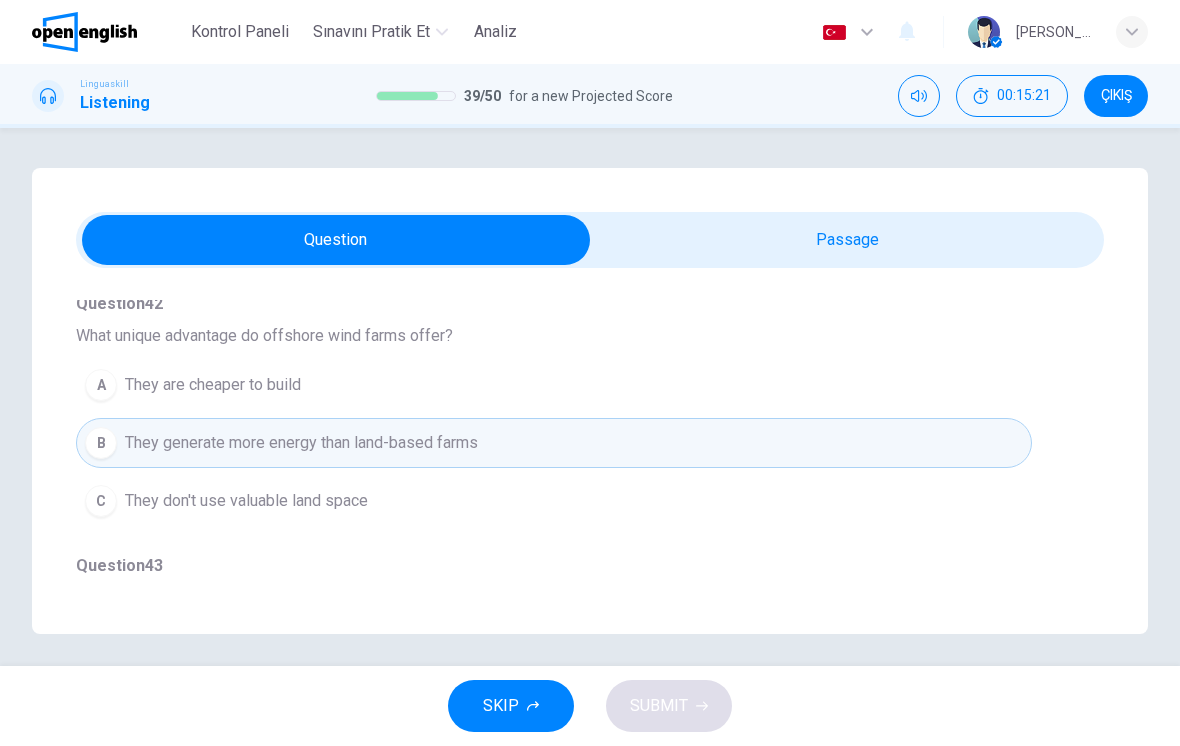
click at [759, 500] on button "C They don't use valuable land space" at bounding box center [554, 501] width 956 height 50
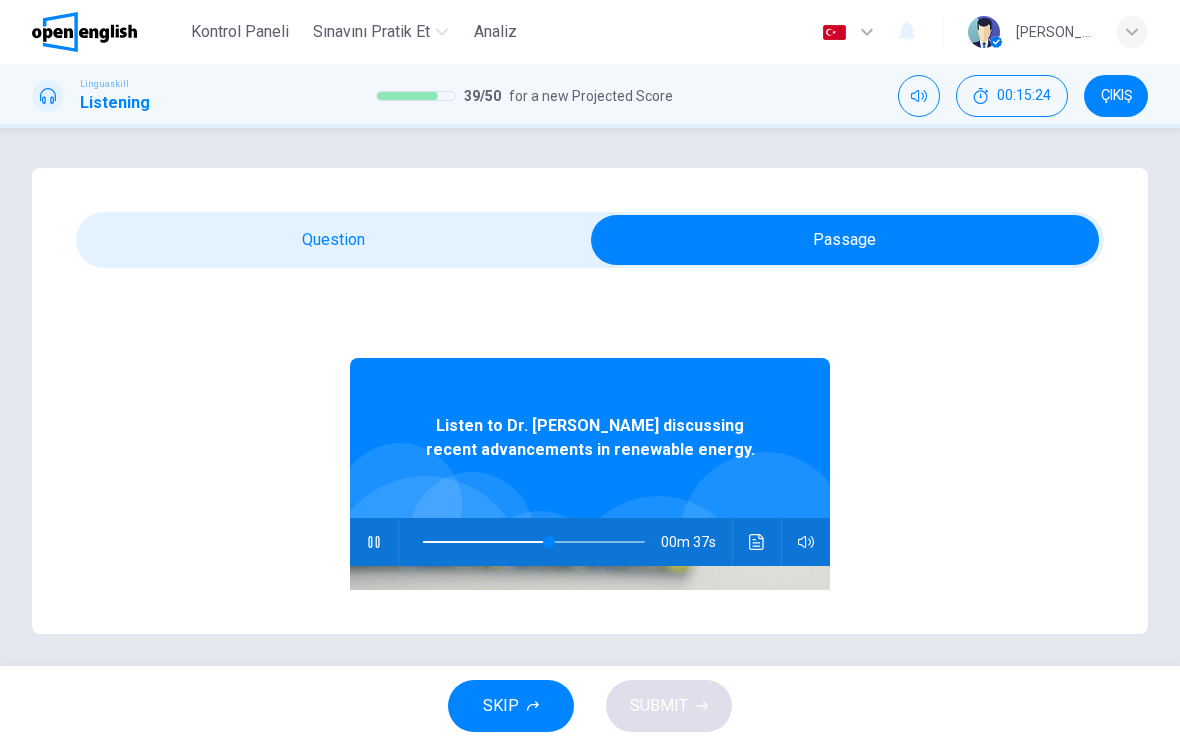
click at [388, 532] on button "button" at bounding box center [374, 542] width 32 height 48
click at [752, 541] on icon "Ses transkripsiyonunu görmek için tıklayın" at bounding box center [757, 542] width 16 height 16
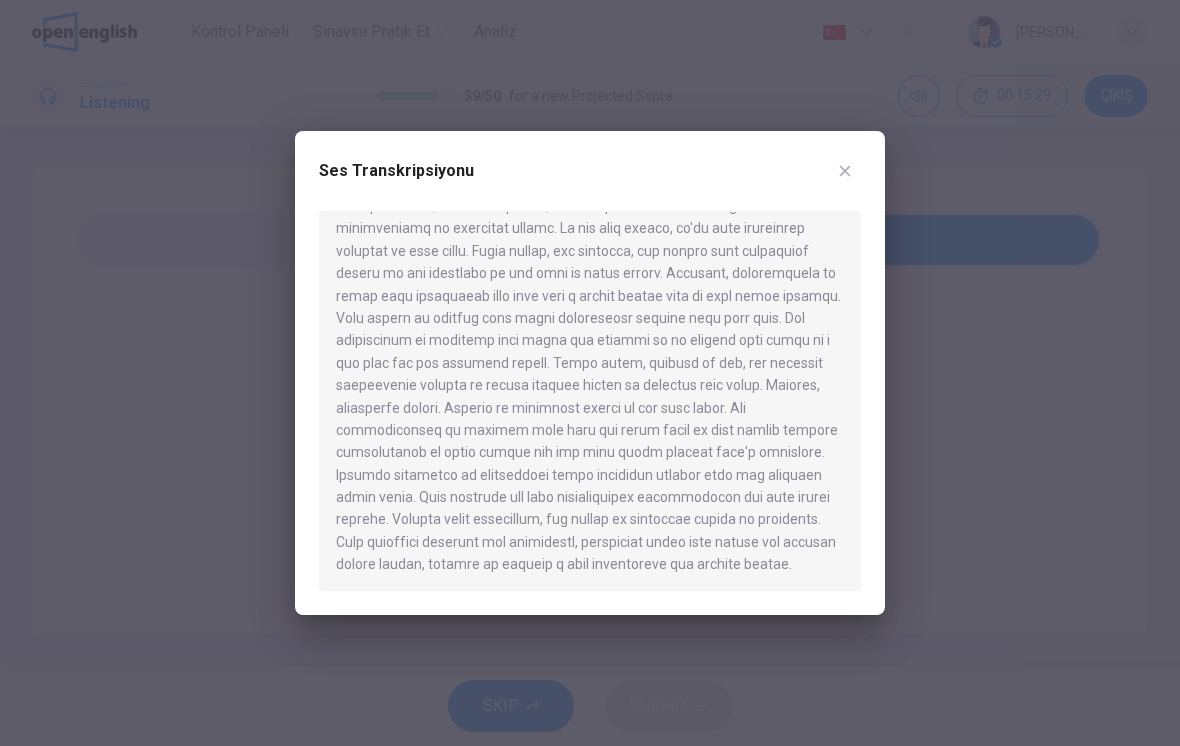
scroll to position [28, 0]
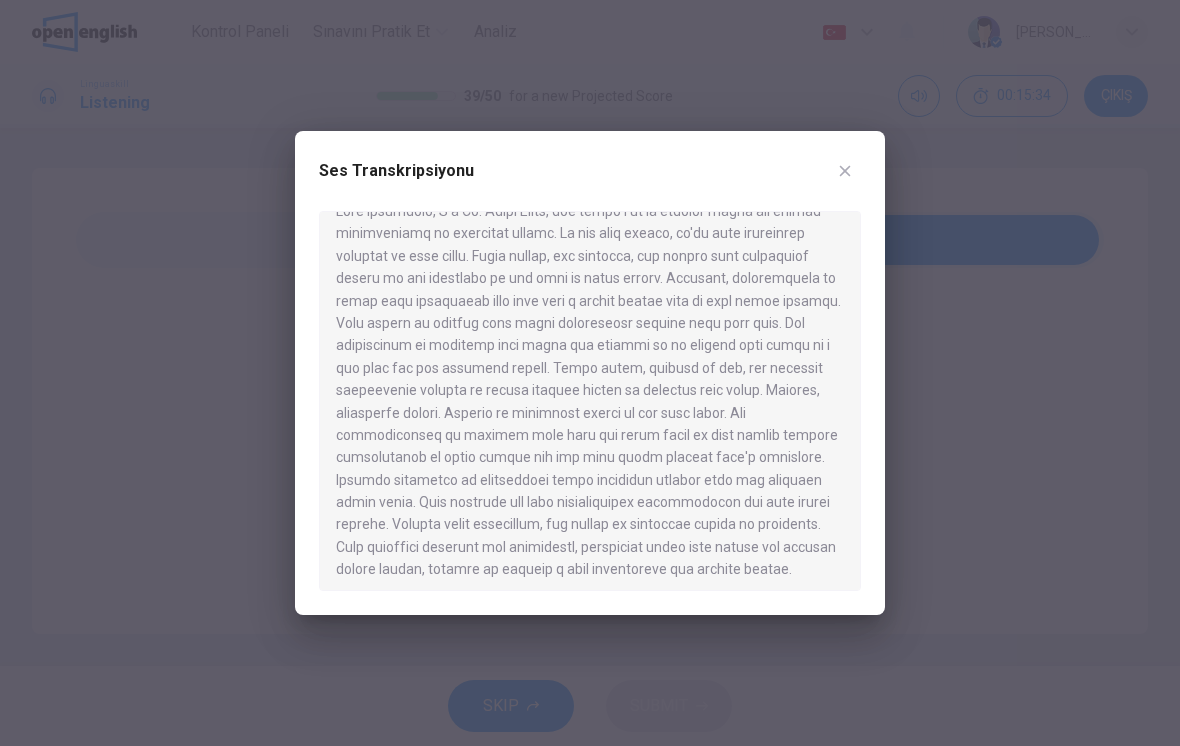
click at [856, 181] on button "button" at bounding box center [845, 171] width 32 height 32
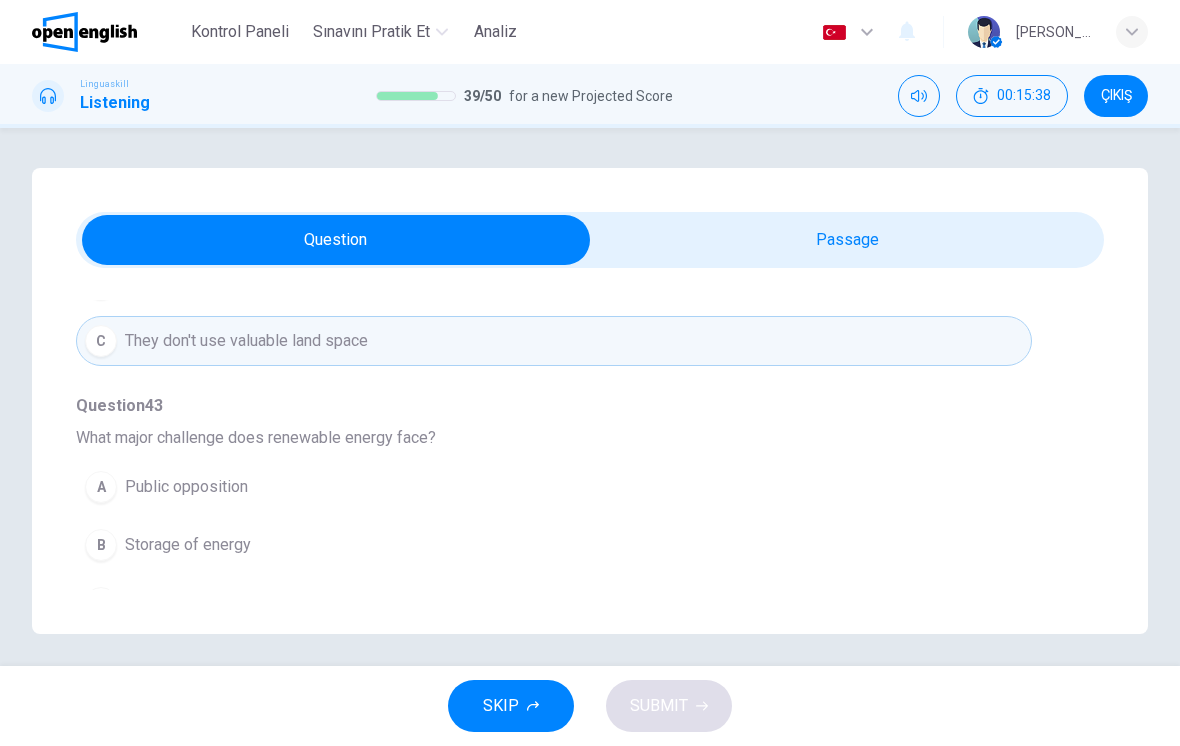
scroll to position [954, 0]
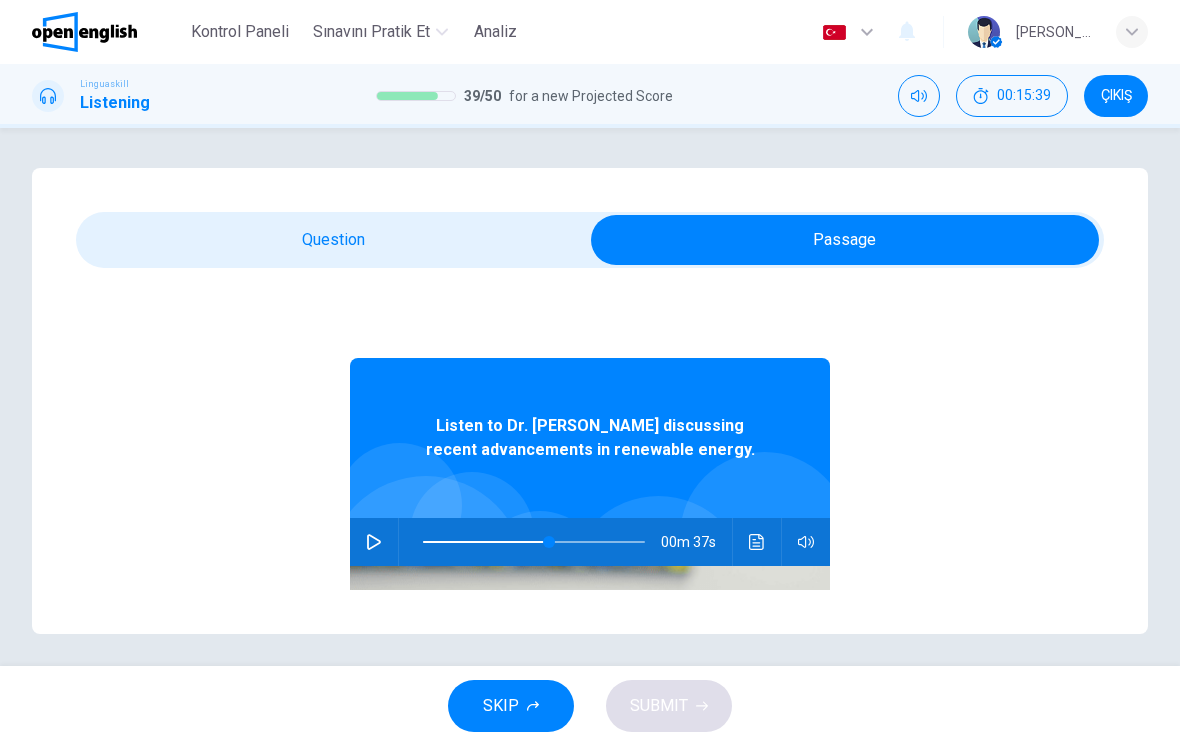
click at [382, 547] on button "button" at bounding box center [374, 542] width 32 height 48
type input "**"
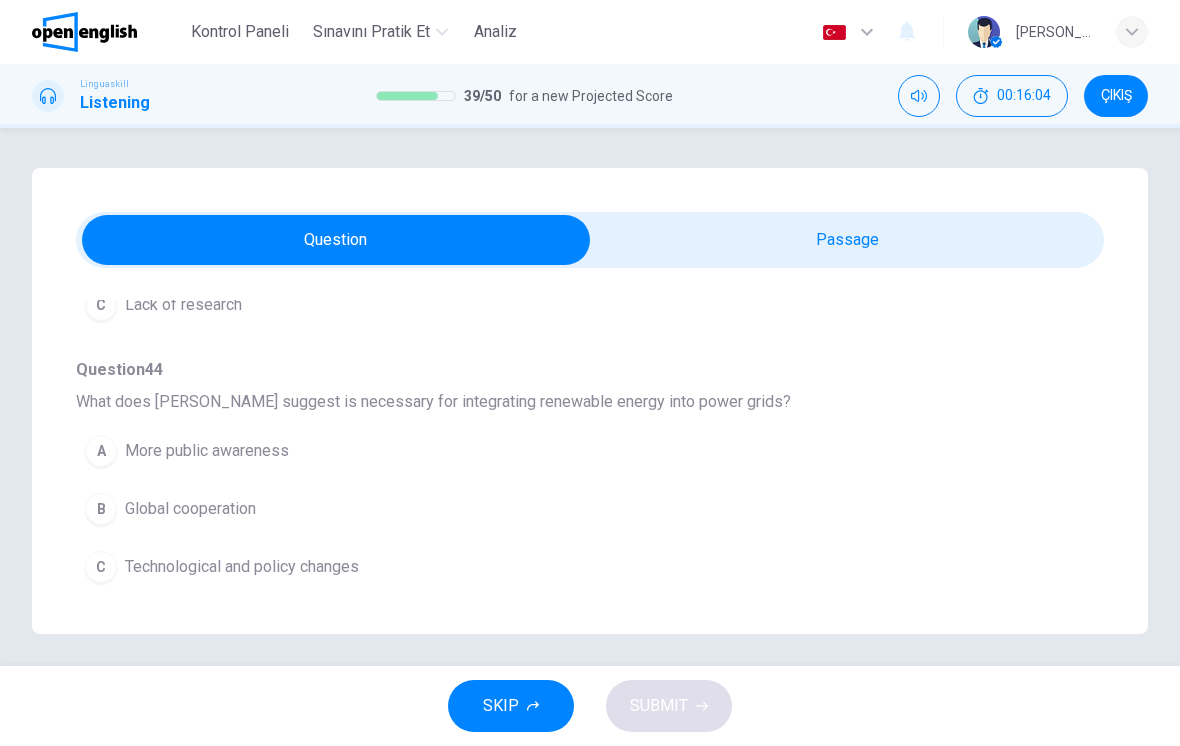
scroll to position [1174, 0]
click at [342, 572] on span "Technological and policy changes" at bounding box center [242, 567] width 234 height 24
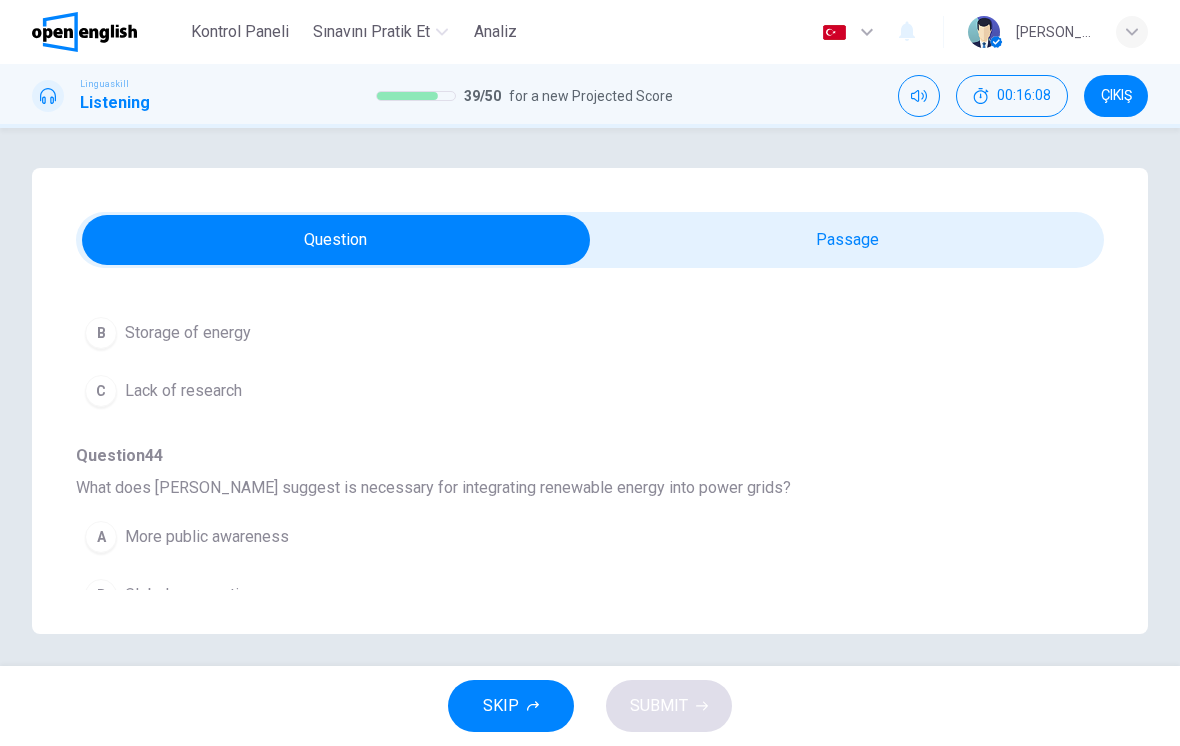
scroll to position [992, 0]
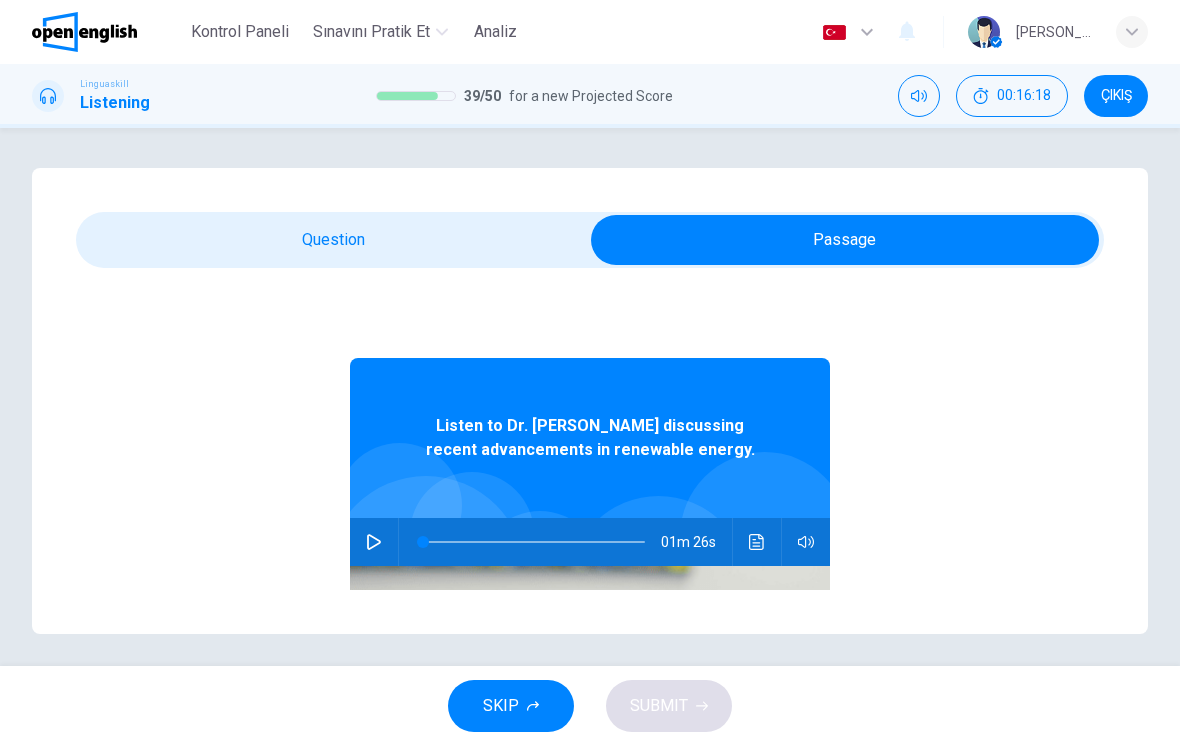
click at [383, 555] on button "button" at bounding box center [374, 542] width 32 height 48
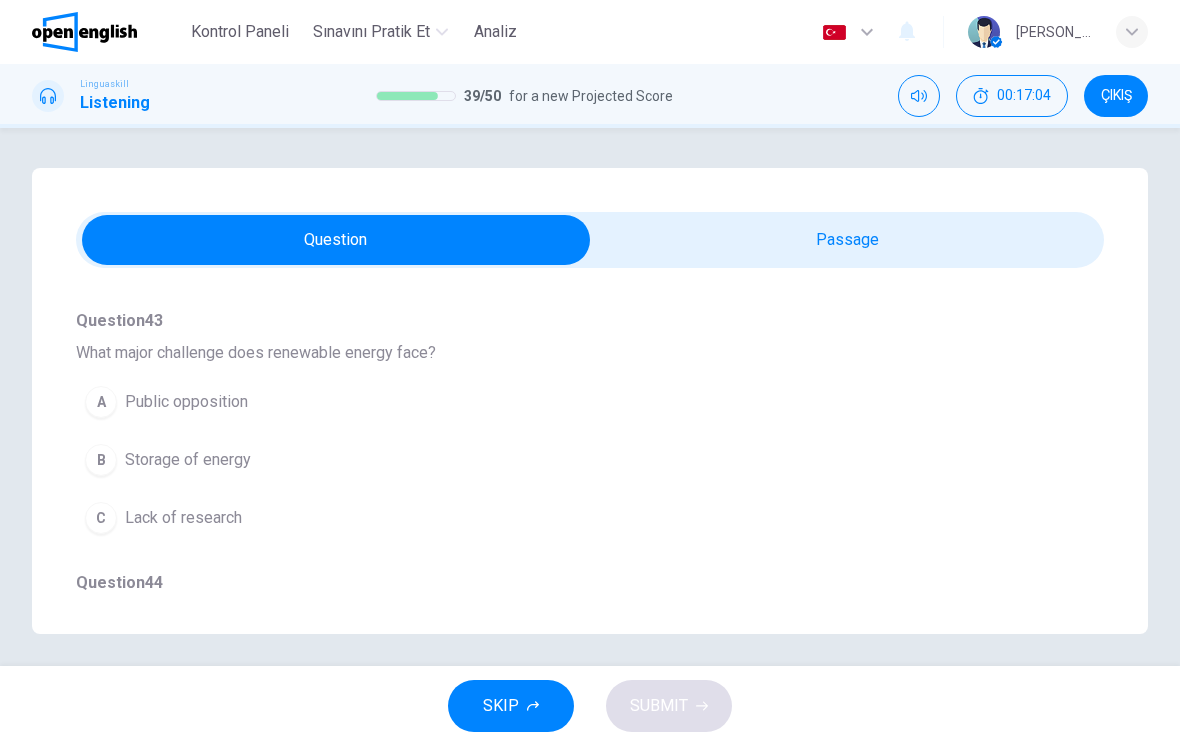
scroll to position [981, 0]
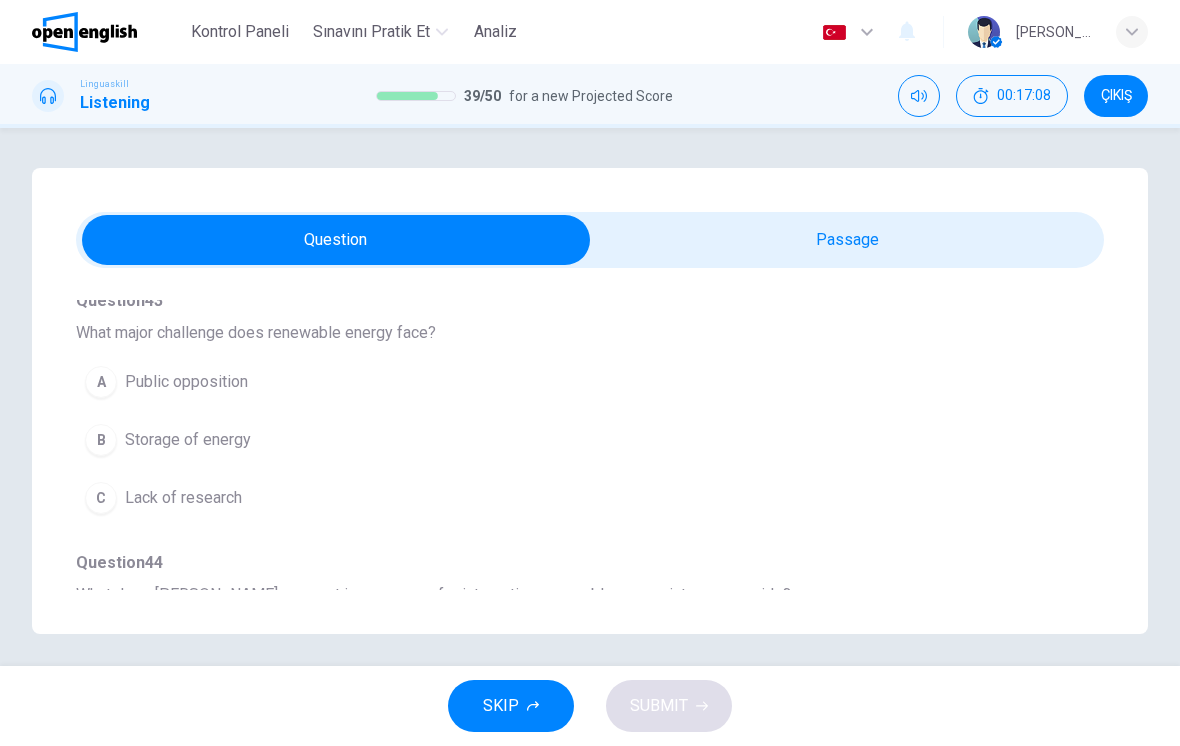
click at [824, 462] on button "B Storage of energy" at bounding box center [554, 440] width 956 height 50
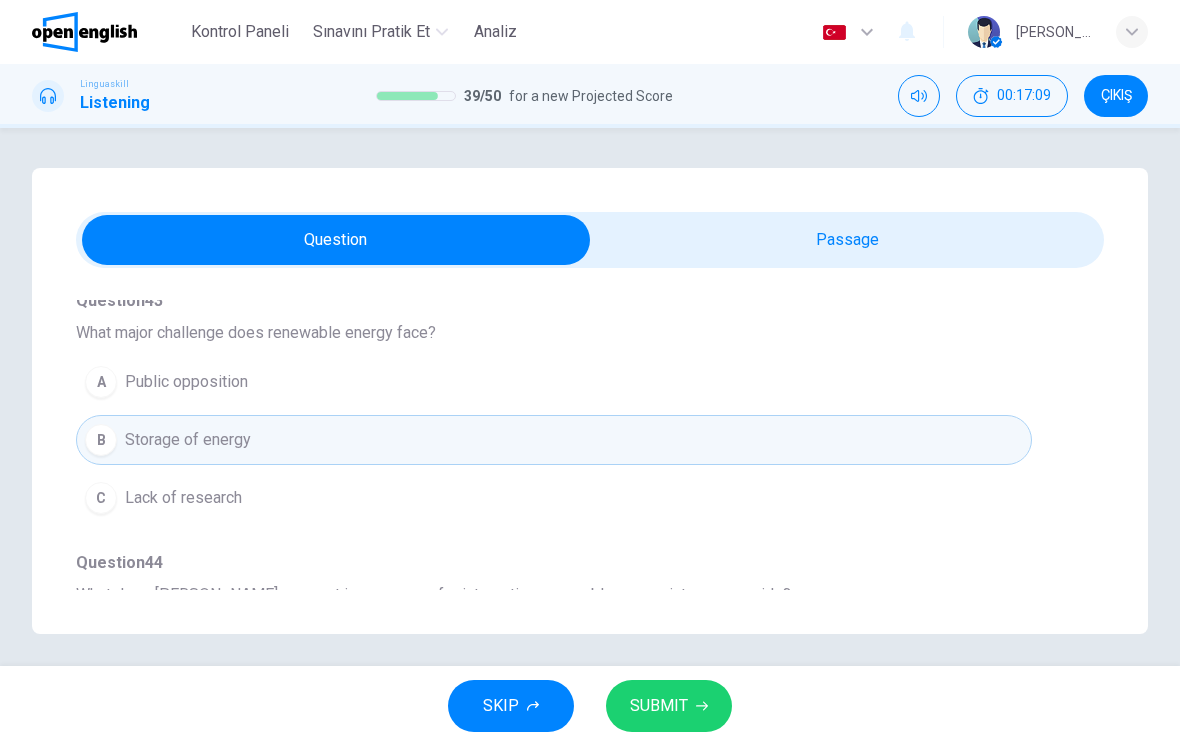
click at [698, 705] on icon "button" at bounding box center [702, 706] width 12 height 12
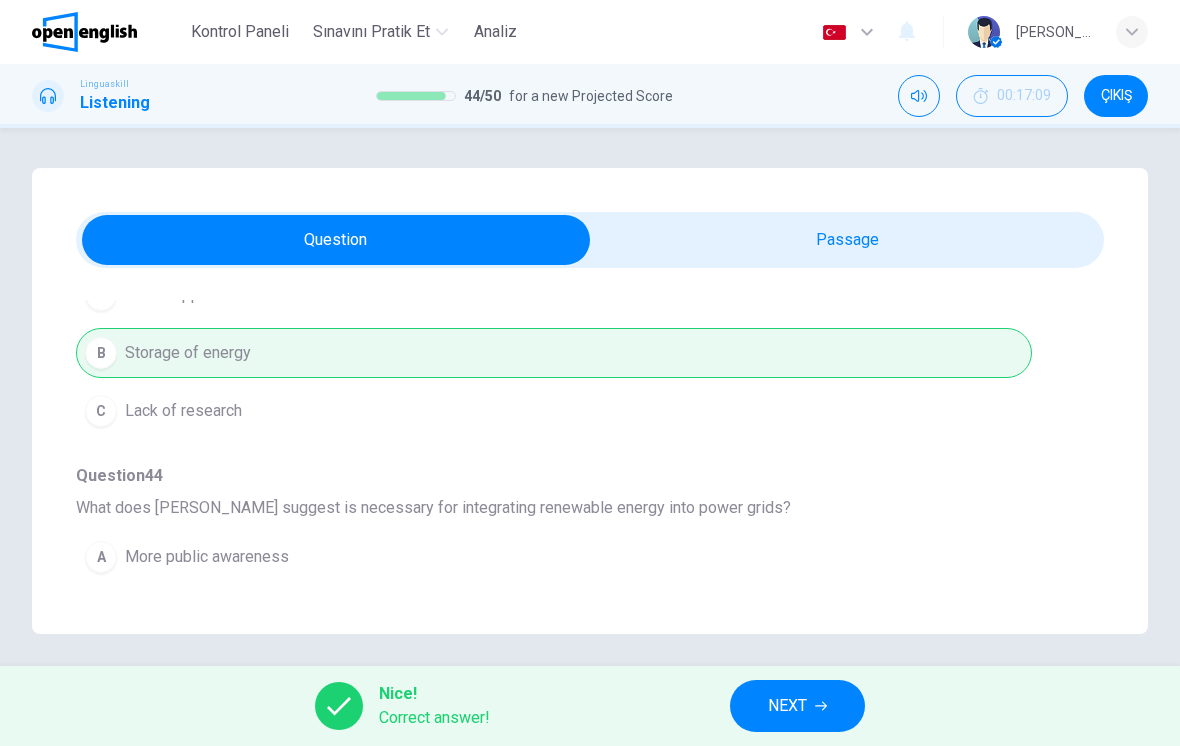
scroll to position [1177, 0]
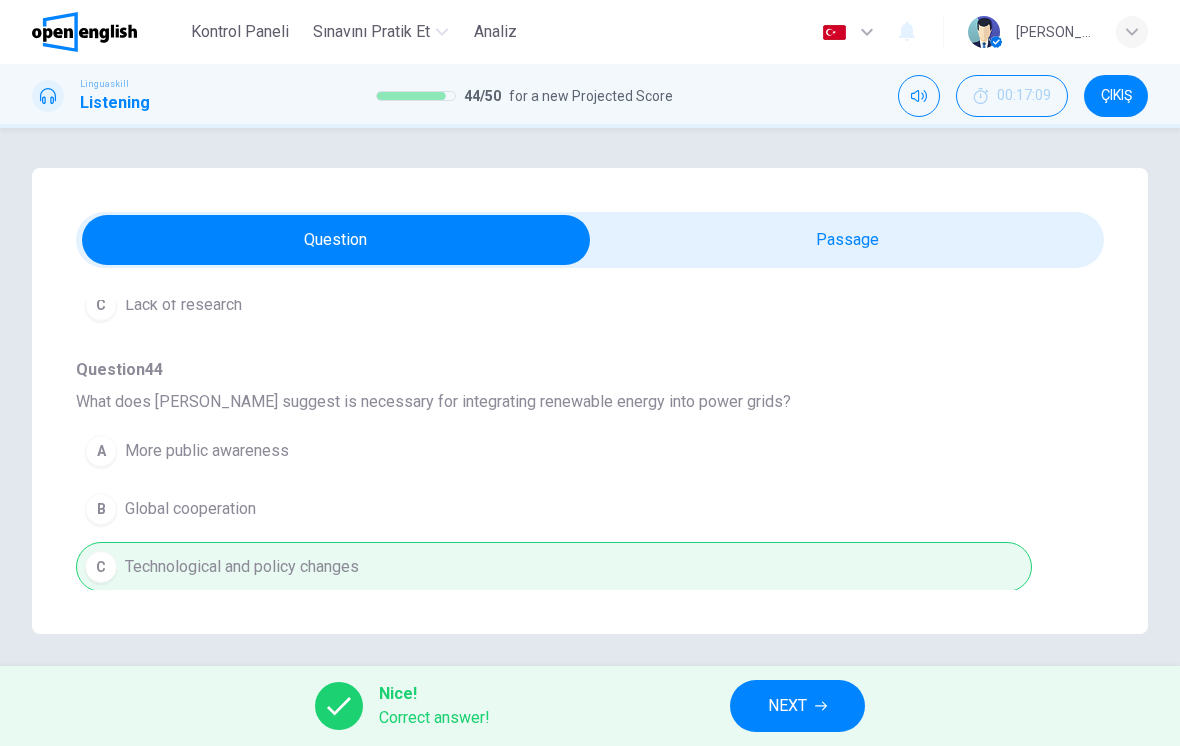
click at [806, 719] on span "NEXT" at bounding box center [787, 706] width 39 height 28
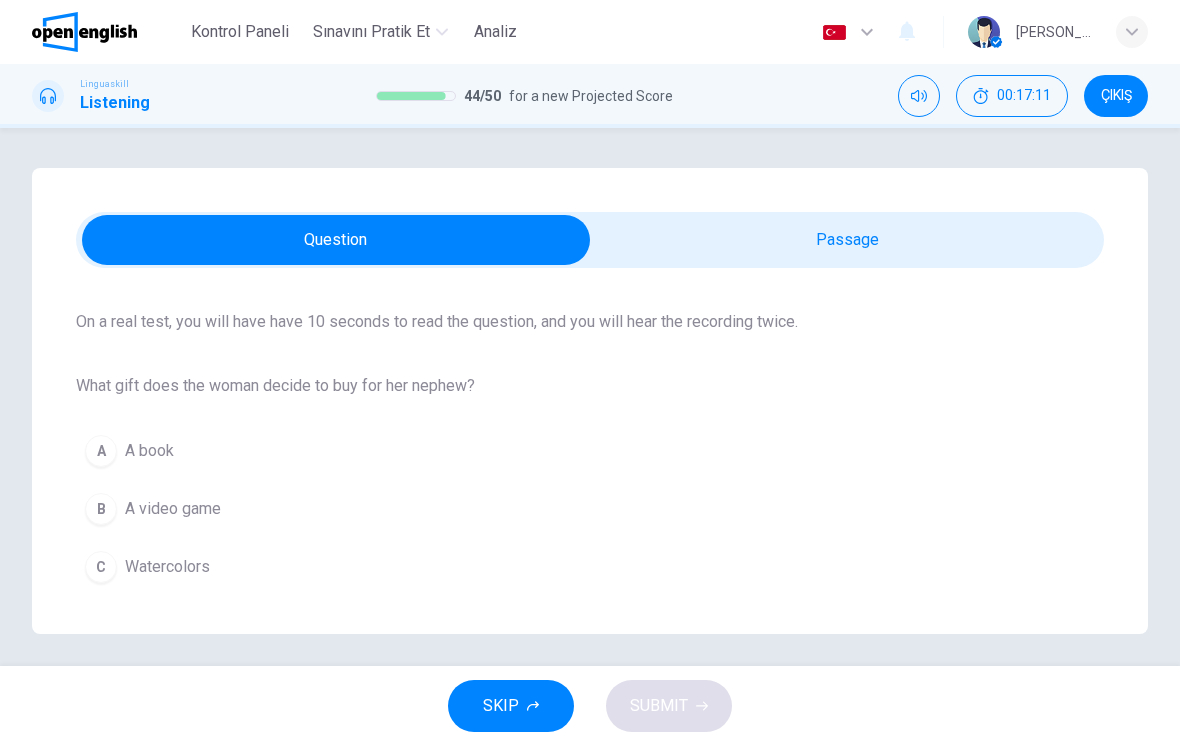
scroll to position [142, 0]
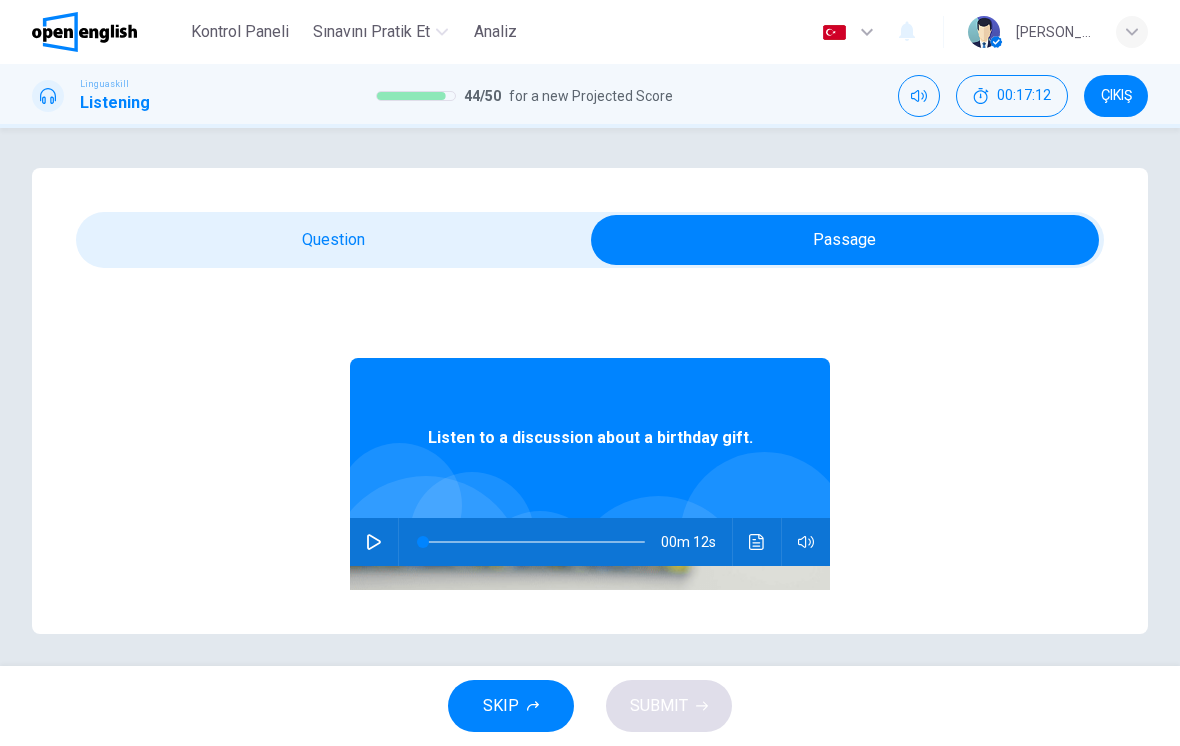
click at [382, 557] on button "button" at bounding box center [374, 542] width 32 height 48
type input "*"
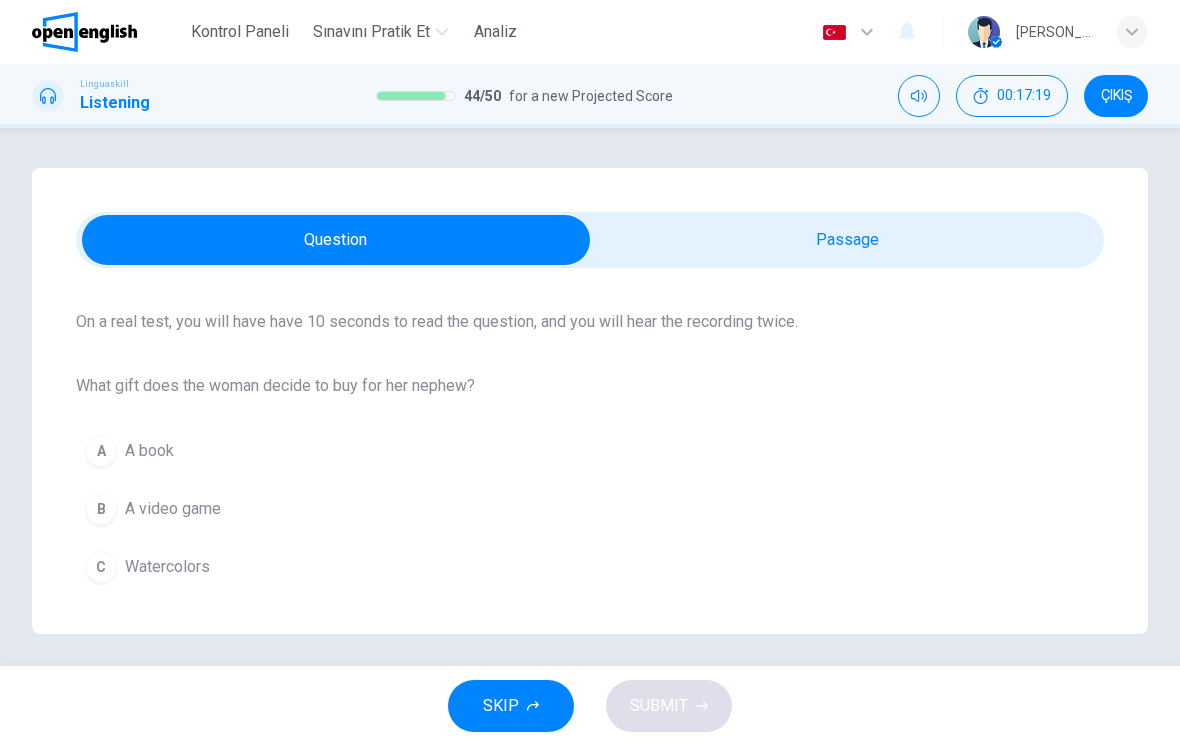
click at [156, 575] on span "Watercolors" at bounding box center [167, 567] width 85 height 24
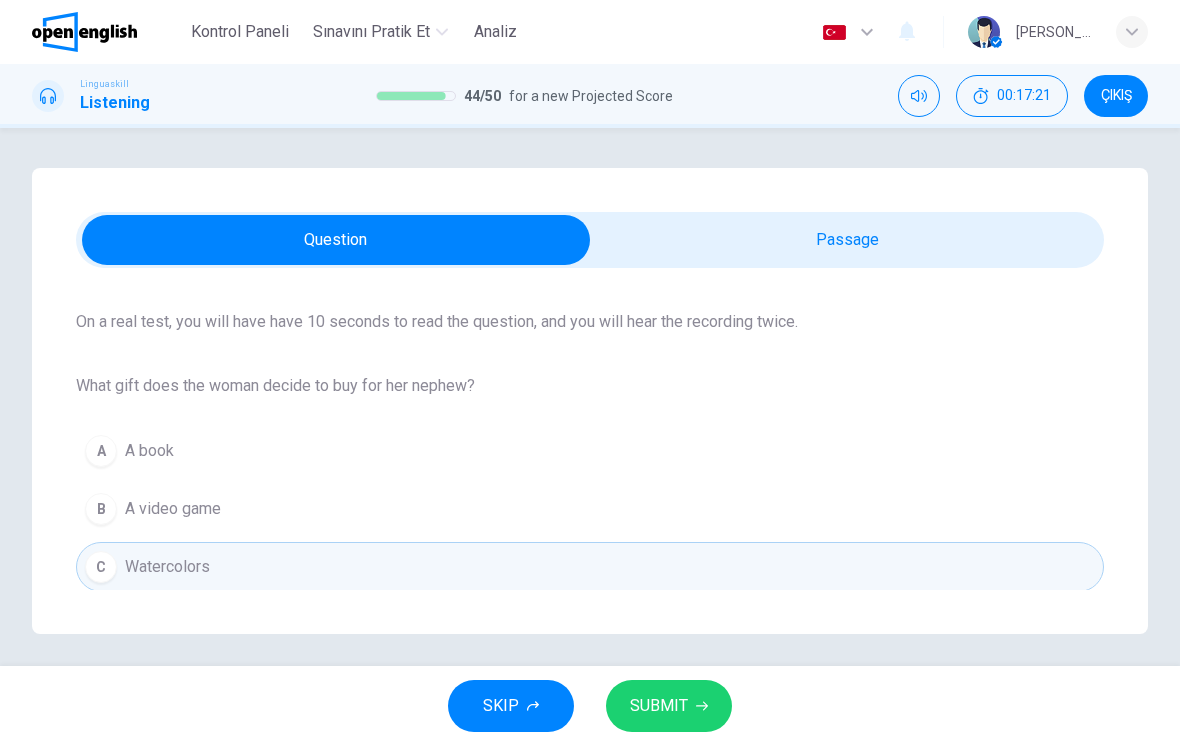
click at [648, 708] on span "SUBMIT" at bounding box center [659, 706] width 58 height 28
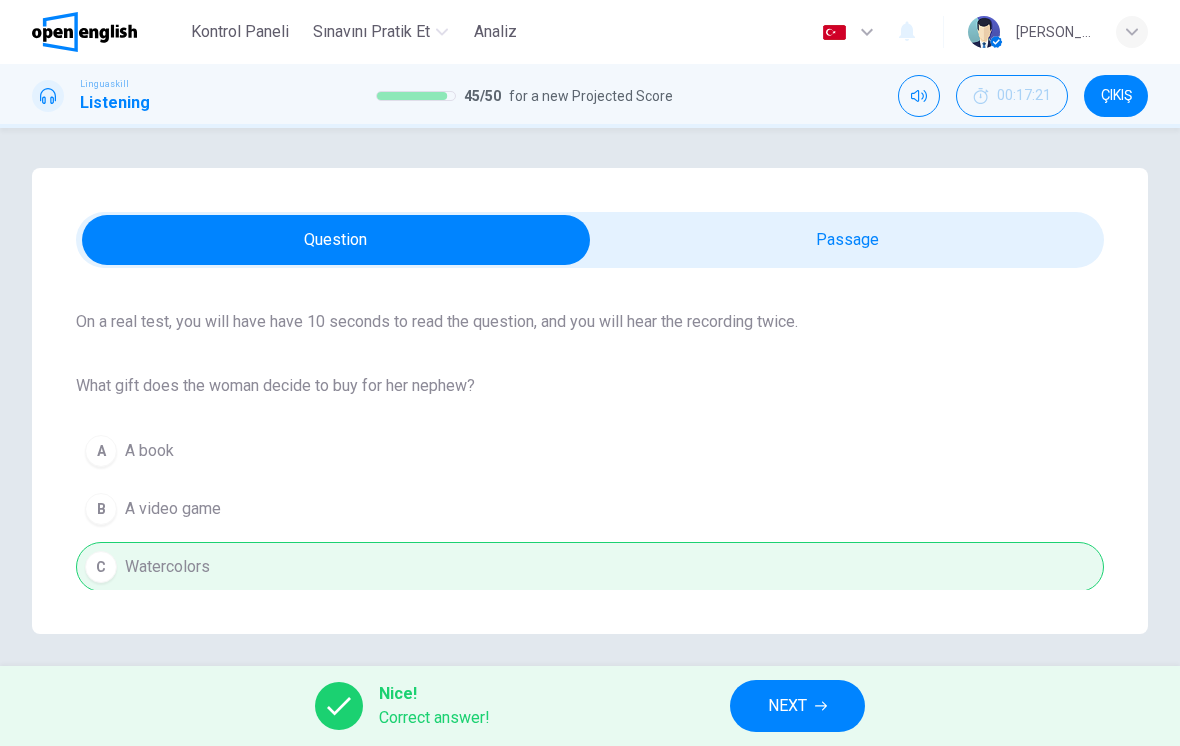
click at [825, 703] on icon "button" at bounding box center [821, 706] width 12 height 9
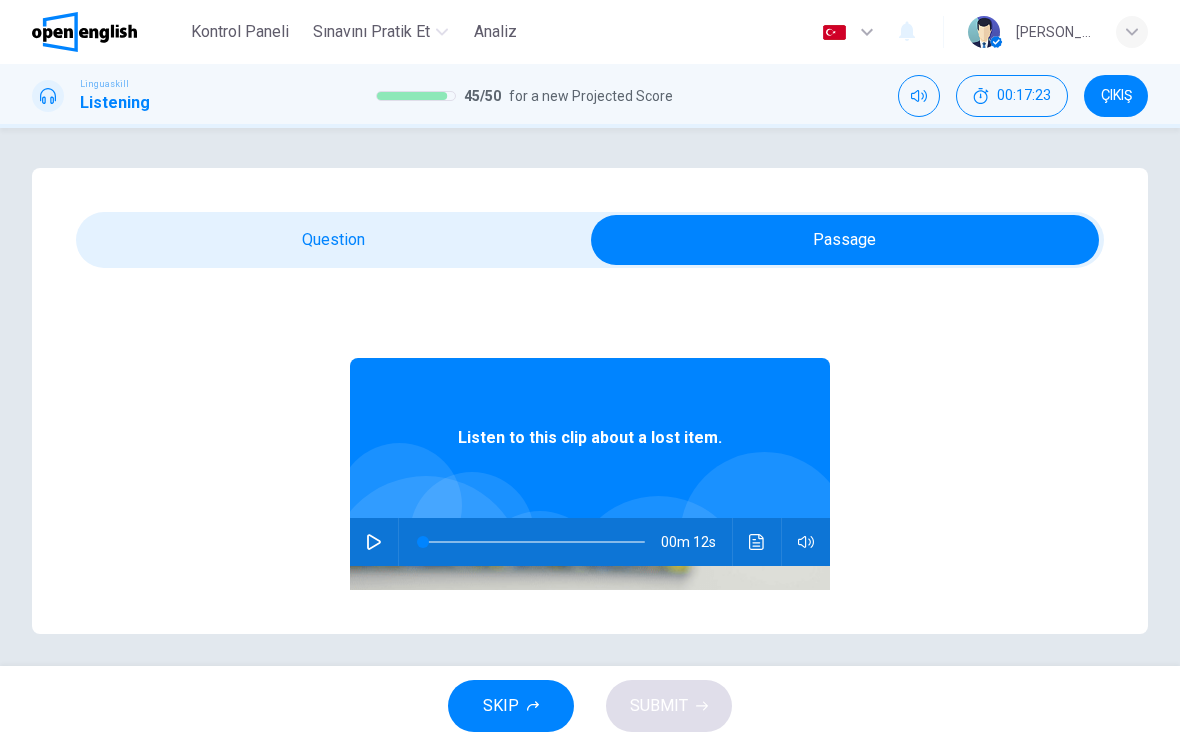
scroll to position [0, 0]
click at [368, 557] on button "button" at bounding box center [374, 542] width 32 height 48
type input "*"
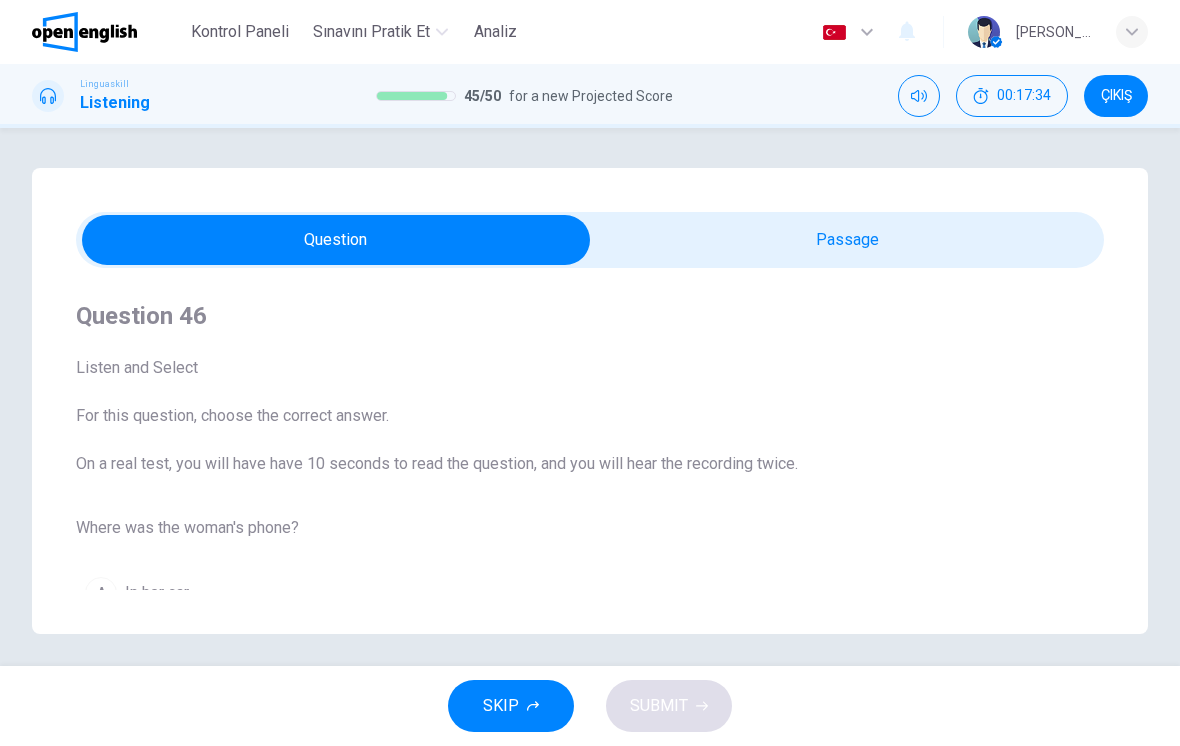
click at [254, 684] on button "C In her bag" at bounding box center [590, 709] width 1028 height 50
click at [644, 706] on span "SUBMIT" at bounding box center [659, 706] width 58 height 28
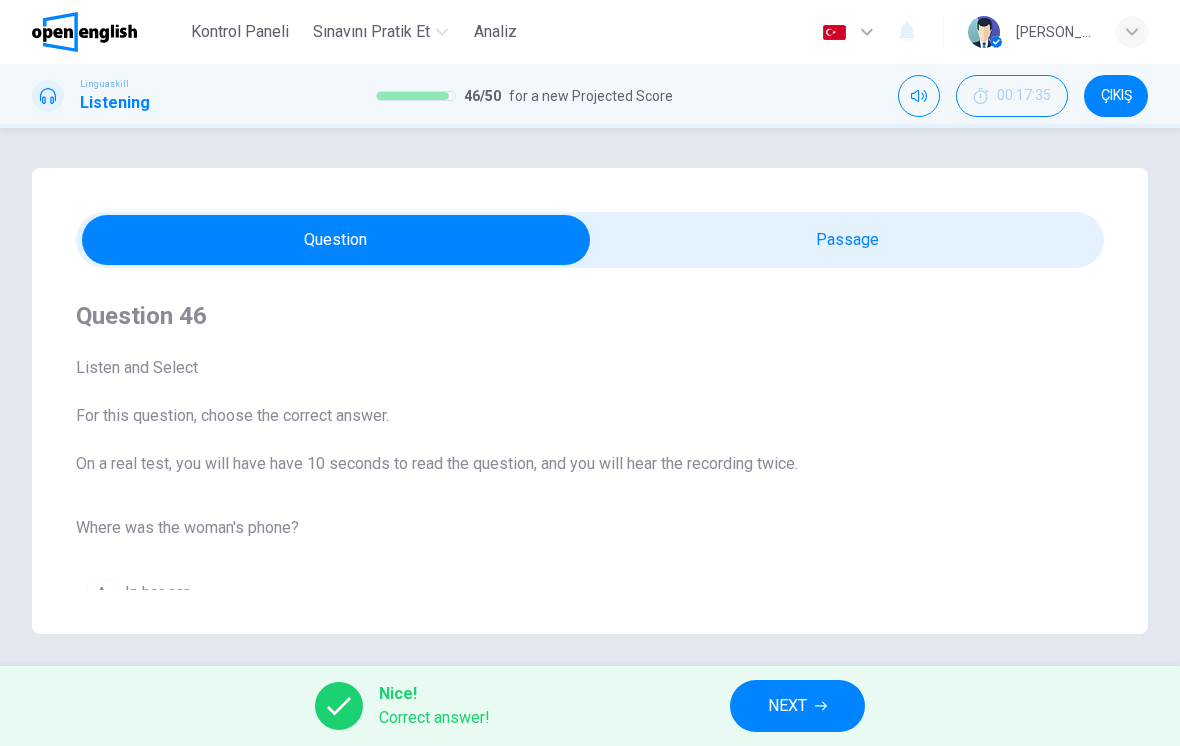
click at [807, 708] on span "NEXT" at bounding box center [787, 706] width 39 height 28
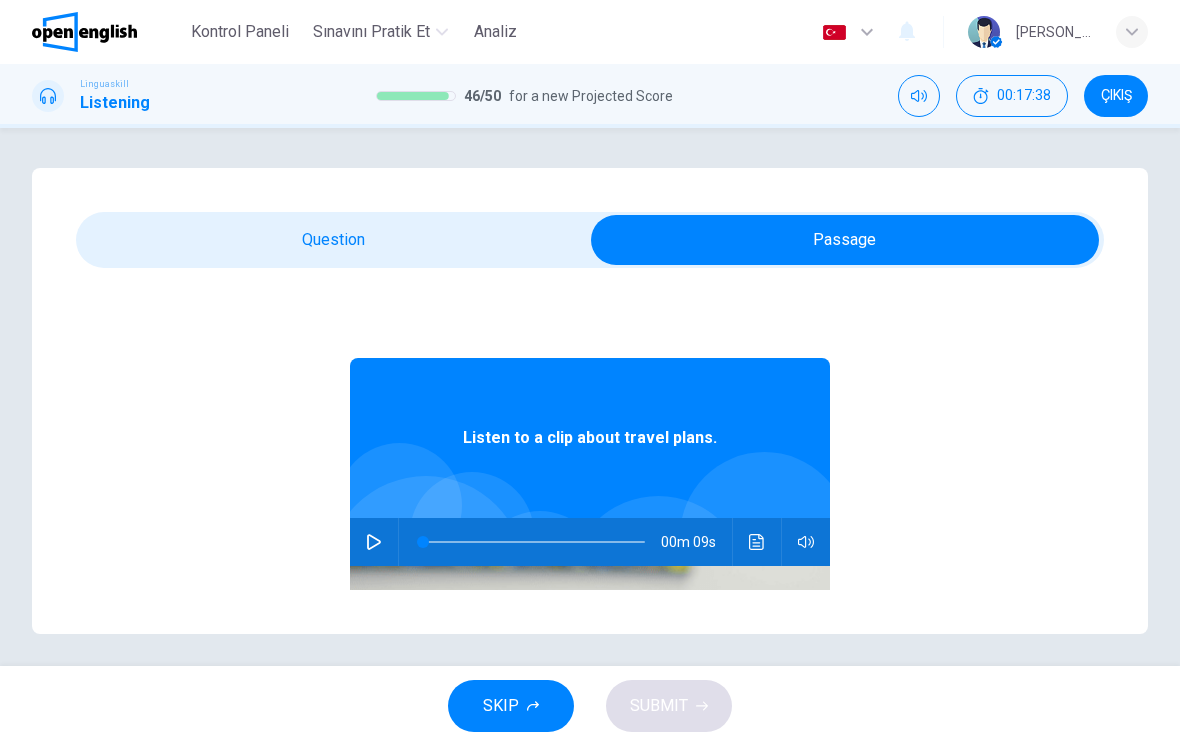
click at [381, 540] on icon "button" at bounding box center [374, 542] width 16 height 16
type input "*"
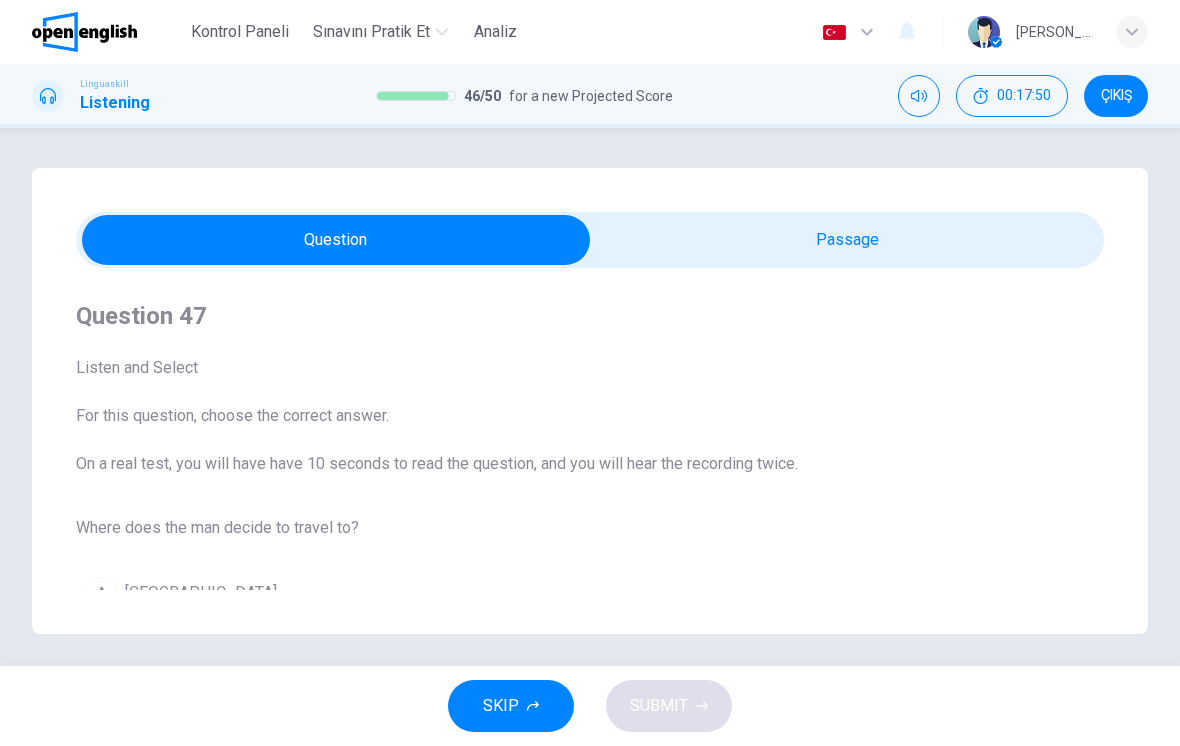
click at [346, 626] on button "B [GEOGRAPHIC_DATA]" at bounding box center [590, 651] width 1028 height 50
click at [657, 708] on span "SUBMIT" at bounding box center [659, 706] width 58 height 28
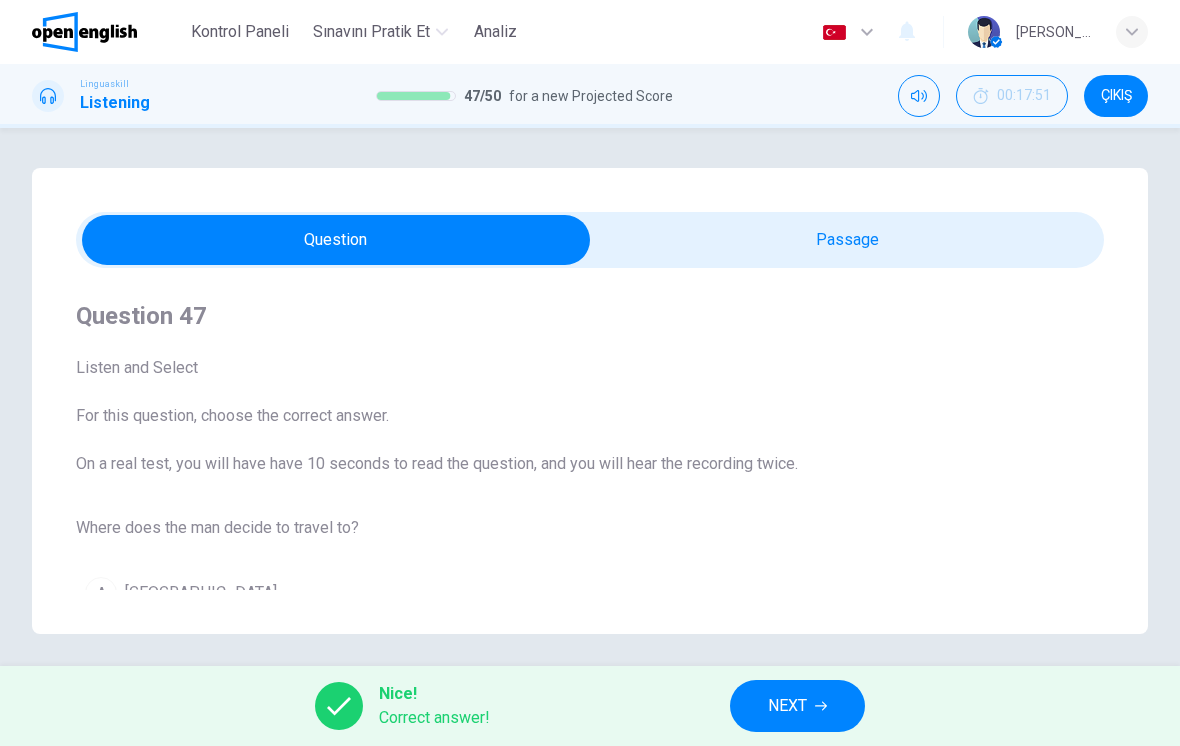
click at [797, 710] on span "NEXT" at bounding box center [787, 706] width 39 height 28
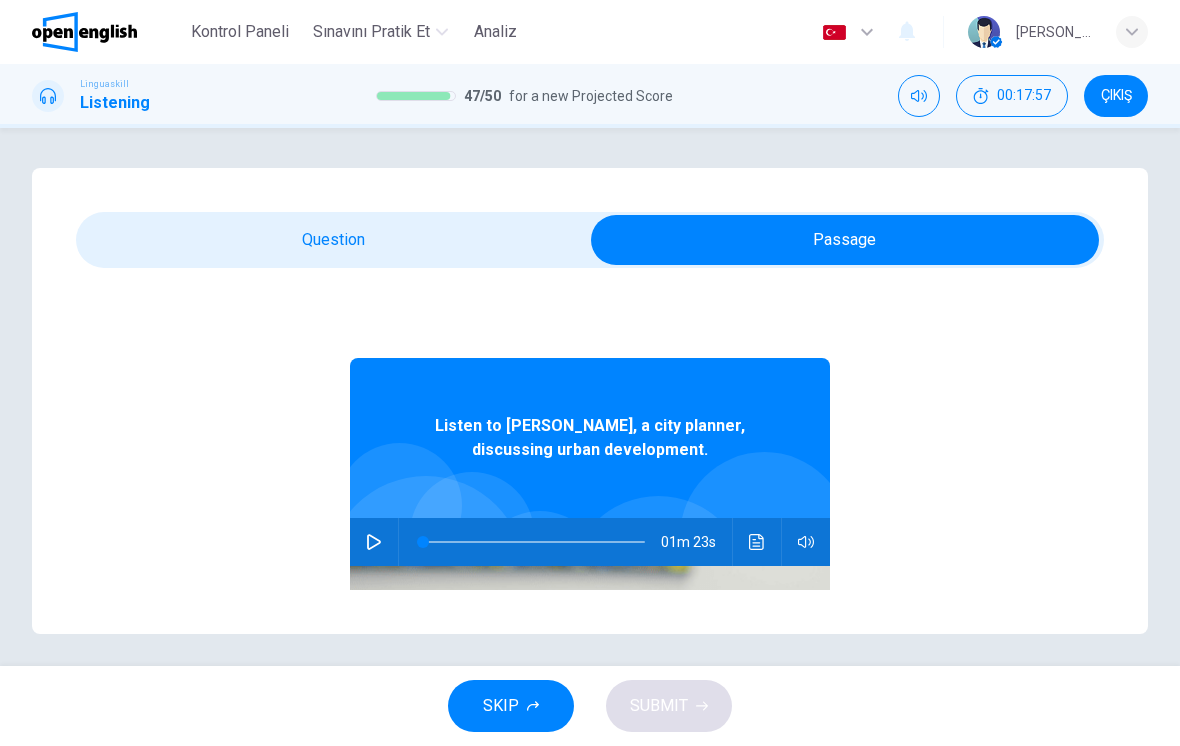
click at [381, 548] on icon "button" at bounding box center [374, 542] width 16 height 16
type input "*"
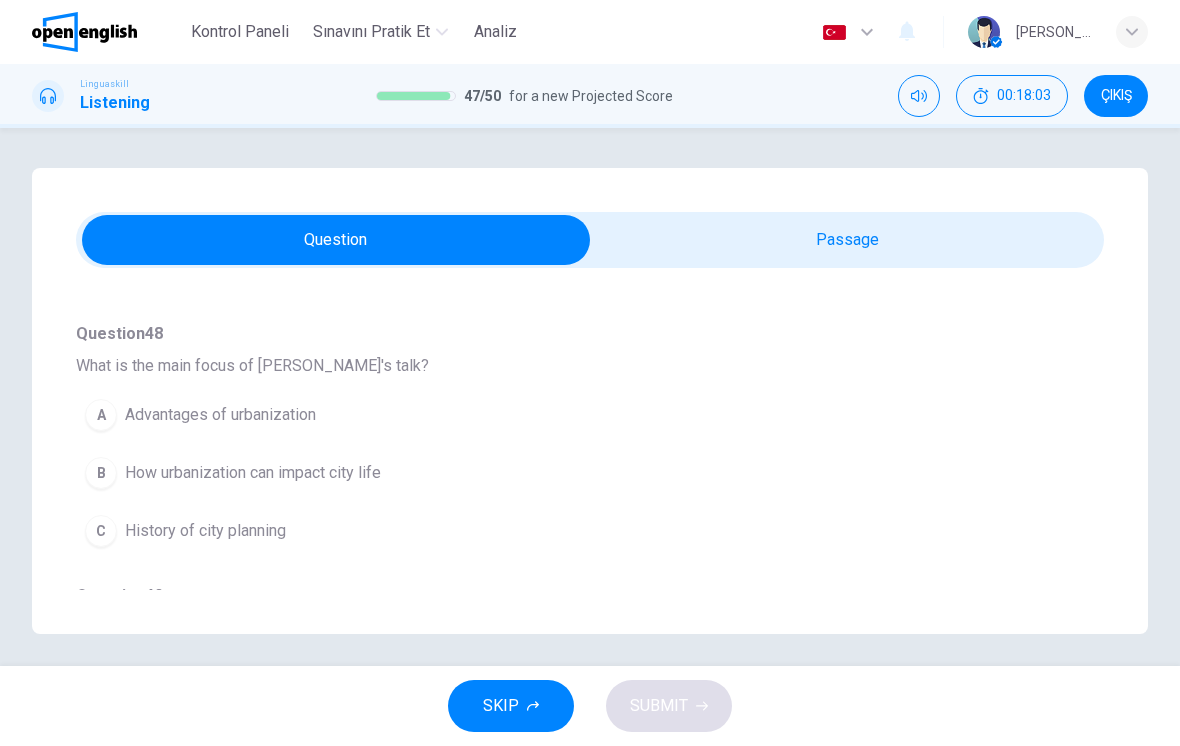
scroll to position [195, 0]
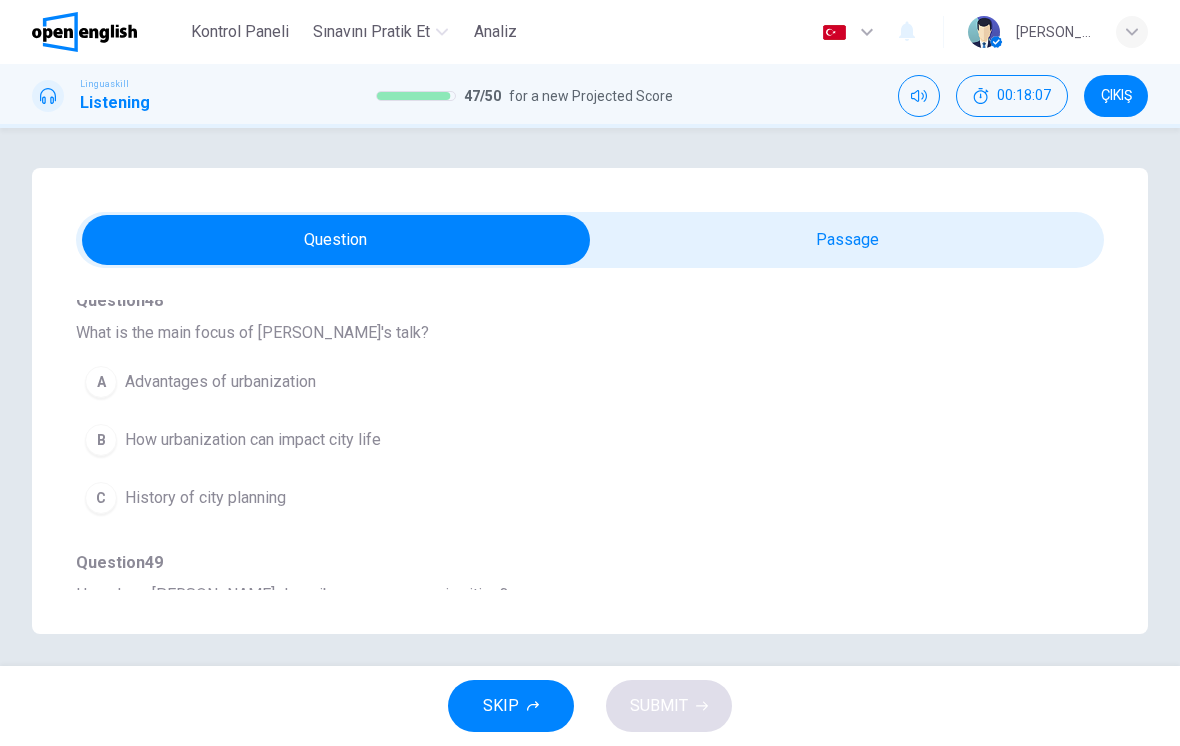
click at [327, 444] on span "How urbanization can impact city life" at bounding box center [253, 440] width 256 height 24
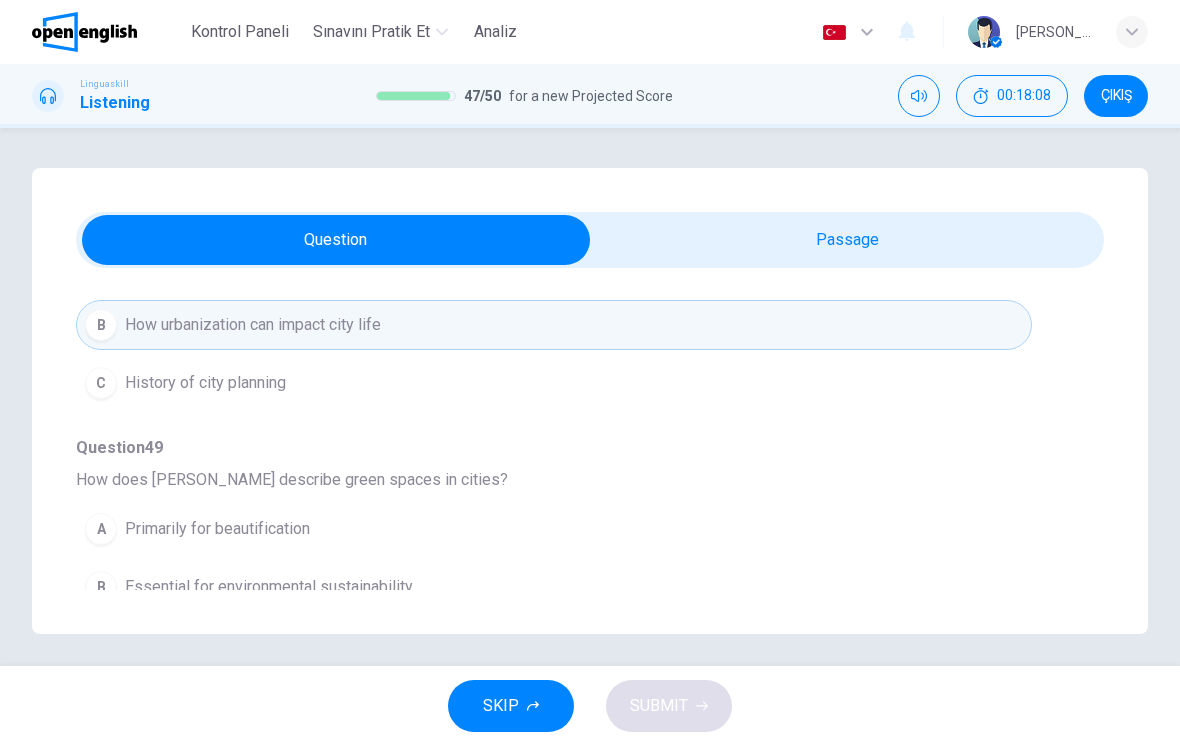
scroll to position [417, 0]
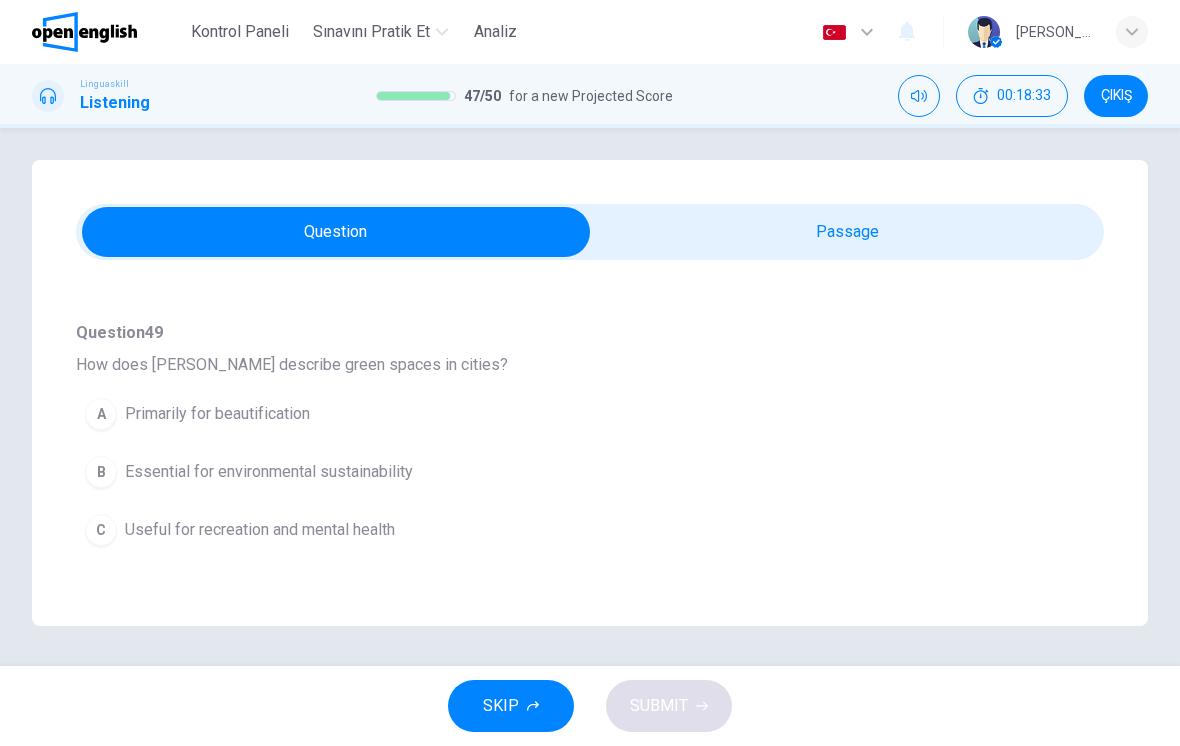
click at [506, 477] on button "B Essential for environmental sustainability" at bounding box center [554, 472] width 956 height 50
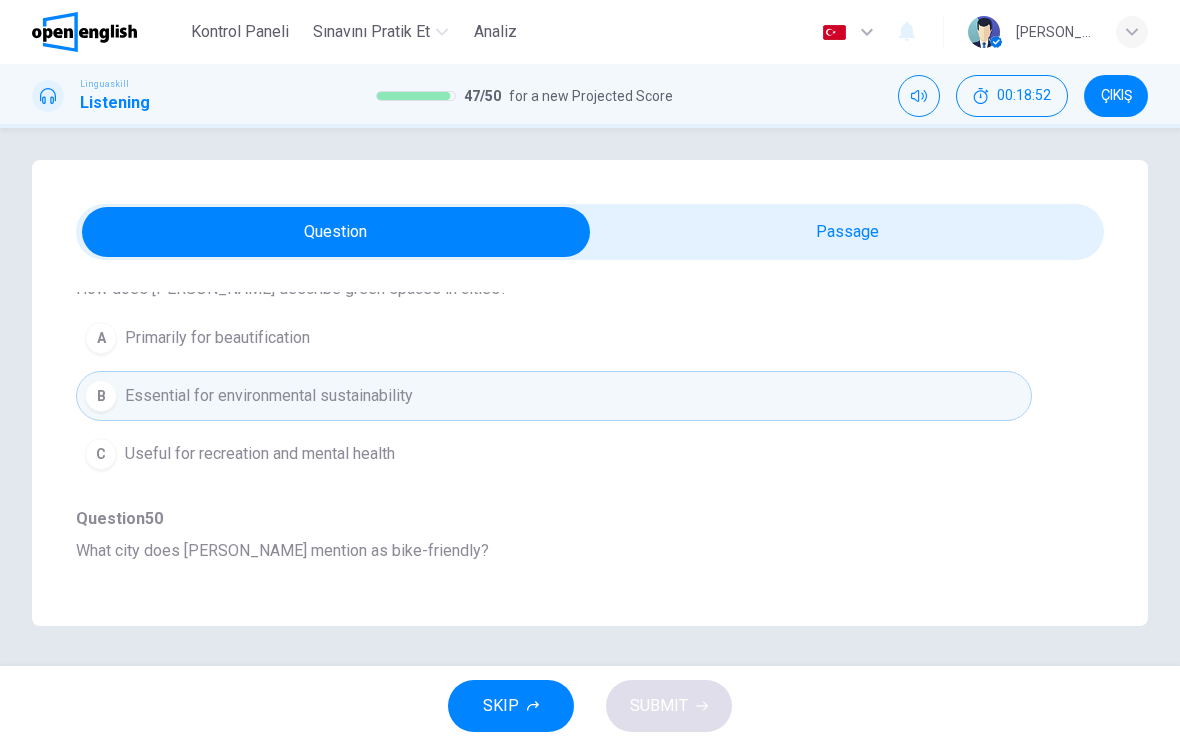
scroll to position [716, 0]
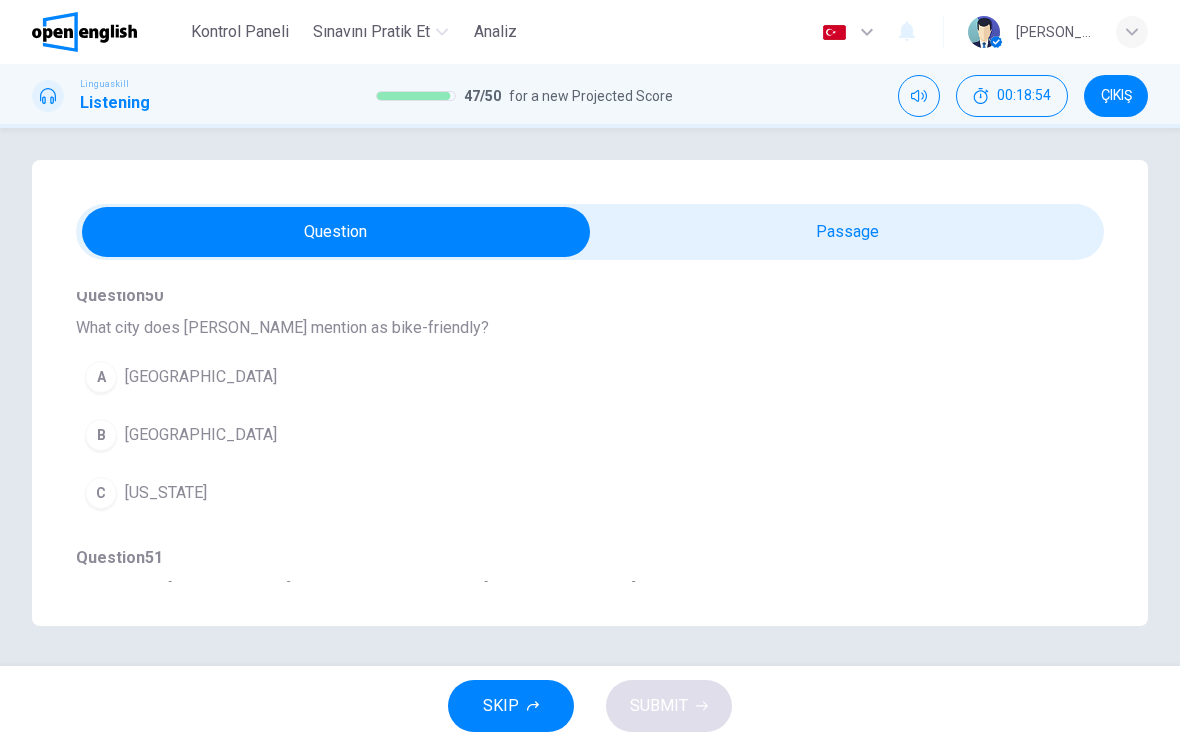
click at [634, 452] on button "B [GEOGRAPHIC_DATA]" at bounding box center [554, 435] width 956 height 50
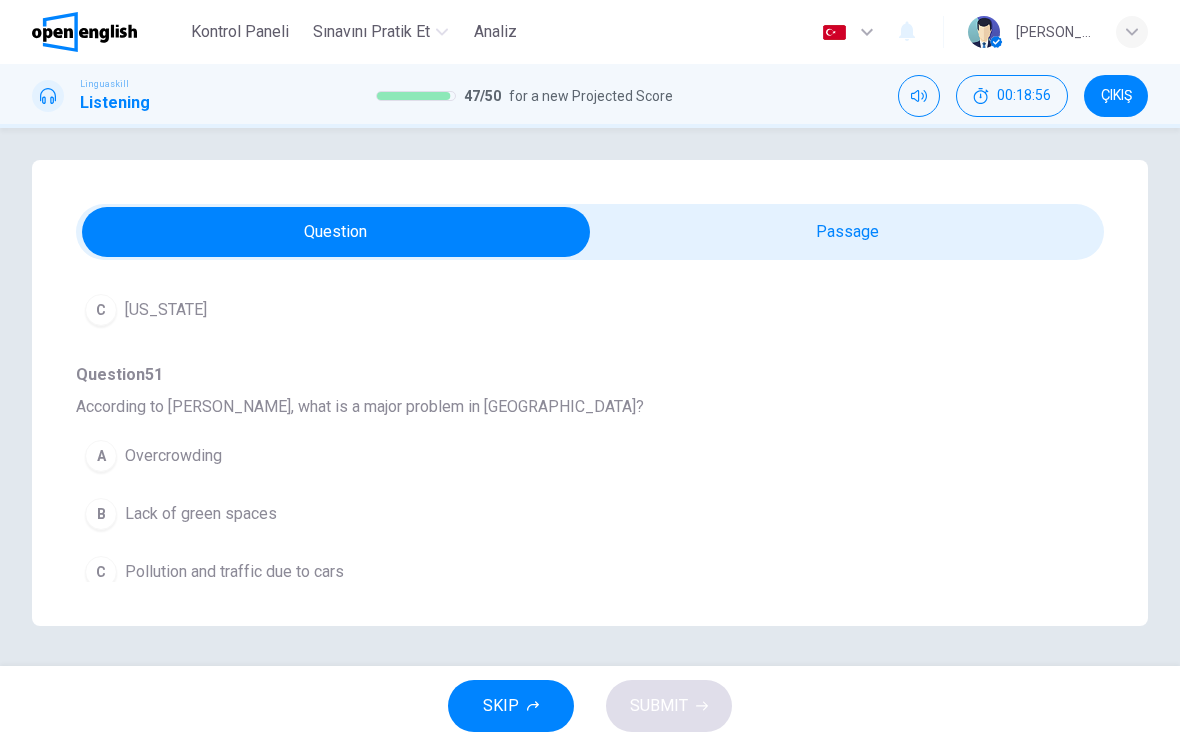
scroll to position [989, 0]
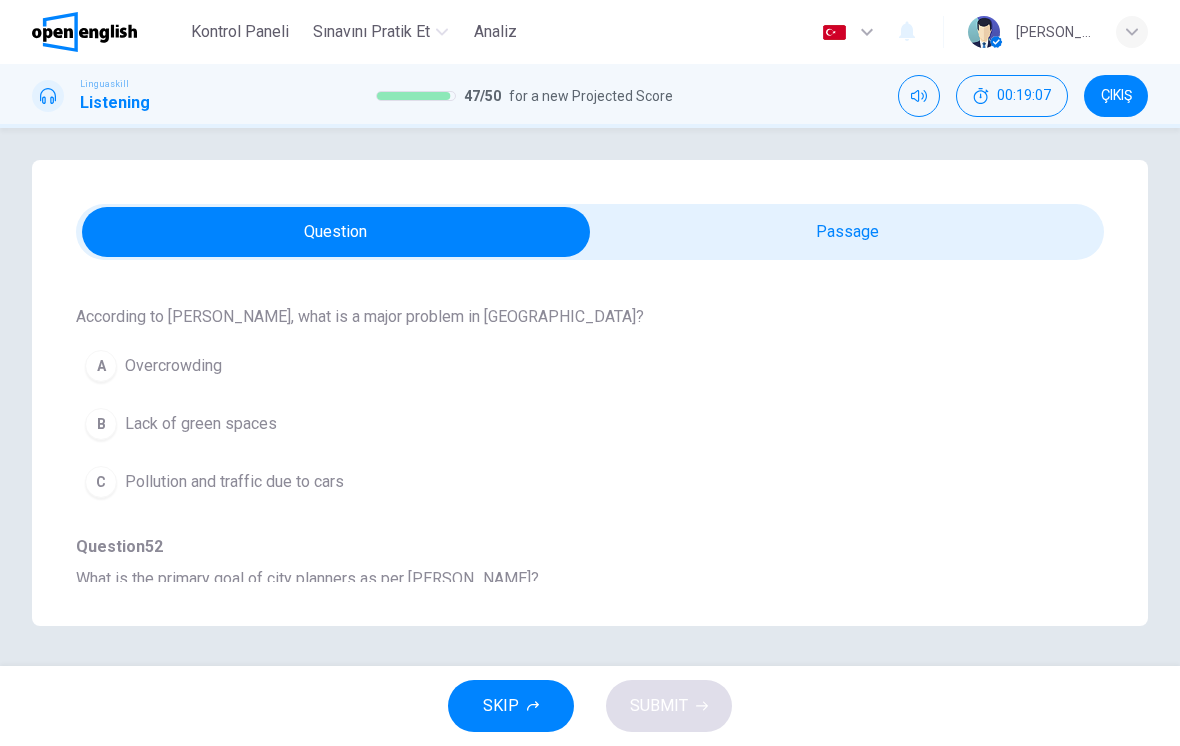
click at [614, 489] on button "C Pollution and traffic due to cars" at bounding box center [554, 482] width 956 height 50
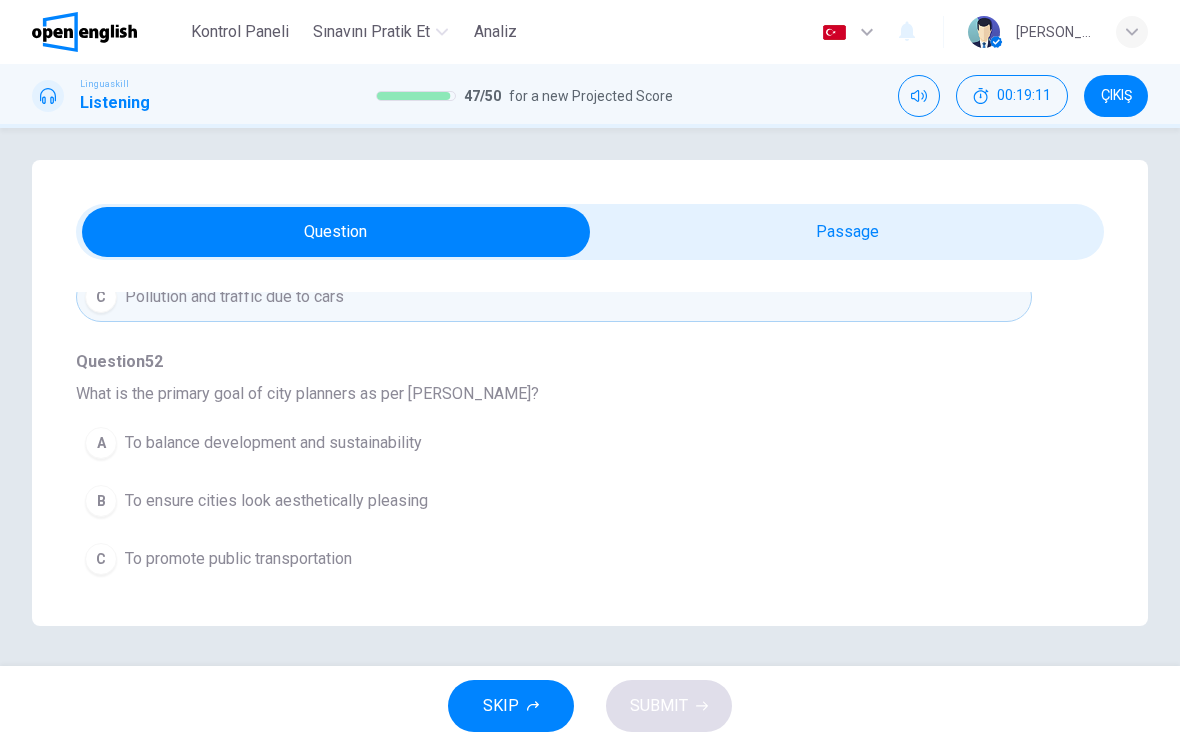
scroll to position [1174, 0]
click at [677, 454] on button "A To balance development and sustainability" at bounding box center [554, 443] width 956 height 50
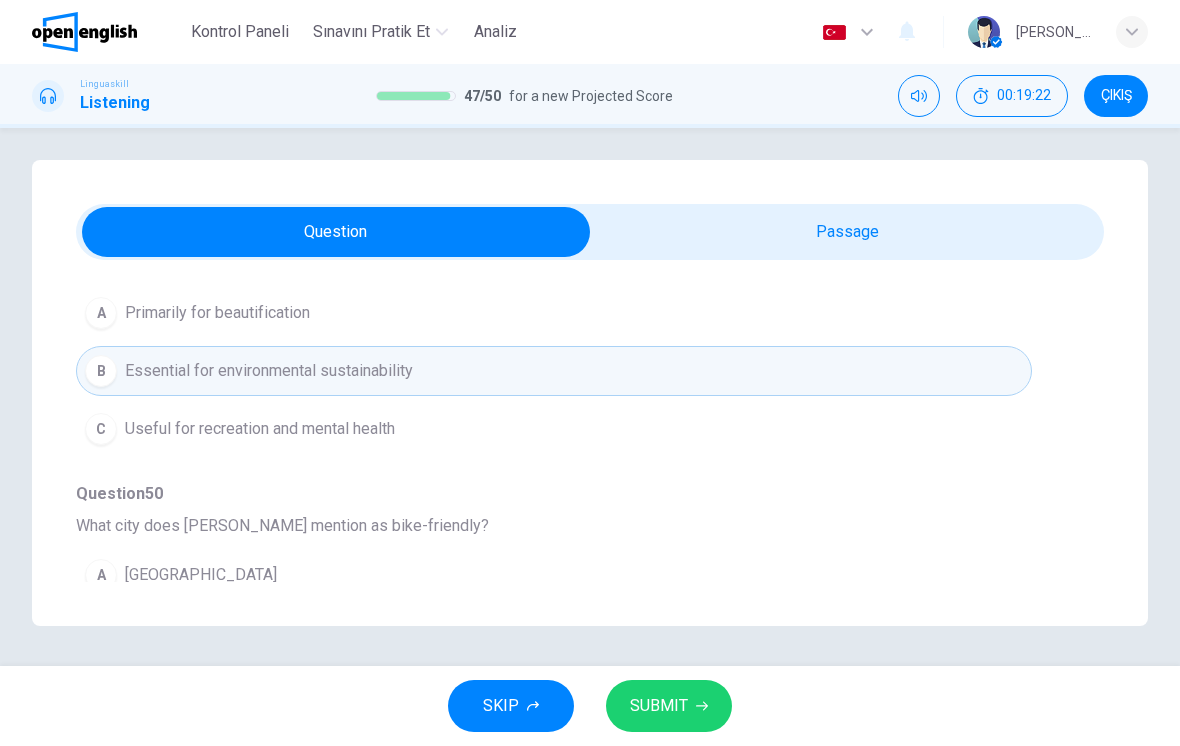
scroll to position [464, 0]
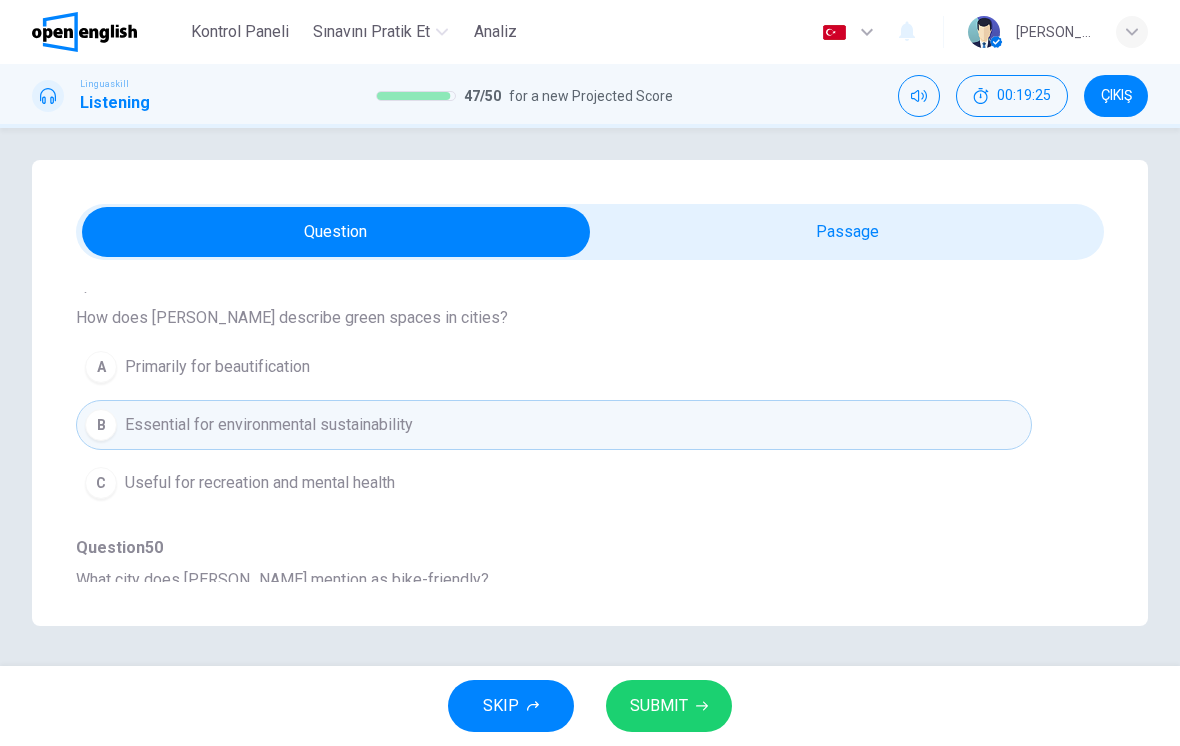
click at [711, 702] on button "SUBMIT" at bounding box center [669, 706] width 126 height 52
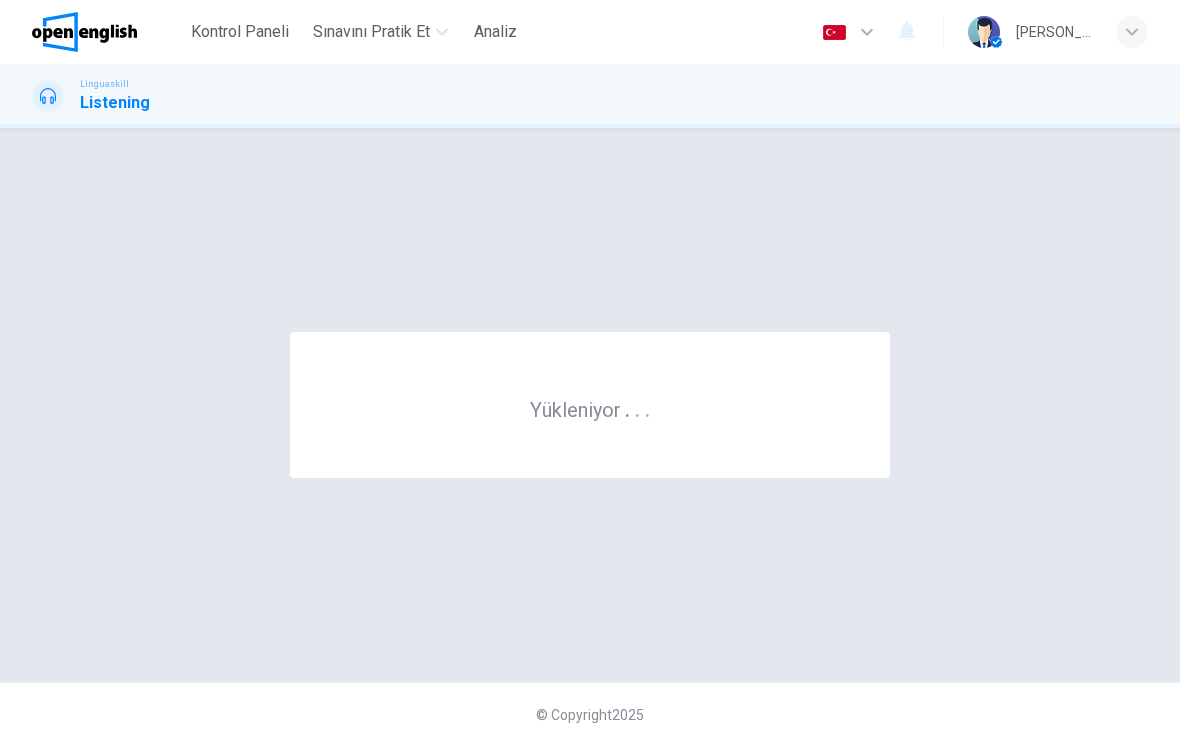
scroll to position [0, 0]
